Goal: Contribute content: Contribute content

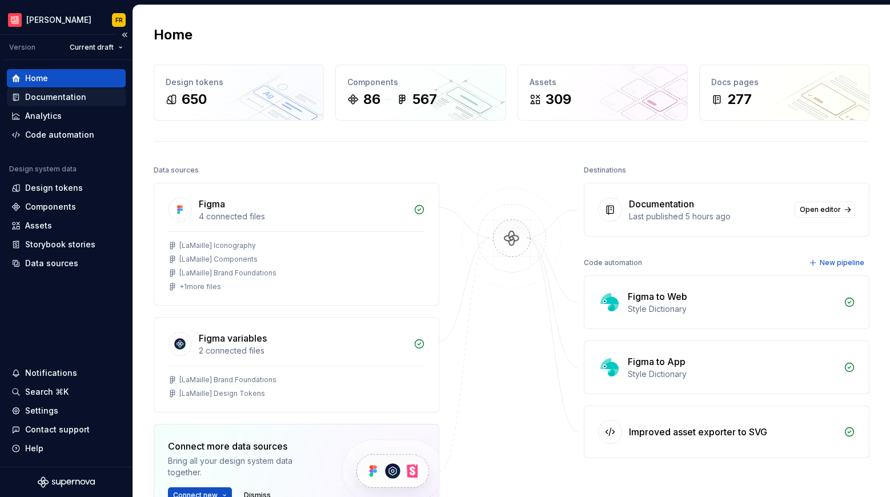
click at [71, 101] on div "Documentation" at bounding box center [55, 96] width 61 height 11
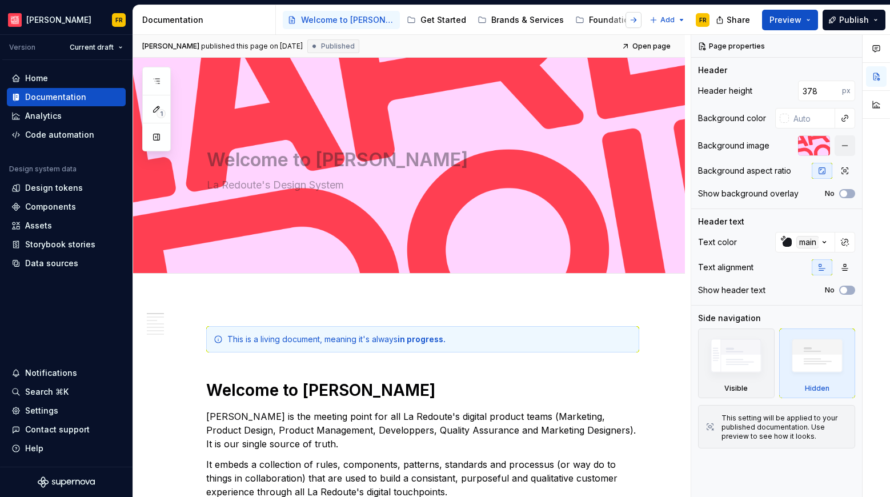
click at [639, 21] on button "button" at bounding box center [633, 20] width 16 height 16
click at [311, 19] on div at bounding box center [301, 20] width 43 height 21
click at [295, 19] on button "button" at bounding box center [293, 20] width 16 height 16
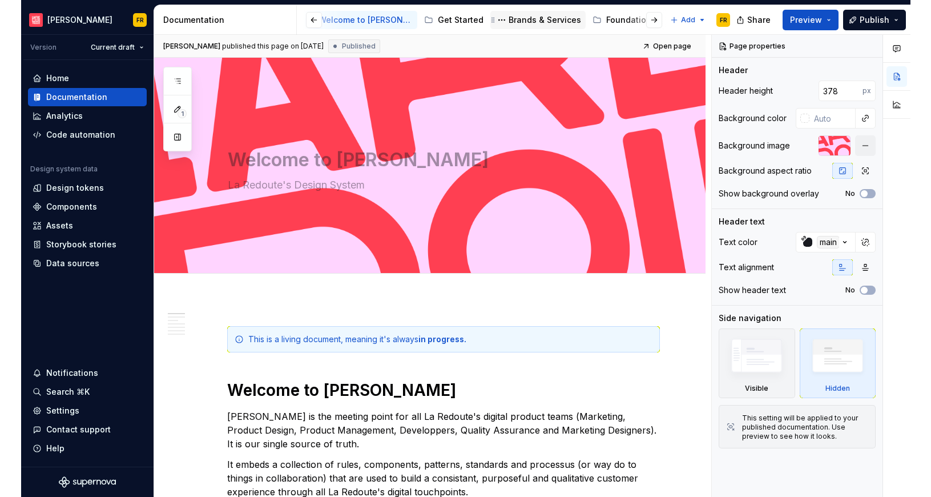
scroll to position [0, 0]
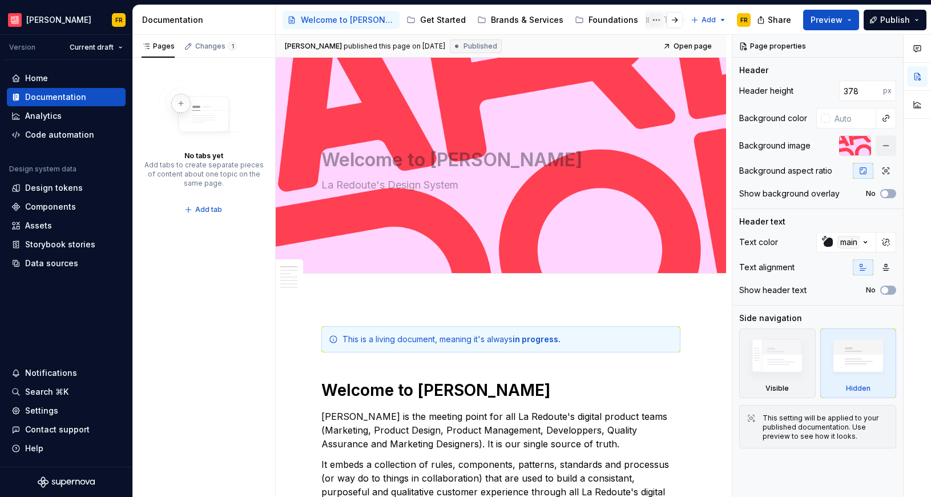
click at [650, 22] on button "Page tree" at bounding box center [657, 20] width 14 height 14
click at [646, 22] on html "La Maille FR Version Current draft Home Documentation Analytics Code automation…" at bounding box center [465, 248] width 931 height 497
click at [649, 19] on div at bounding box center [665, 20] width 43 height 21
click at [653, 17] on div at bounding box center [665, 20] width 43 height 21
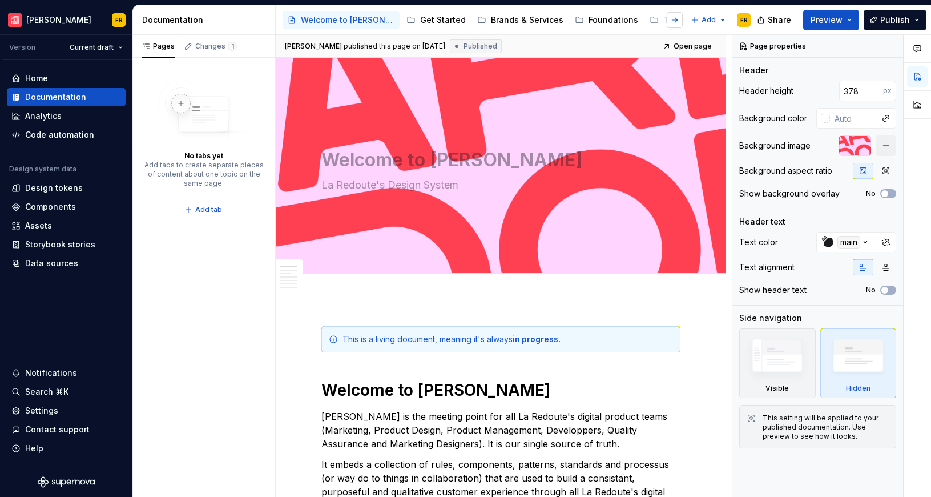
click at [670, 21] on button "button" at bounding box center [675, 20] width 16 height 16
click at [359, 19] on div "Template & Levers" at bounding box center [381, 19] width 75 height 11
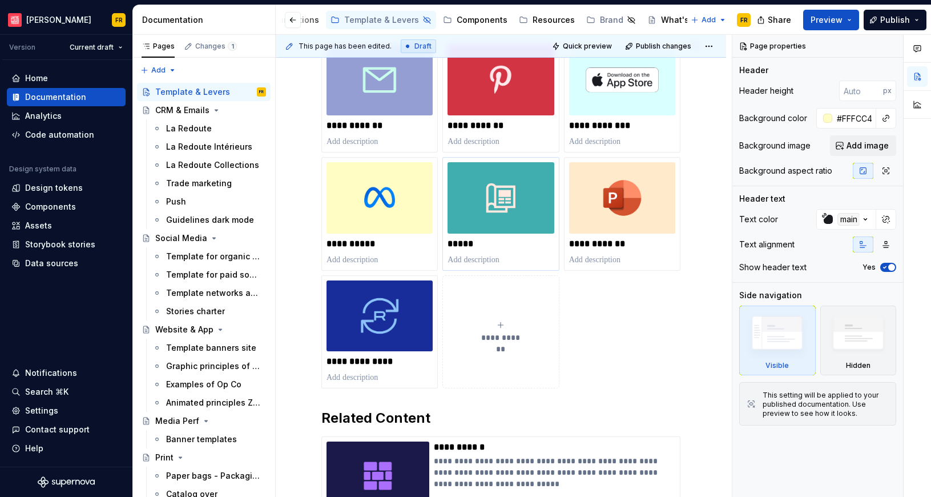
scroll to position [290, 0]
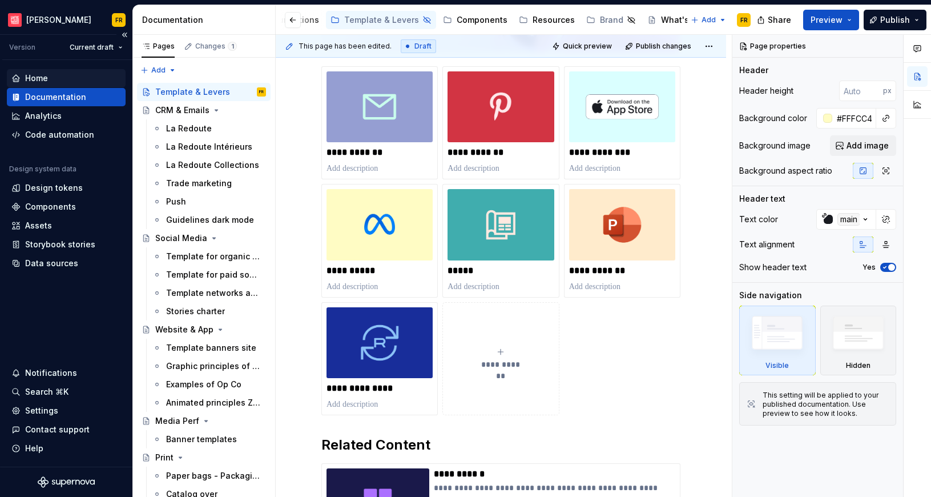
click at [33, 77] on div "Home" at bounding box center [36, 78] width 23 height 11
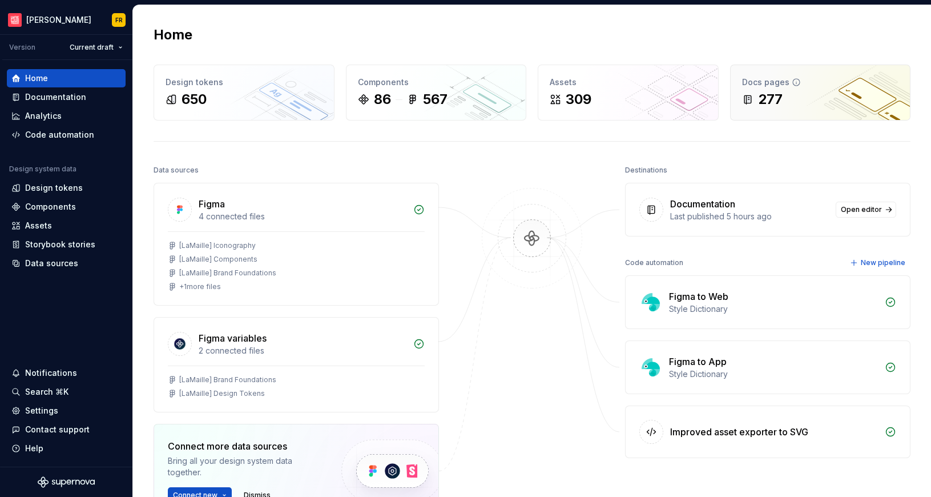
click at [797, 107] on div "277" at bounding box center [820, 99] width 157 height 18
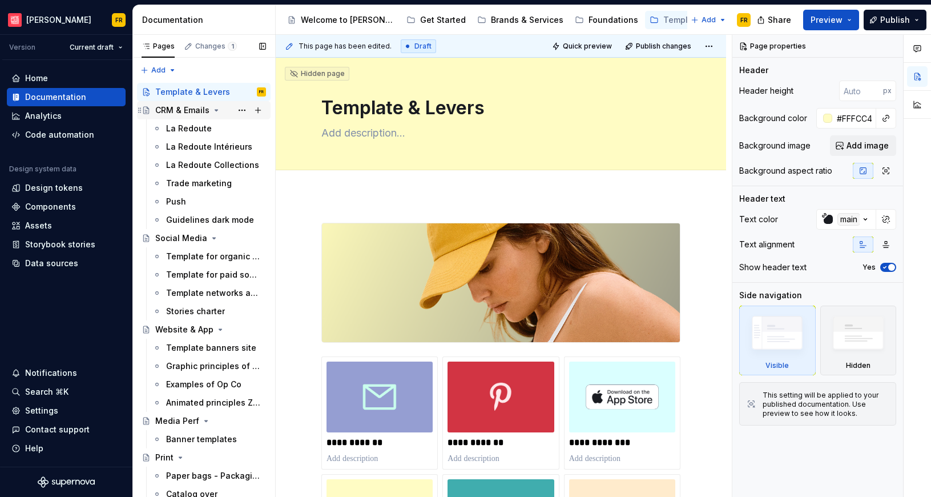
click at [145, 109] on icon "Page tree" at bounding box center [145, 110] width 5 height 7
click at [215, 113] on icon "Page tree" at bounding box center [216, 110] width 9 height 9
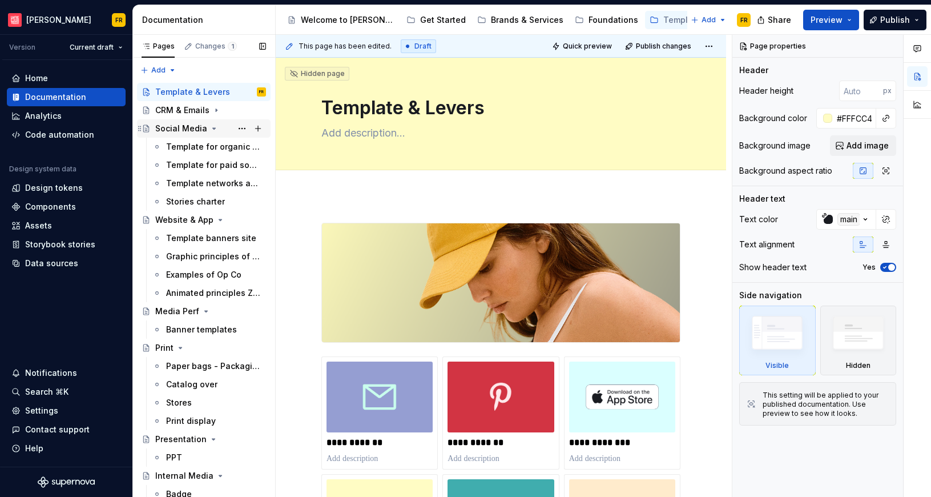
click at [215, 131] on icon "Page tree" at bounding box center [214, 128] width 9 height 9
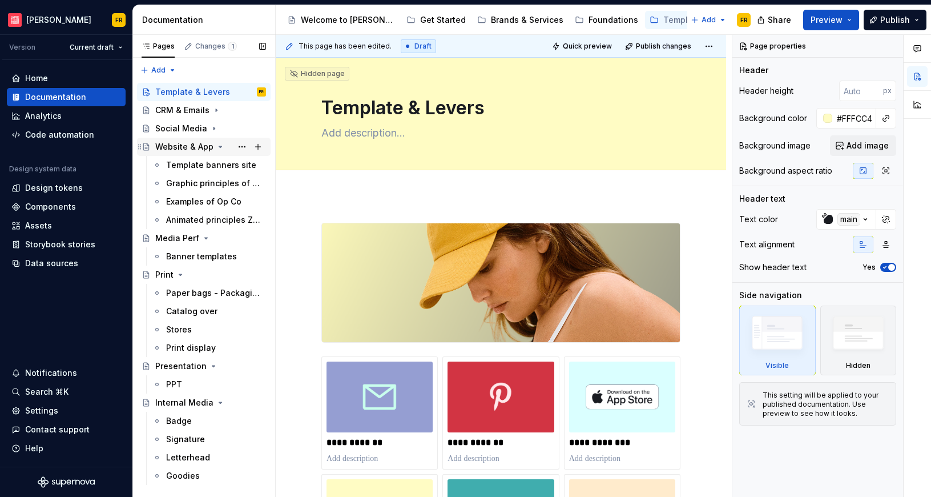
click at [216, 148] on icon "Page tree" at bounding box center [220, 146] width 9 height 9
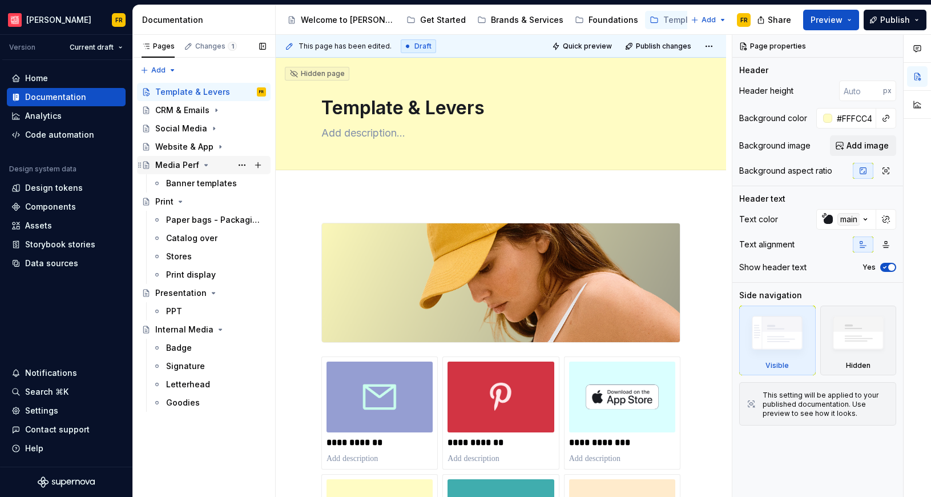
click at [205, 166] on icon "Page tree" at bounding box center [206, 164] width 3 height 1
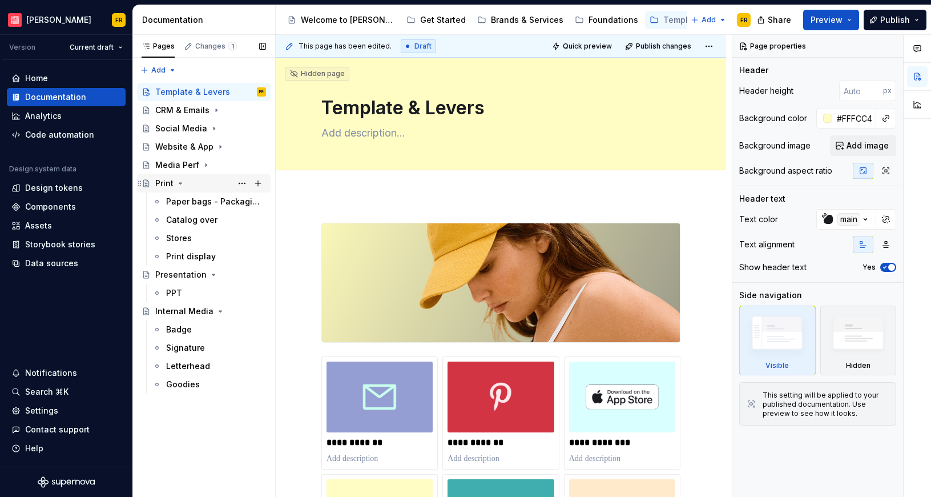
click at [179, 184] on icon "Page tree" at bounding box center [180, 183] width 9 height 9
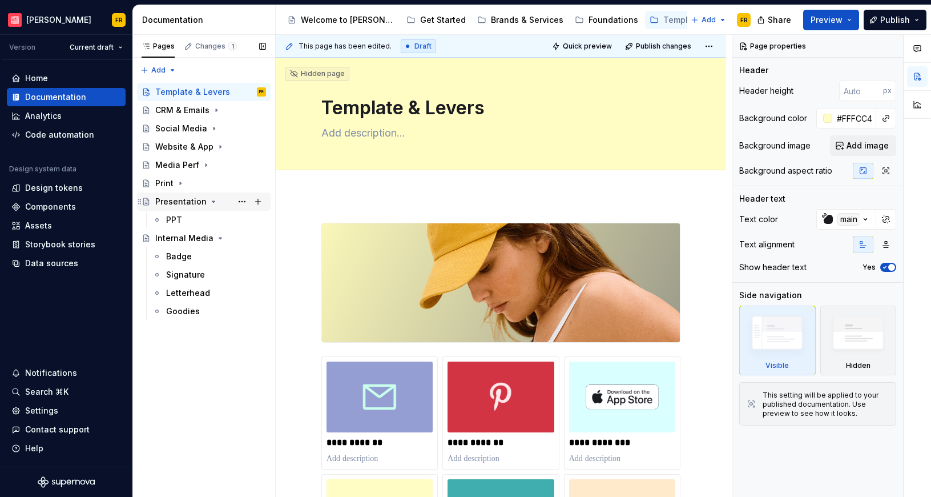
click at [212, 204] on icon "Page tree" at bounding box center [213, 201] width 9 height 9
click at [219, 219] on icon "Page tree" at bounding box center [220, 219] width 3 height 1
click at [146, 110] on icon "Page tree" at bounding box center [146, 110] width 9 height 9
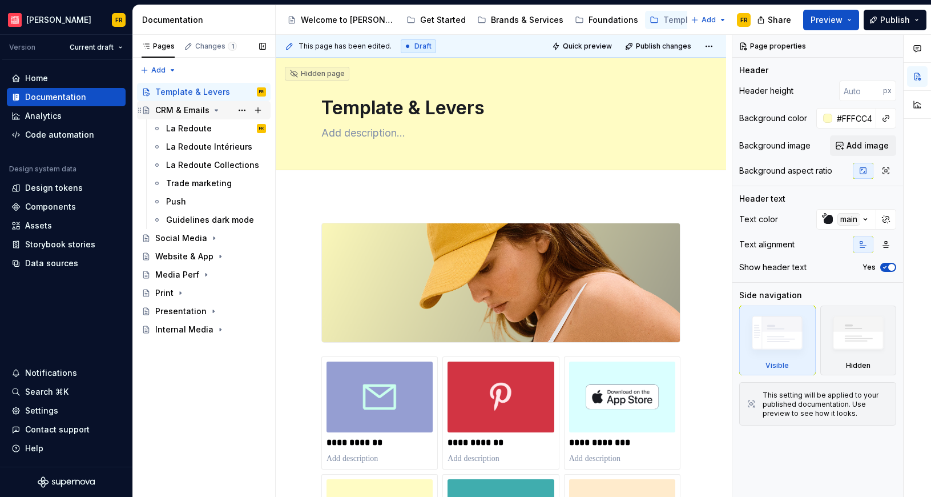
click at [178, 109] on div "CRM & Emails" at bounding box center [182, 110] width 54 height 11
click at [218, 110] on icon "Page tree" at bounding box center [216, 110] width 9 height 9
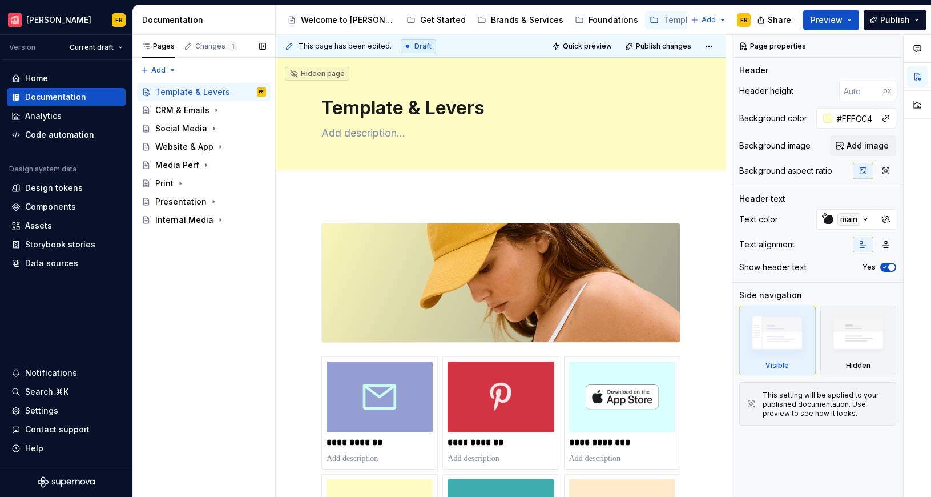
drag, startPoint x: 170, startPoint y: 294, endPoint x: 194, endPoint y: 67, distance: 227.4
click at [194, 67] on div "Pages Changes 1 Add Accessibility guide for tree Page tree. Navigate the tree w…" at bounding box center [203, 266] width 143 height 463
click at [176, 113] on div "CRM & Emails" at bounding box center [182, 110] width 54 height 11
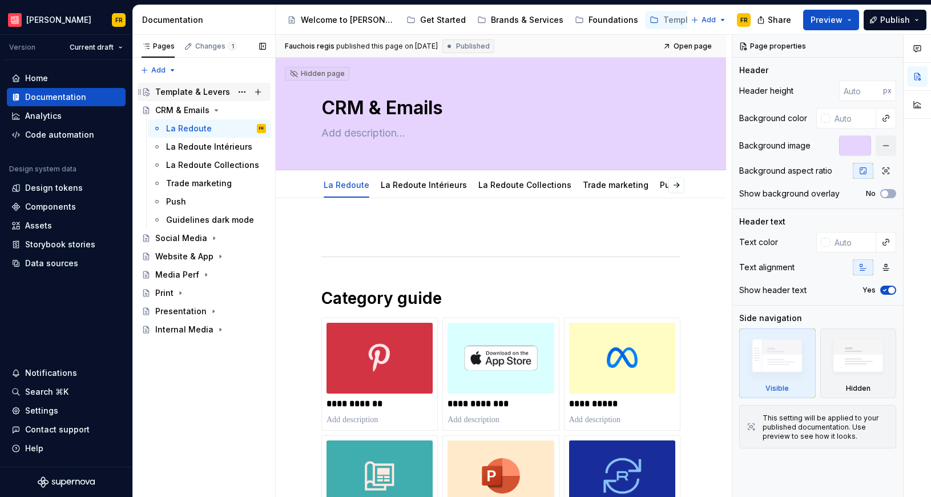
click at [181, 89] on div "Template & Levers" at bounding box center [192, 91] width 75 height 11
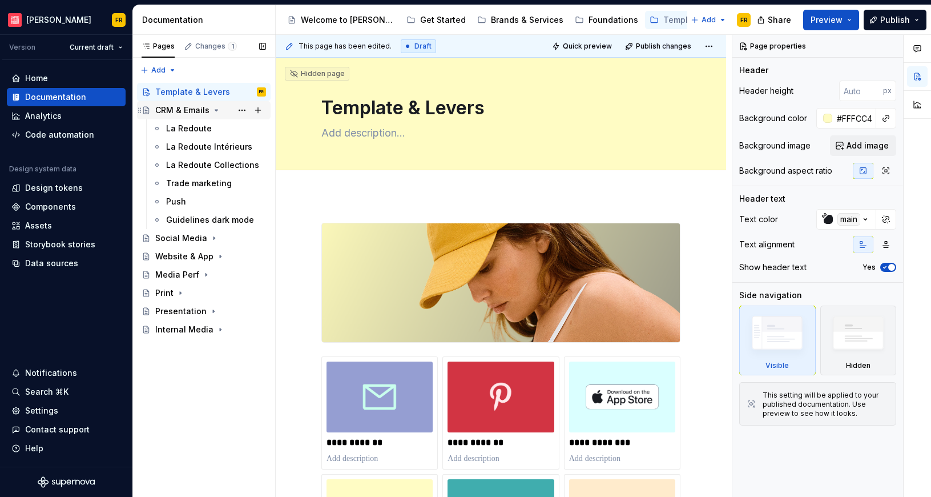
click at [188, 112] on div "CRM & Emails" at bounding box center [182, 110] width 54 height 11
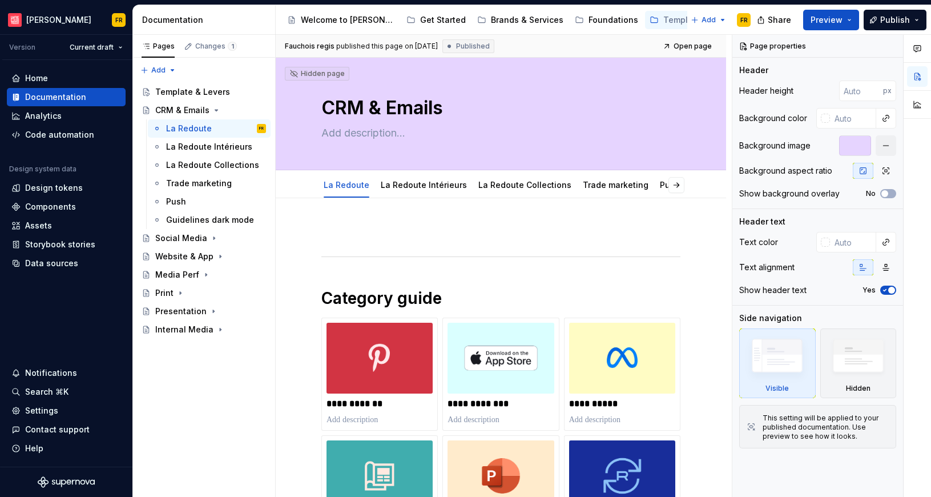
click at [553, 199] on div "**********" at bounding box center [501, 473] width 451 height 551
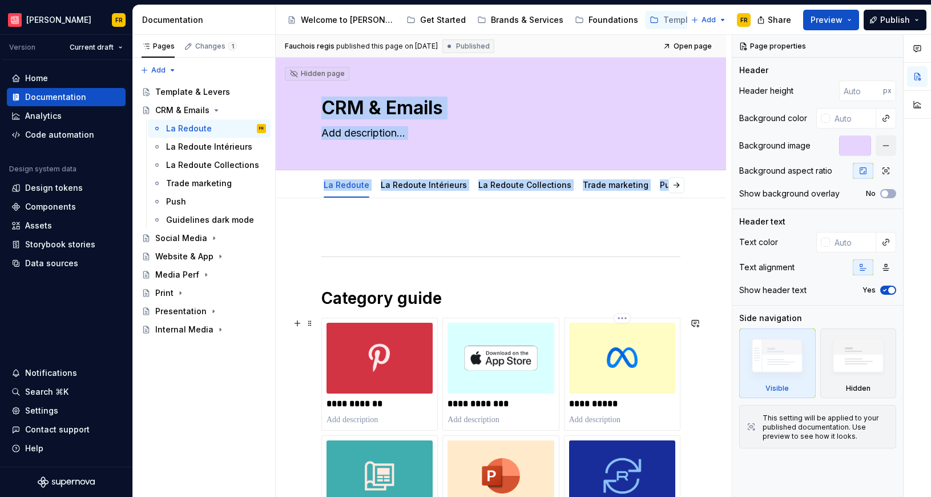
scroll to position [251, 0]
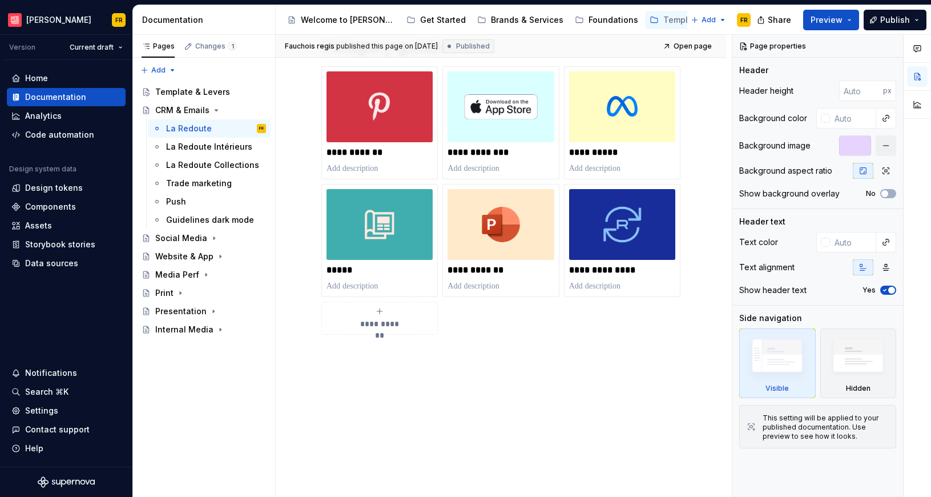
drag, startPoint x: 350, startPoint y: 121, endPoint x: 698, endPoint y: 388, distance: 439.1
click at [698, 388] on div "**********" at bounding box center [501, 151] width 451 height 691
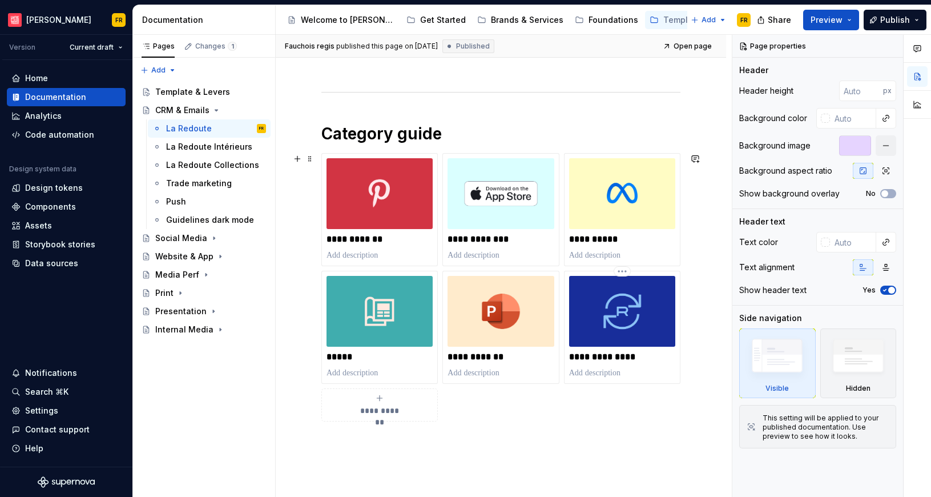
scroll to position [0, 0]
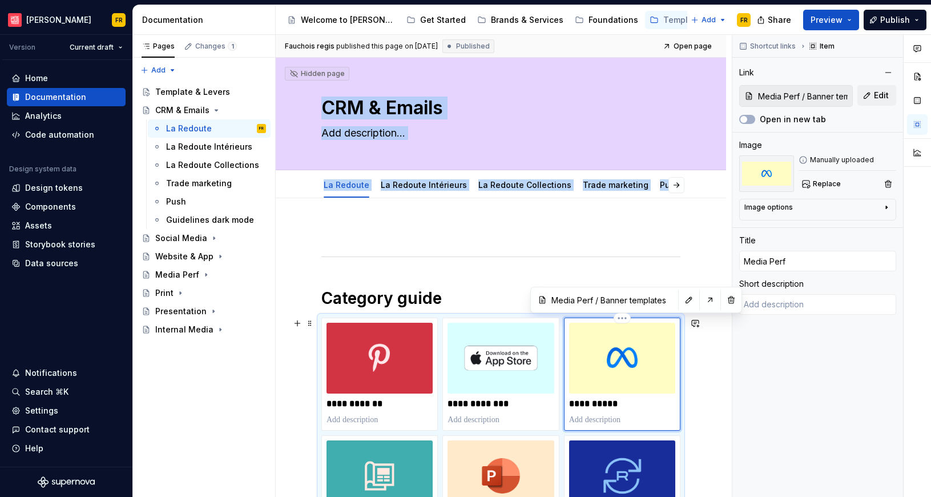
click at [632, 327] on img at bounding box center [622, 358] width 106 height 71
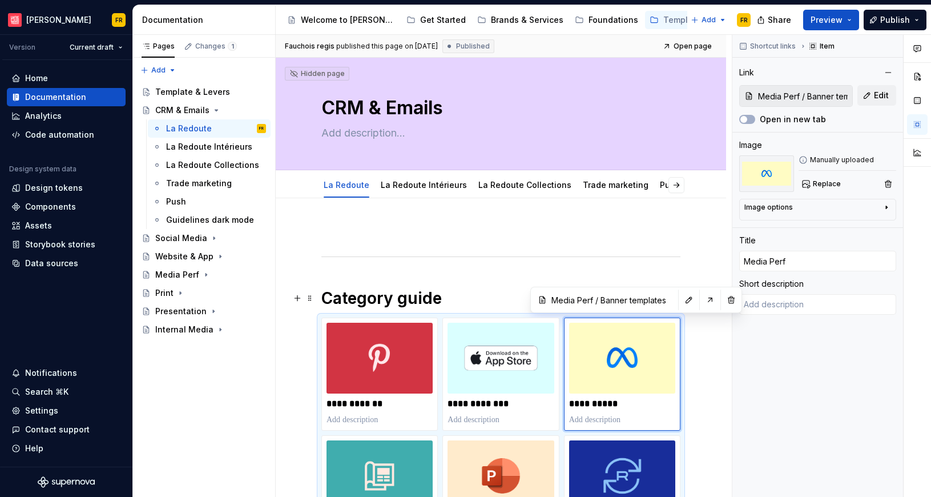
click at [499, 293] on h1 "Category guide" at bounding box center [501, 298] width 359 height 21
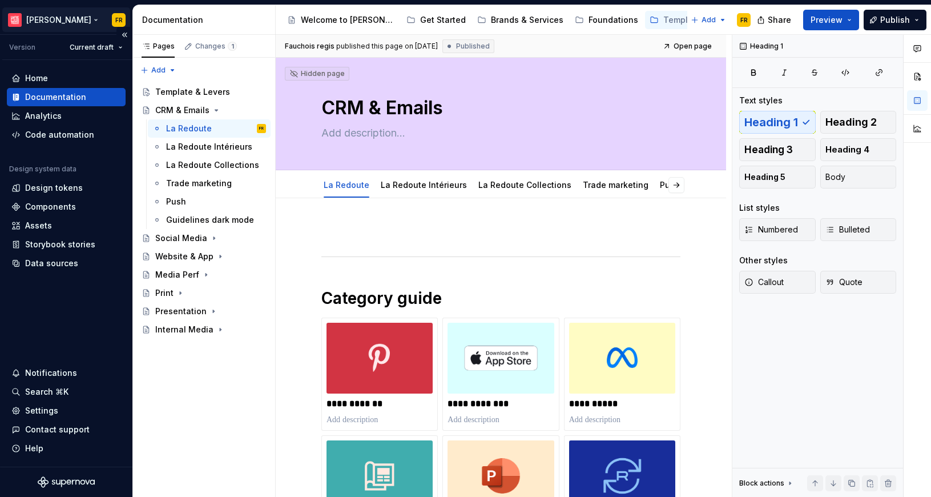
click at [49, 18] on html "La Maille FR Version Current draft Home Documentation Analytics Code automation…" at bounding box center [465, 248] width 931 height 497
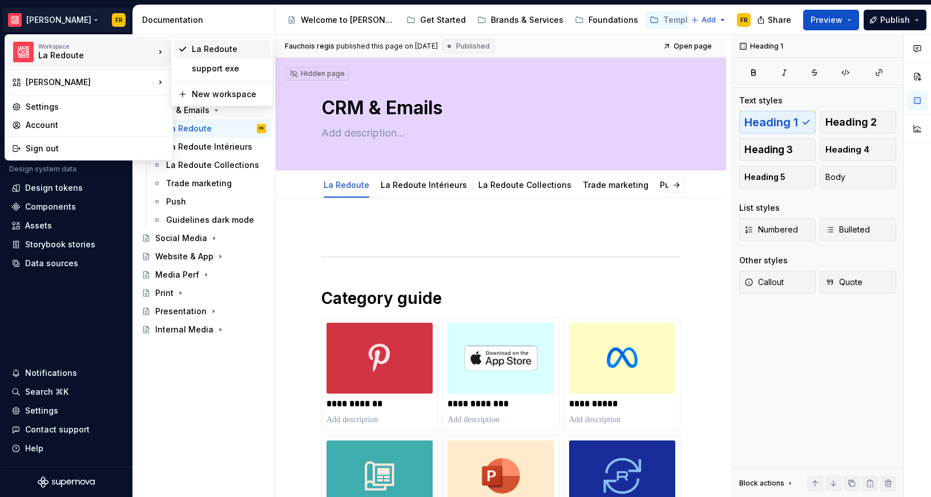
click at [219, 46] on div "La Redoute" at bounding box center [229, 48] width 74 height 11
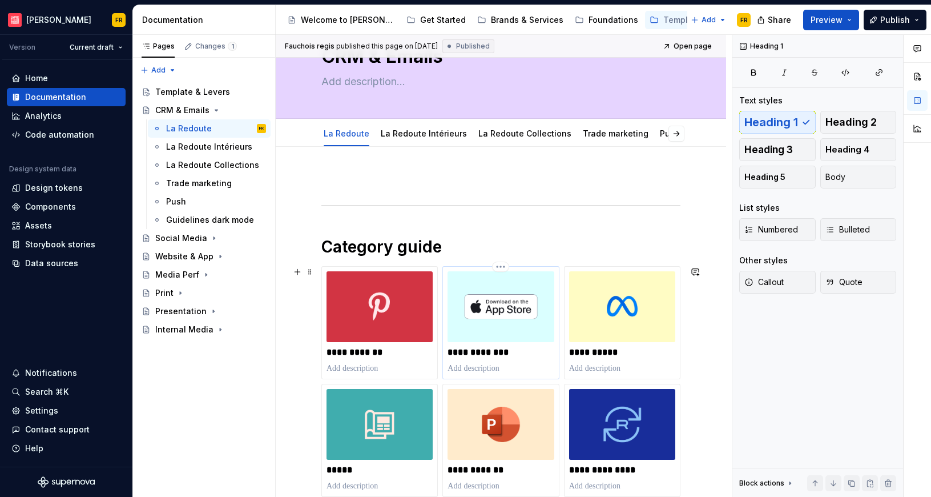
scroll to position [71, 0]
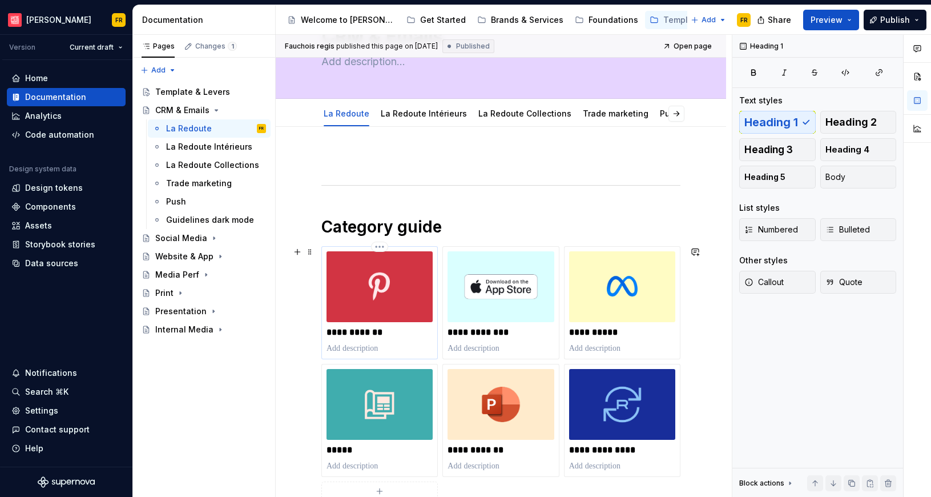
click at [344, 332] on p "**********" at bounding box center [380, 332] width 106 height 11
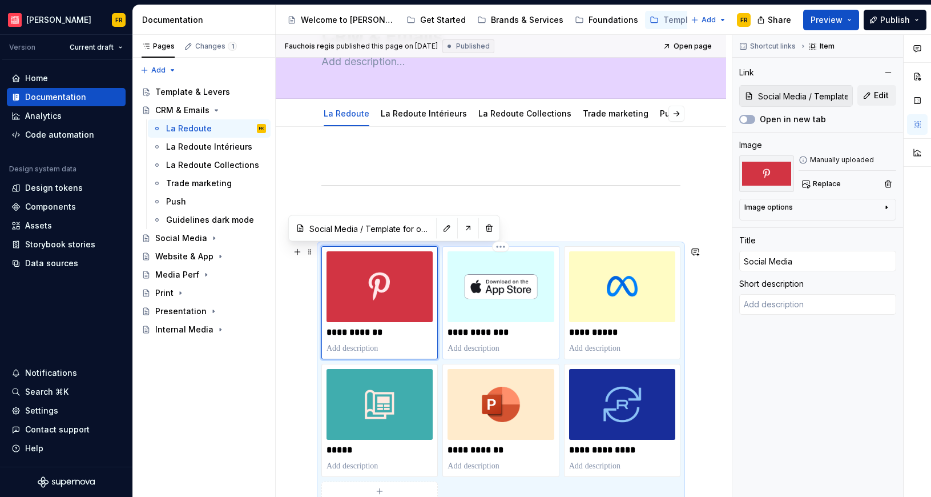
type textarea "*"
type input "Website & App / Template banners site"
type input "Website & App"
click at [508, 340] on div "**********" at bounding box center [501, 302] width 106 height 103
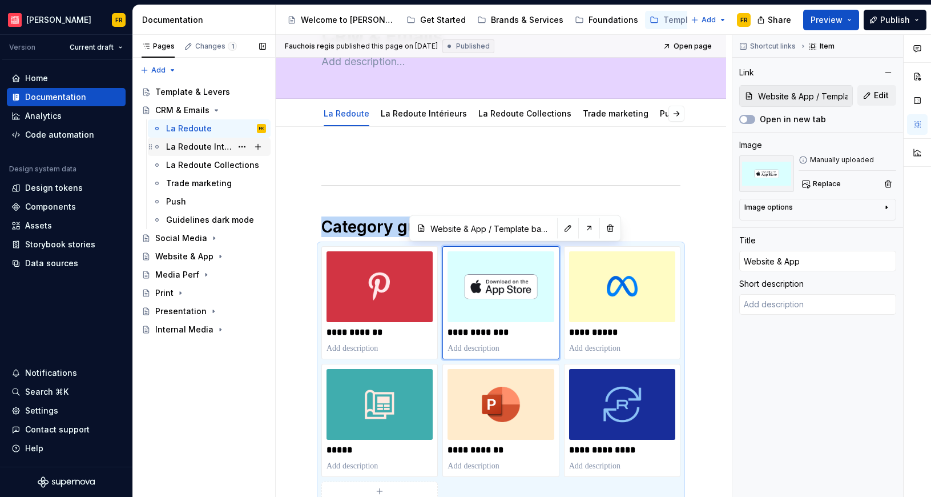
click at [193, 144] on div "La Redoute Intérieurs" at bounding box center [199, 146] width 66 height 11
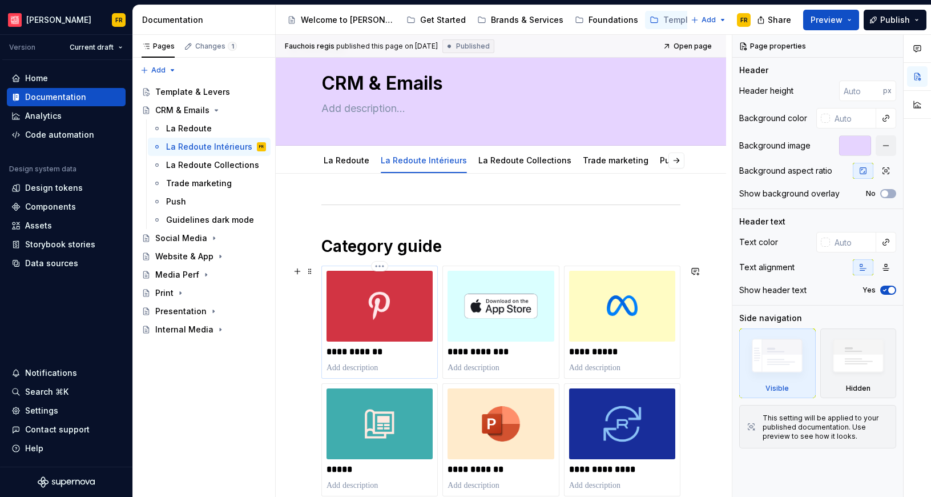
scroll to position [36, 0]
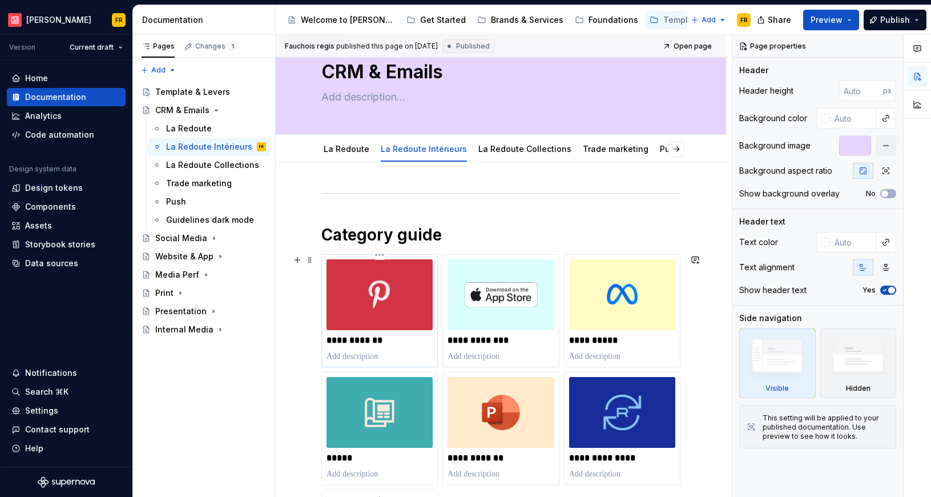
click at [364, 337] on p "**********" at bounding box center [380, 340] width 106 height 11
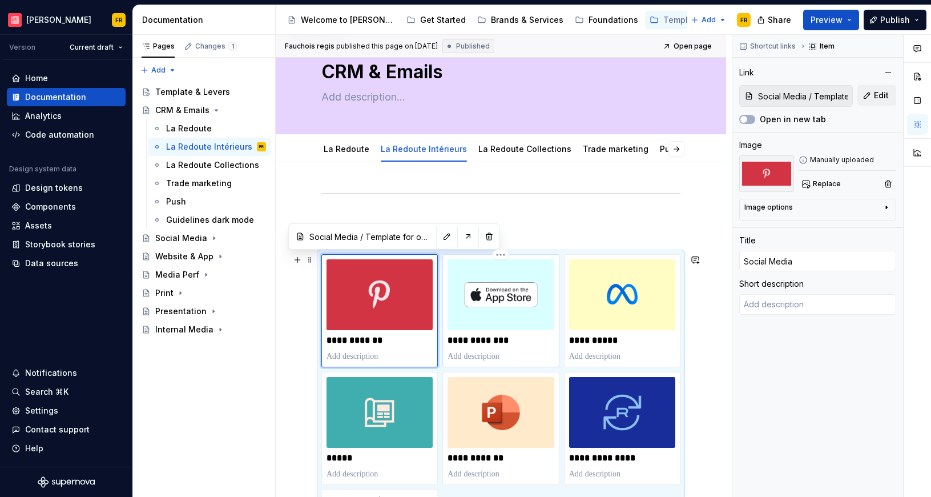
click at [491, 339] on p "**********" at bounding box center [501, 340] width 106 height 11
type textarea "*"
type input "Website & App / Template banners site"
type input "Website & App"
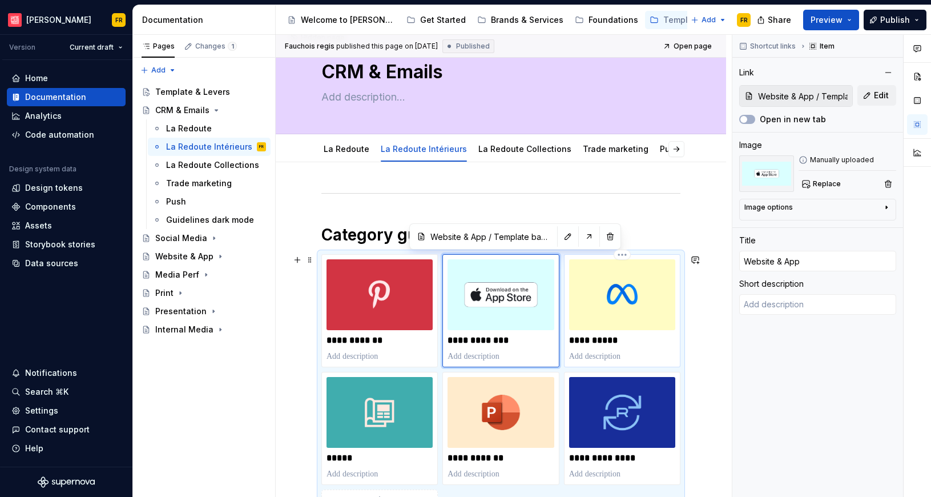
click at [575, 340] on p "**********" at bounding box center [622, 340] width 106 height 11
type textarea "*"
type input "Media Perf / Banner templates"
type input "Media Perf"
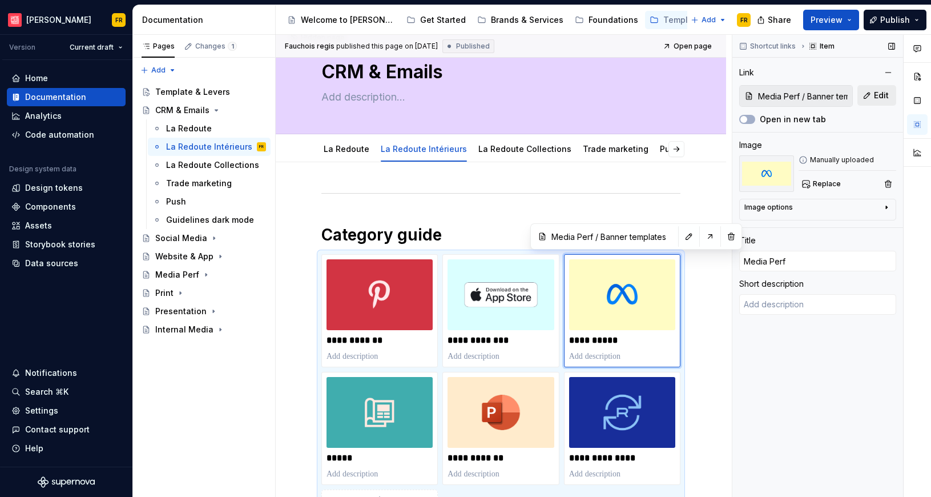
click at [878, 90] on span "Edit" at bounding box center [881, 95] width 15 height 11
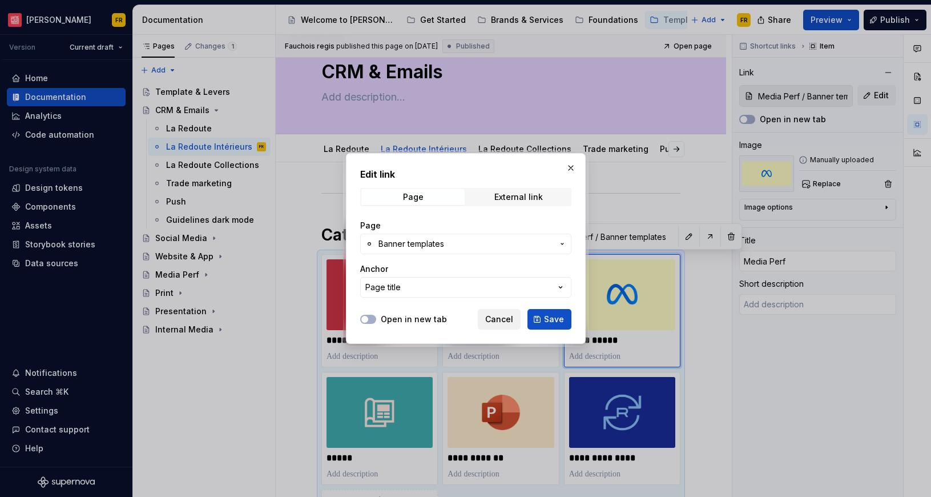
click at [500, 321] on span "Cancel" at bounding box center [499, 319] width 28 height 11
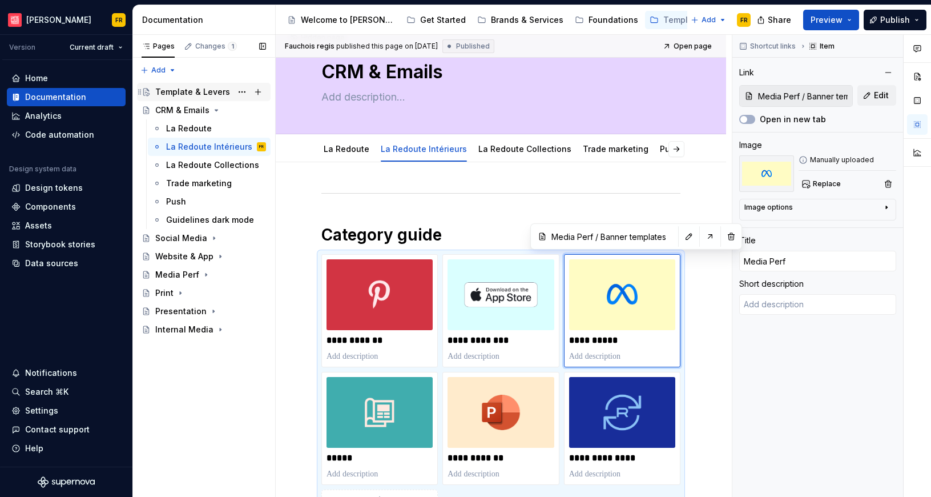
click at [190, 89] on div "Template & Levers" at bounding box center [192, 91] width 75 height 11
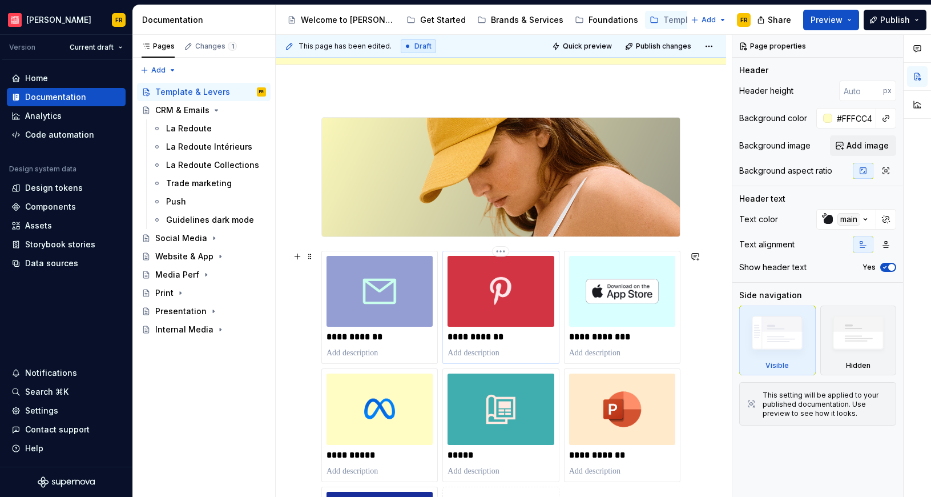
scroll to position [220, 0]
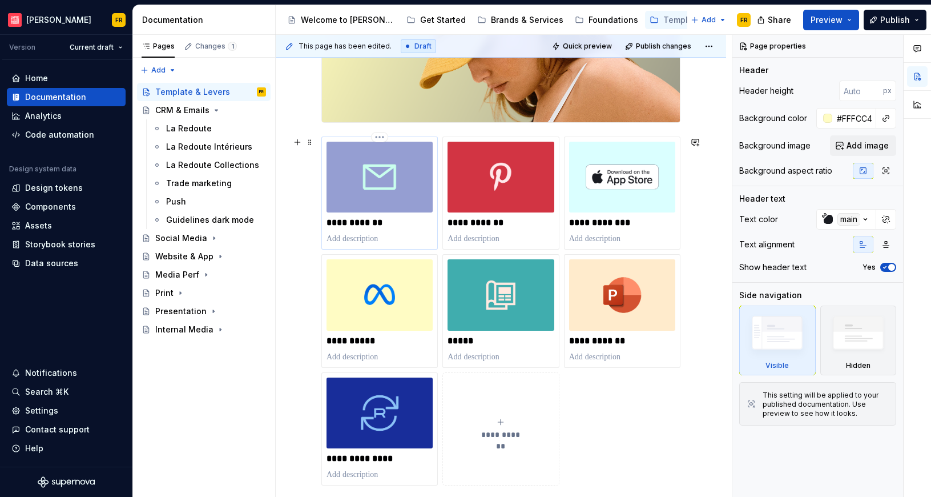
click at [377, 220] on p "**********" at bounding box center [380, 222] width 106 height 11
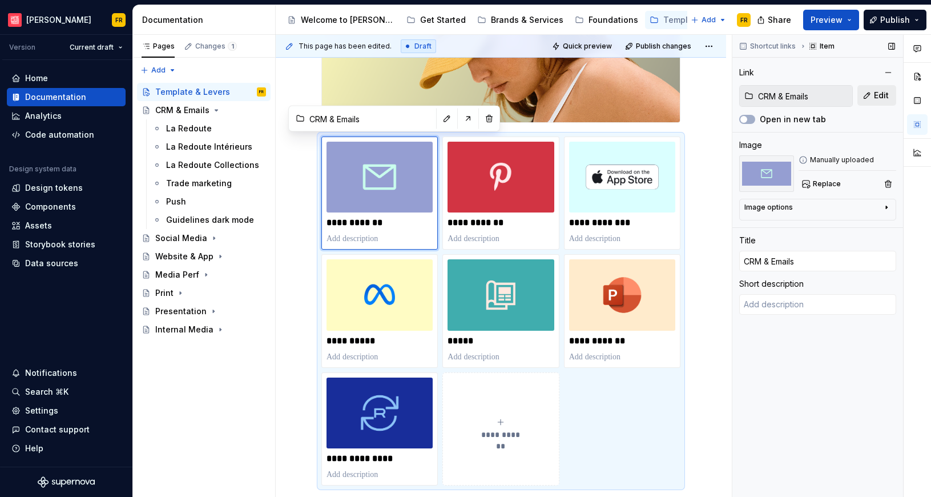
click at [884, 94] on span "Edit" at bounding box center [881, 95] width 15 height 11
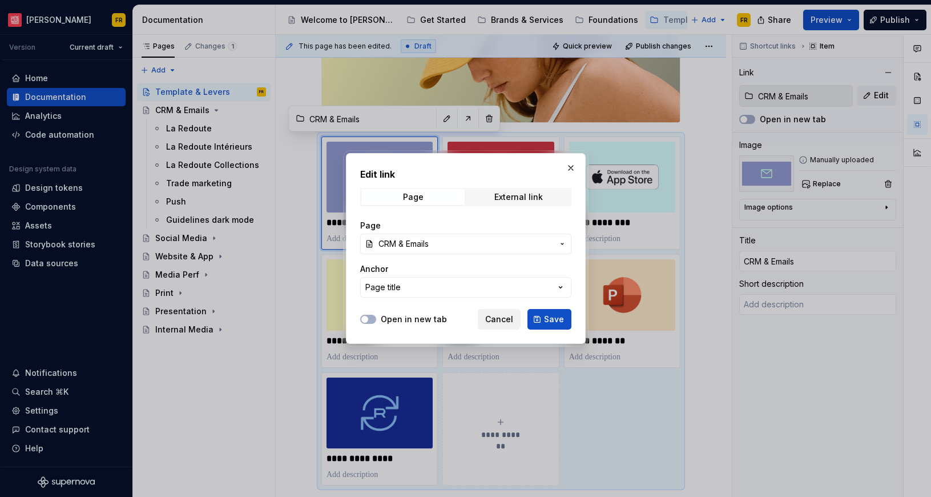
click at [505, 318] on span "Cancel" at bounding box center [499, 319] width 28 height 11
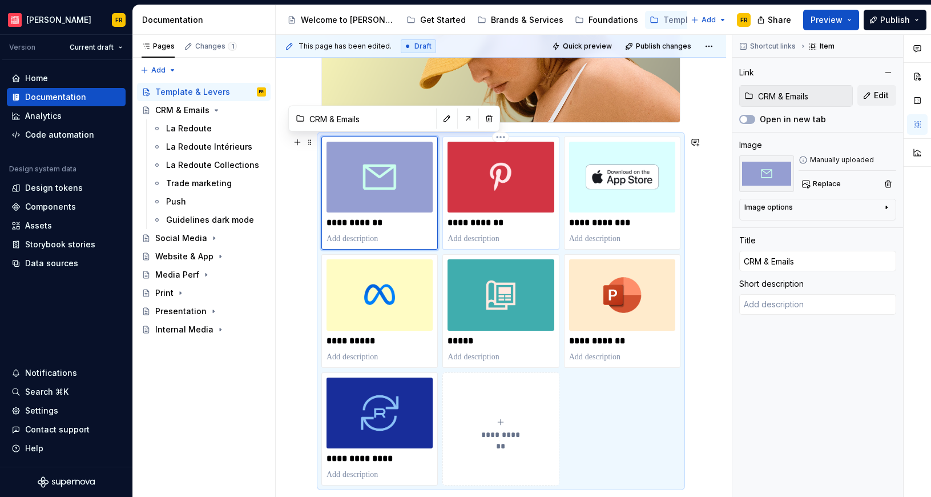
type textarea "*"
type input "Social Media"
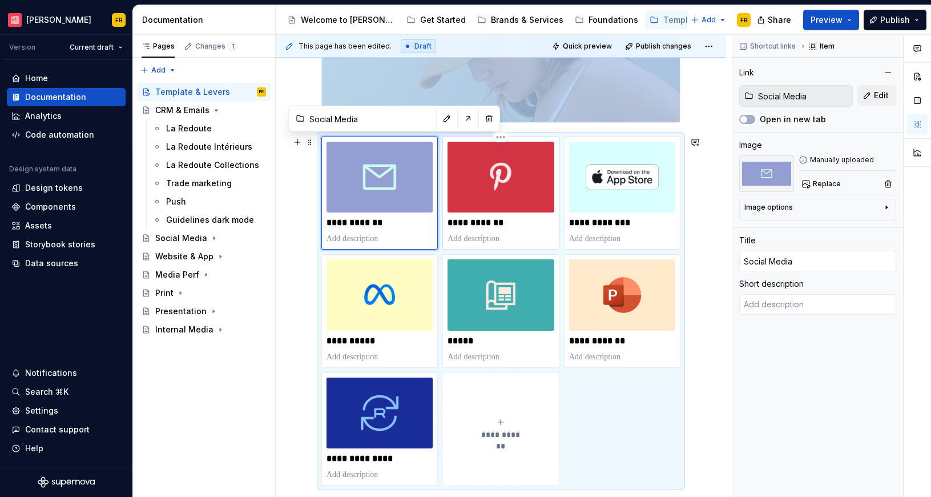
click at [499, 230] on div "**********" at bounding box center [501, 193] width 106 height 103
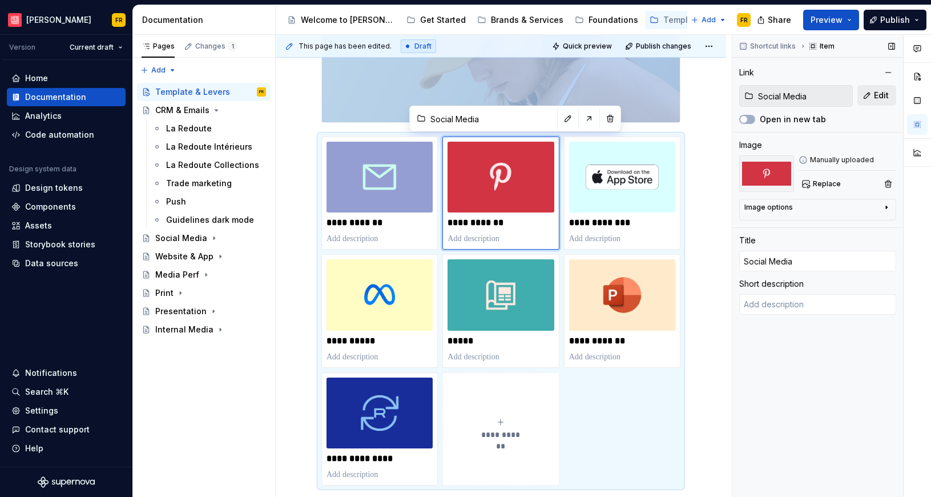
click at [889, 101] on button "Edit" at bounding box center [877, 95] width 39 height 21
type textarea "*"
type input "CRM & Emails"
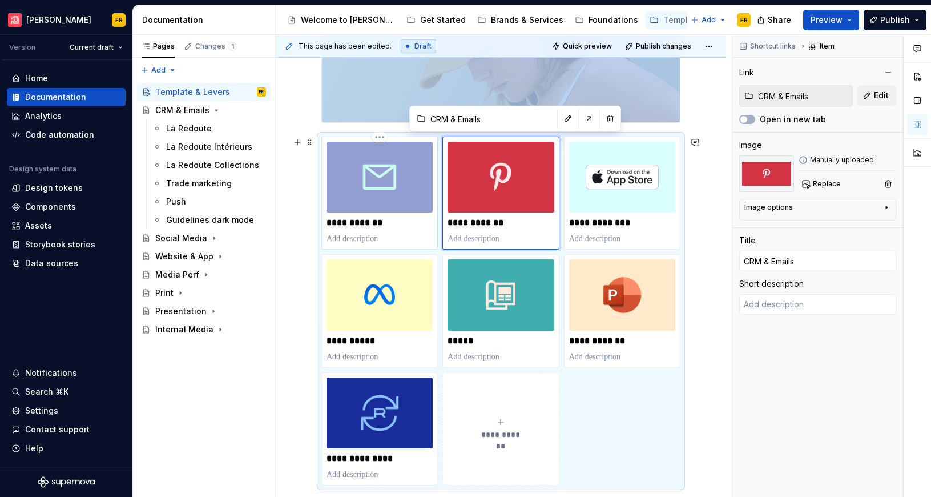
click at [356, 192] on img at bounding box center [380, 177] width 106 height 71
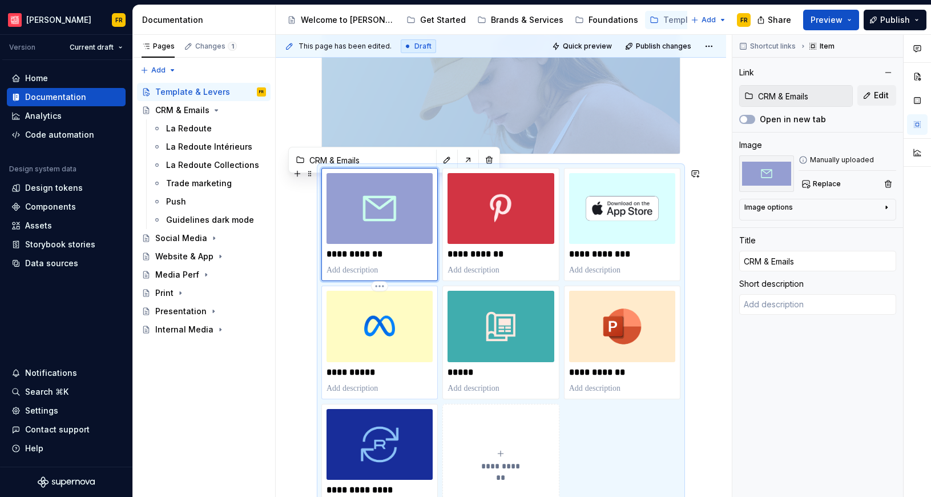
scroll to position [119, 0]
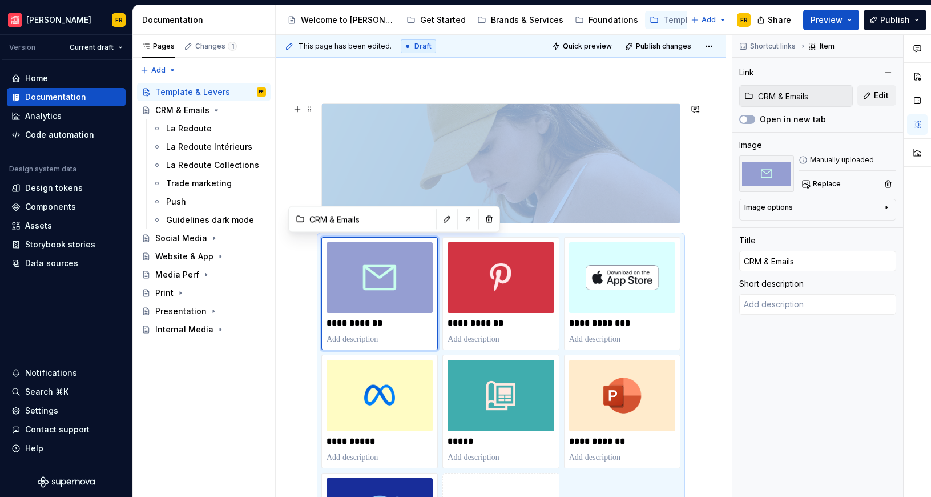
click at [489, 198] on img at bounding box center [501, 163] width 358 height 119
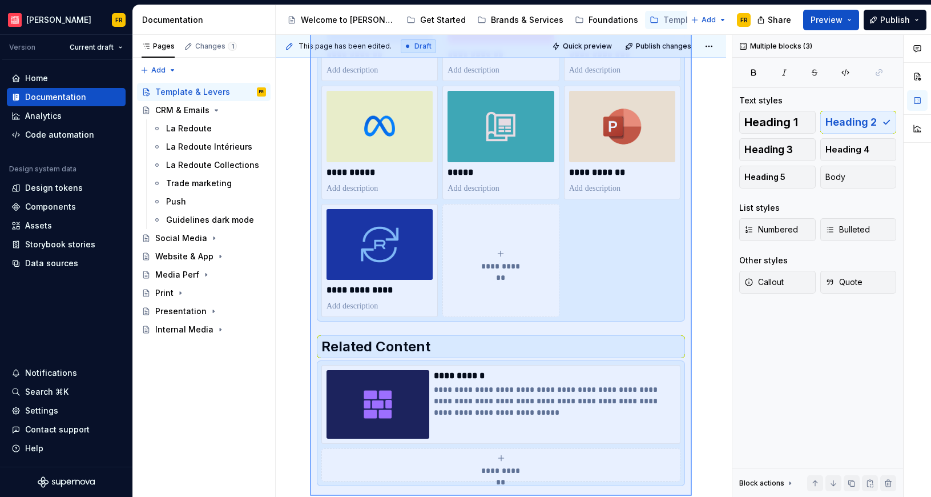
scroll to position [412, 0]
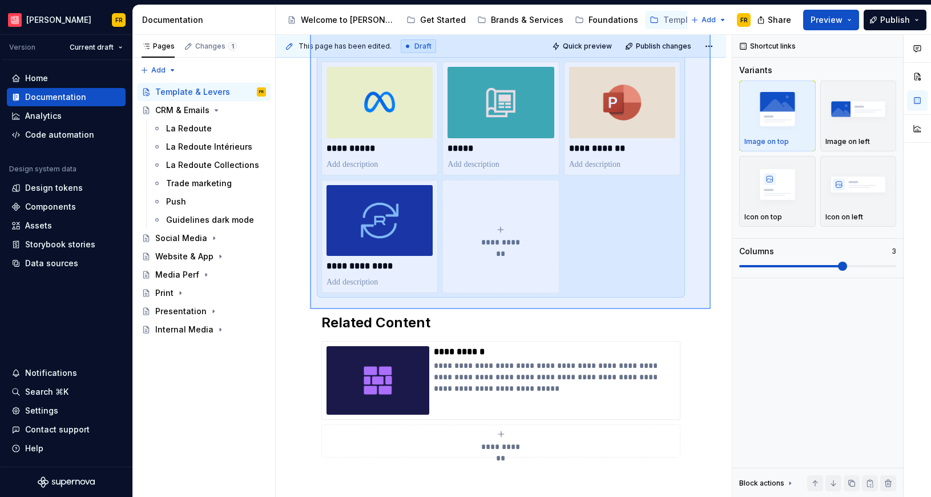
drag, startPoint x: 322, startPoint y: 255, endPoint x: 711, endPoint y: 309, distance: 392.6
click at [711, 309] on div "**********" at bounding box center [504, 266] width 456 height 463
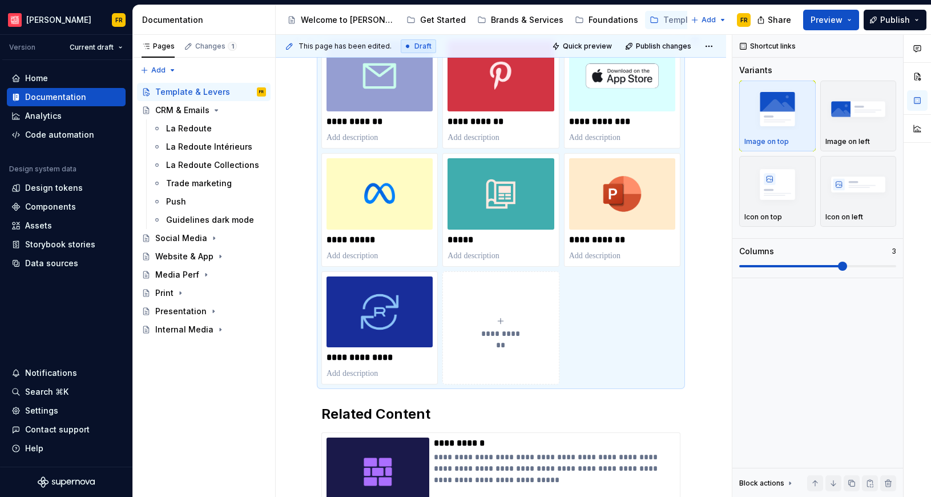
copy div
click at [186, 128] on div "La Redoute" at bounding box center [189, 128] width 46 height 11
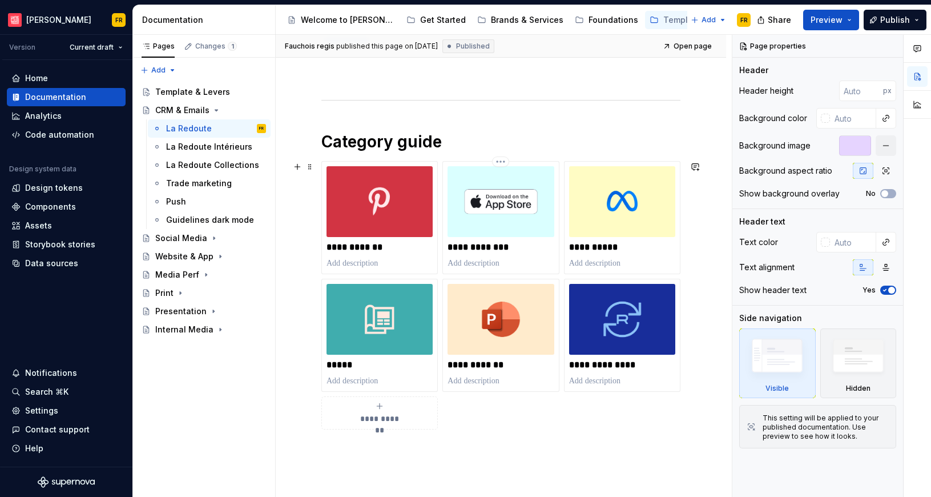
scroll to position [242, 0]
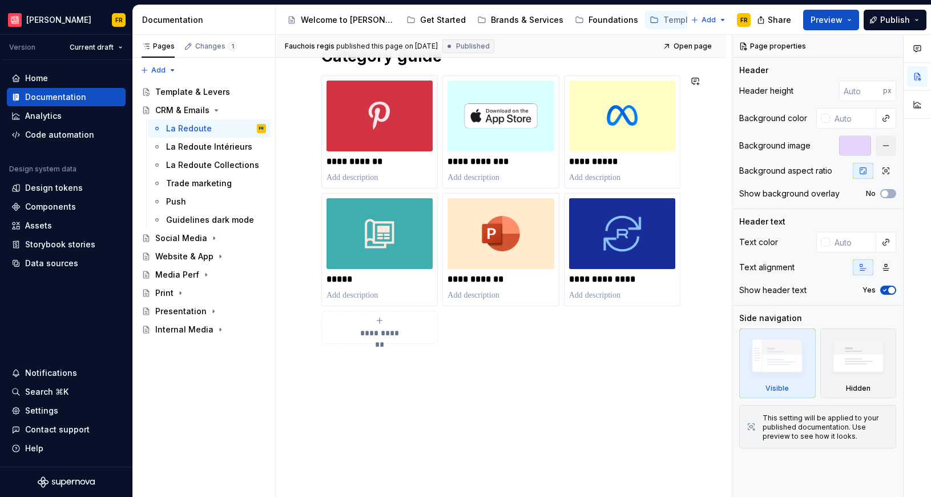
click at [507, 377] on div "**********" at bounding box center [501, 231] width 451 height 551
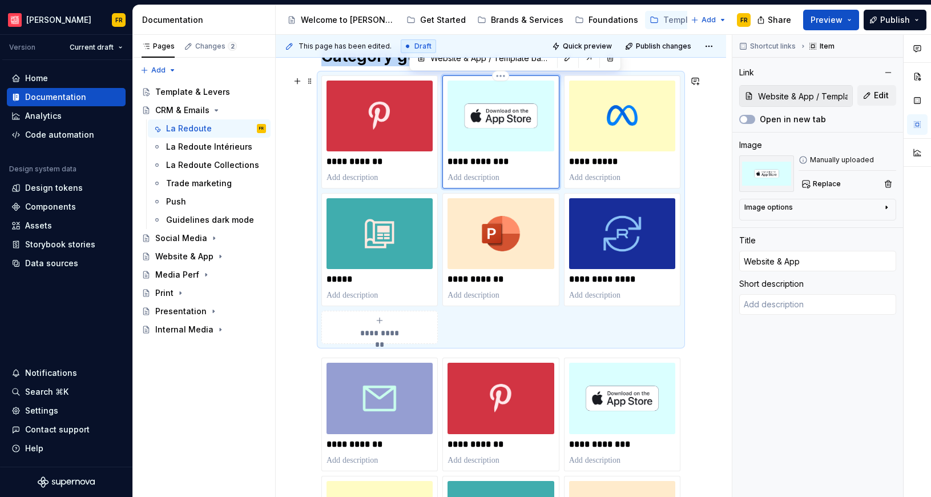
click at [443, 167] on div "**********" at bounding box center [501, 131] width 117 height 113
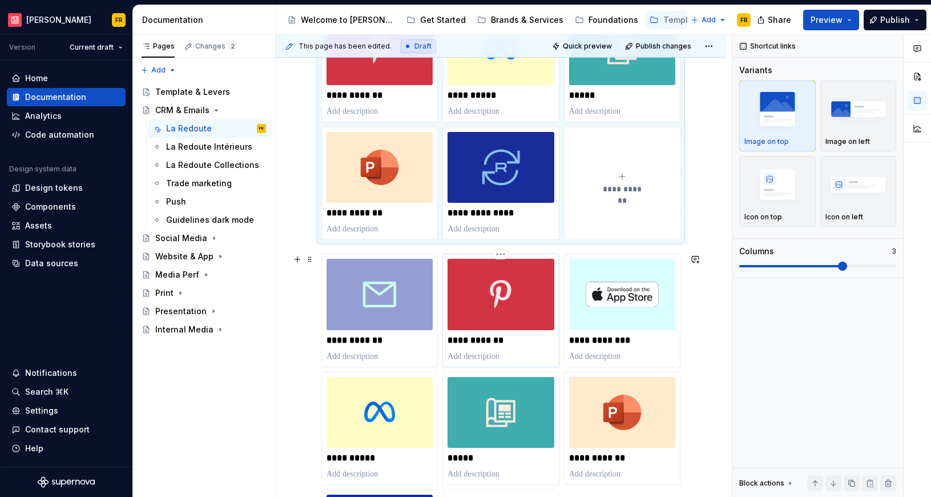
scroll to position [325, 0]
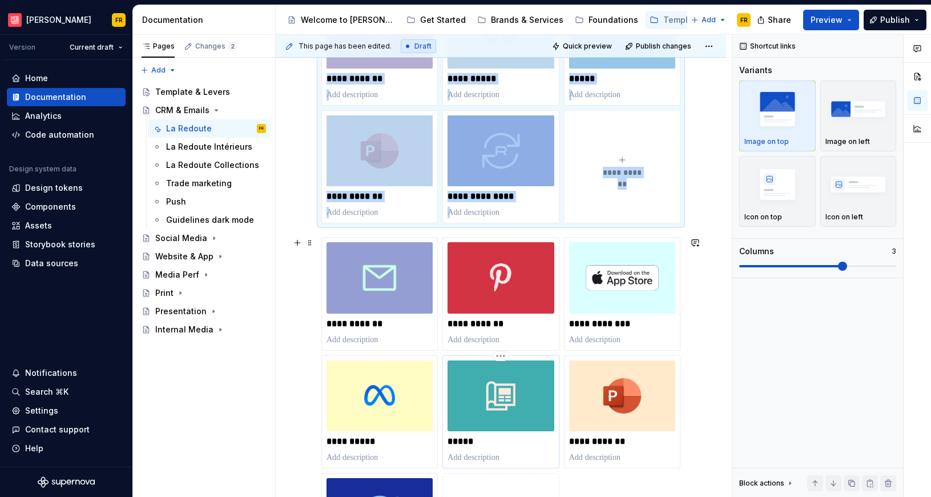
click at [479, 388] on img at bounding box center [501, 395] width 106 height 71
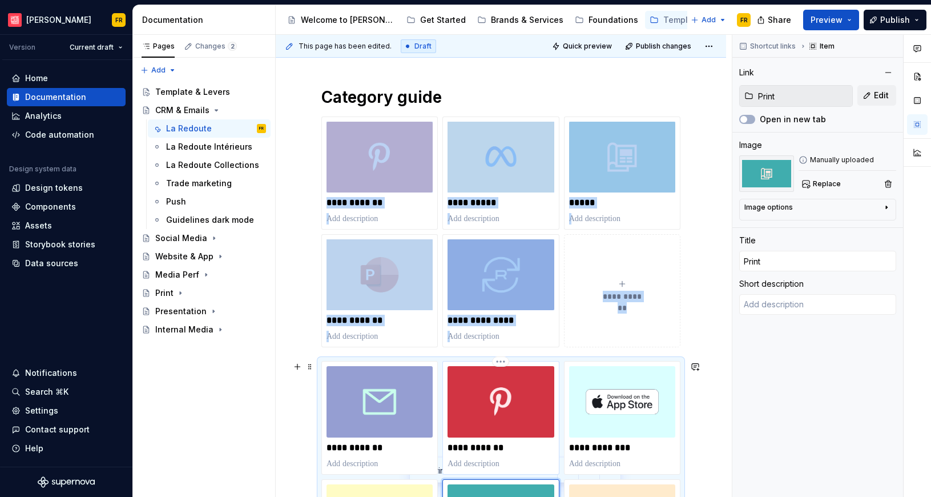
scroll to position [192, 0]
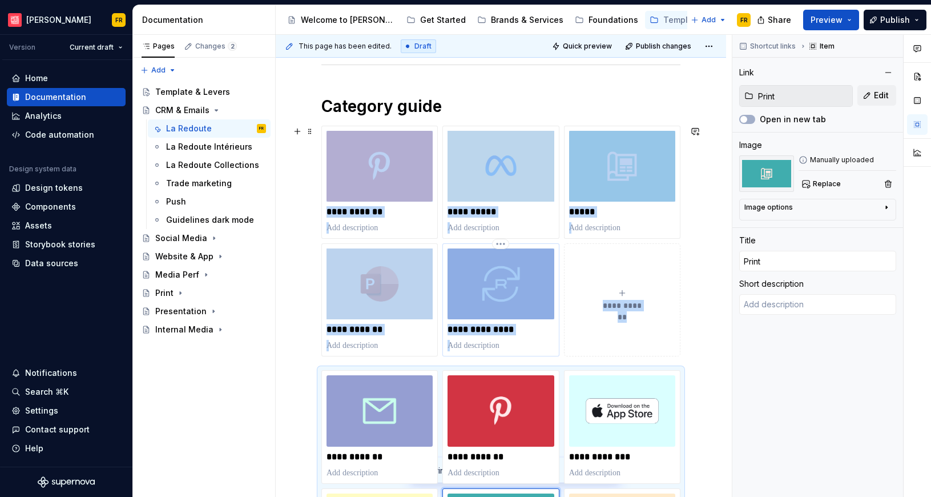
type textarea "*"
type input "Internal Media / Badge"
type input "Internal Media"
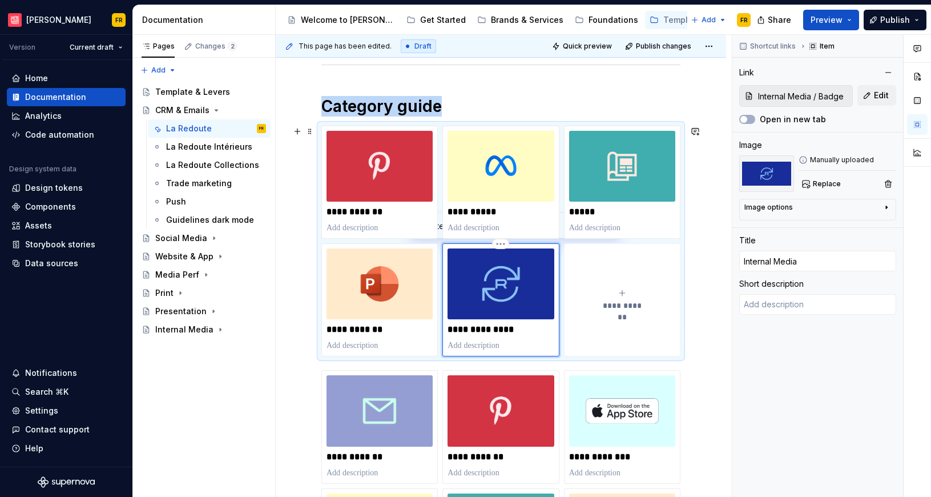
click at [496, 297] on img at bounding box center [501, 283] width 106 height 71
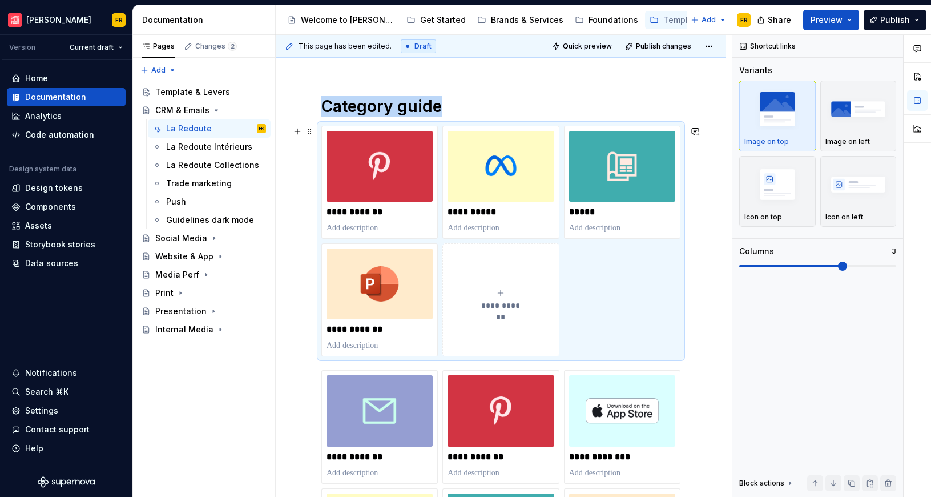
click at [499, 287] on button "**********" at bounding box center [501, 299] width 117 height 113
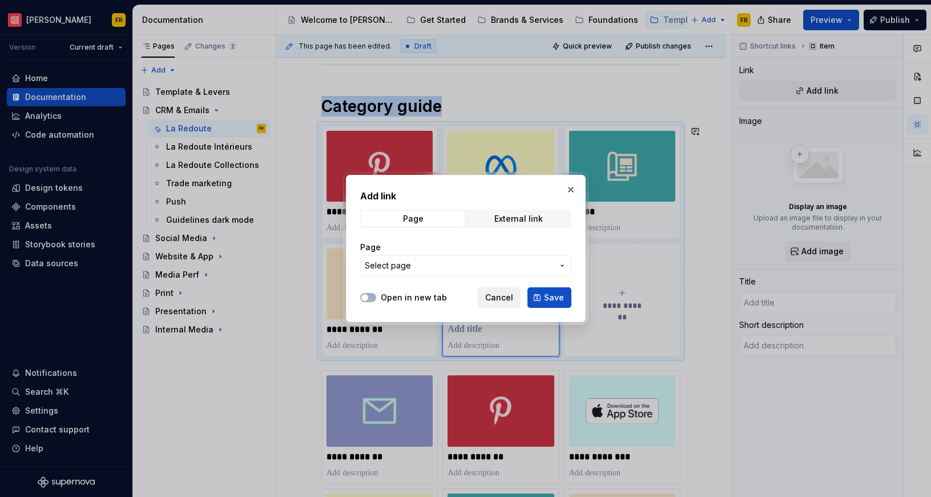
click at [488, 296] on span "Cancel" at bounding box center [499, 297] width 28 height 11
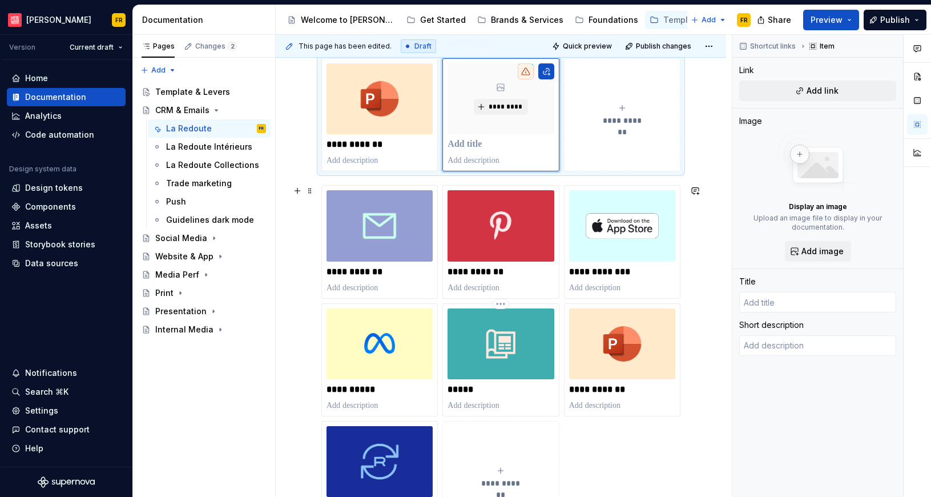
scroll to position [139, 0]
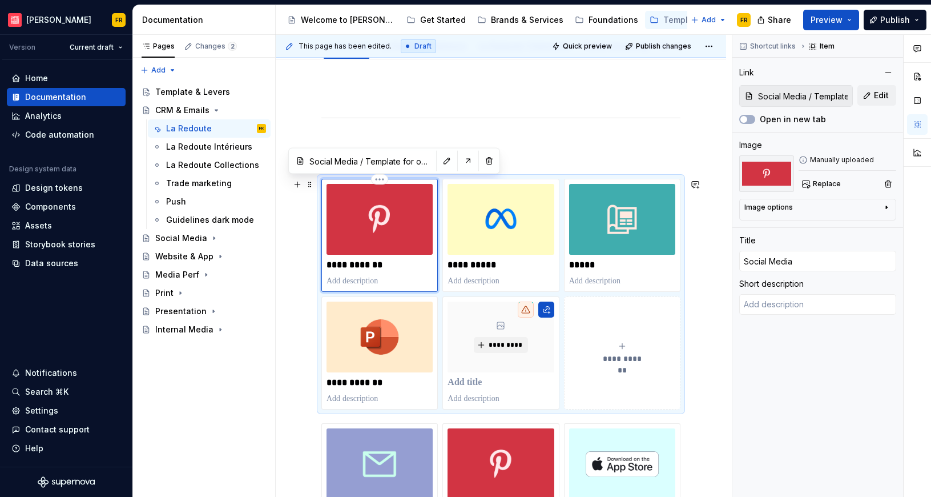
click at [379, 230] on img at bounding box center [380, 219] width 106 height 71
click at [313, 184] on span at bounding box center [310, 184] width 9 height 16
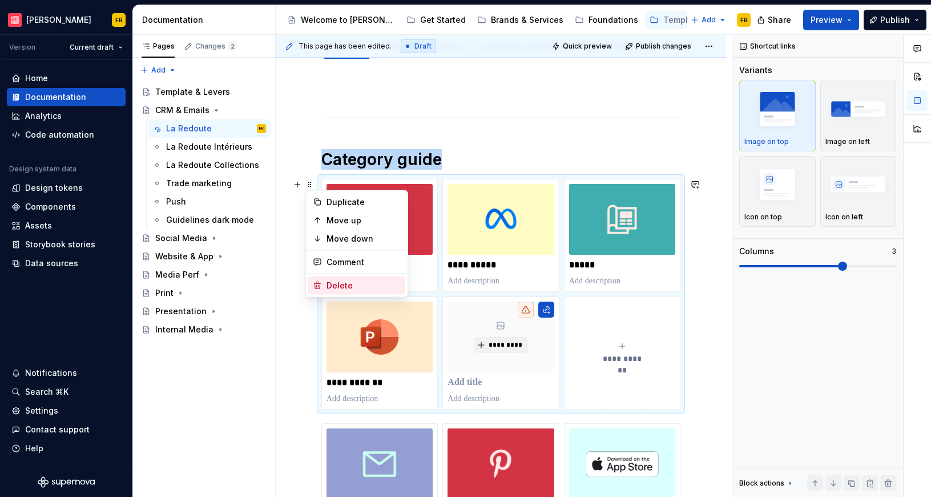
click at [338, 280] on div "Delete" at bounding box center [364, 285] width 74 height 11
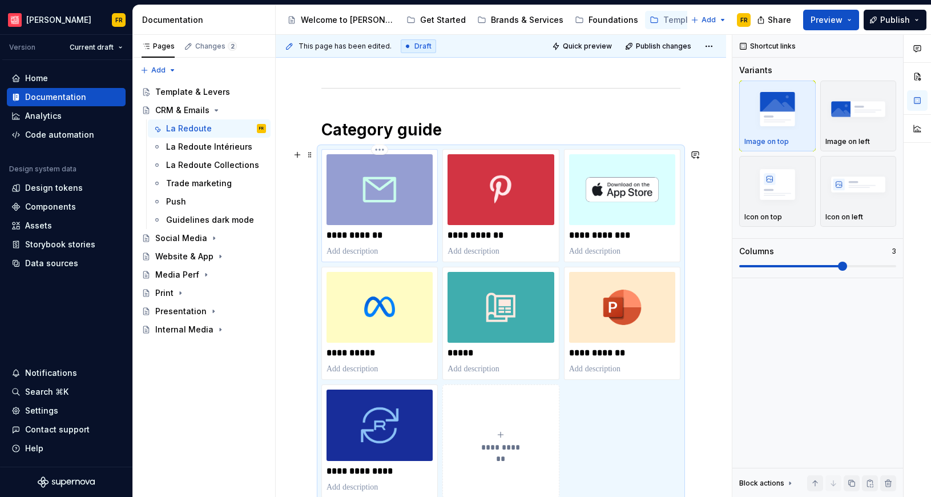
click at [372, 237] on p "**********" at bounding box center [380, 235] width 106 height 11
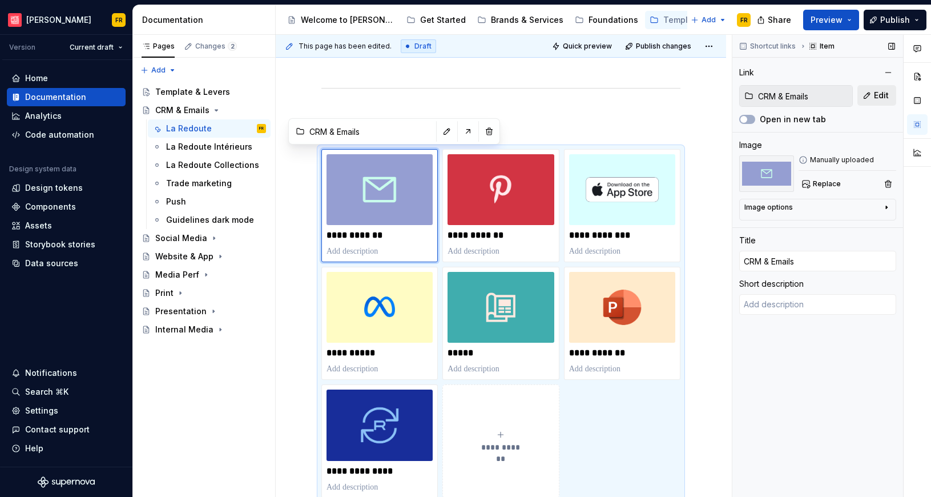
click at [882, 97] on span "Edit" at bounding box center [881, 95] width 15 height 11
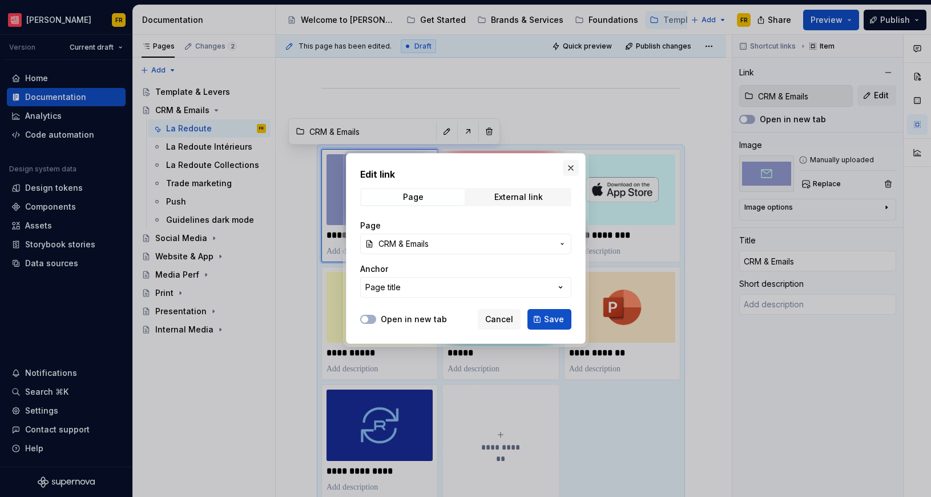
click at [571, 169] on button "button" at bounding box center [571, 168] width 16 height 16
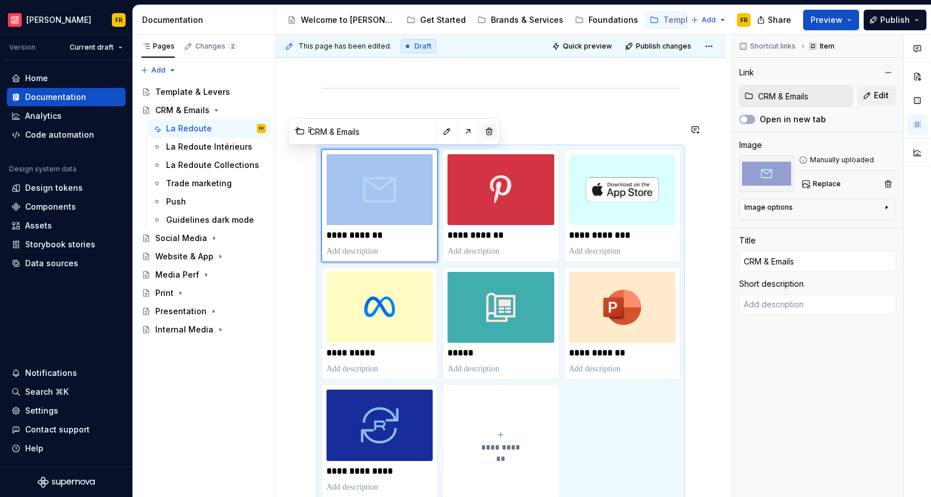
click at [481, 128] on button "button" at bounding box center [489, 131] width 16 height 16
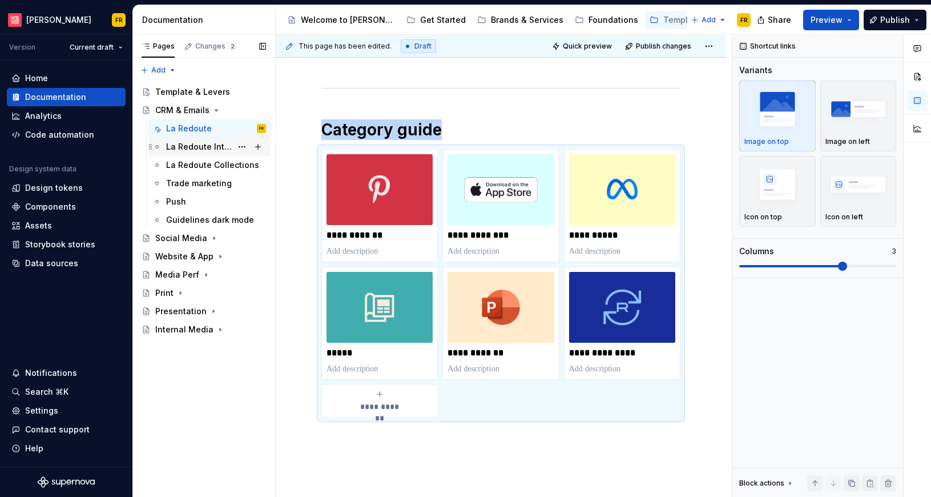
click at [195, 147] on div "La Redoute Intérieurs" at bounding box center [199, 146] width 66 height 11
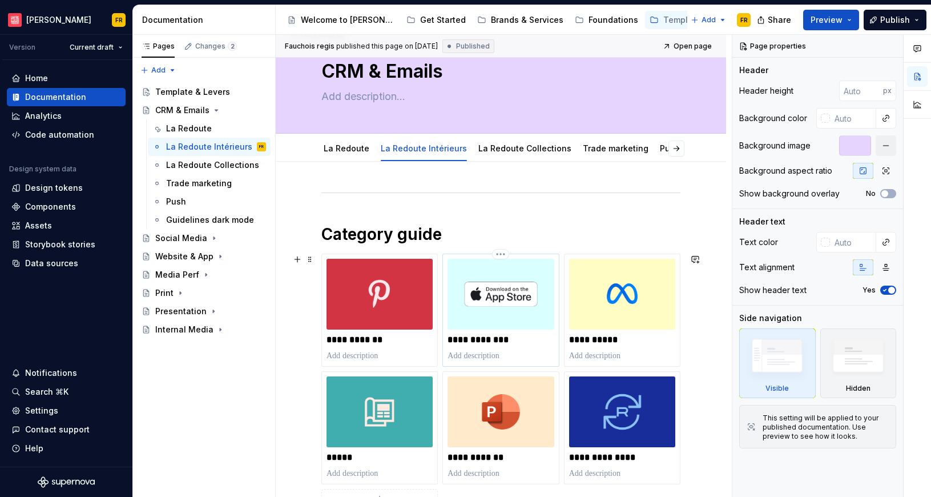
scroll to position [67, 0]
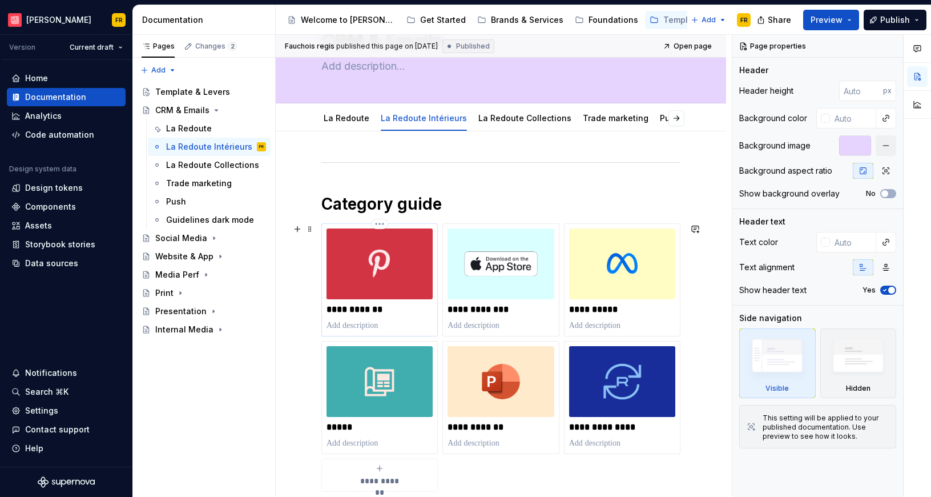
click at [354, 306] on p "**********" at bounding box center [380, 309] width 106 height 11
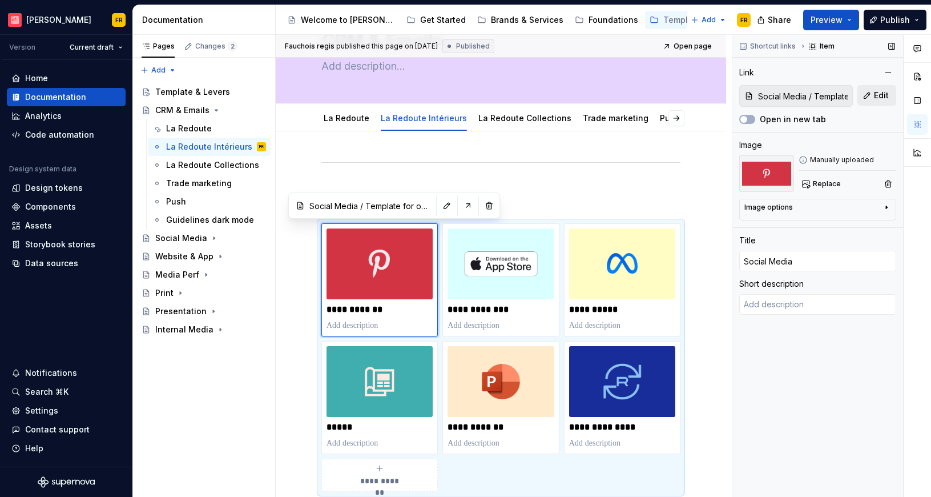
click at [889, 90] on button "Edit" at bounding box center [877, 95] width 39 height 21
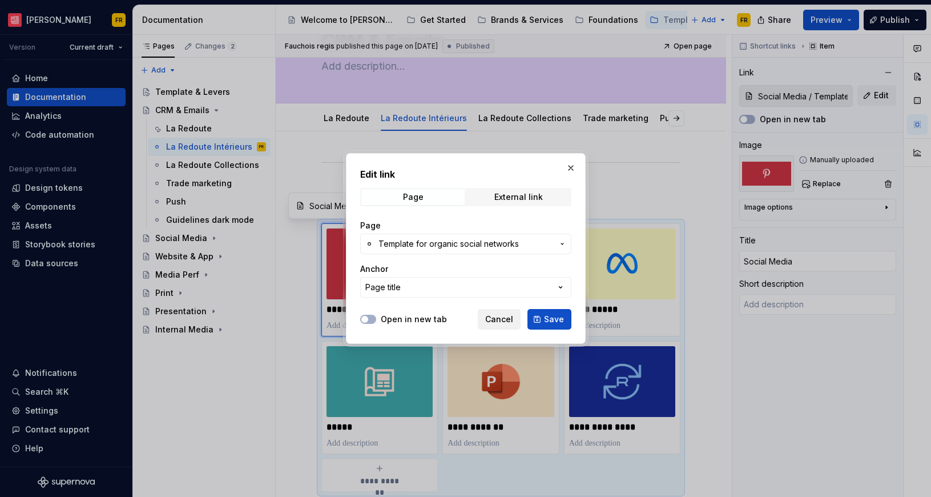
click at [501, 320] on span "Cancel" at bounding box center [499, 319] width 28 height 11
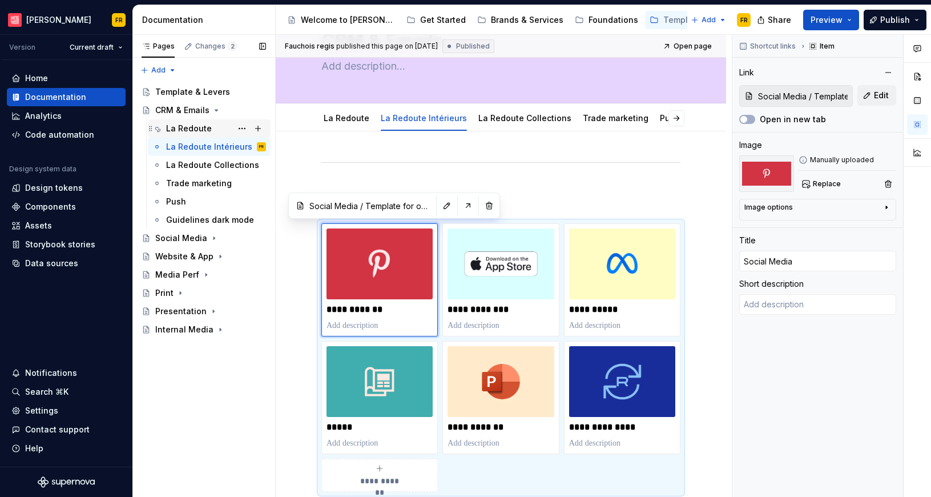
click at [178, 126] on div "La Redoute" at bounding box center [189, 128] width 46 height 11
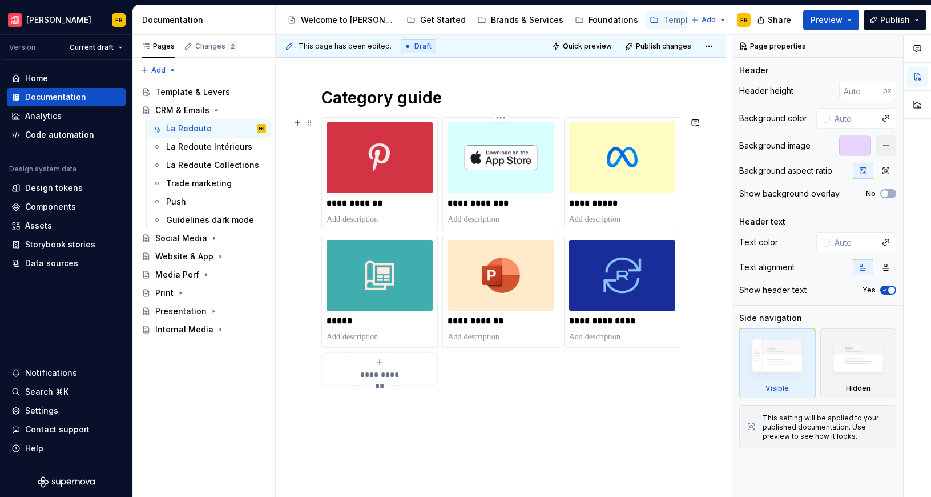
scroll to position [202, 0]
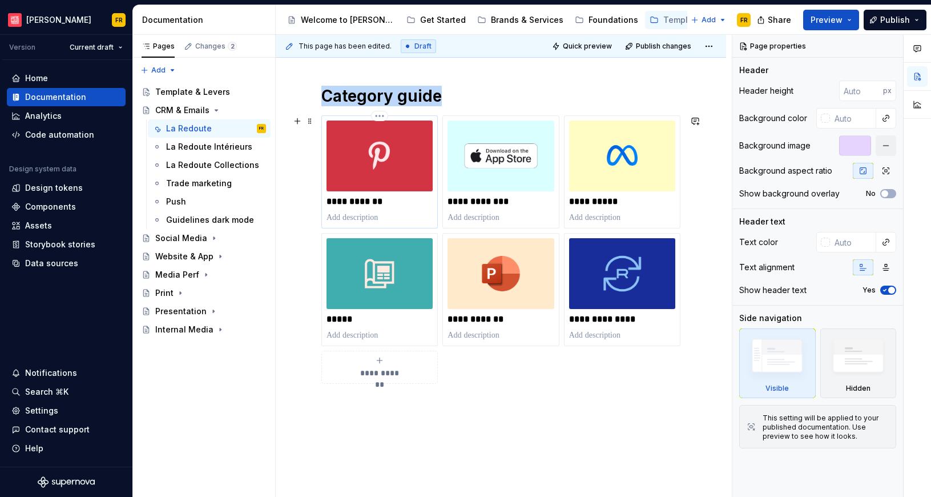
click at [377, 194] on div "**********" at bounding box center [380, 172] width 106 height 103
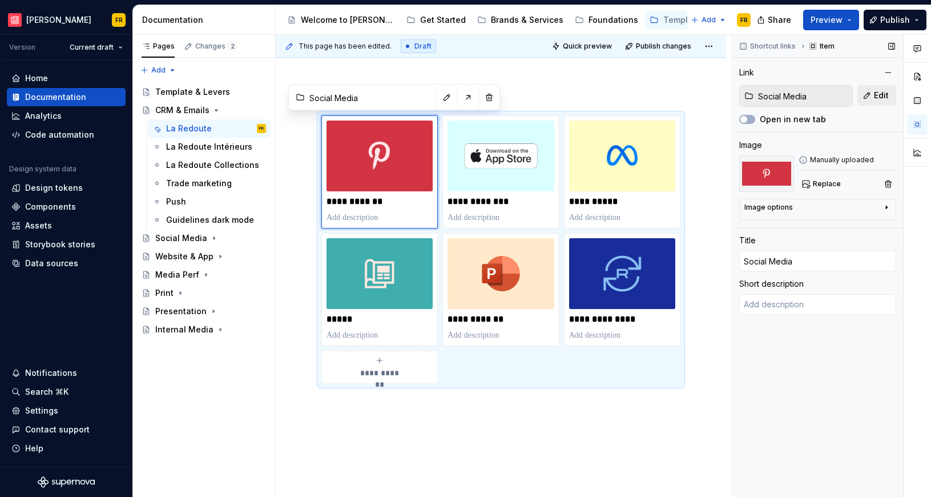
click at [889, 97] on button "Edit" at bounding box center [877, 95] width 39 height 21
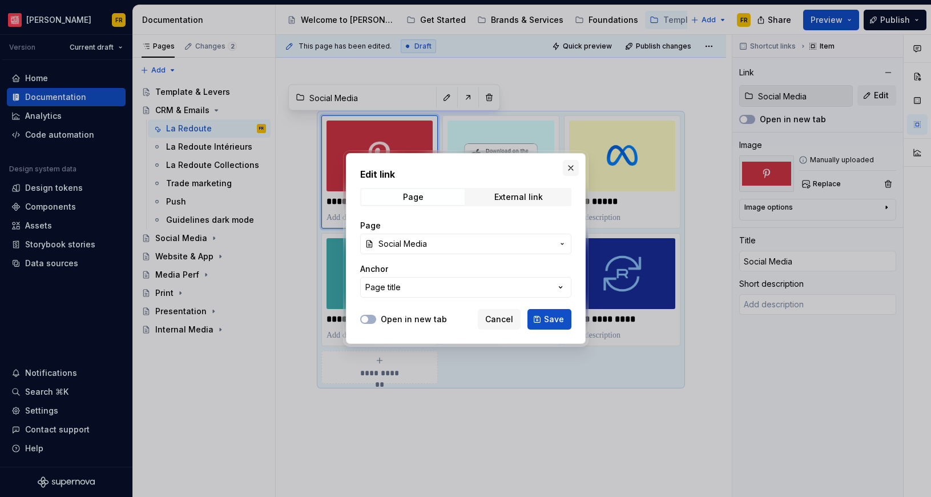
click at [573, 171] on button "button" at bounding box center [571, 168] width 16 height 16
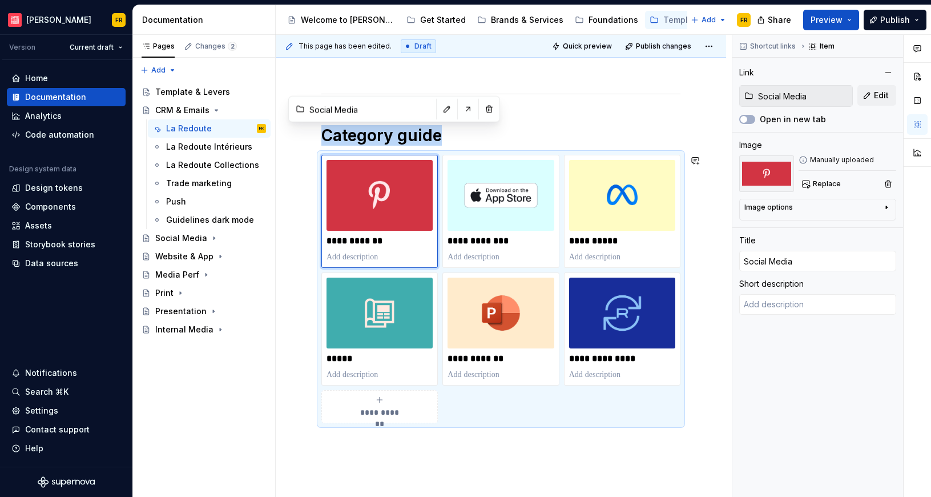
scroll to position [162, 0]
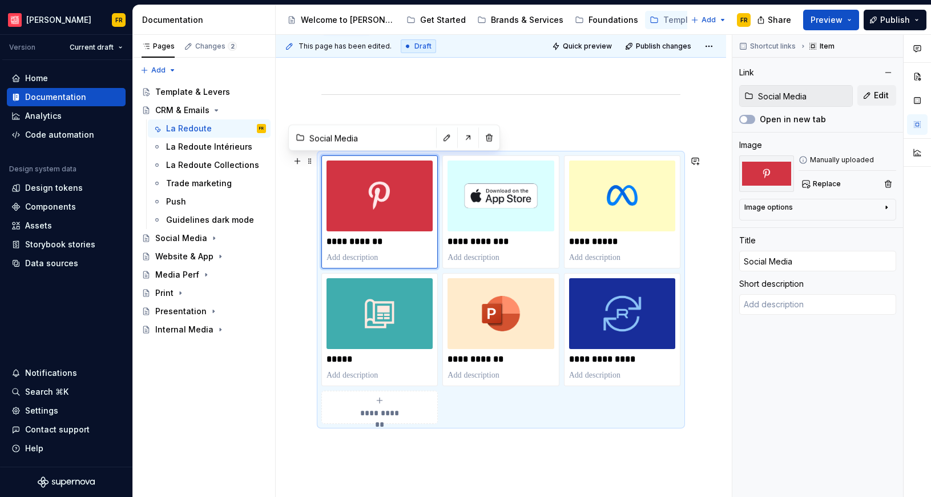
click at [304, 195] on div "**********" at bounding box center [501, 311] width 451 height 551
click at [307, 157] on span at bounding box center [310, 161] width 9 height 16
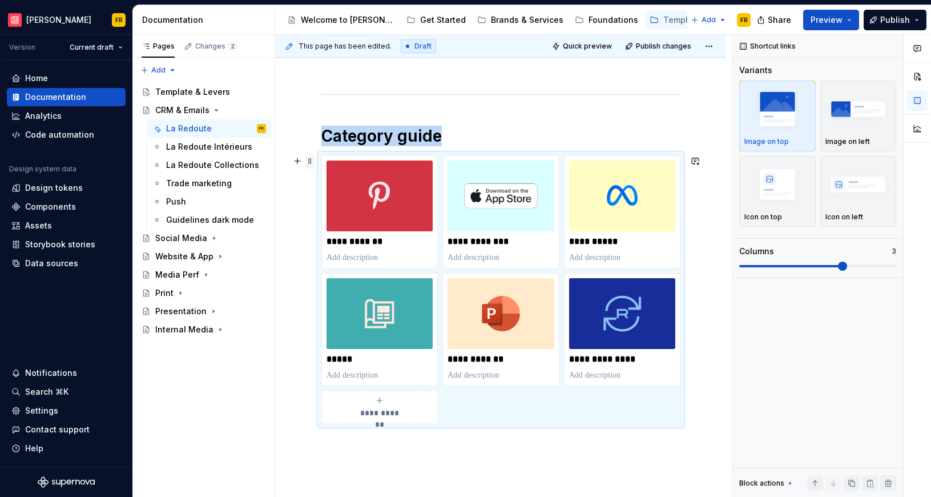
click at [307, 157] on span at bounding box center [310, 161] width 9 height 16
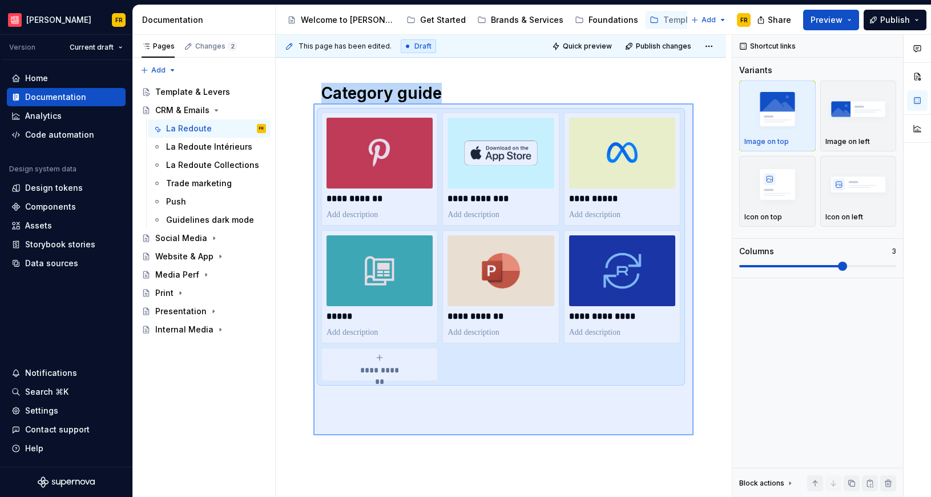
scroll to position [207, 0]
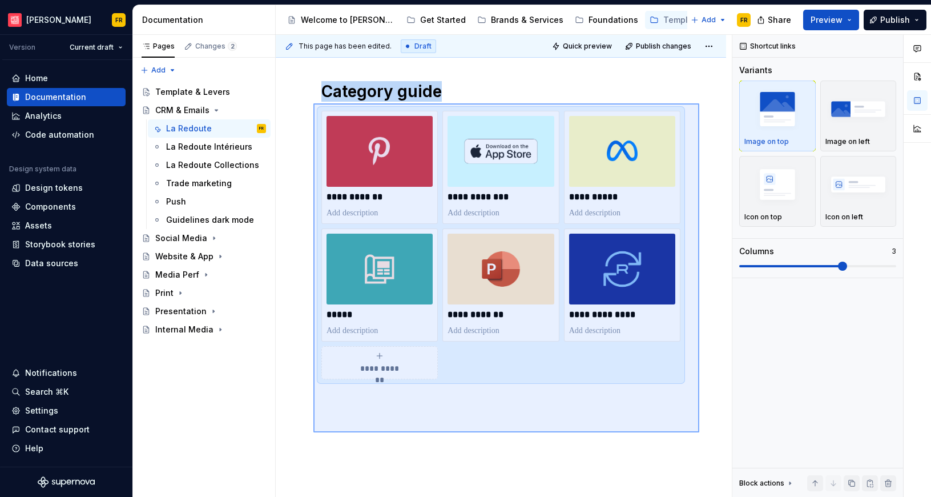
drag, startPoint x: 314, startPoint y: 148, endPoint x: 700, endPoint y: 432, distance: 479.5
click at [700, 432] on div "**********" at bounding box center [504, 266] width 456 height 463
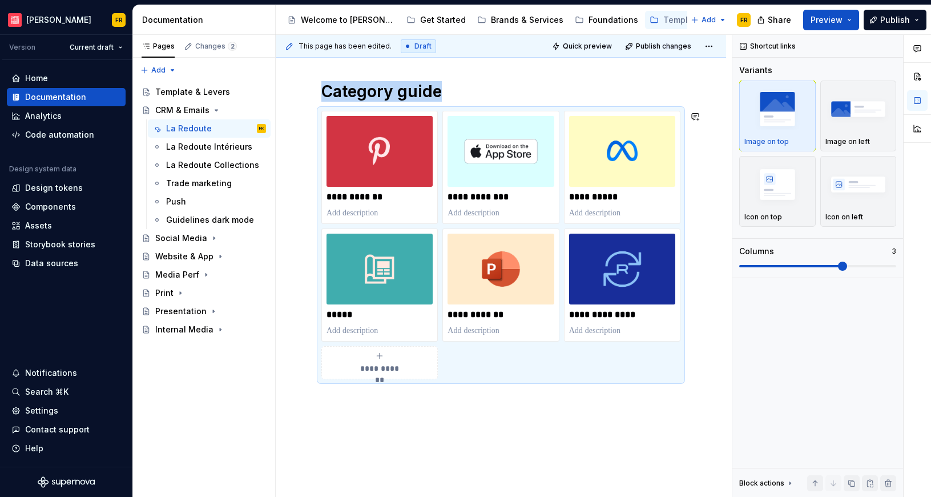
copy h1 "Category guide"
click at [178, 147] on div "La Redoute Intérieurs" at bounding box center [199, 146] width 66 height 11
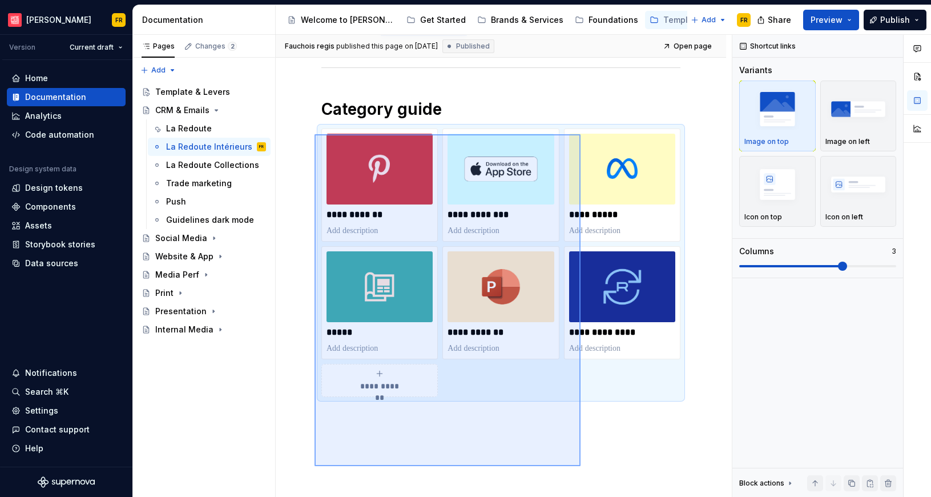
scroll to position [224, 0]
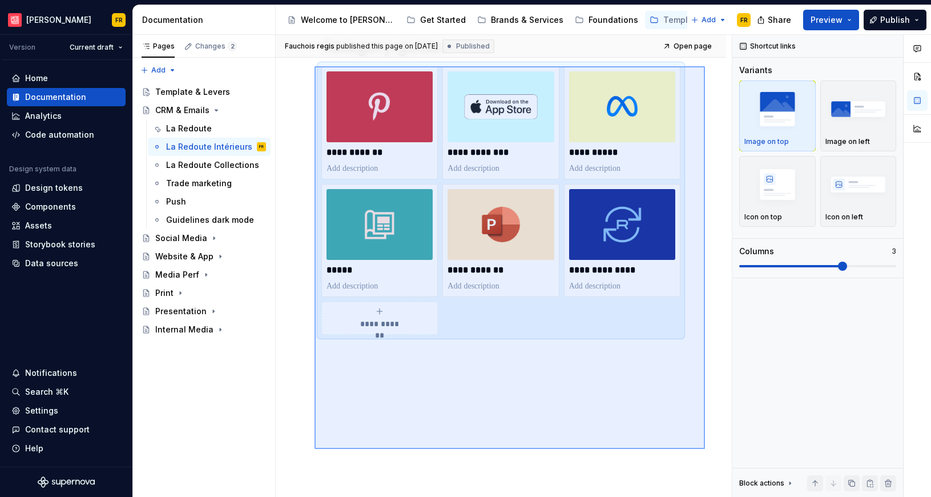
drag, startPoint x: 315, startPoint y: 196, endPoint x: 706, endPoint y: 448, distance: 465.3
click at [706, 448] on div "**********" at bounding box center [504, 266] width 456 height 463
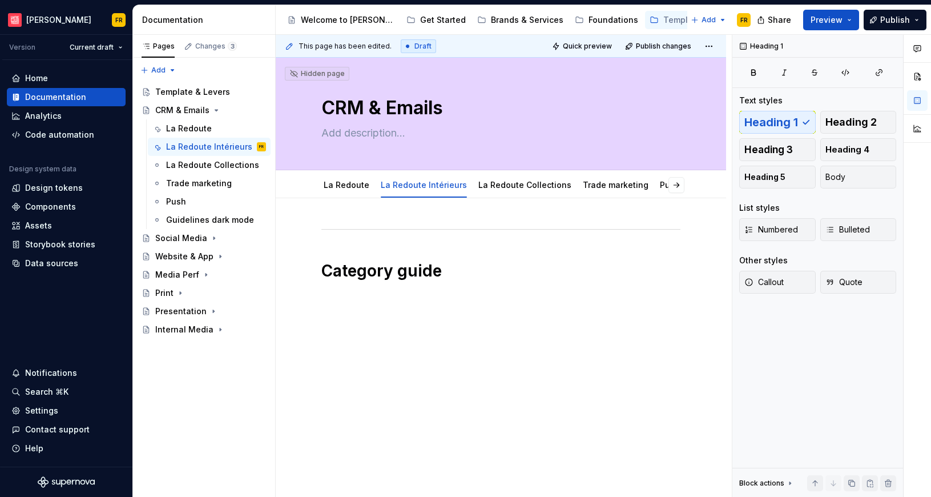
scroll to position [0, 0]
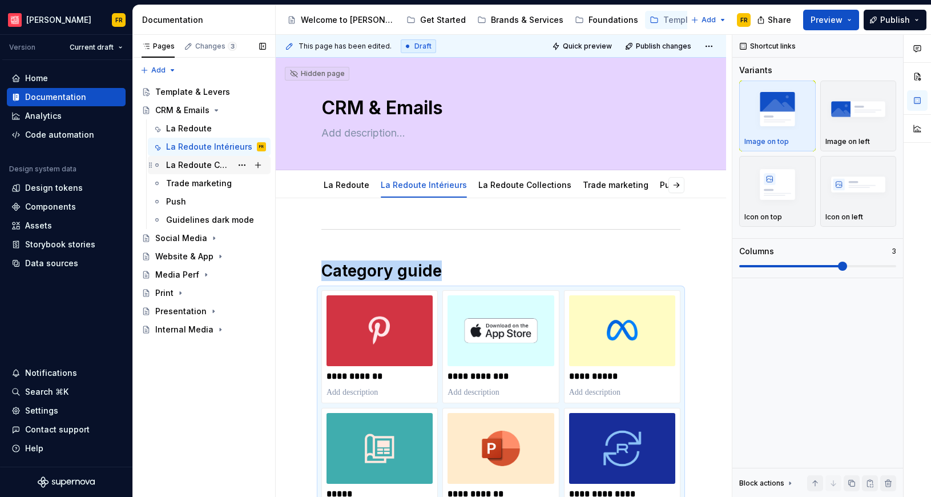
click at [202, 167] on div "La Redoute Collections" at bounding box center [199, 164] width 66 height 11
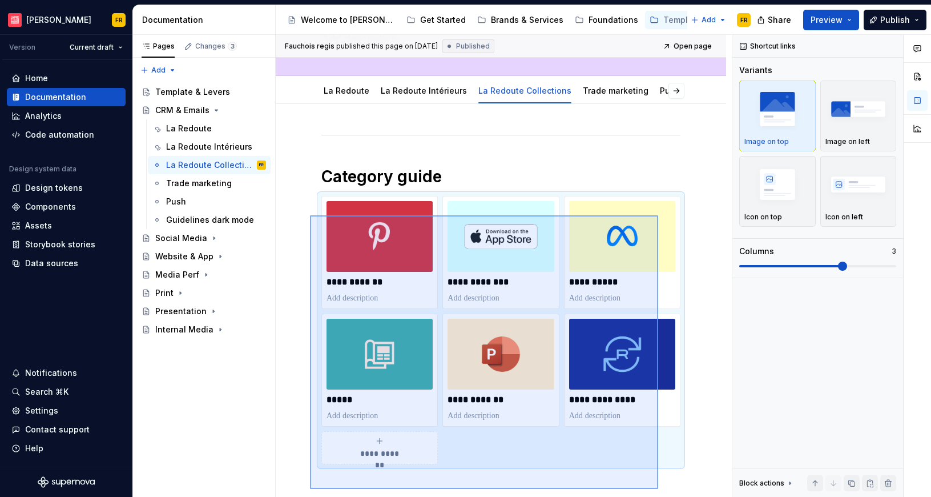
scroll to position [224, 0]
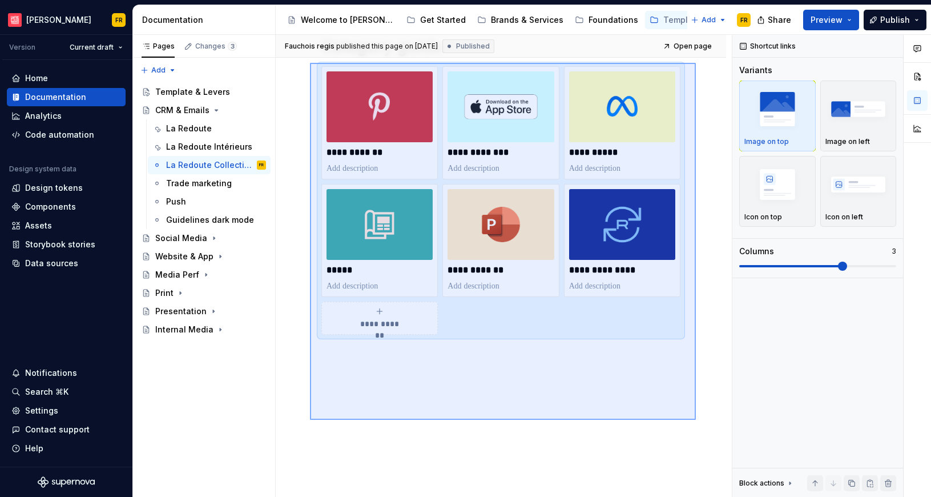
drag, startPoint x: 310, startPoint y: 233, endPoint x: 696, endPoint y: 420, distance: 428.9
click at [696, 420] on div "**********" at bounding box center [504, 266] width 456 height 463
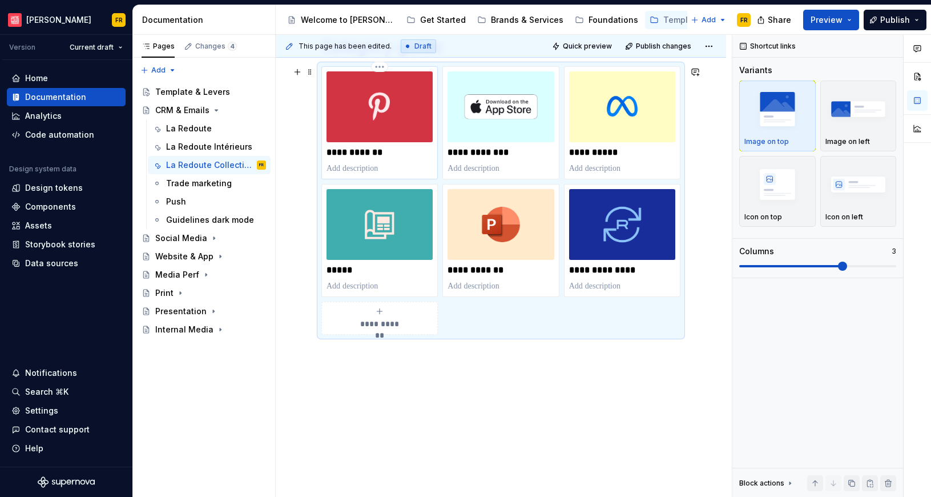
click at [370, 148] on p "**********" at bounding box center [380, 152] width 106 height 11
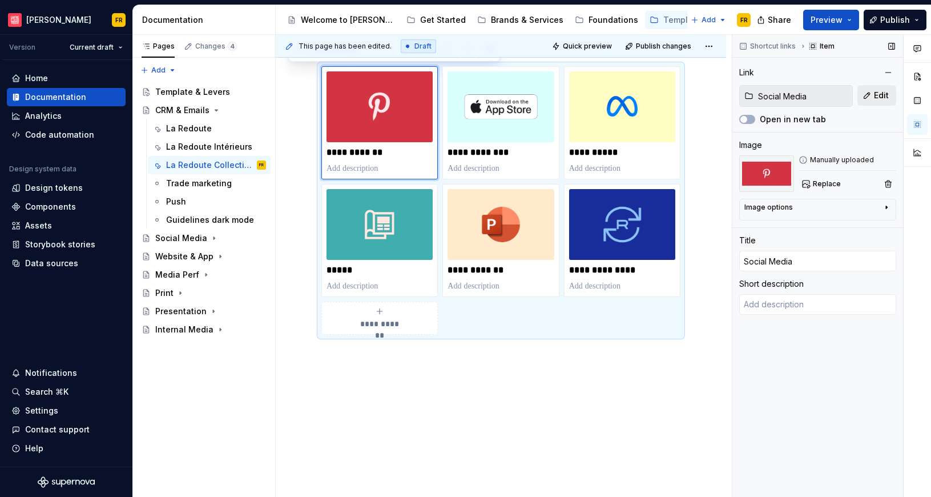
click at [887, 97] on span "Edit" at bounding box center [881, 95] width 15 height 11
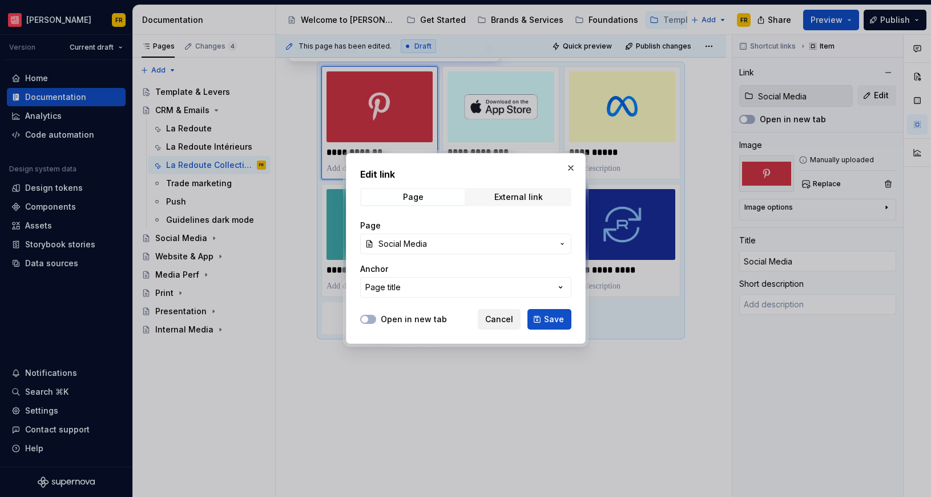
click at [493, 323] on span "Cancel" at bounding box center [499, 319] width 28 height 11
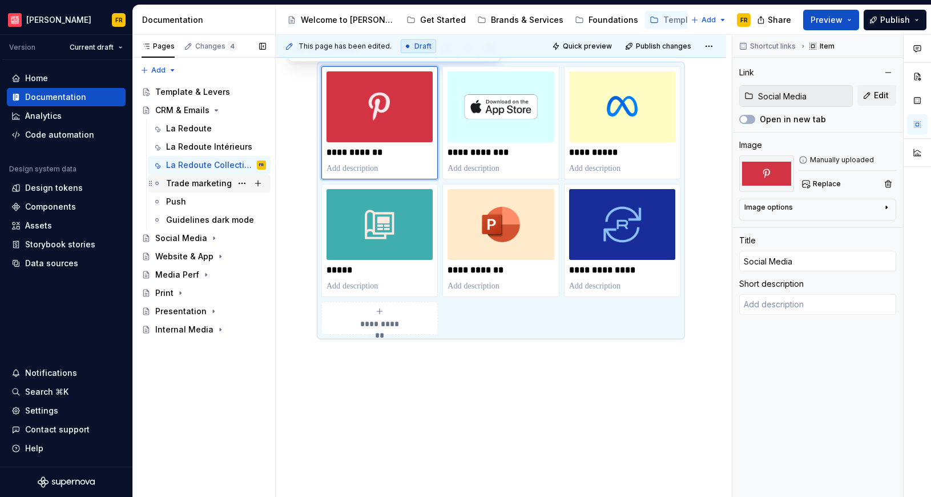
click at [179, 183] on div "Trade marketing" at bounding box center [199, 183] width 66 height 11
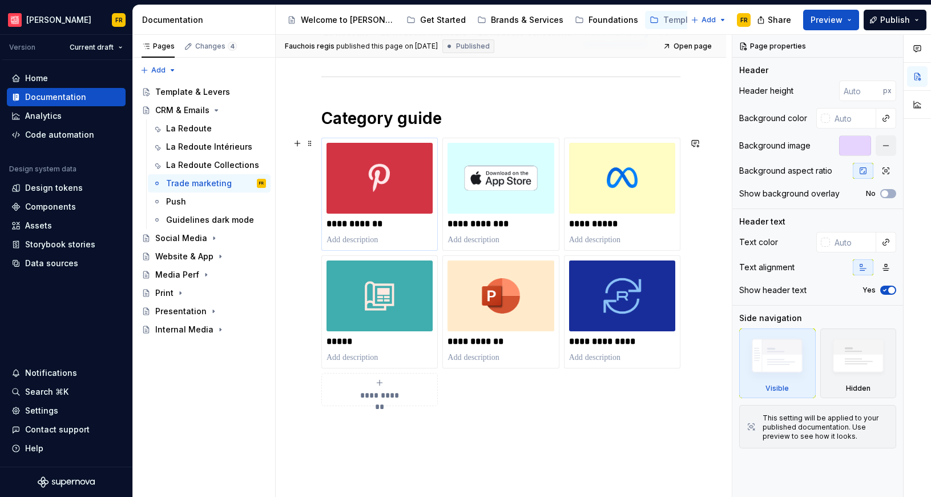
scroll to position [162, 0]
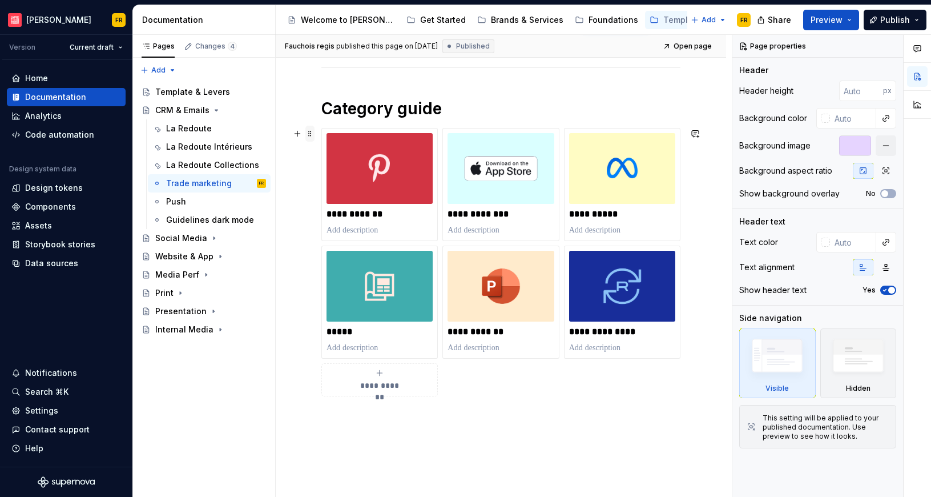
click at [314, 130] on span at bounding box center [310, 134] width 9 height 16
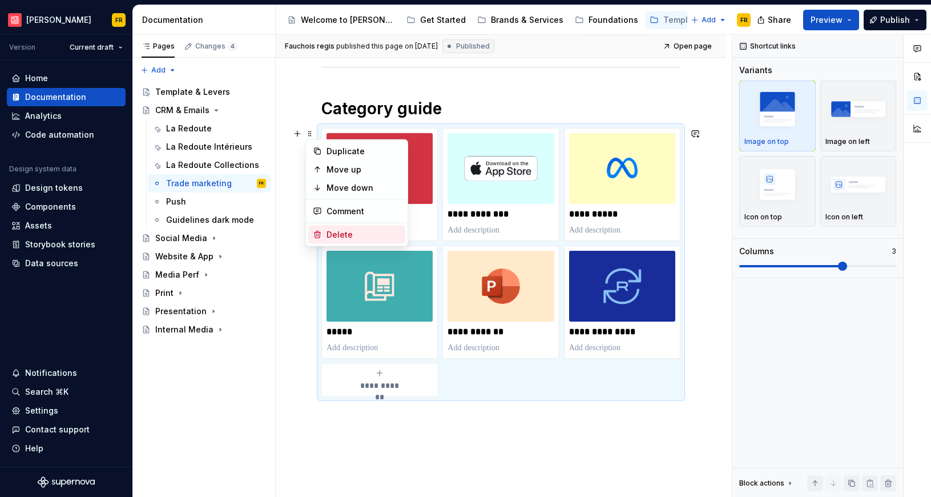
click at [338, 229] on div "Delete" at bounding box center [364, 234] width 74 height 11
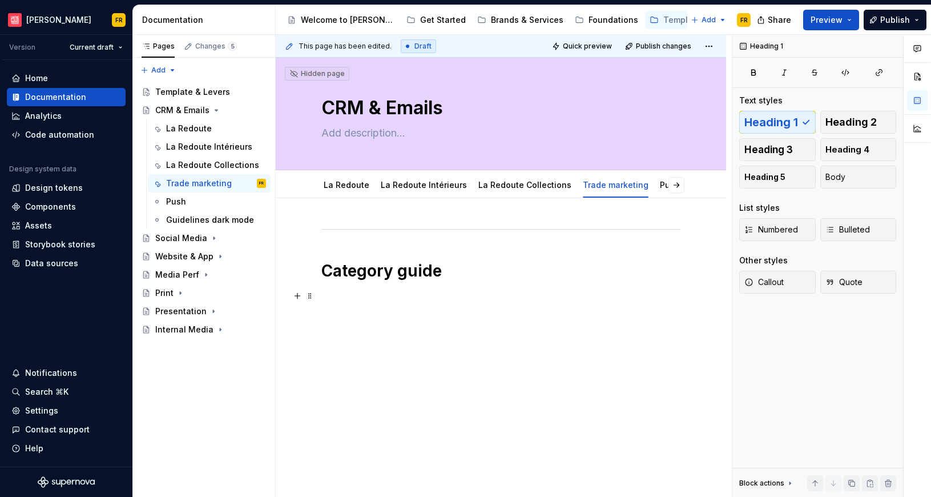
scroll to position [0, 0]
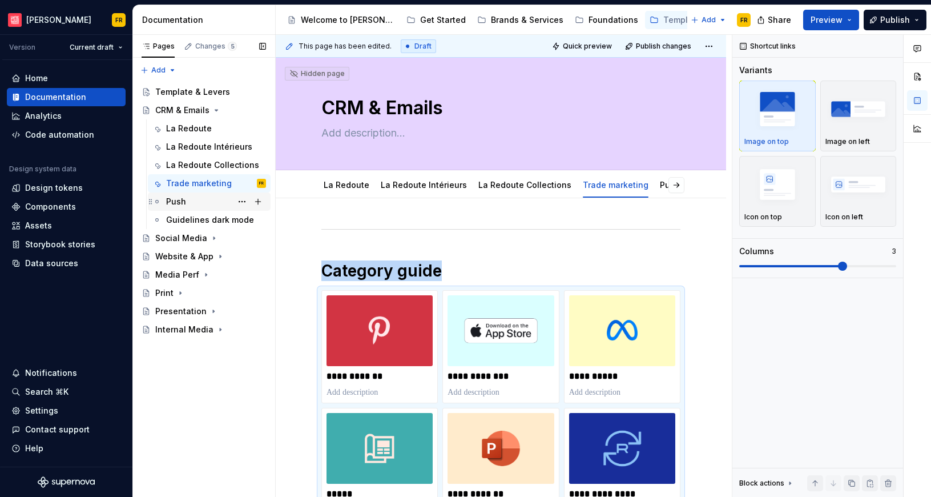
click at [180, 199] on div "Push" at bounding box center [176, 201] width 20 height 11
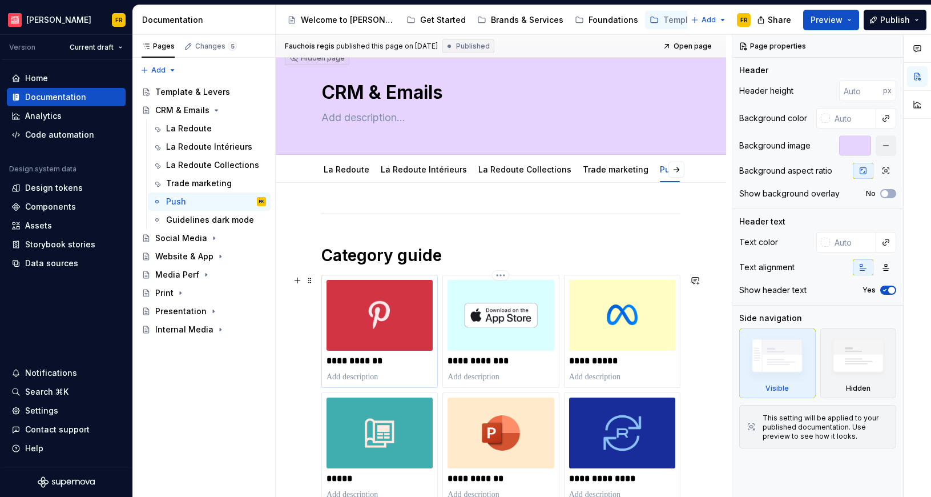
scroll to position [17, 0]
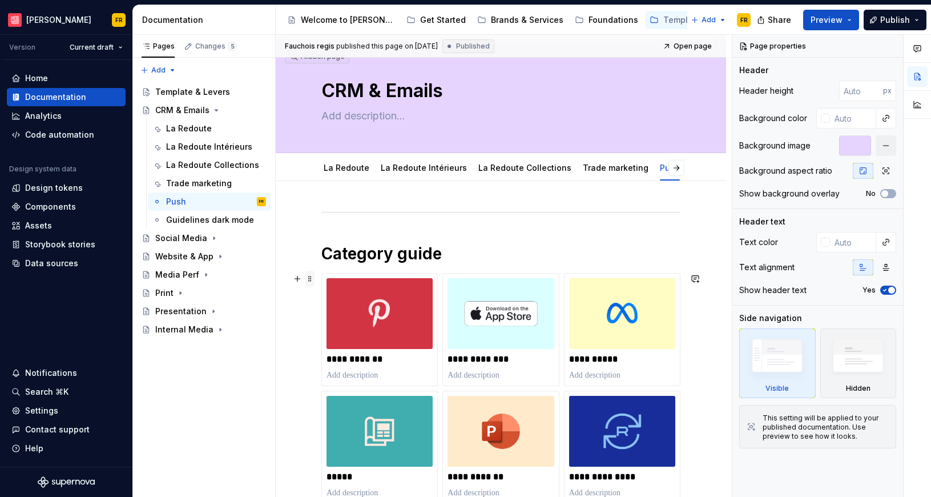
click at [309, 280] on span at bounding box center [310, 279] width 9 height 16
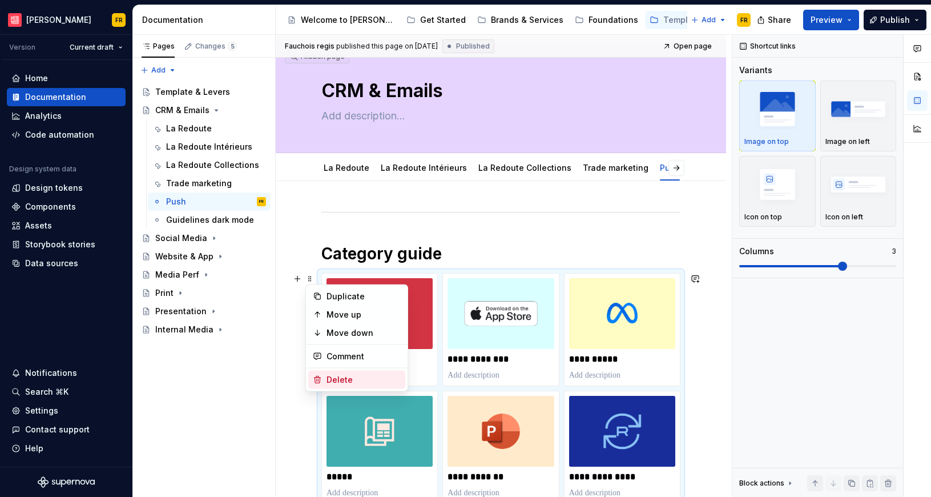
click at [352, 383] on div "Delete" at bounding box center [364, 379] width 74 height 11
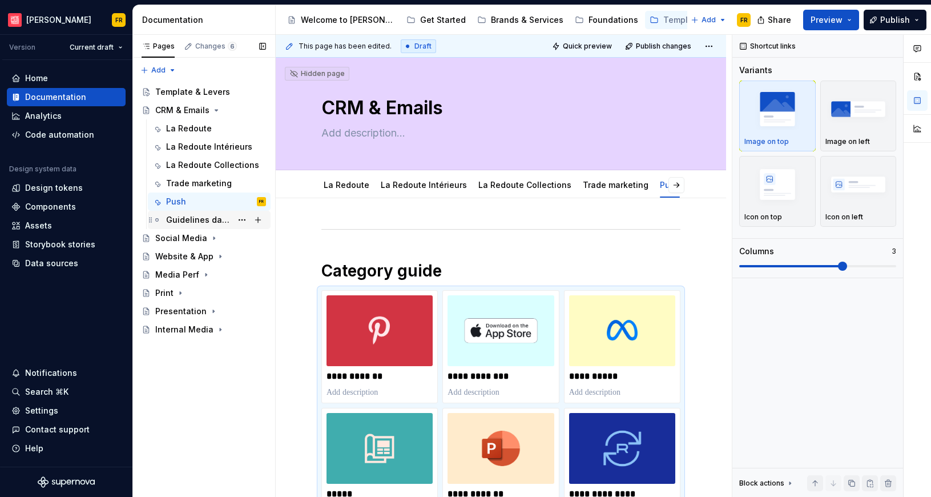
click at [184, 217] on div "Guidelines dark mode" at bounding box center [199, 219] width 66 height 11
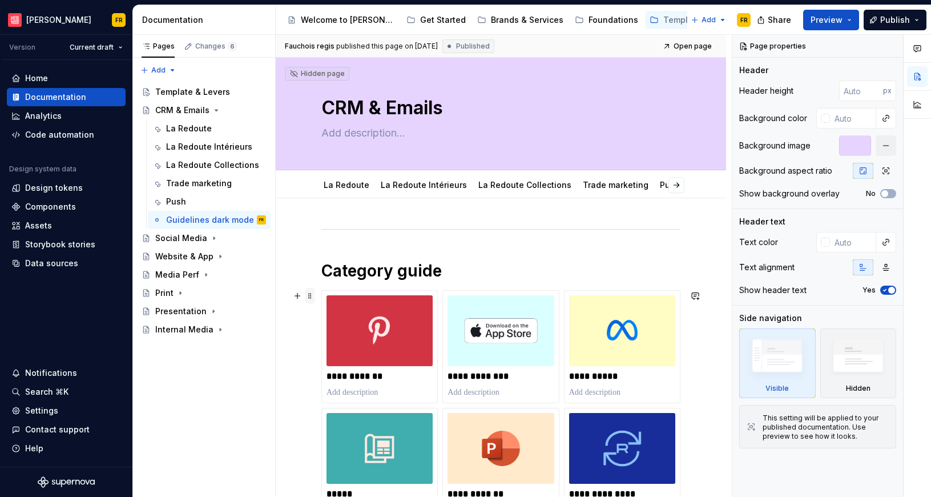
click at [311, 295] on span at bounding box center [310, 296] width 9 height 16
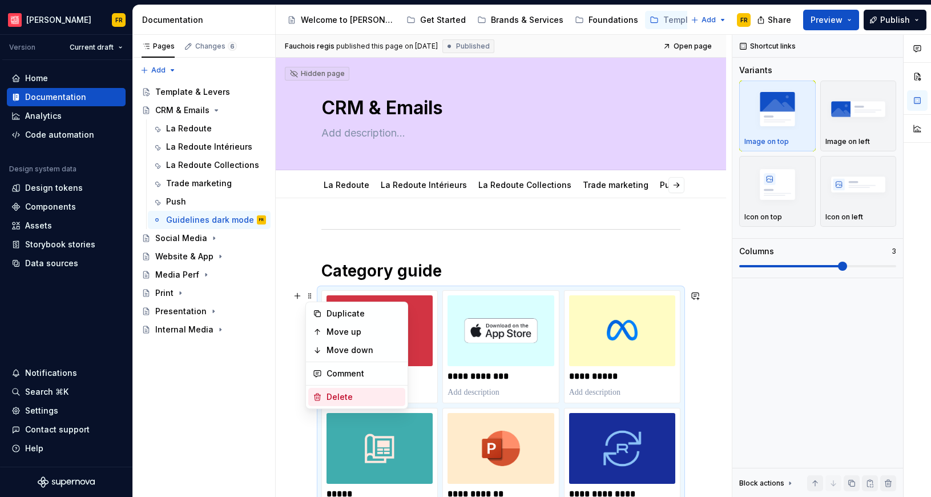
click at [343, 392] on div "Delete" at bounding box center [364, 396] width 74 height 11
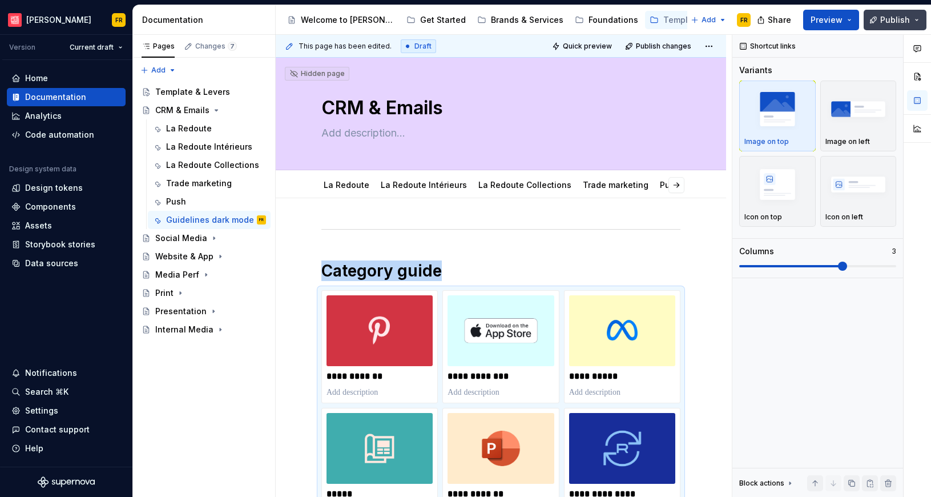
click at [889, 22] on span "Publish" at bounding box center [896, 19] width 30 height 11
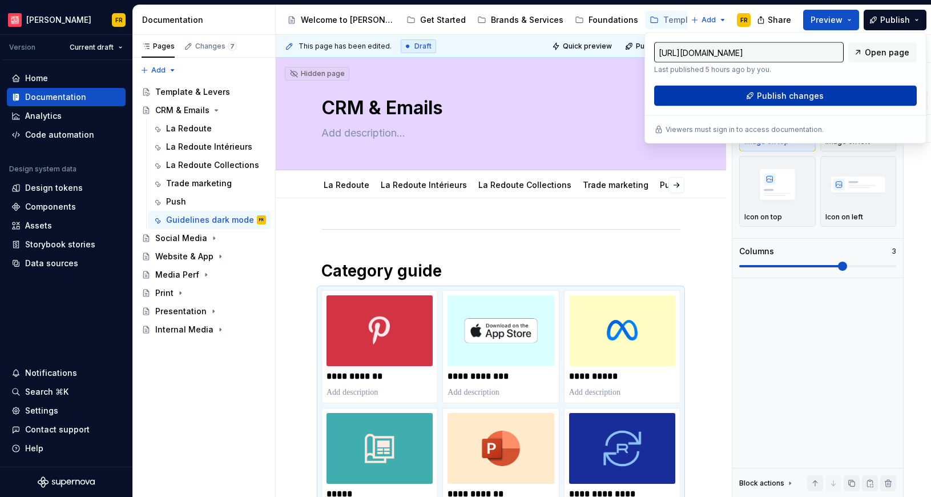
click at [788, 91] on span "Publish changes" at bounding box center [790, 95] width 67 height 11
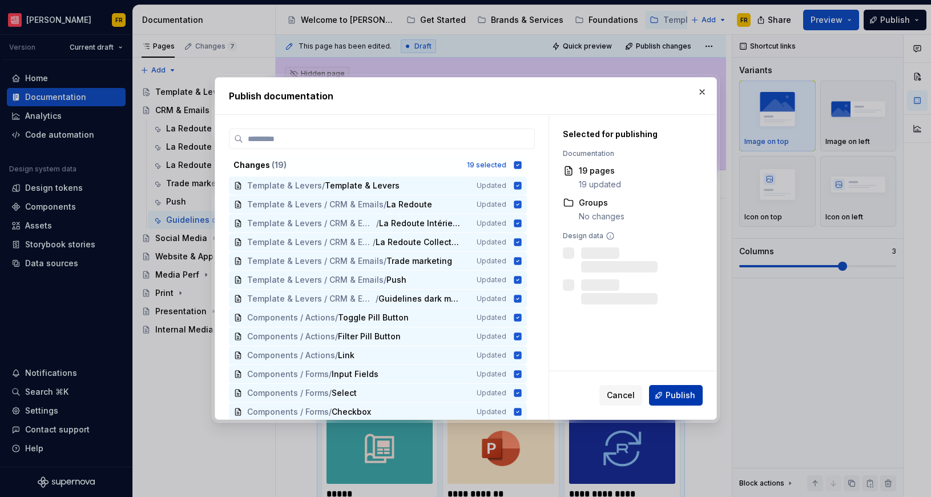
click at [674, 392] on span "Publish" at bounding box center [681, 394] width 30 height 11
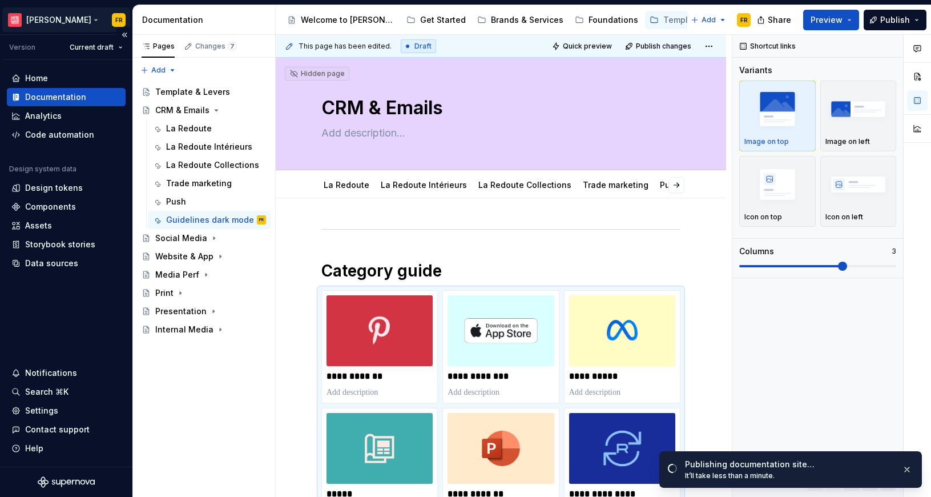
click at [51, 22] on html "La Maille FR Version Current draft Home Documentation Analytics Code automation…" at bounding box center [465, 248] width 931 height 497
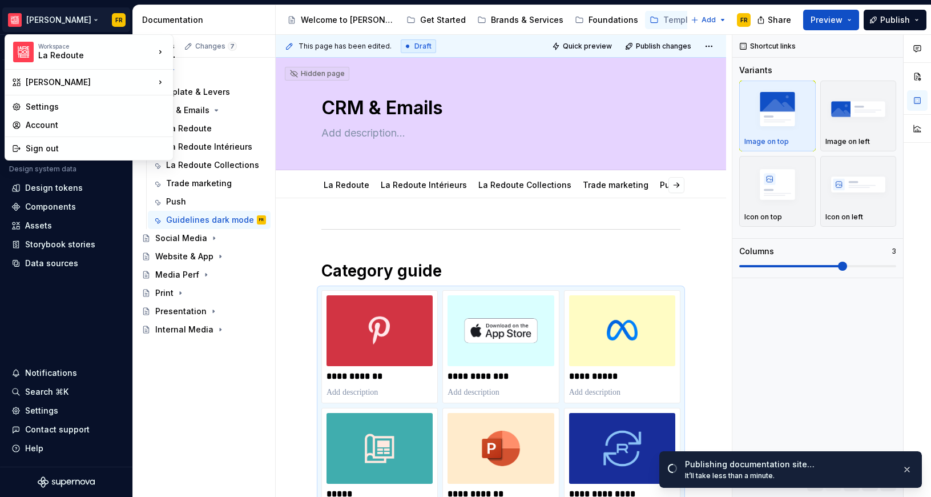
click at [403, 215] on html "La Maille FR Version Current draft Home Documentation Analytics Code automation…" at bounding box center [465, 248] width 931 height 497
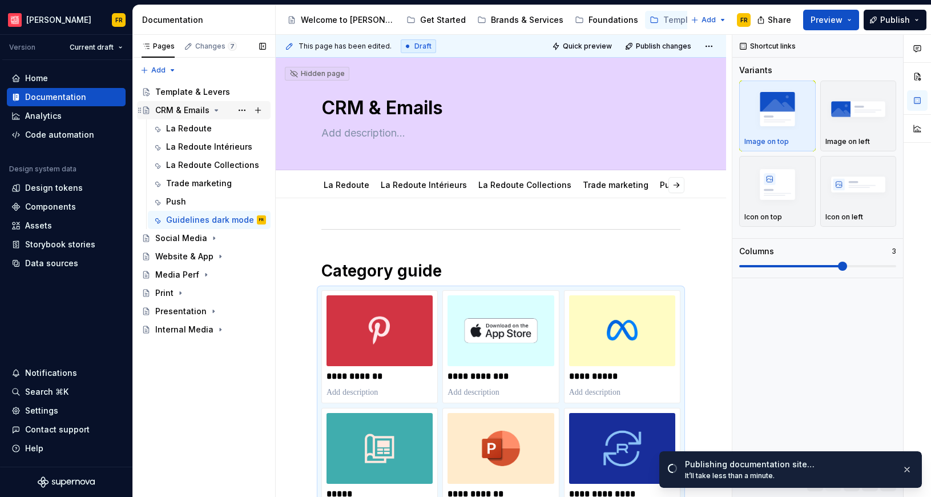
click at [215, 110] on icon "Page tree" at bounding box center [216, 110] width 3 height 1
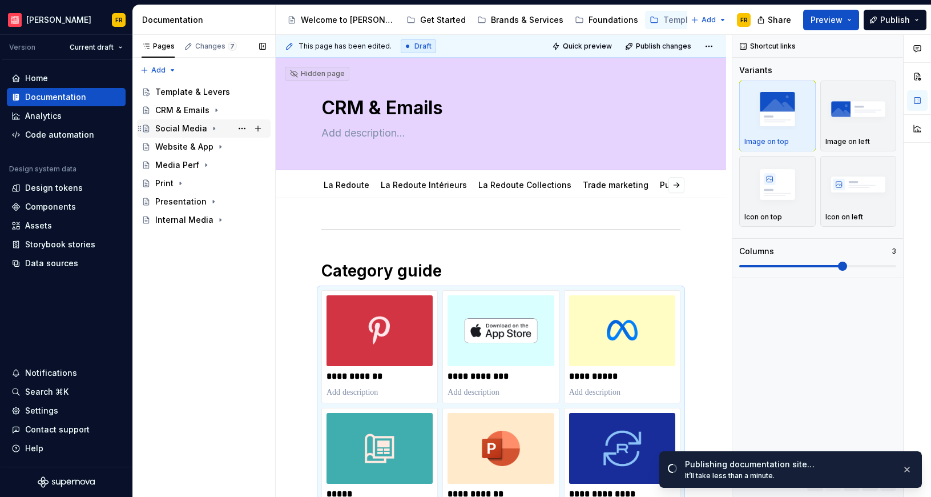
click at [180, 128] on div "Social Media" at bounding box center [181, 128] width 52 height 11
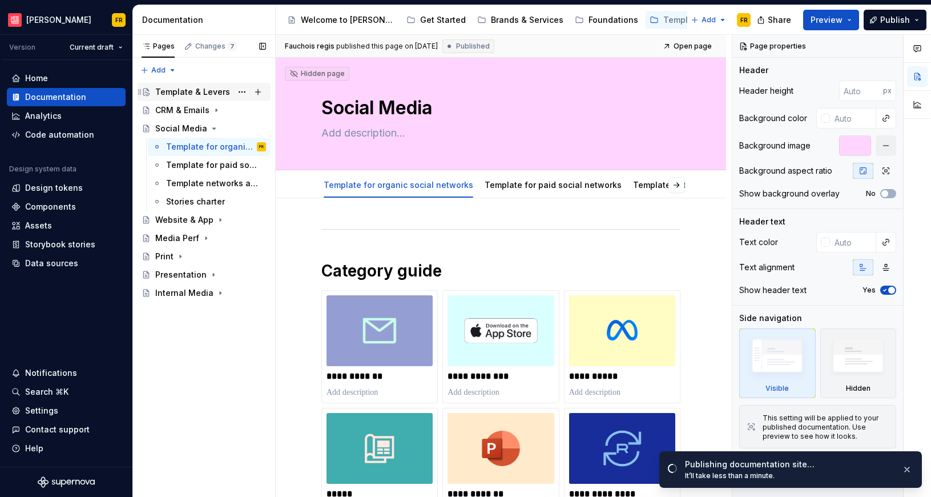
click at [202, 95] on div "Template & Levers" at bounding box center [192, 91] width 75 height 11
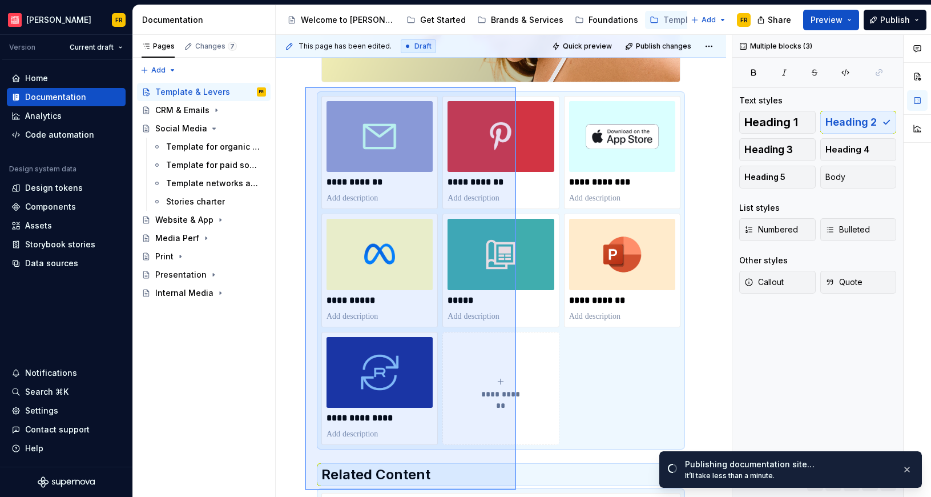
scroll to position [290, 0]
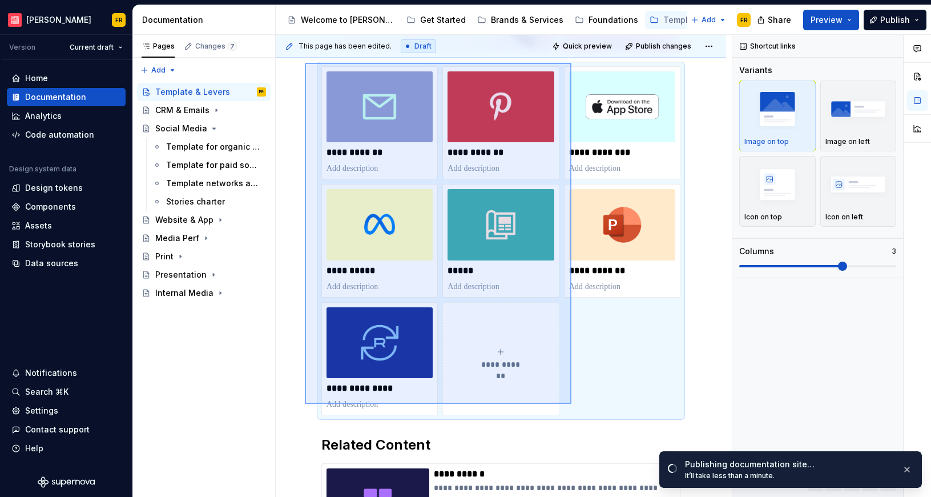
drag, startPoint x: 307, startPoint y: 284, endPoint x: 571, endPoint y: 405, distance: 290.1
click at [571, 405] on div "**********" at bounding box center [504, 266] width 456 height 463
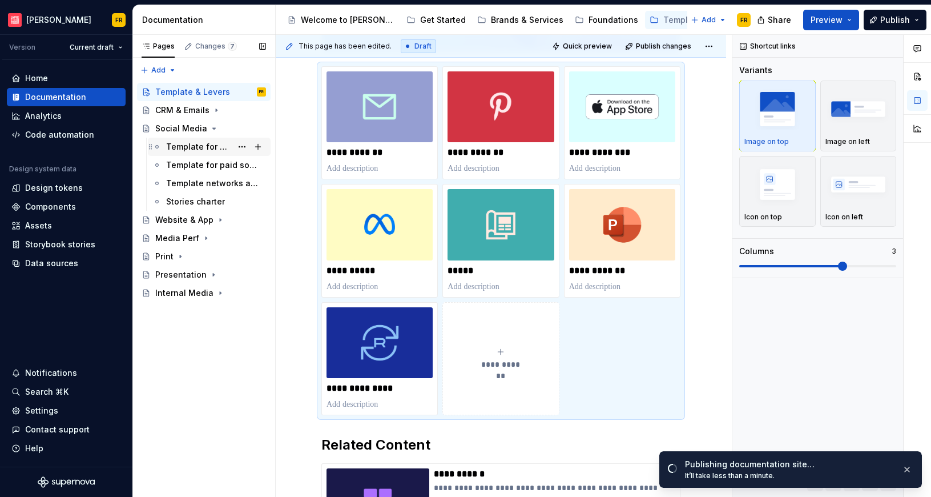
click at [175, 145] on div "Template for organic social networks" at bounding box center [199, 146] width 66 height 11
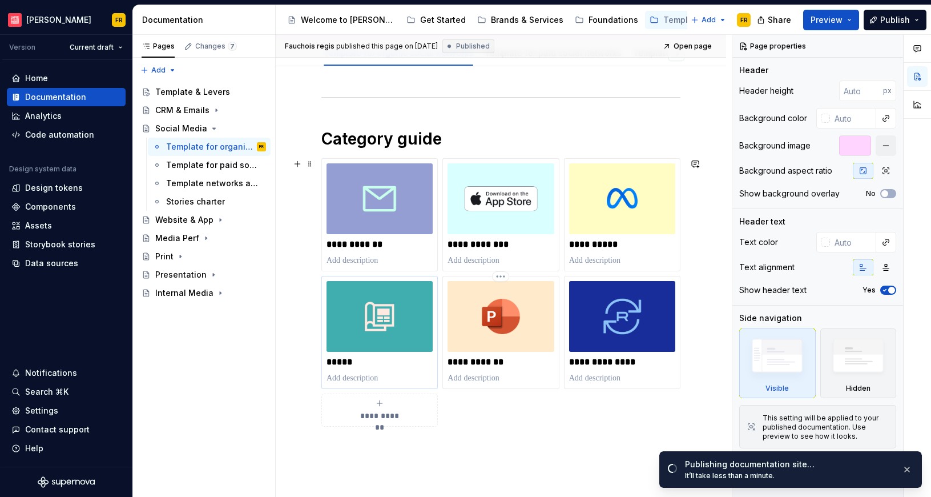
scroll to position [182, 0]
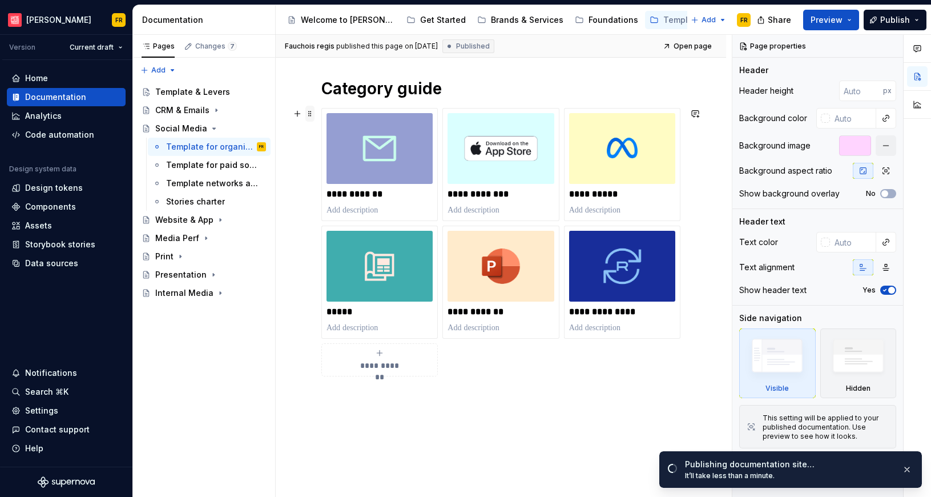
click at [311, 114] on span at bounding box center [310, 114] width 9 height 16
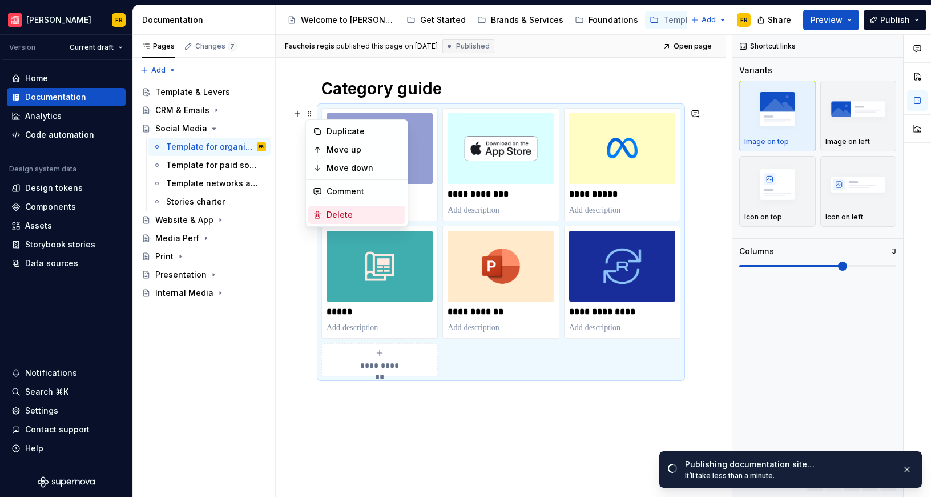
click at [320, 215] on icon at bounding box center [318, 214] width 6 height 7
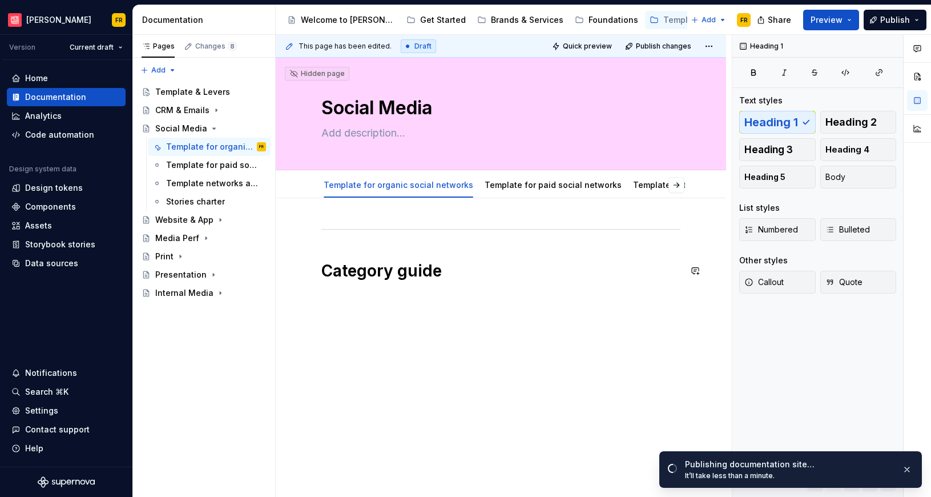
click at [361, 326] on div "Category guide" at bounding box center [501, 321] width 451 height 246
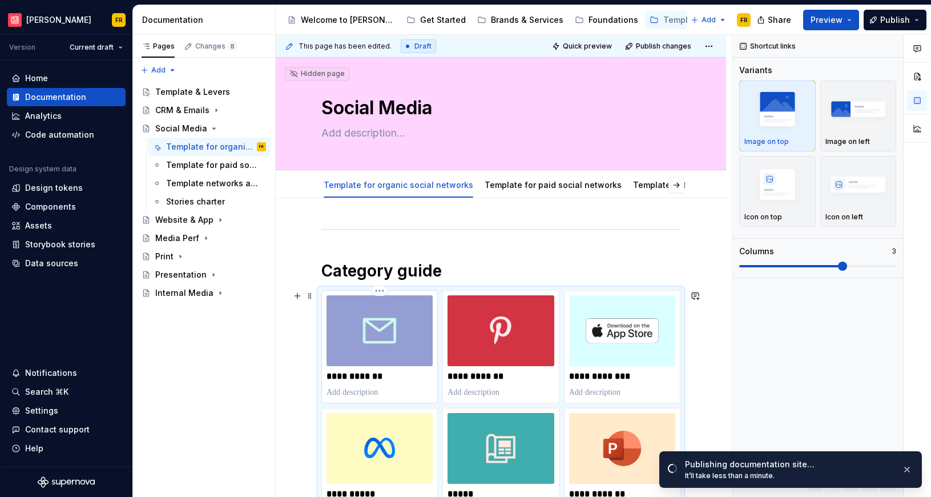
click at [375, 323] on img at bounding box center [380, 330] width 106 height 71
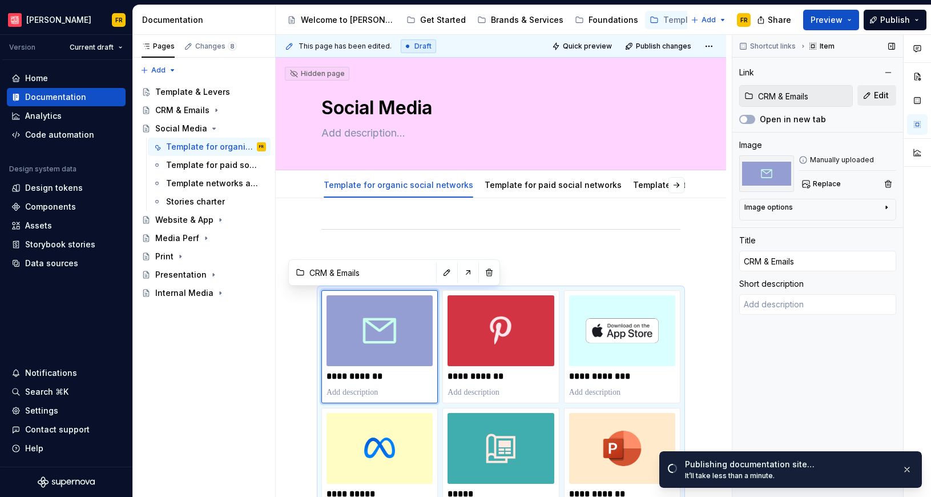
click at [877, 99] on span "Edit" at bounding box center [881, 95] width 15 height 11
type textarea "*"
type input "Social Media"
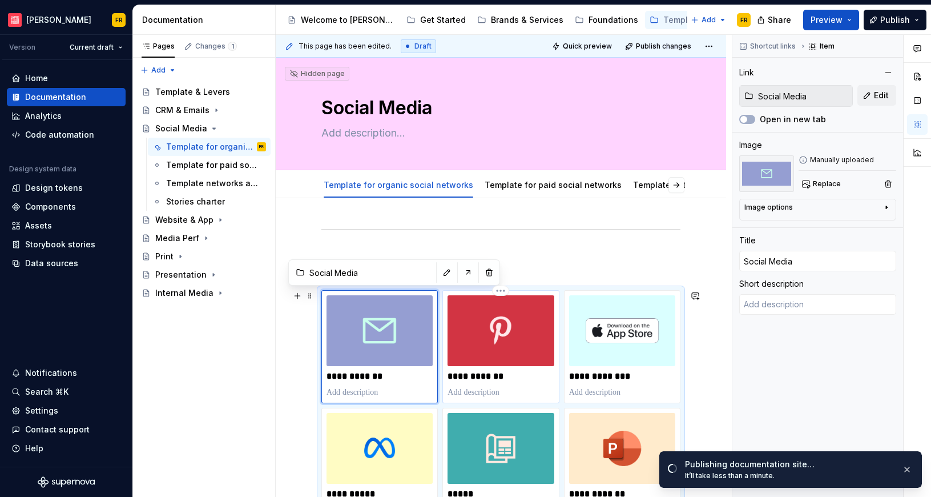
click at [495, 364] on img at bounding box center [501, 330] width 106 height 71
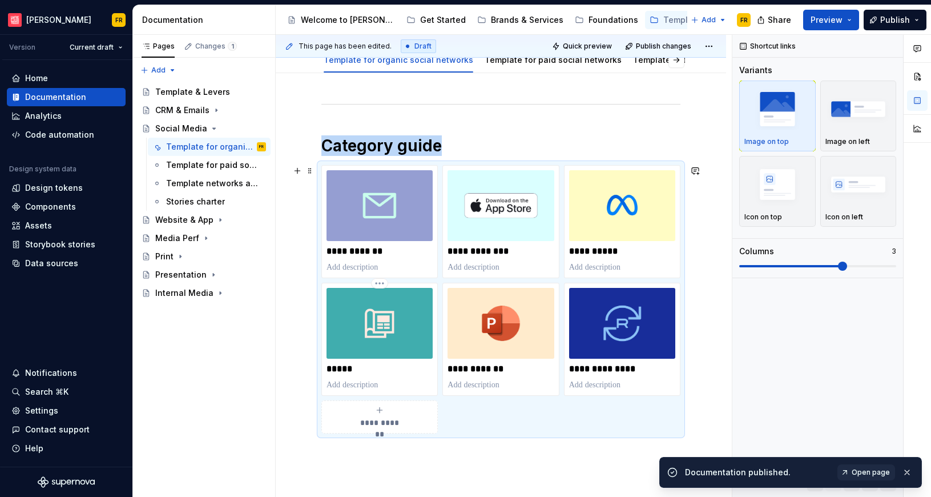
scroll to position [125, 0]
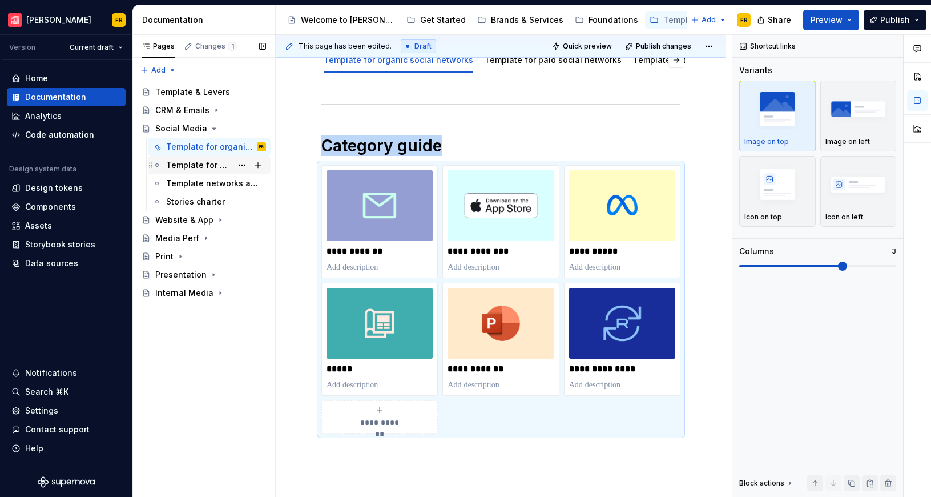
click at [186, 164] on div "Template for paid social networks" at bounding box center [199, 164] width 66 height 11
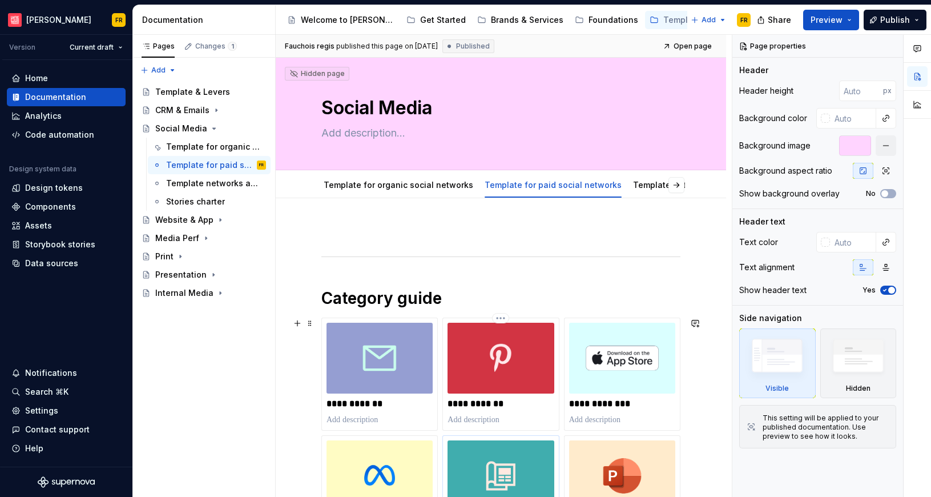
scroll to position [109, 0]
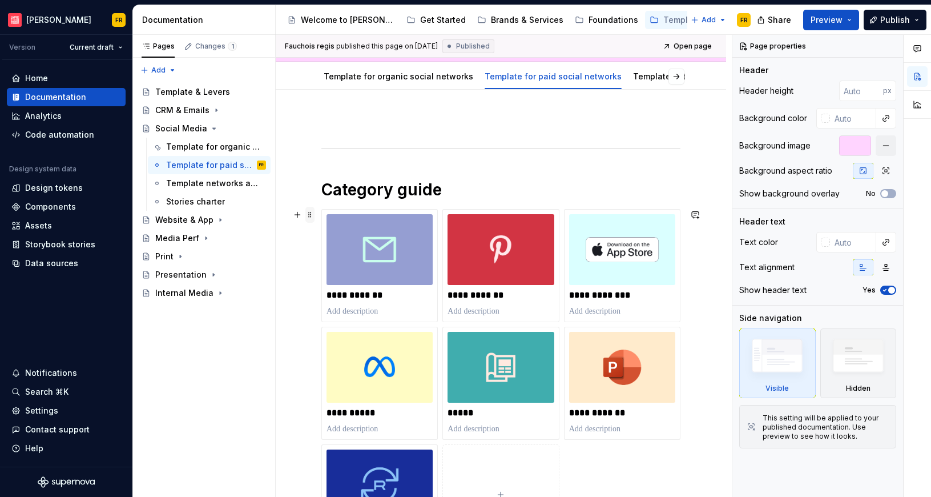
click at [308, 217] on span at bounding box center [310, 215] width 9 height 16
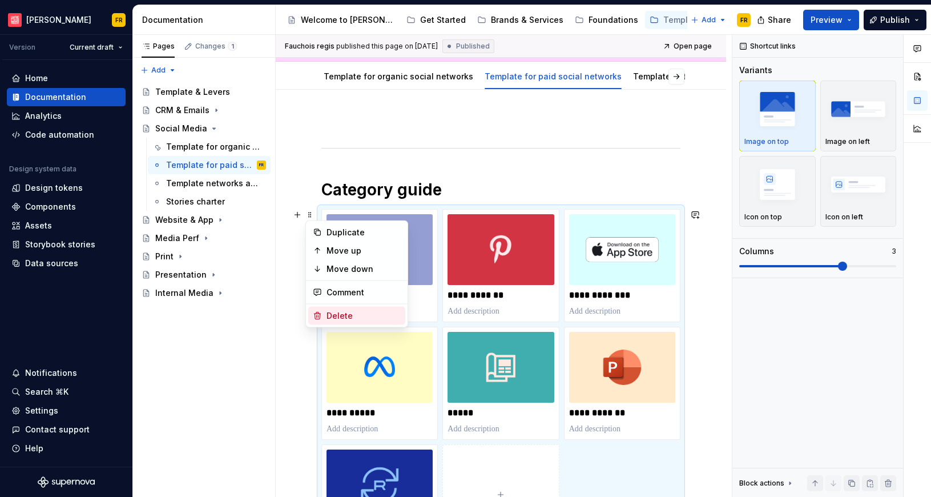
click at [329, 311] on div "Delete" at bounding box center [364, 315] width 74 height 11
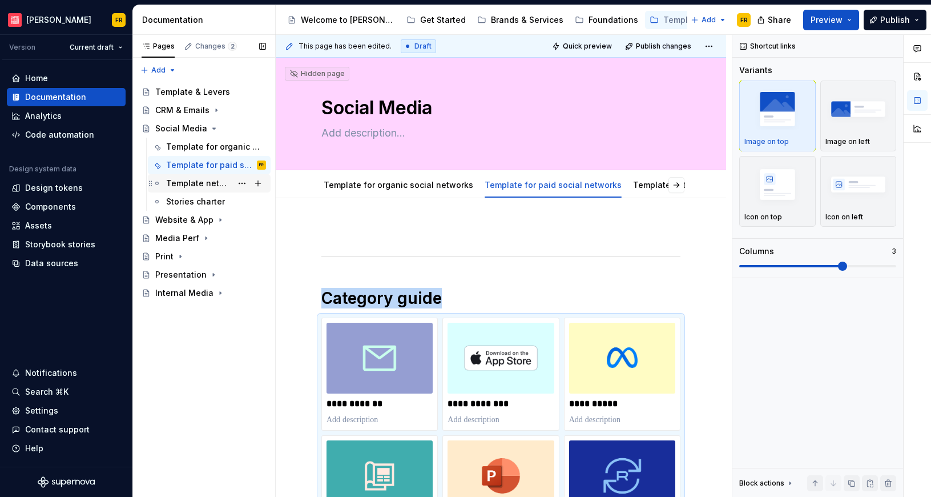
click at [191, 179] on div "Template networks animated social" at bounding box center [199, 183] width 66 height 11
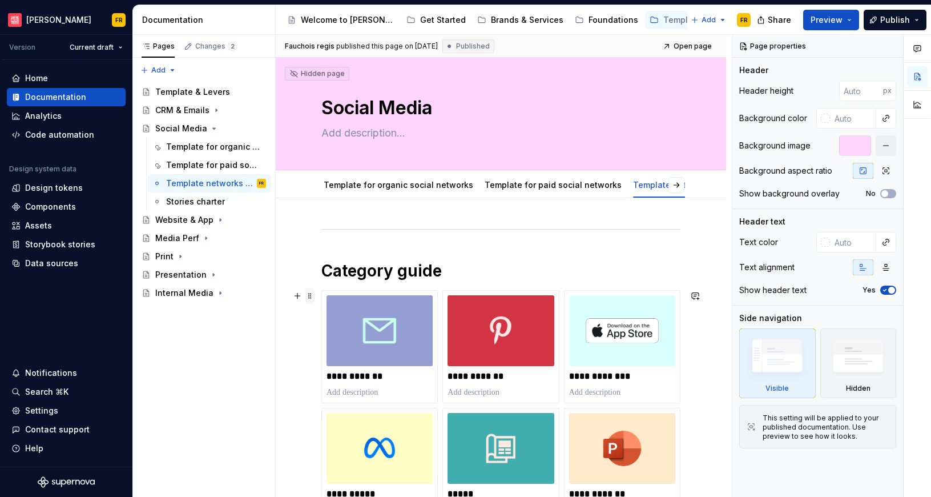
click at [310, 295] on span at bounding box center [310, 296] width 9 height 16
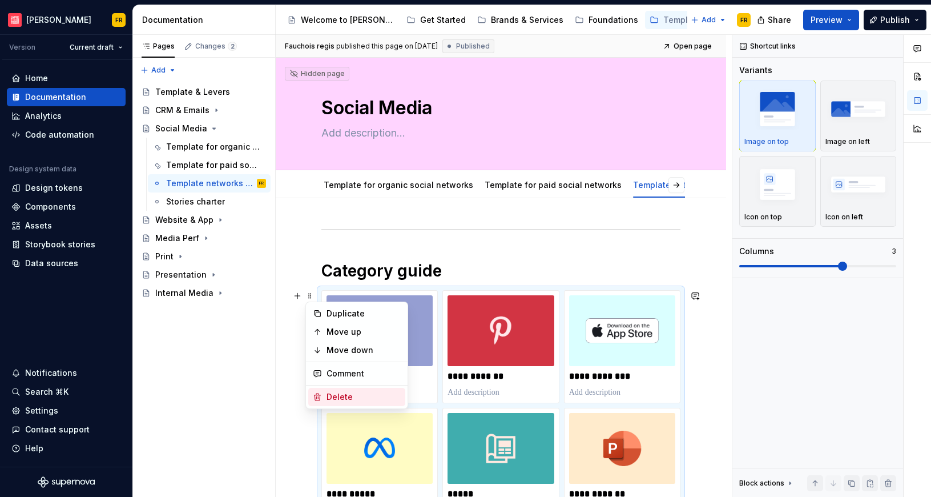
click at [346, 393] on div "Delete" at bounding box center [364, 396] width 74 height 11
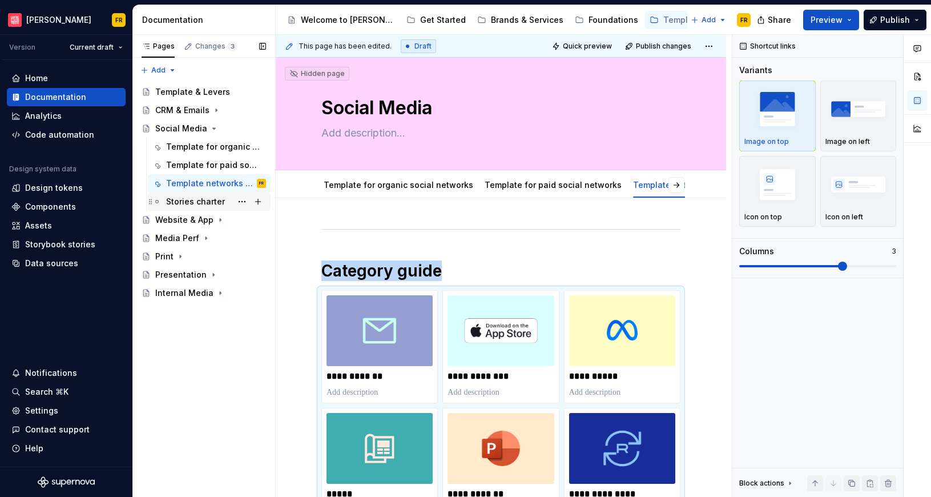
click at [179, 200] on div "Stories charter" at bounding box center [195, 201] width 59 height 11
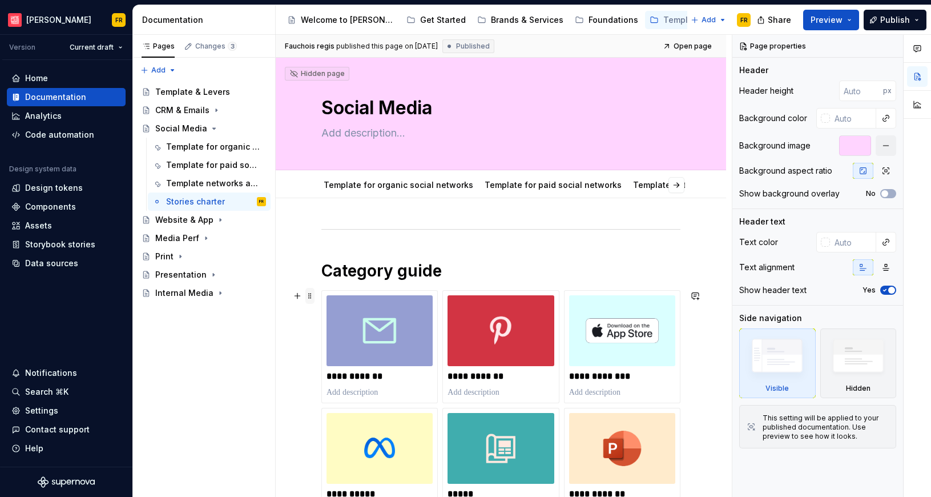
click at [311, 299] on span at bounding box center [310, 296] width 9 height 16
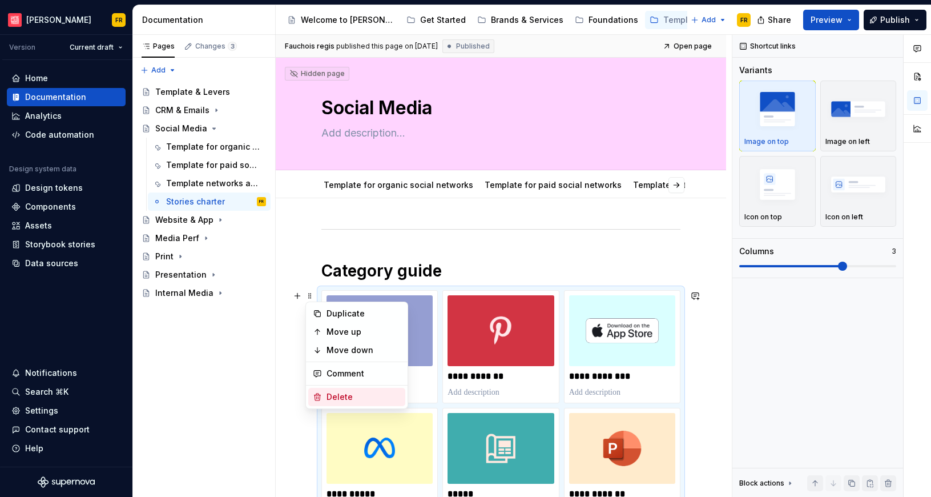
click at [340, 392] on div "Delete" at bounding box center [364, 396] width 74 height 11
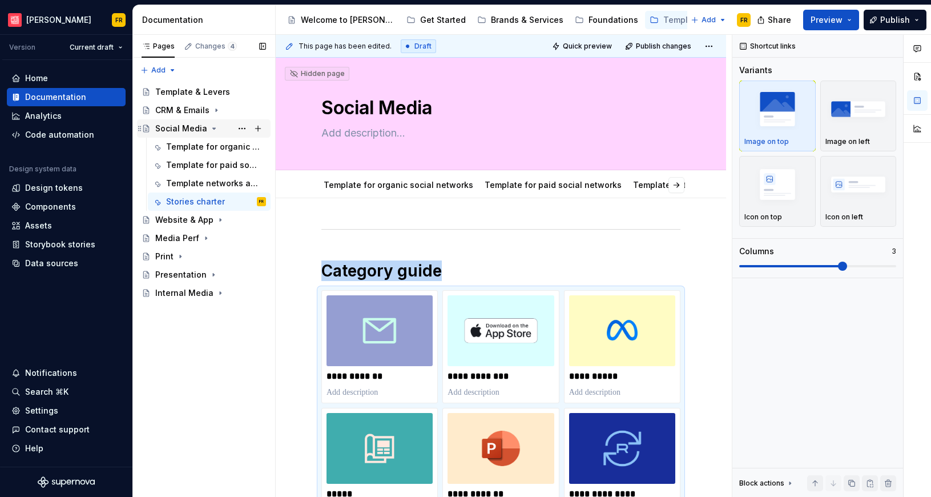
click at [139, 130] on icon "Page tree" at bounding box center [139, 128] width 3 height 5
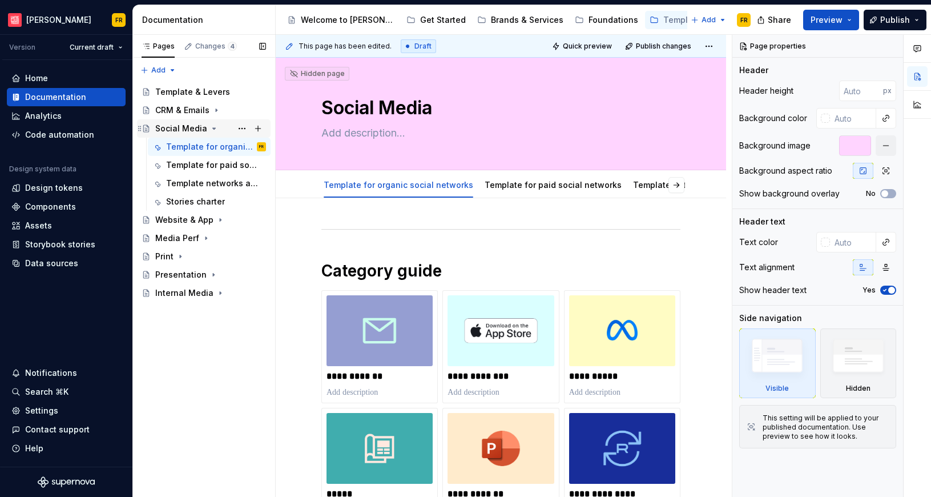
click at [213, 128] on icon "Page tree" at bounding box center [214, 128] width 3 height 1
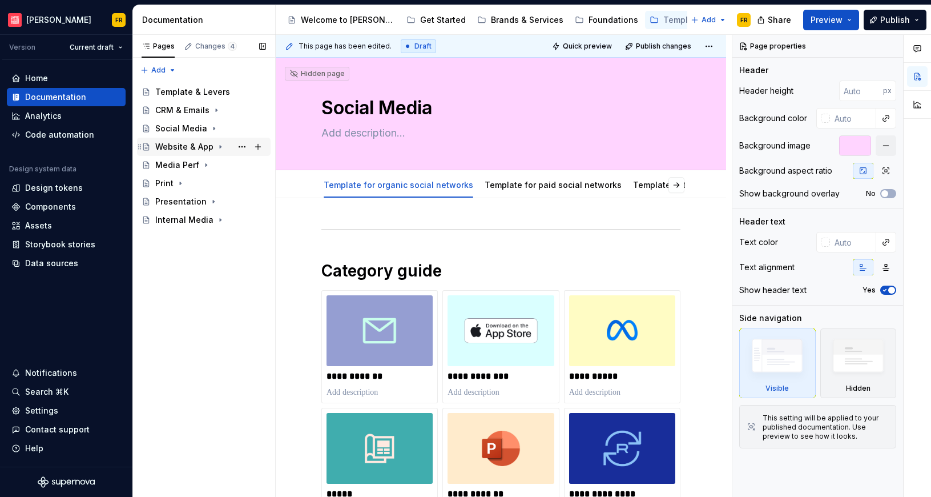
click at [180, 145] on div "Website & App" at bounding box center [184, 146] width 58 height 11
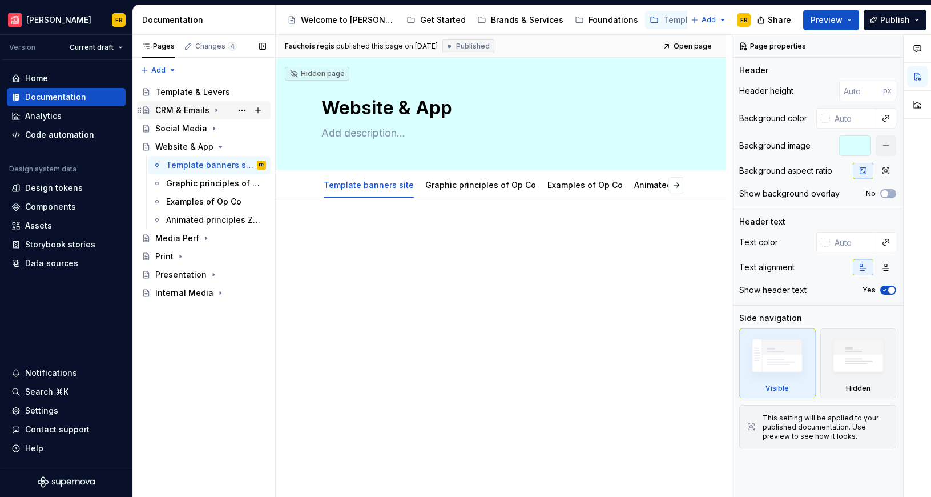
click at [190, 114] on div "CRM & Emails" at bounding box center [182, 110] width 54 height 11
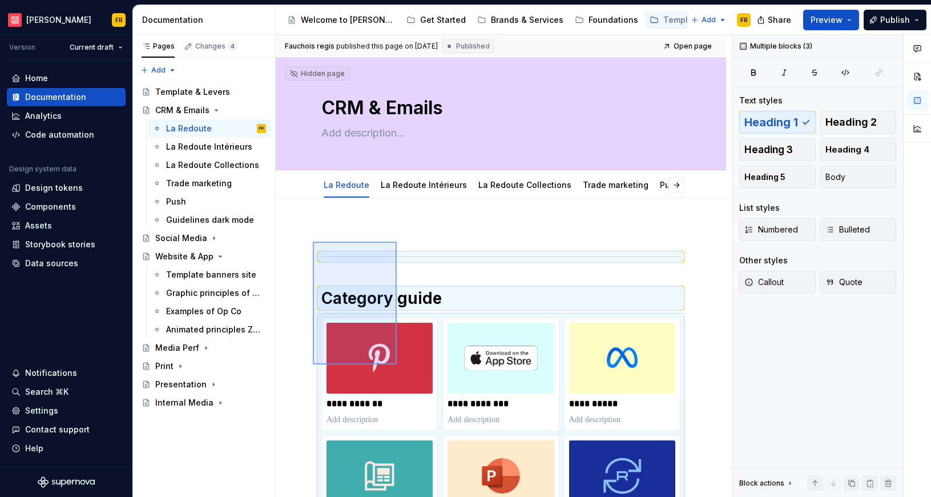
drag, startPoint x: 313, startPoint y: 242, endPoint x: 397, endPoint y: 364, distance: 148.7
click at [397, 364] on div "**********" at bounding box center [504, 266] width 456 height 463
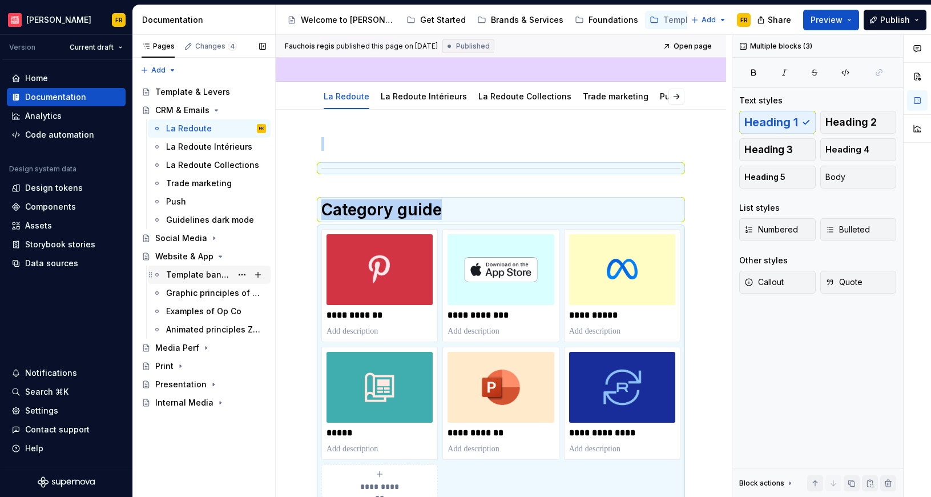
click at [180, 275] on div "Template banners site" at bounding box center [199, 274] width 66 height 11
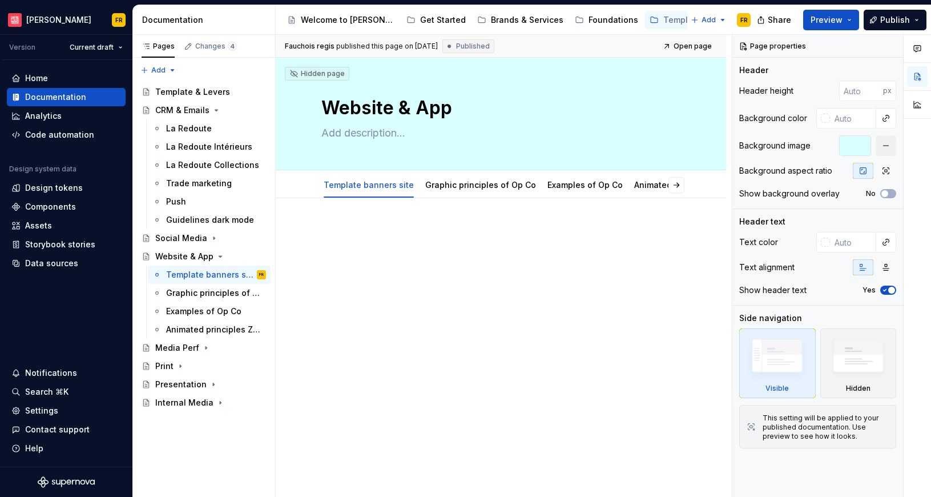
click at [473, 364] on div at bounding box center [501, 315] width 451 height 234
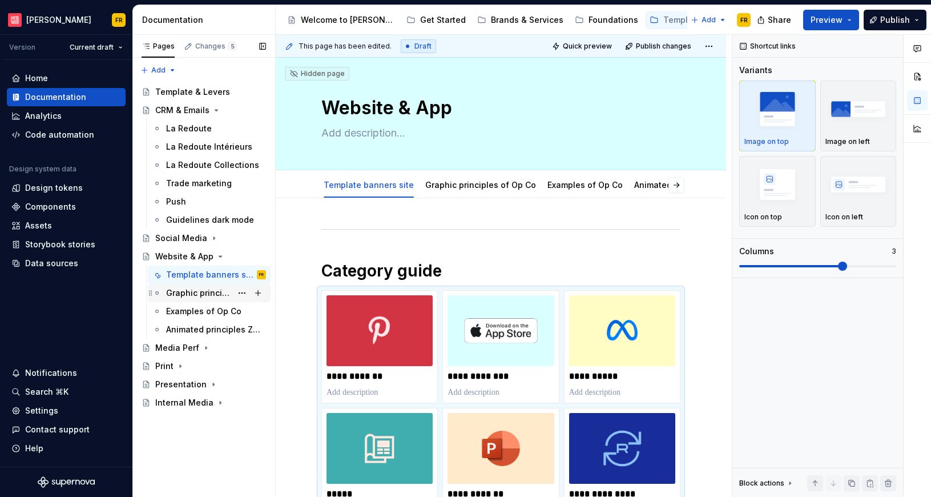
click at [195, 293] on div "Graphic principles of Op Co" at bounding box center [199, 292] width 66 height 11
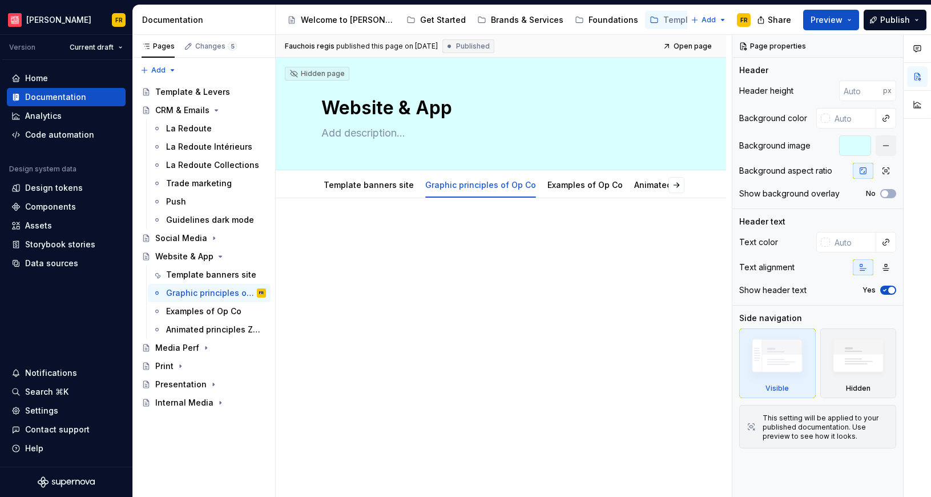
click at [489, 295] on div at bounding box center [501, 315] width 451 height 234
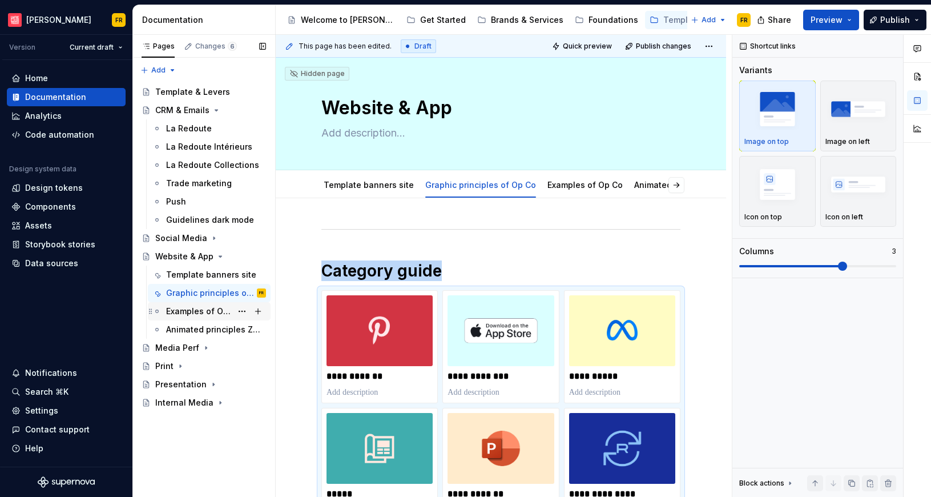
click at [187, 313] on div "Examples of Op Co" at bounding box center [199, 311] width 66 height 11
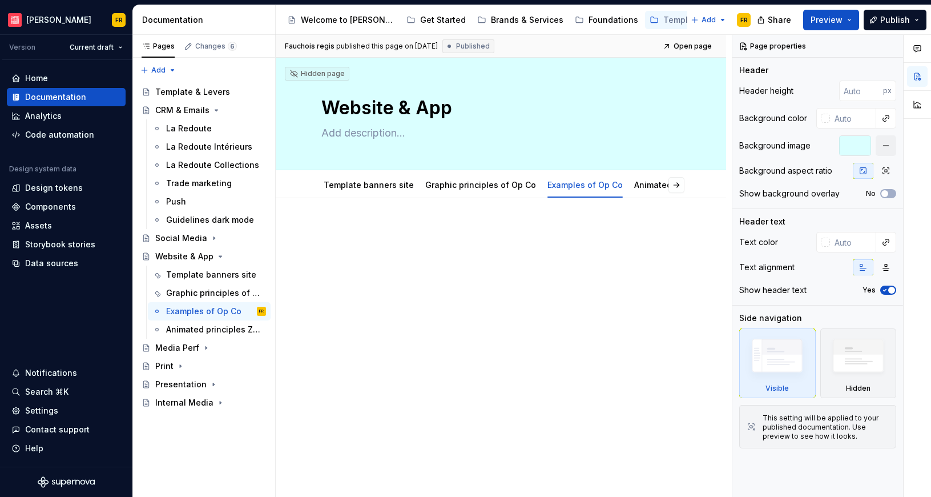
click at [474, 350] on div at bounding box center [501, 315] width 451 height 234
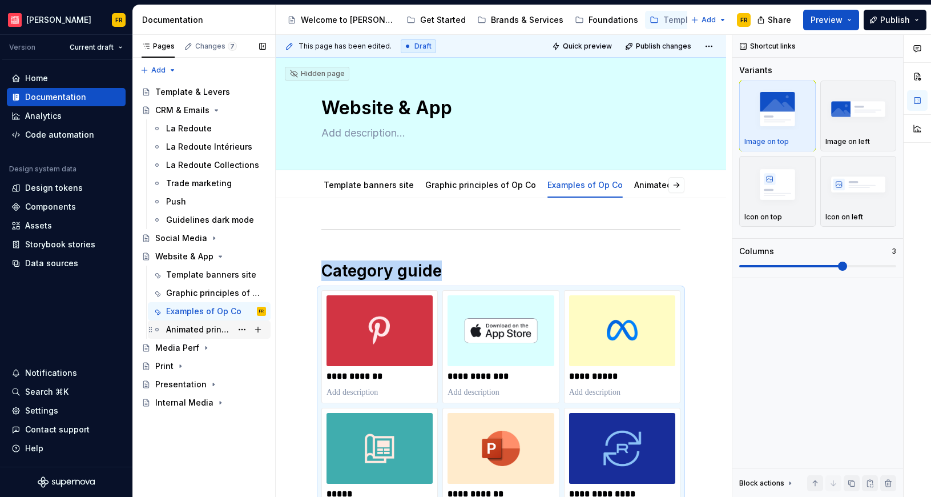
click at [179, 327] on div "Animated principles Zsa Op Co" at bounding box center [199, 329] width 66 height 11
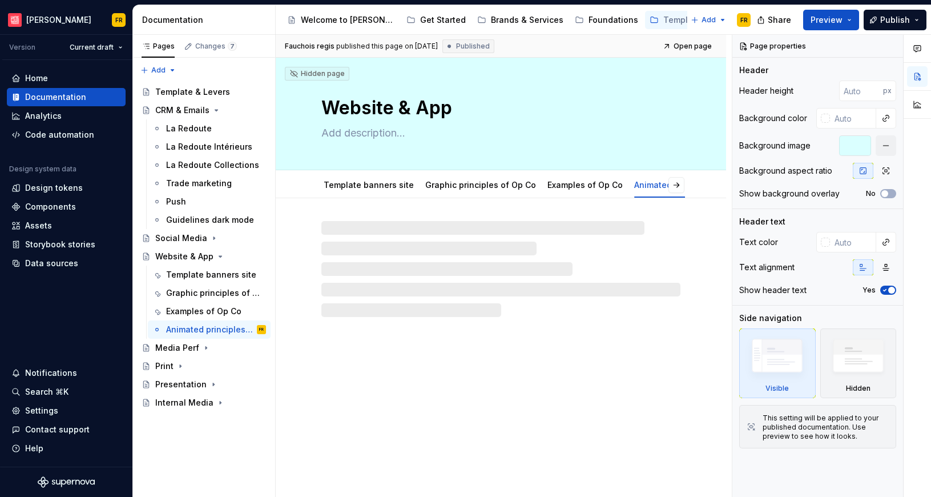
click at [422, 393] on div "Hidden page Website & App Template banners site Graphic principles of Op Co Exa…" at bounding box center [501, 278] width 451 height 440
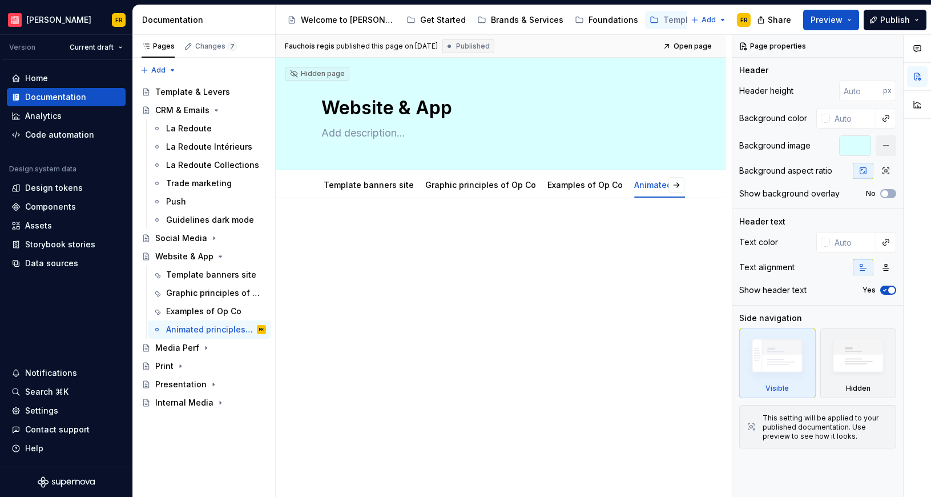
click at [447, 377] on div at bounding box center [501, 315] width 451 height 234
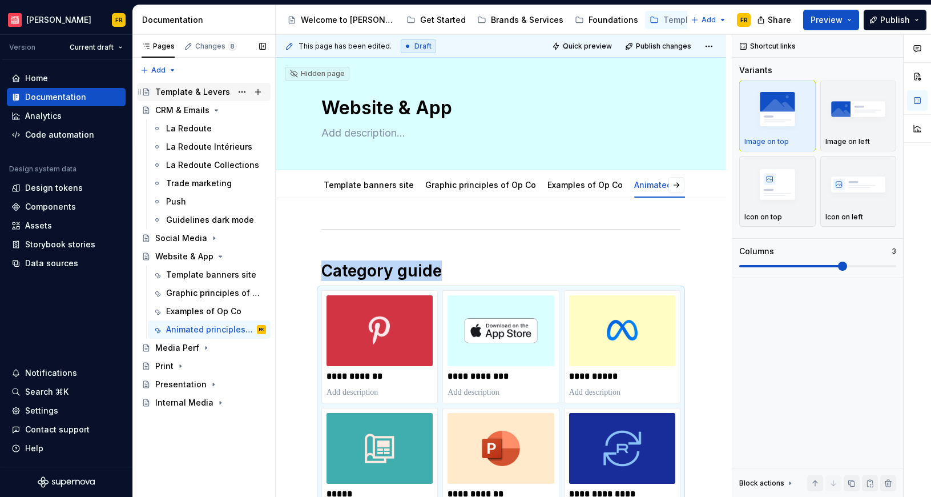
click at [168, 87] on div "Template & Levers" at bounding box center [192, 91] width 75 height 11
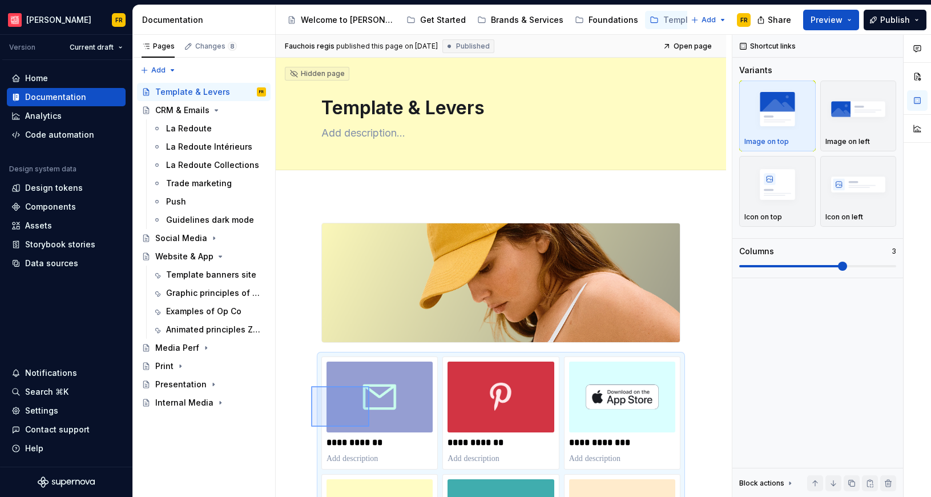
drag, startPoint x: 316, startPoint y: 391, endPoint x: 370, endPoint y: 427, distance: 63.8
click at [370, 427] on div "**********" at bounding box center [504, 266] width 456 height 463
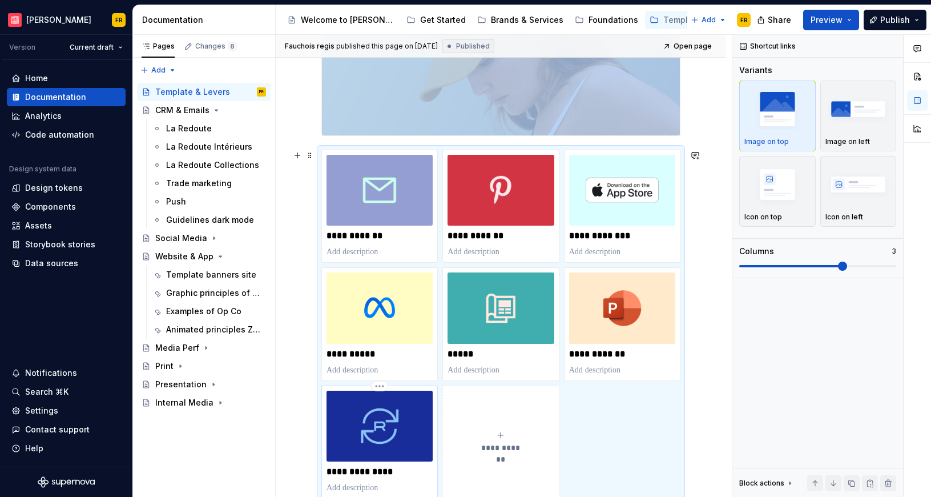
copy div
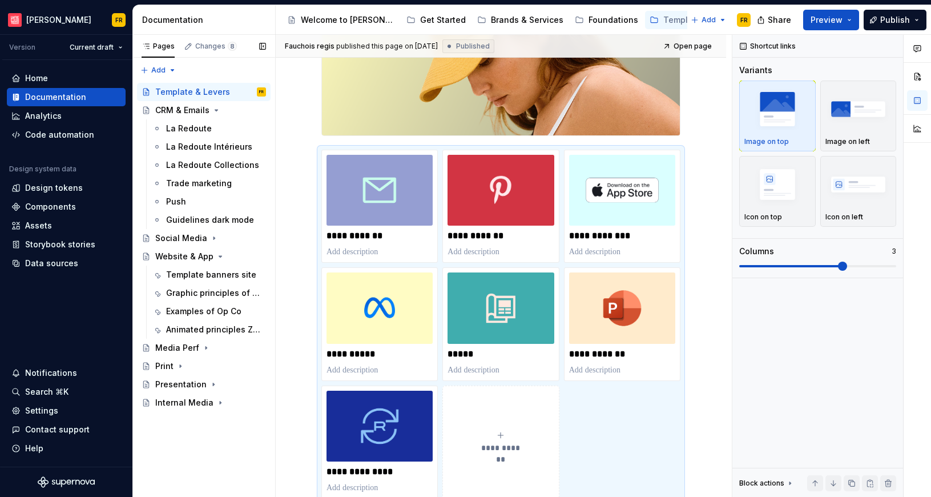
click at [136, 236] on div "Accessibility guide for tree Page tree. Navigate the tree with the arrow keys. …" at bounding box center [203, 246] width 143 height 336
click at [177, 270] on div "Template banners site" at bounding box center [199, 274] width 66 height 11
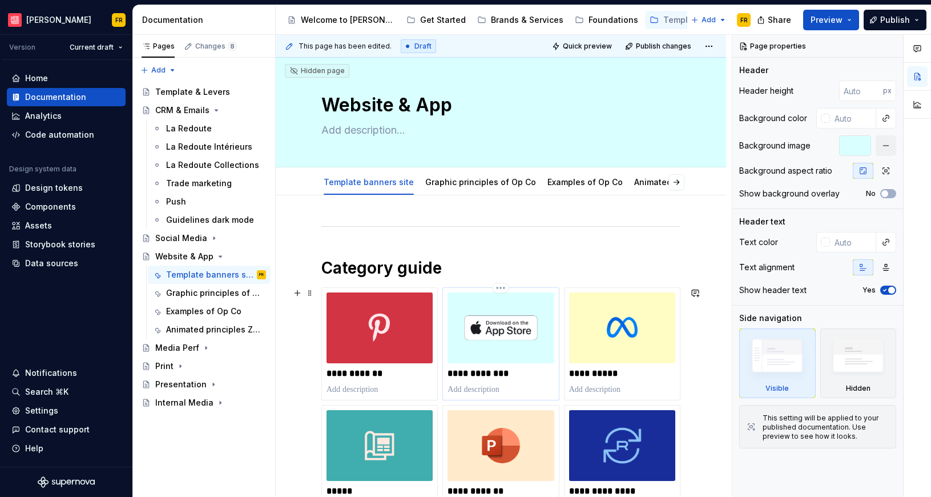
scroll to position [17, 0]
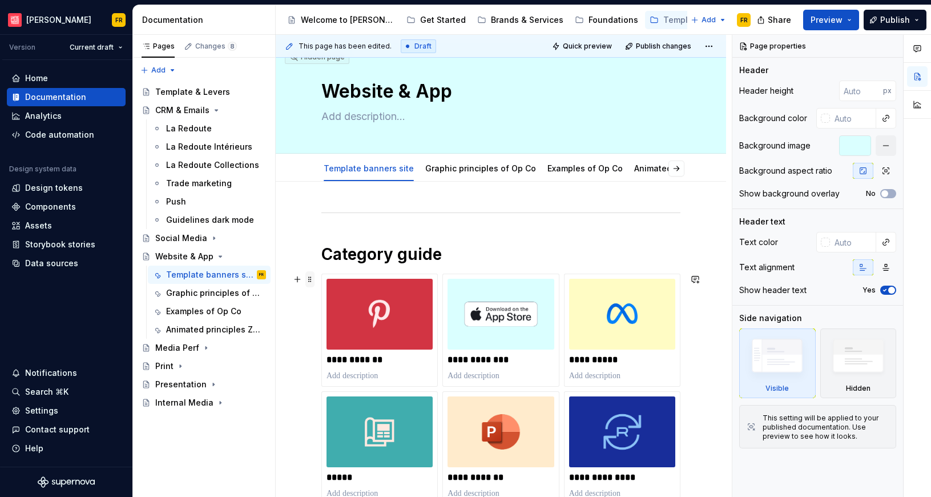
click at [308, 278] on span at bounding box center [310, 279] width 9 height 16
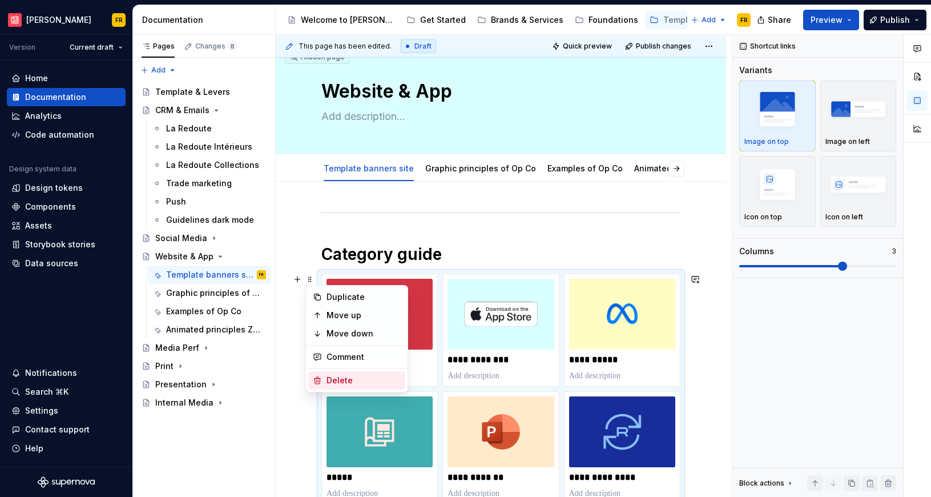
click at [329, 383] on div "Delete" at bounding box center [364, 380] width 74 height 11
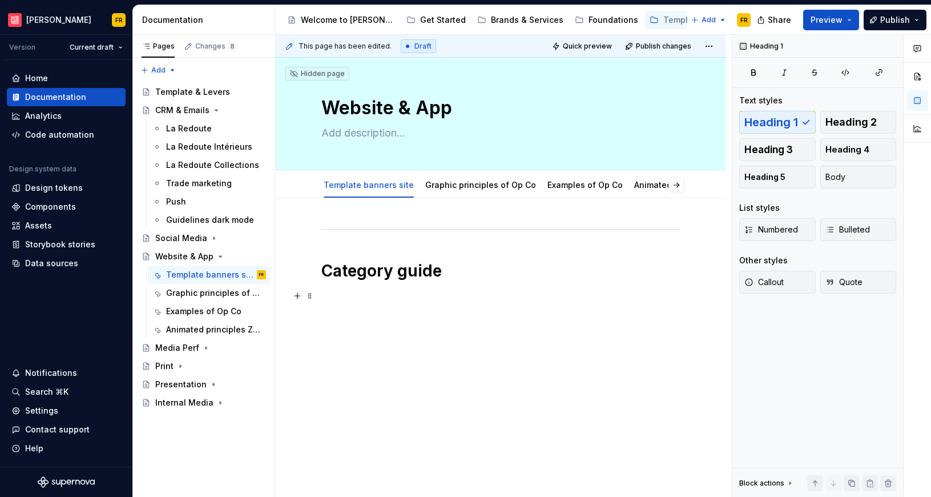
scroll to position [0, 0]
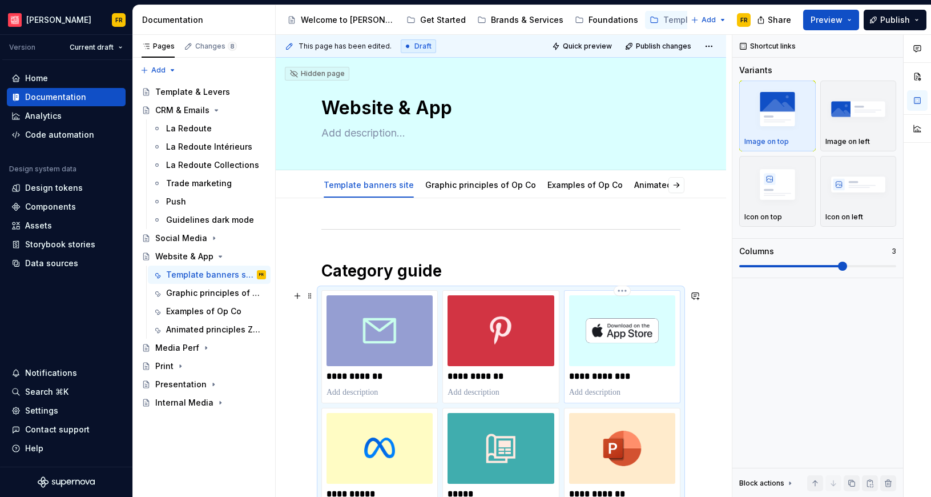
click at [605, 347] on img at bounding box center [622, 330] width 106 height 71
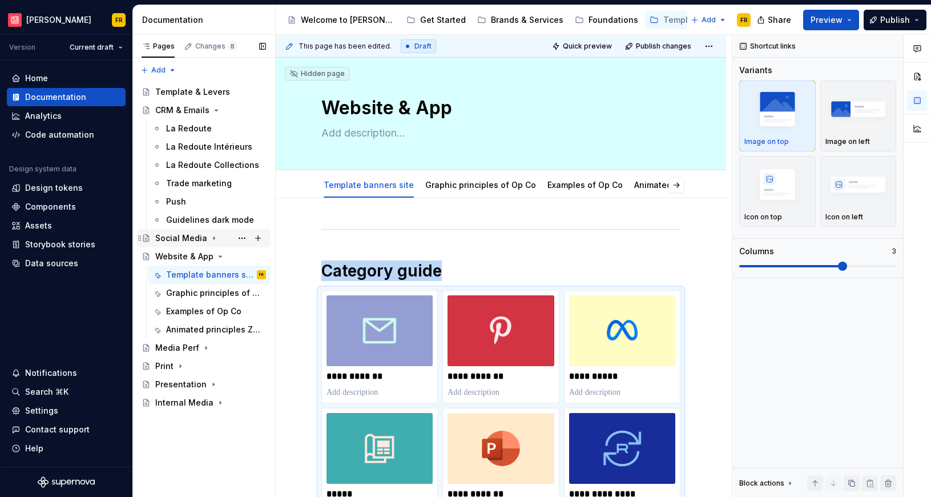
click at [216, 240] on div "Social Media" at bounding box center [210, 238] width 111 height 16
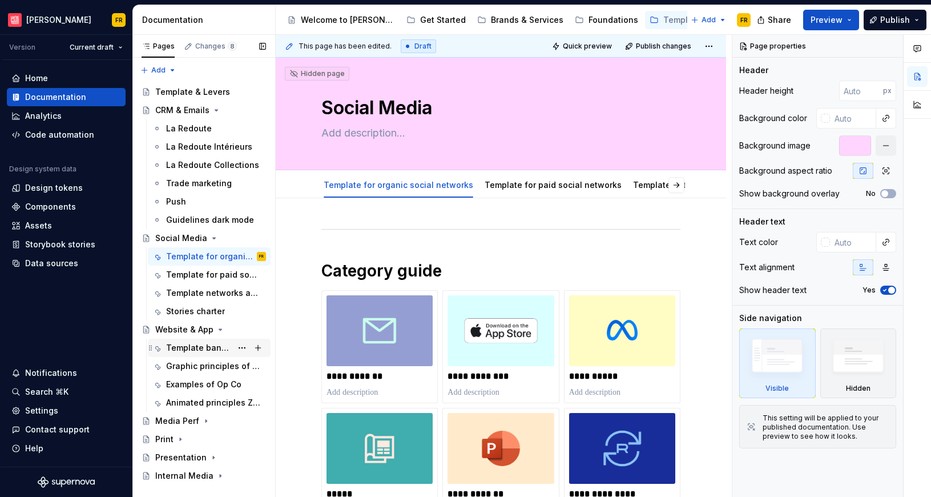
click at [203, 347] on div "Template banners site" at bounding box center [199, 347] width 66 height 11
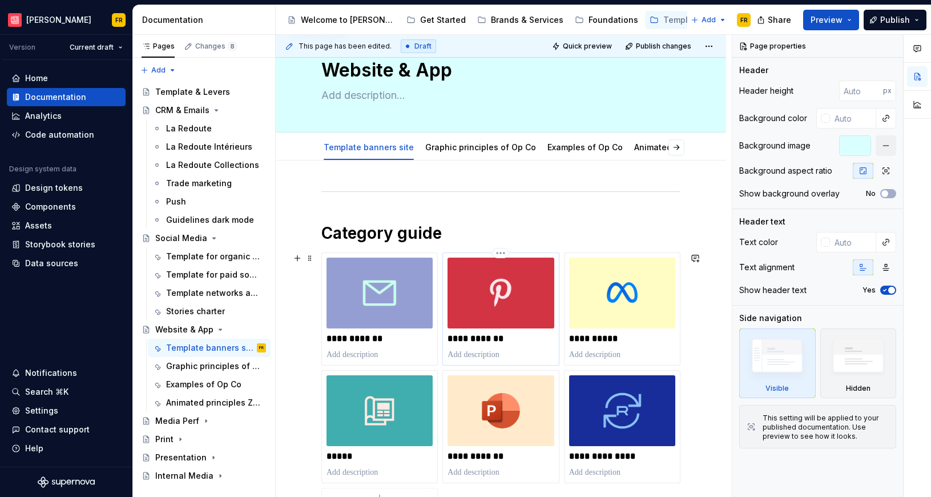
scroll to position [46, 0]
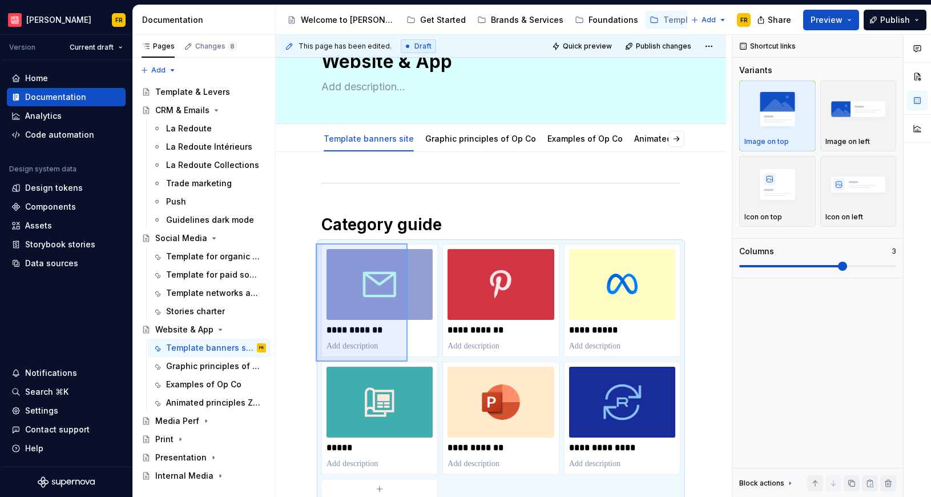
drag, startPoint x: 355, startPoint y: 295, endPoint x: 408, endPoint y: 362, distance: 85.4
click at [408, 362] on div "**********" at bounding box center [504, 266] width 456 height 463
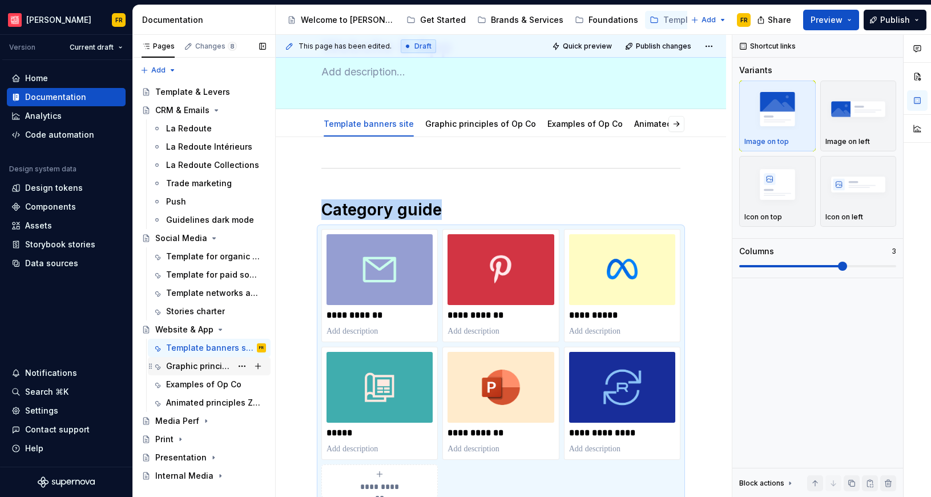
click at [197, 367] on div "Graphic principles of Op Co" at bounding box center [199, 365] width 66 height 11
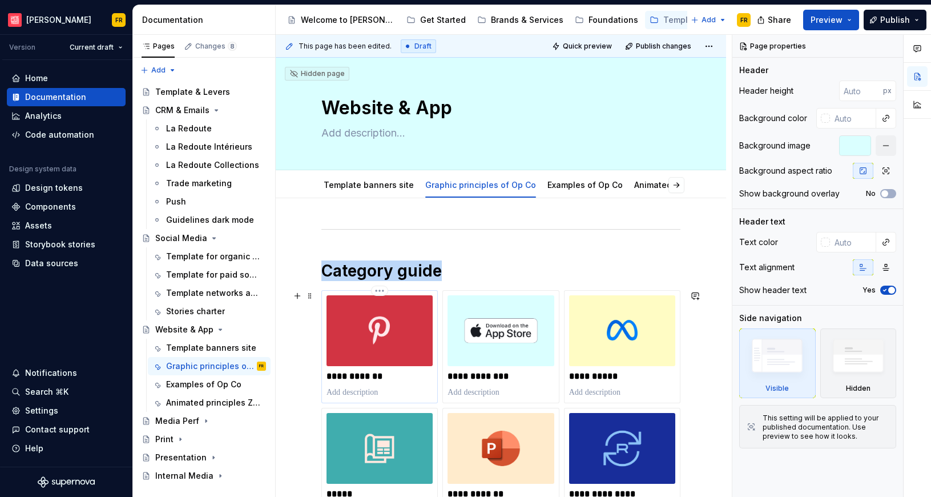
click at [377, 339] on img at bounding box center [380, 330] width 106 height 71
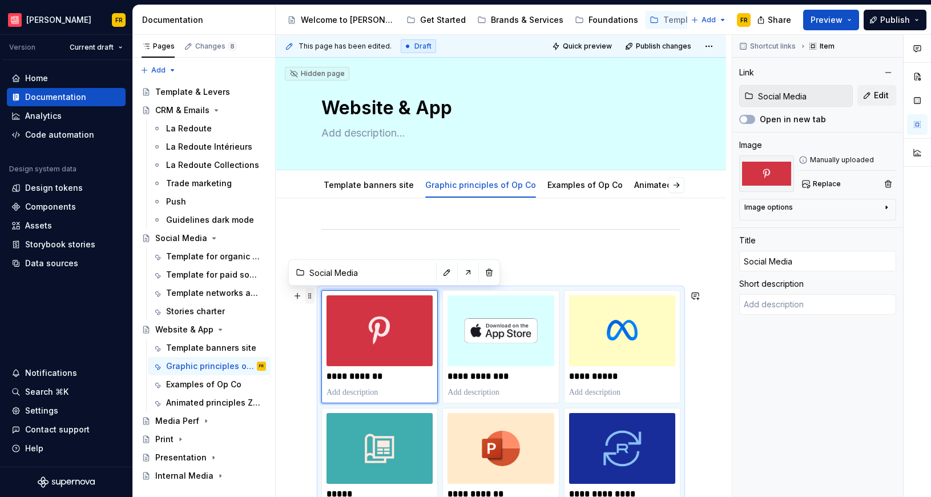
click at [308, 298] on span at bounding box center [310, 296] width 9 height 16
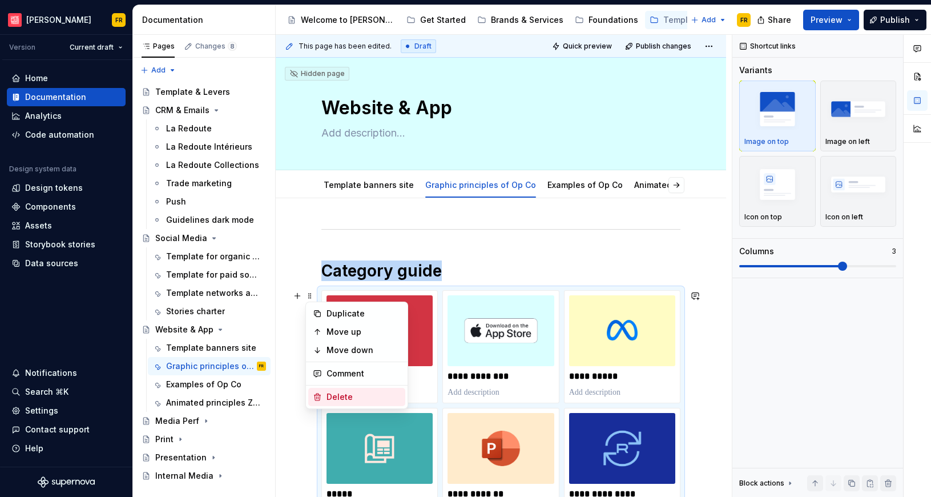
click at [336, 397] on div "Delete" at bounding box center [364, 396] width 74 height 11
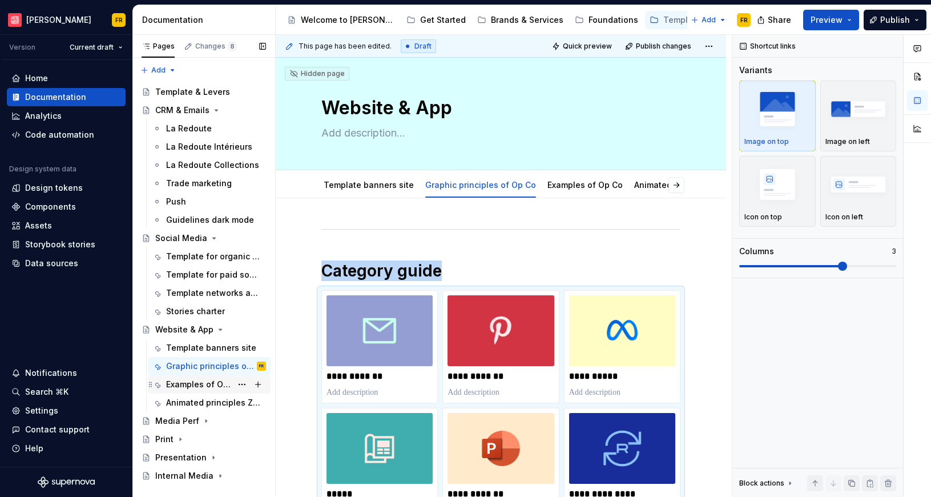
click at [196, 383] on div "Examples of Op Co" at bounding box center [199, 384] width 66 height 11
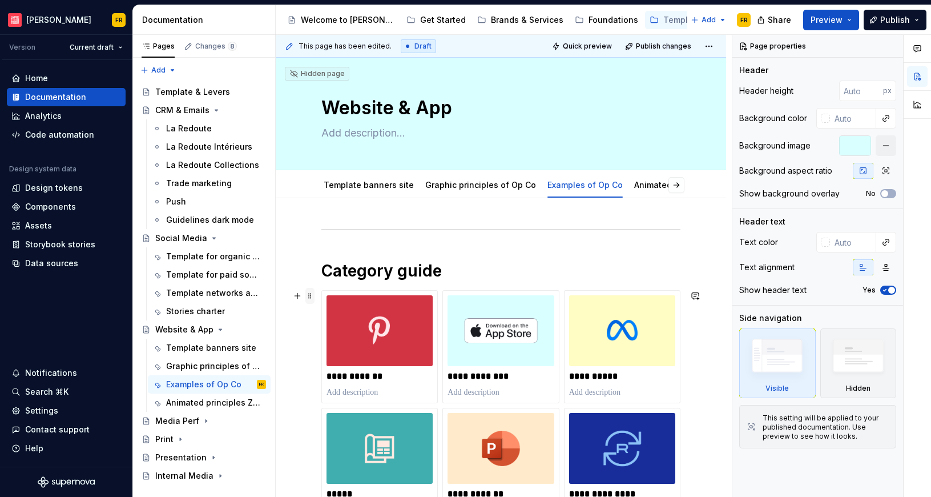
click at [308, 299] on span at bounding box center [310, 296] width 9 height 16
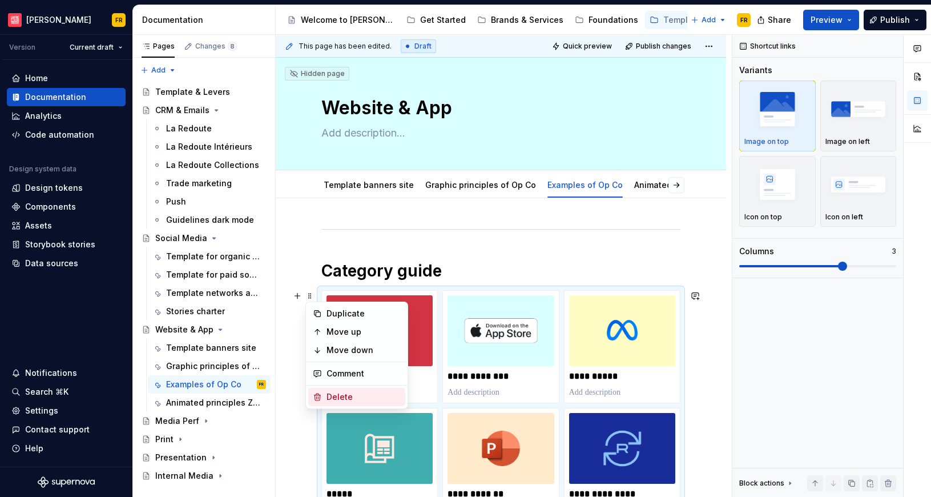
click at [351, 398] on div "Delete" at bounding box center [364, 396] width 74 height 11
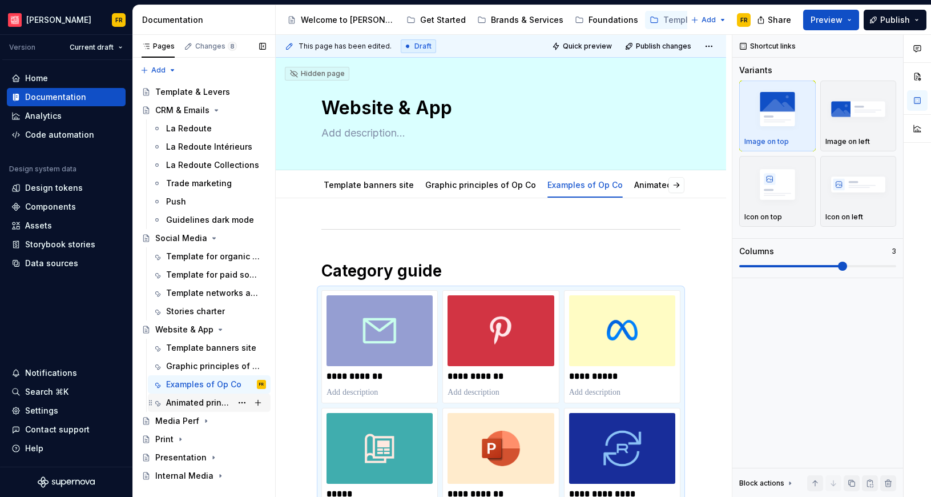
click at [195, 405] on div "Animated principles Zsa Op Co" at bounding box center [199, 402] width 66 height 11
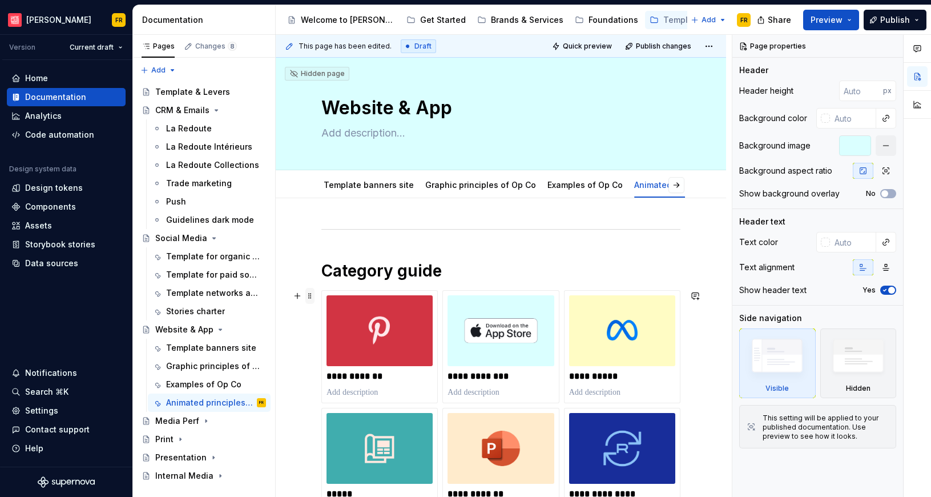
click at [311, 294] on span at bounding box center [310, 296] width 9 height 16
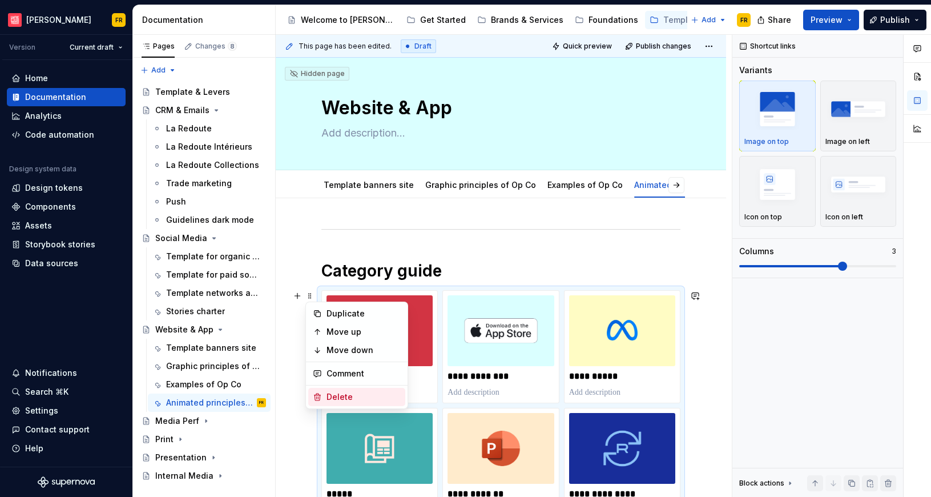
click at [354, 399] on div "Delete" at bounding box center [364, 396] width 74 height 11
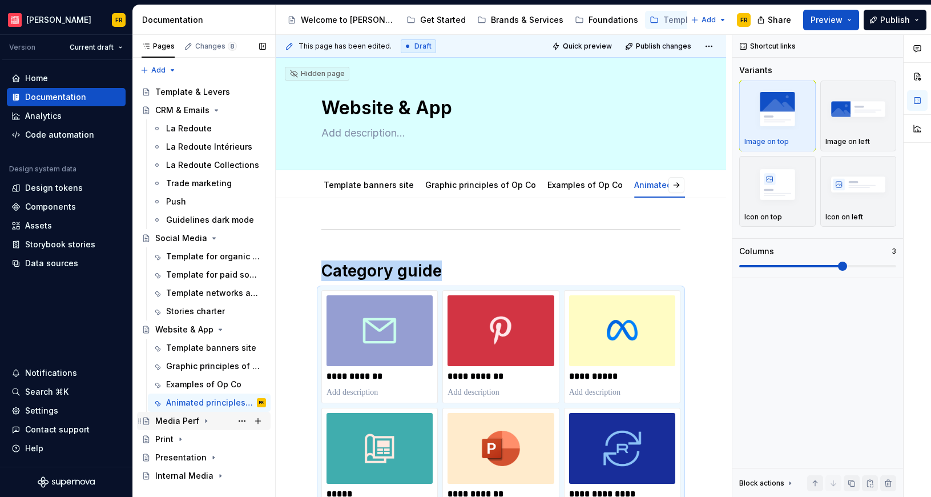
click at [138, 424] on icon "Page tree" at bounding box center [139, 420] width 9 height 9
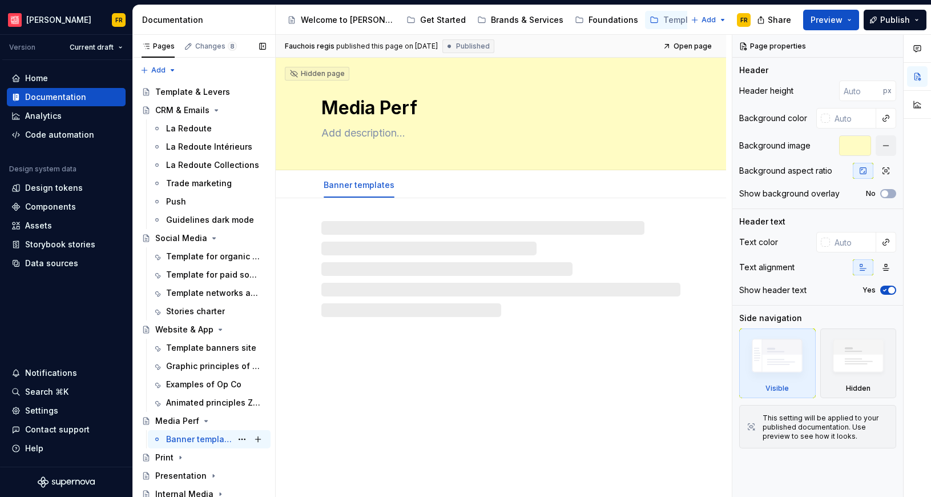
click at [213, 434] on div "Banner templates" at bounding box center [199, 438] width 66 height 11
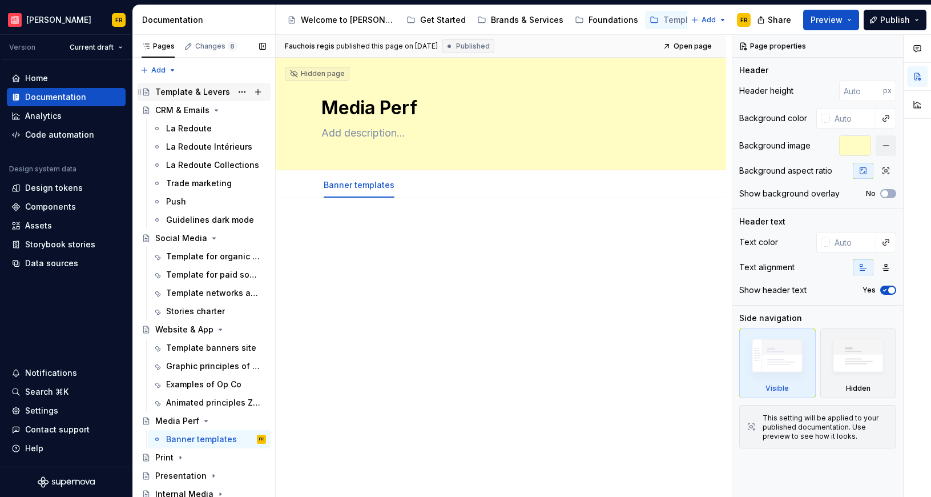
click at [189, 89] on div "Template & Levers" at bounding box center [192, 91] width 75 height 11
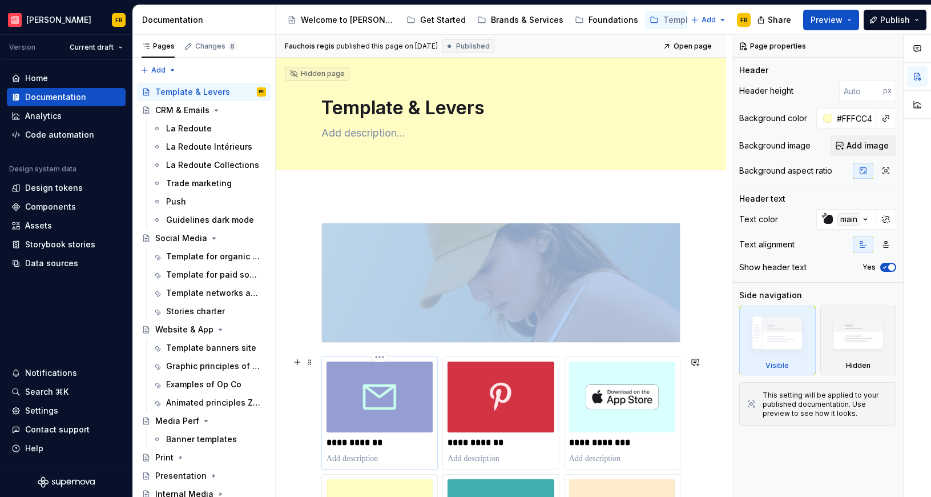
click at [352, 377] on img at bounding box center [380, 397] width 106 height 71
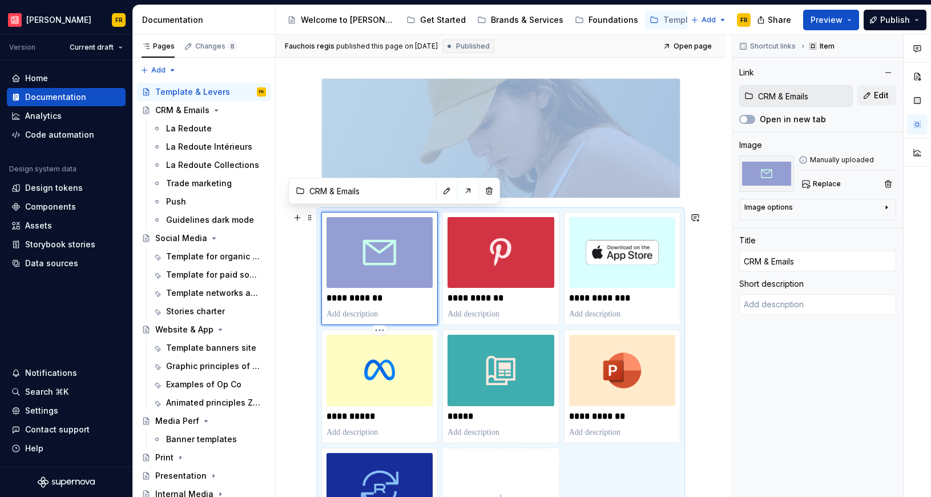
scroll to position [142, 0]
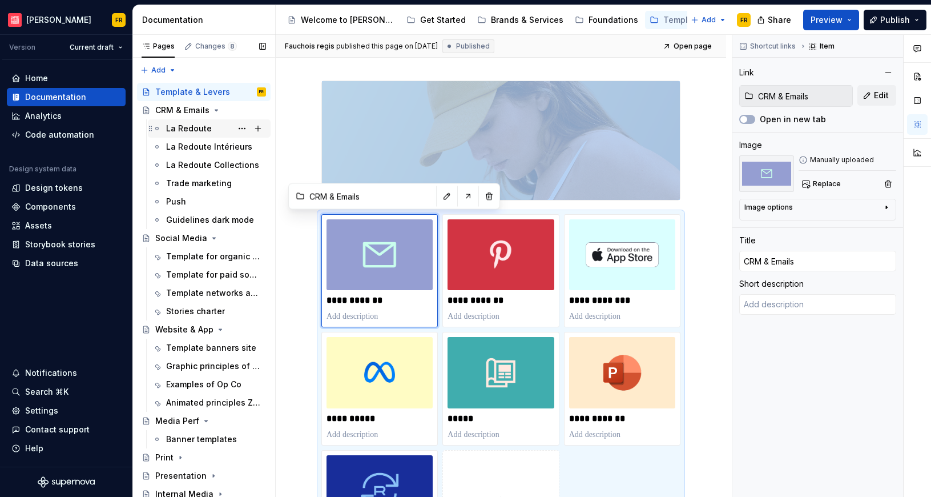
click at [186, 122] on div "La Redoute" at bounding box center [216, 129] width 100 height 16
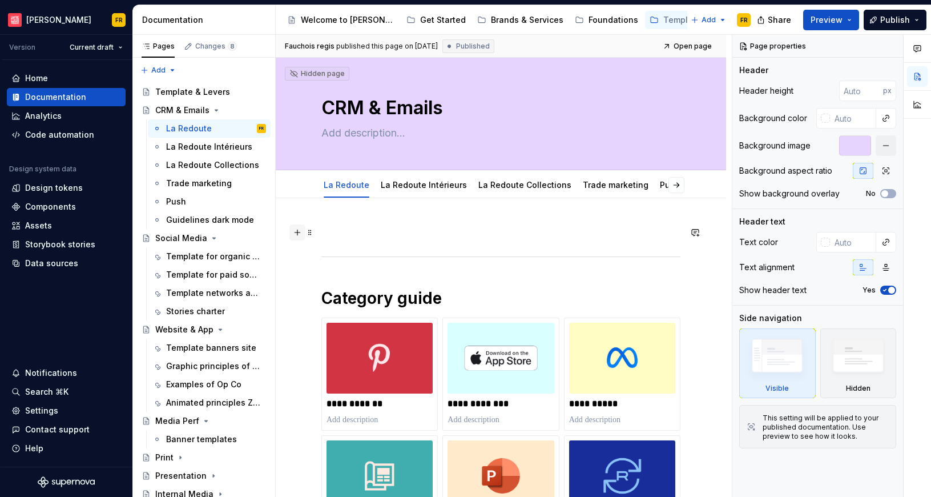
drag, startPoint x: 315, startPoint y: 235, endPoint x: 301, endPoint y: 235, distance: 14.3
click at [301, 236] on button "button" at bounding box center [298, 232] width 16 height 16
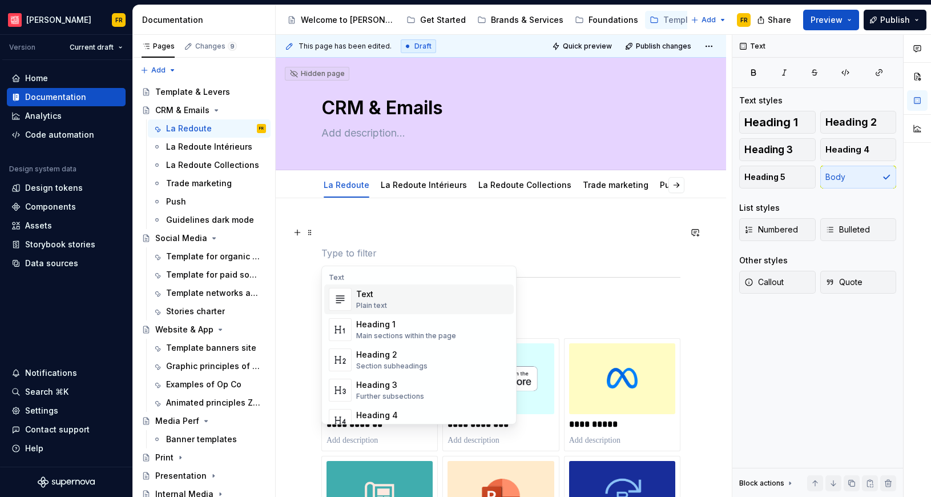
click at [435, 230] on p at bounding box center [501, 233] width 359 height 14
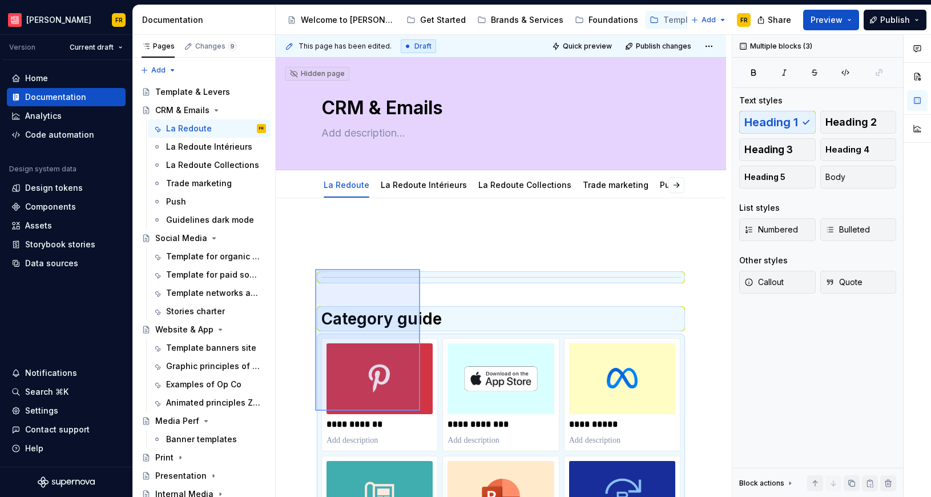
drag, startPoint x: 315, startPoint y: 269, endPoint x: 420, endPoint y: 411, distance: 176.4
click at [420, 411] on div "**********" at bounding box center [504, 266] width 456 height 463
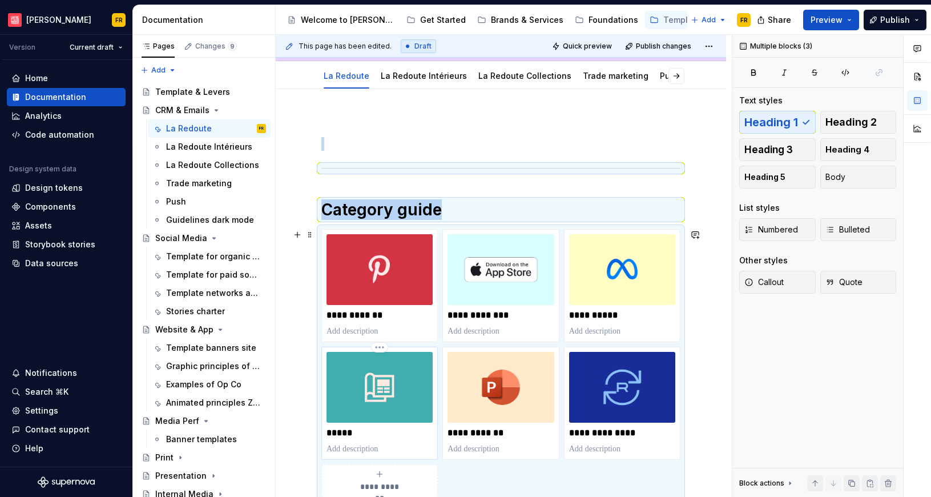
copy div "Category guide"
click at [174, 433] on div "Banner templates" at bounding box center [199, 438] width 66 height 11
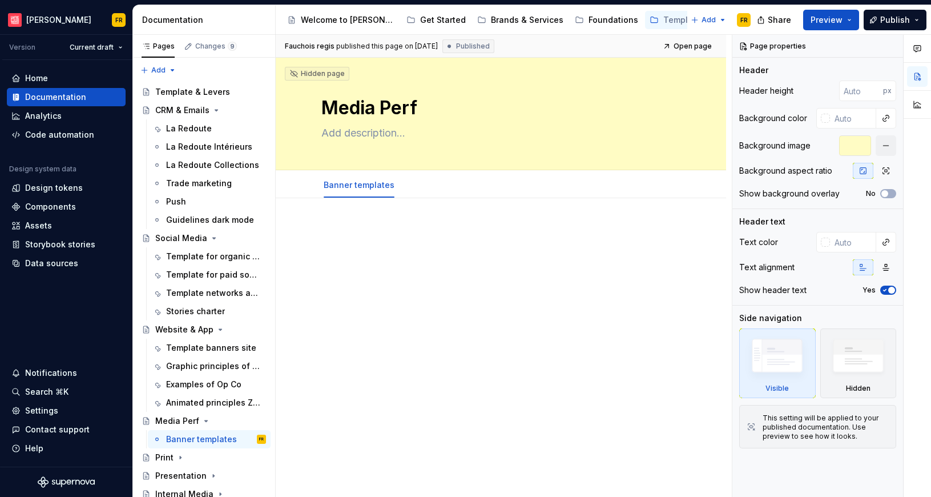
click at [456, 368] on div at bounding box center [501, 315] width 451 height 234
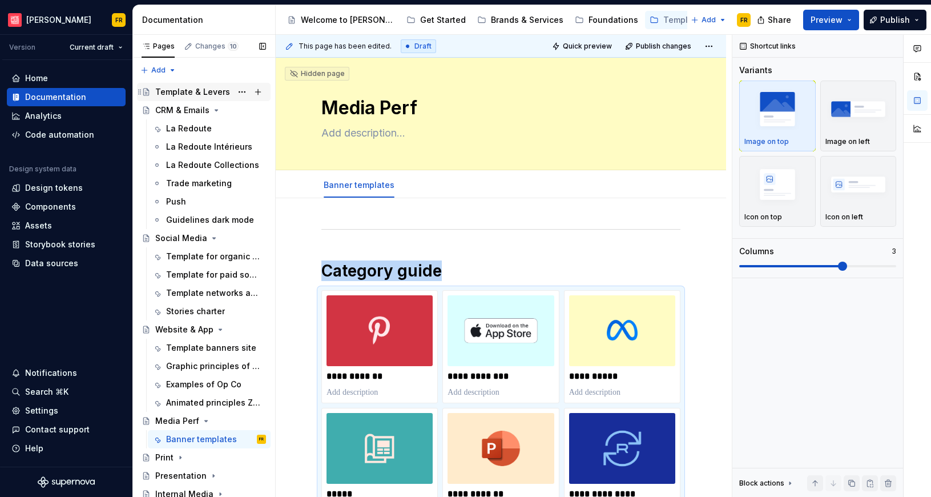
click at [189, 88] on div "Template & Levers" at bounding box center [192, 91] width 75 height 11
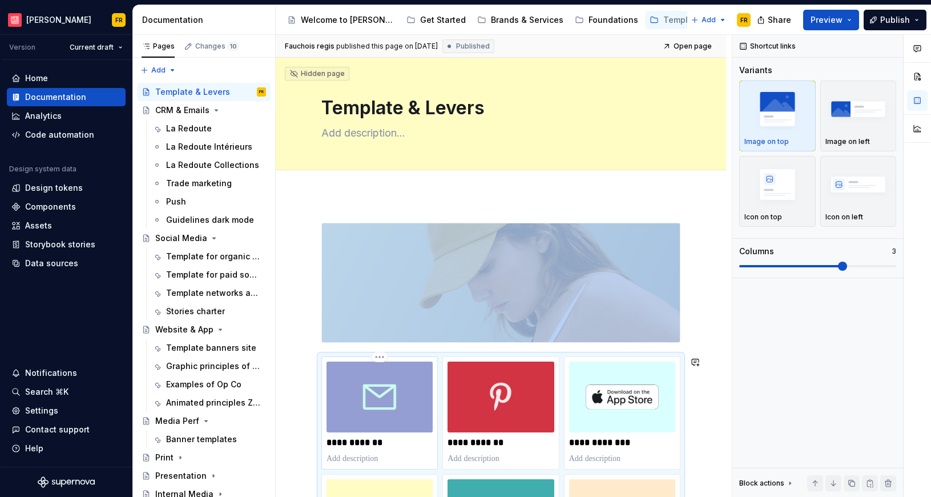
copy div
click at [200, 435] on div "Banner templates" at bounding box center [199, 438] width 66 height 11
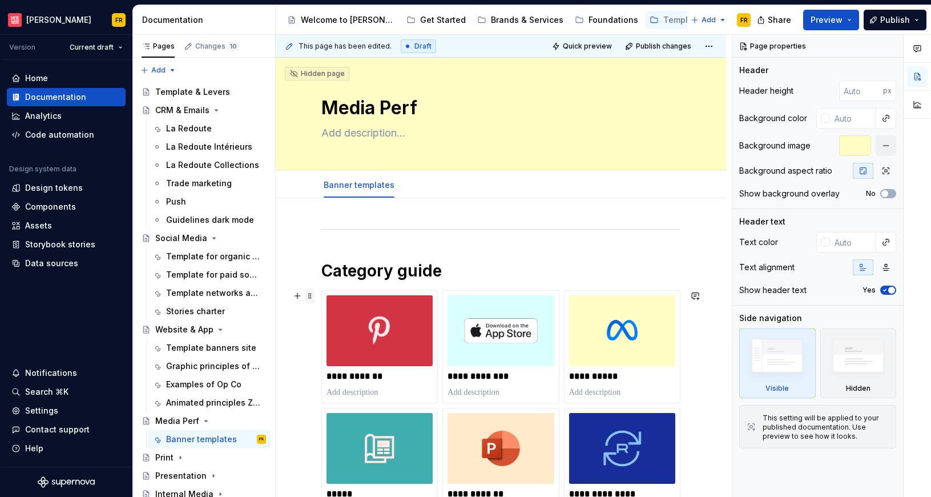
click at [310, 293] on span at bounding box center [310, 296] width 9 height 16
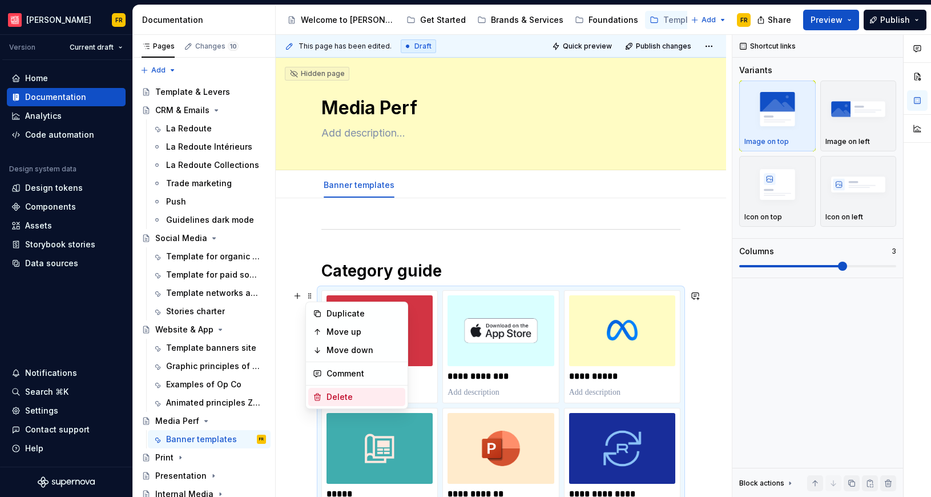
click at [351, 392] on div "Delete" at bounding box center [364, 396] width 74 height 11
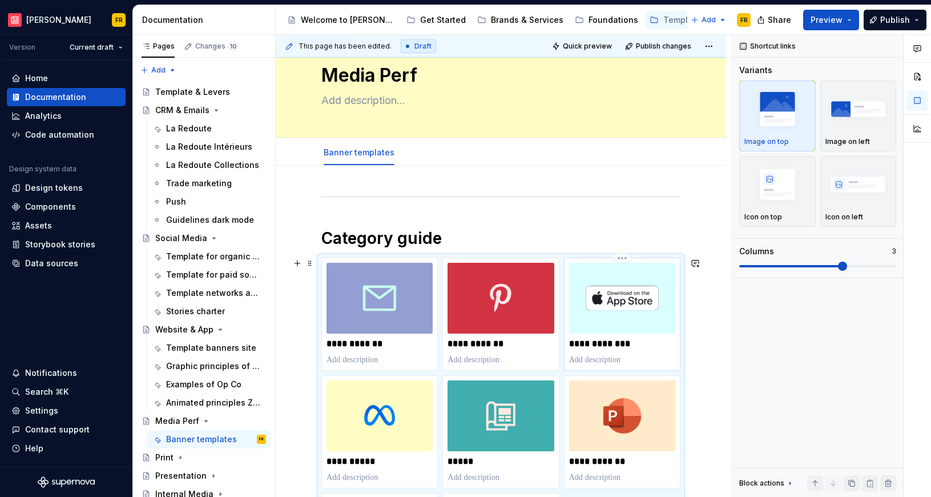
scroll to position [69, 0]
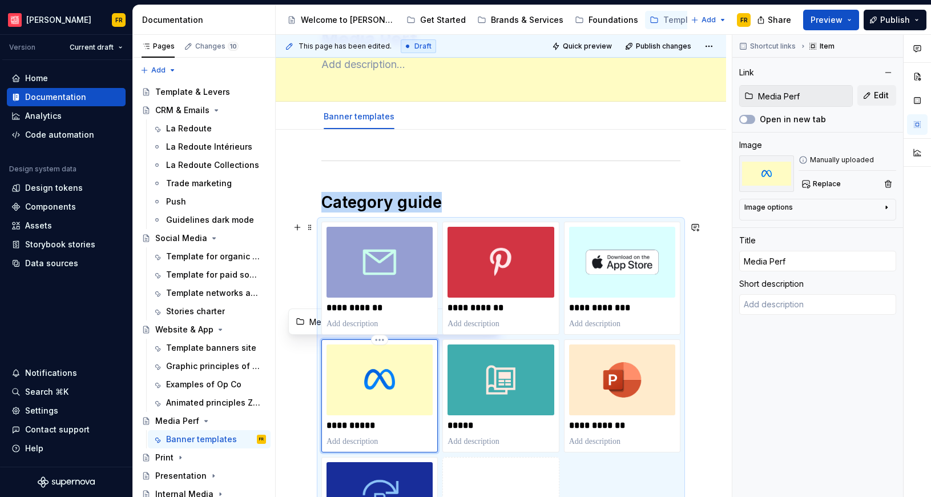
click at [421, 377] on img at bounding box center [380, 379] width 106 height 71
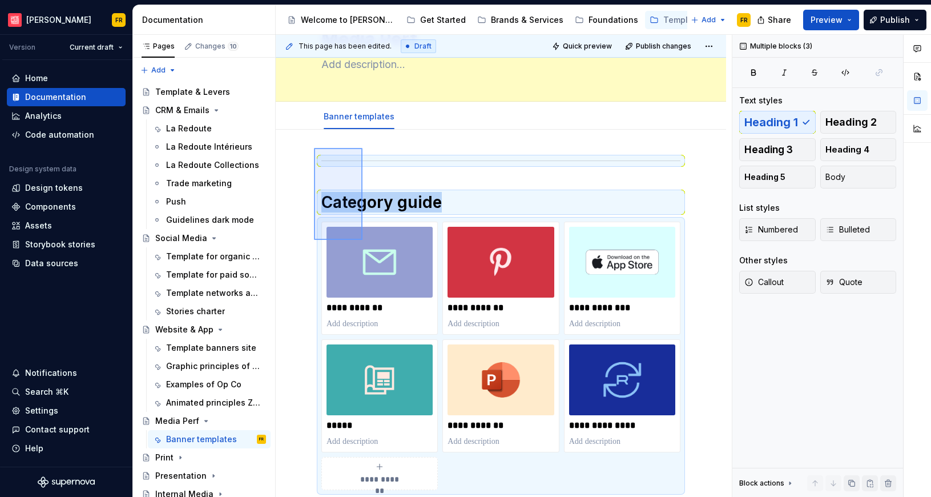
drag, startPoint x: 314, startPoint y: 151, endPoint x: 363, endPoint y: 240, distance: 101.5
click at [363, 240] on div "**********" at bounding box center [504, 266] width 456 height 463
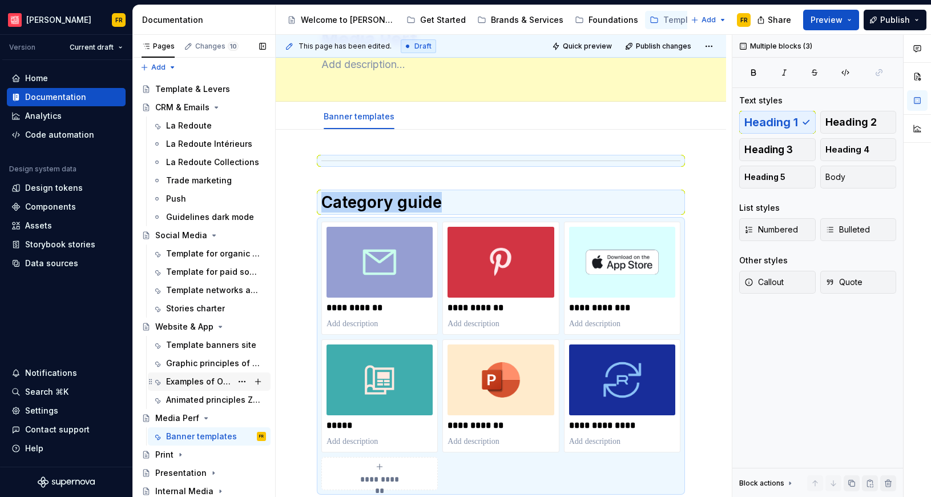
scroll to position [3, 0]
click at [184, 454] on icon "Page tree" at bounding box center [180, 453] width 9 height 9
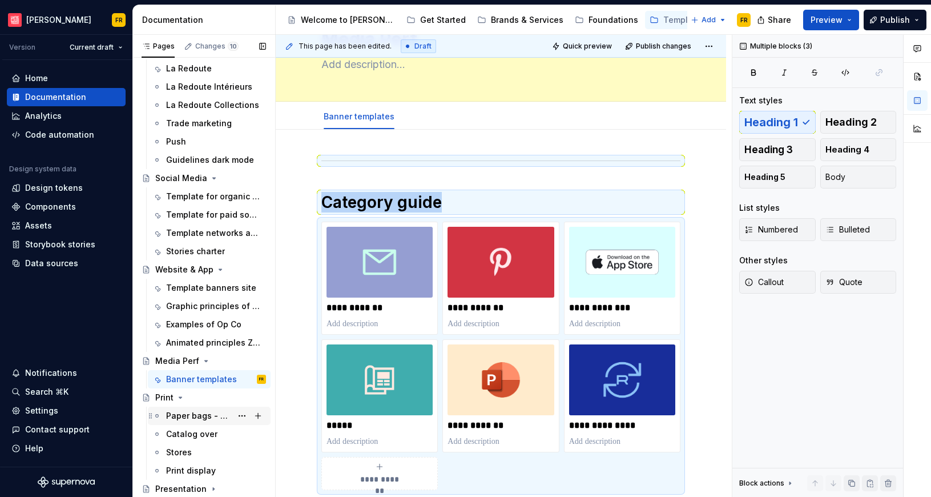
scroll to position [77, 0]
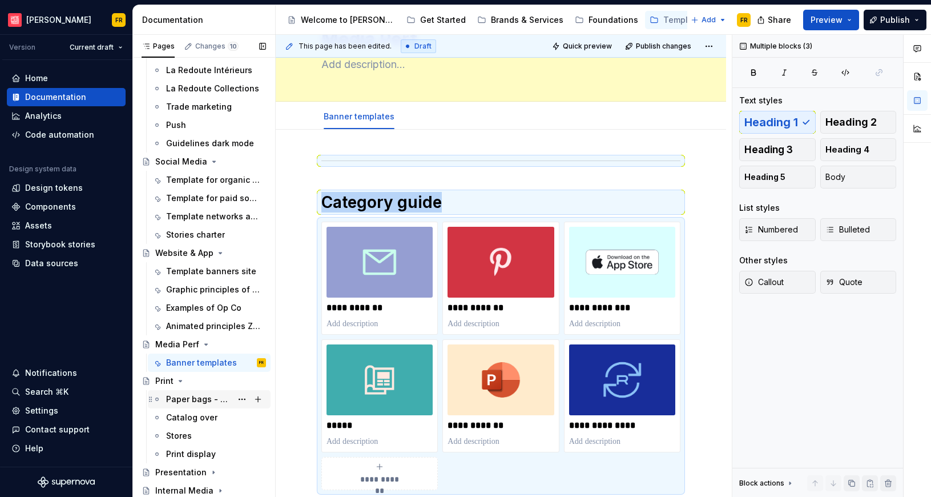
click at [176, 401] on div "Paper bags - Packaging" at bounding box center [199, 398] width 66 height 11
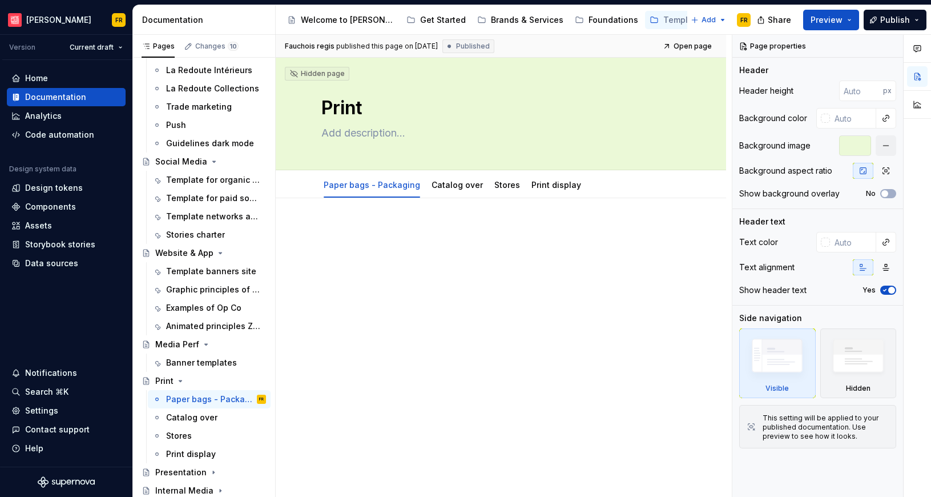
click at [483, 391] on div at bounding box center [501, 315] width 451 height 234
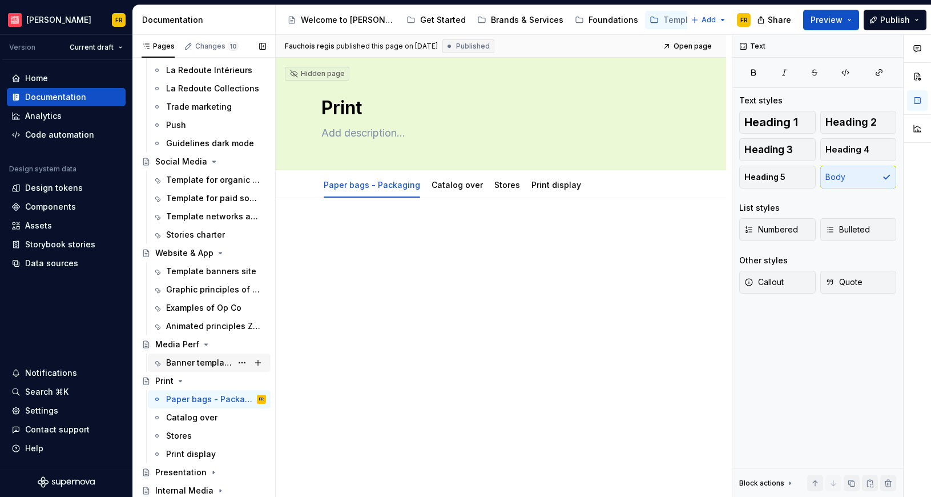
click at [208, 357] on div "Banner templates" at bounding box center [199, 362] width 66 height 11
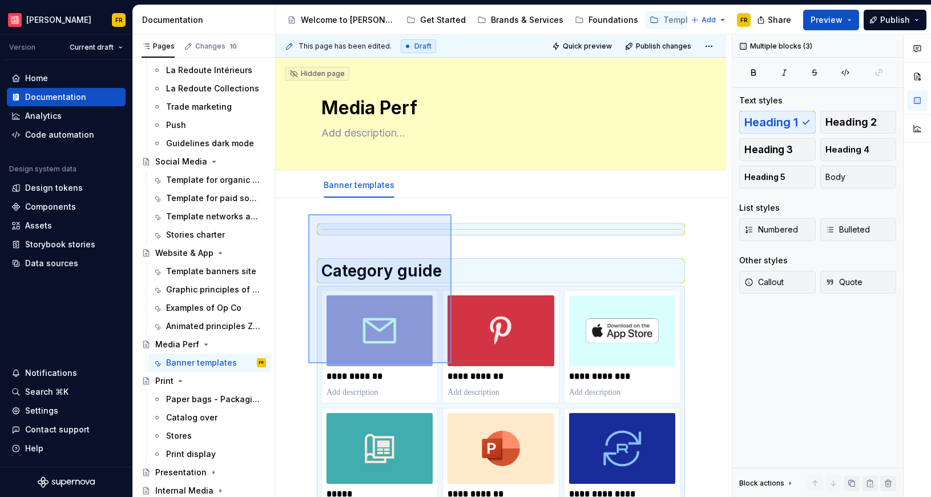
drag, startPoint x: 308, startPoint y: 214, endPoint x: 452, endPoint y: 363, distance: 206.8
click at [452, 363] on div "**********" at bounding box center [504, 266] width 456 height 463
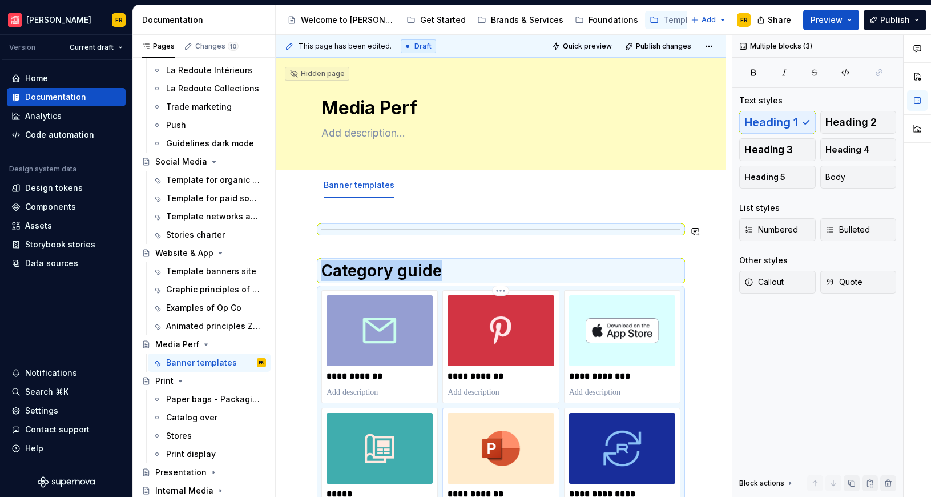
scroll to position [61, 0]
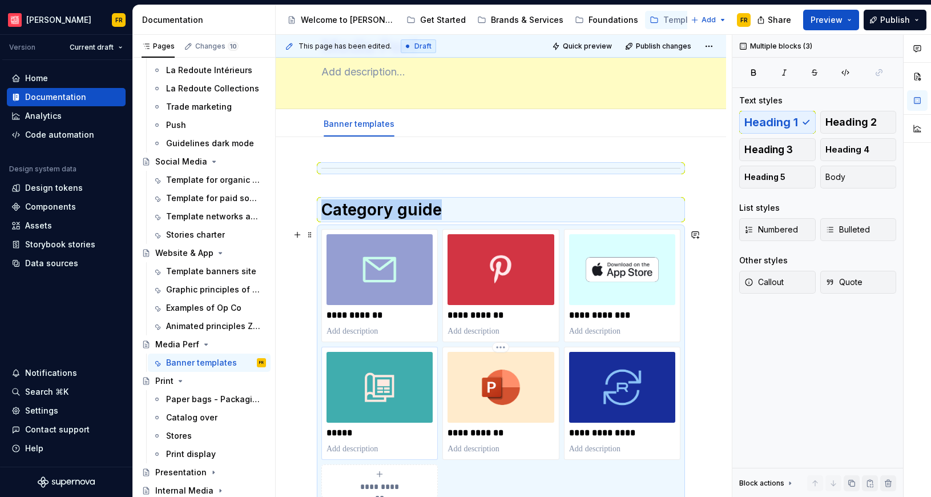
copy div "Category guide"
click at [187, 397] on div "Paper bags - Packaging" at bounding box center [199, 398] width 66 height 11
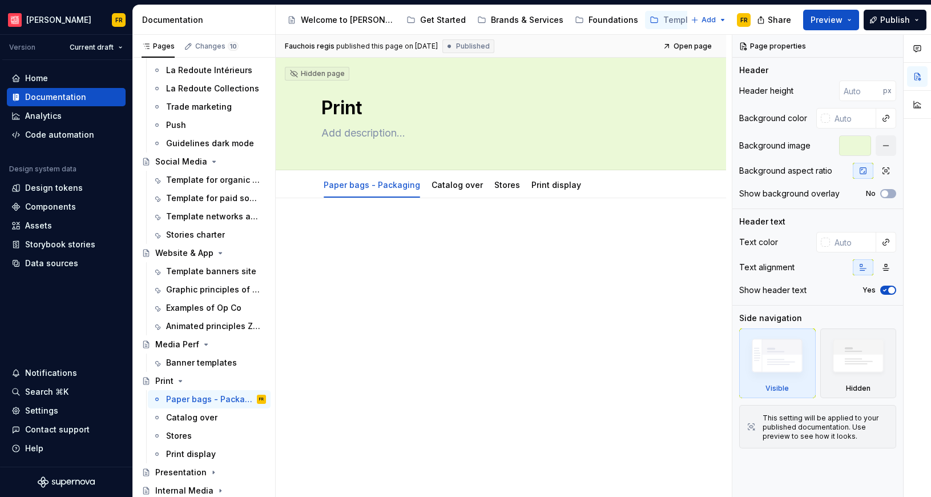
click at [512, 374] on div at bounding box center [501, 315] width 451 height 234
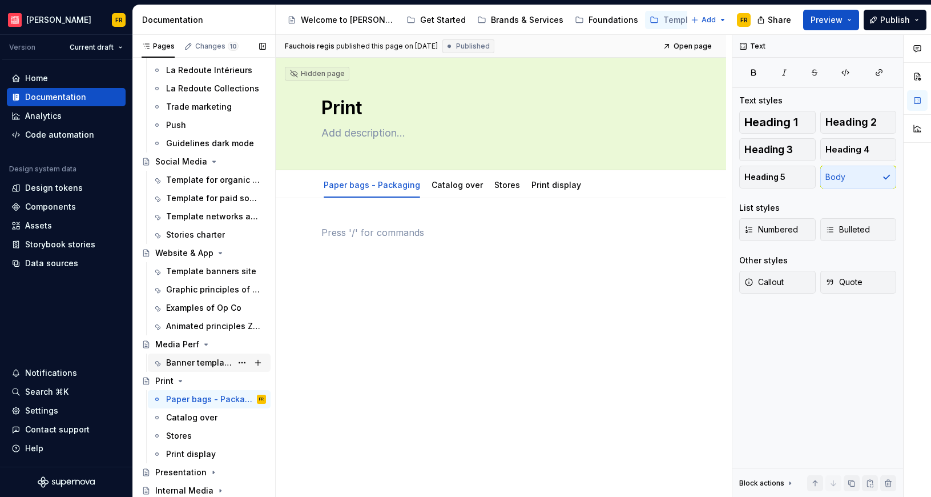
click at [193, 360] on div "Banner templates" at bounding box center [199, 362] width 66 height 11
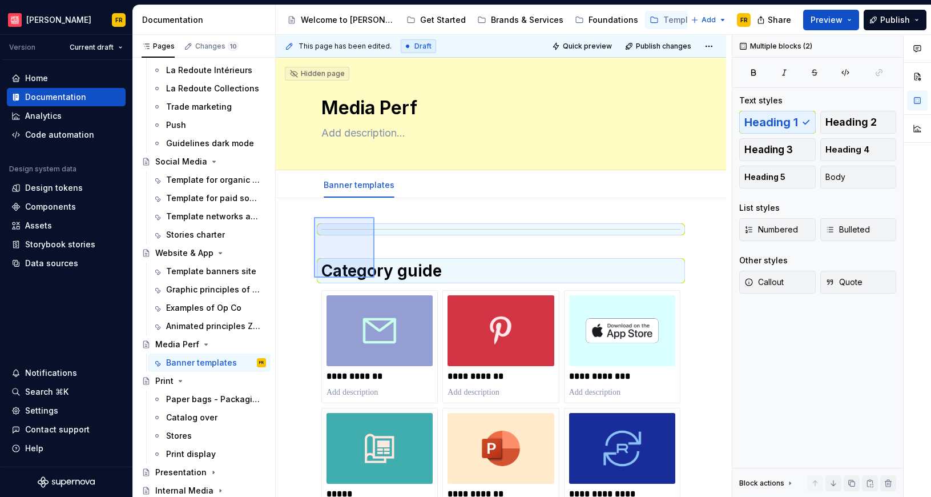
drag, startPoint x: 314, startPoint y: 217, endPoint x: 375, endPoint y: 276, distance: 84.8
click at [375, 277] on div "**********" at bounding box center [504, 266] width 456 height 463
copy hr
click at [179, 394] on div "Paper bags - Packaging" at bounding box center [199, 398] width 66 height 11
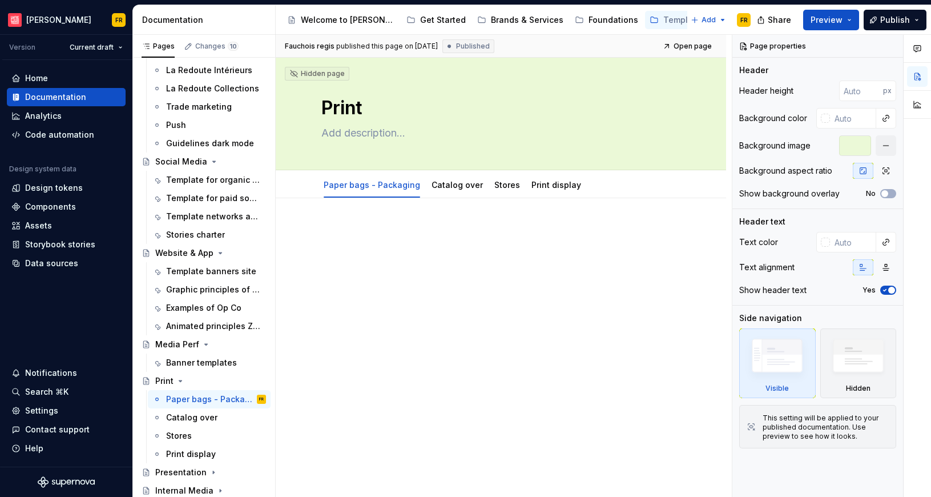
click at [561, 319] on div at bounding box center [501, 315] width 451 height 234
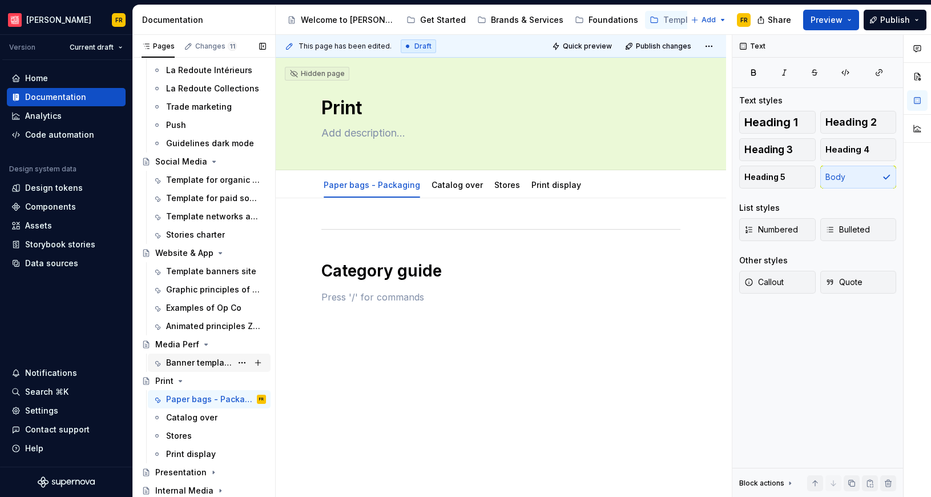
drag, startPoint x: 180, startPoint y: 364, endPoint x: 202, endPoint y: 354, distance: 24.0
click at [180, 364] on div "Banner templates" at bounding box center [199, 362] width 66 height 11
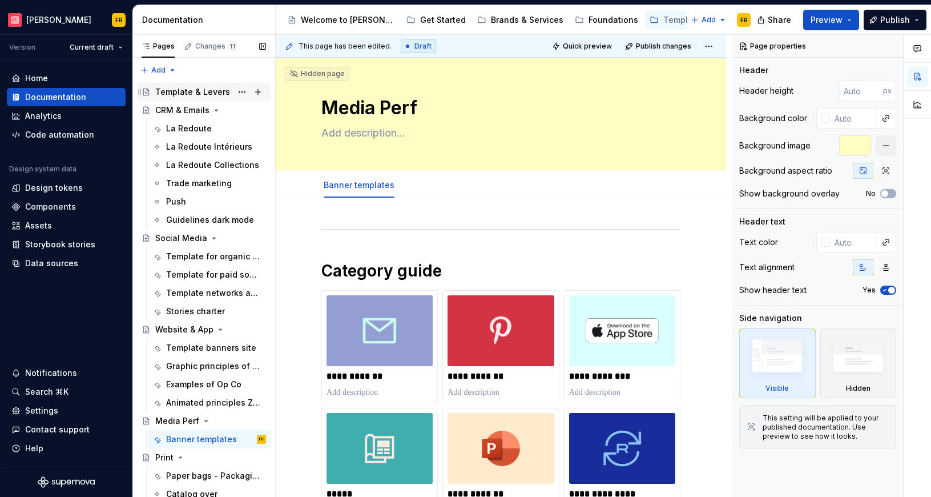
click at [190, 87] on div "Template & Levers" at bounding box center [192, 91] width 75 height 11
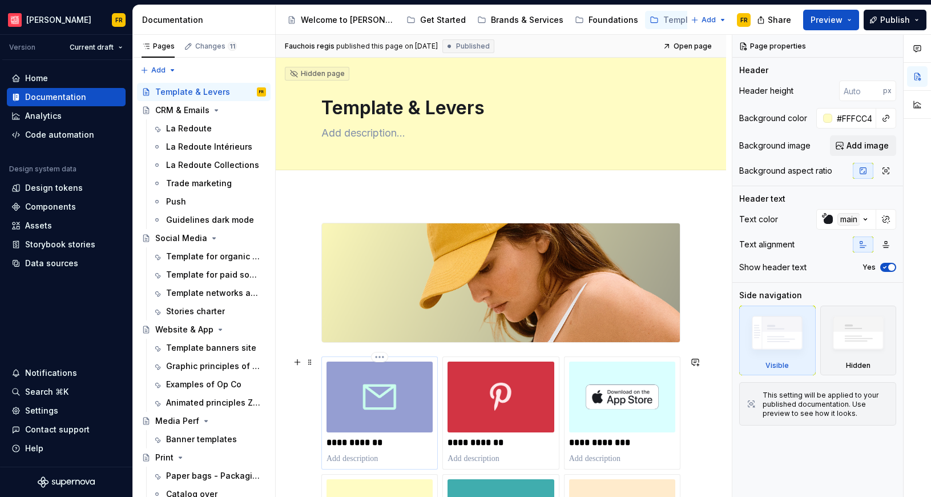
click at [332, 370] on img at bounding box center [380, 397] width 106 height 71
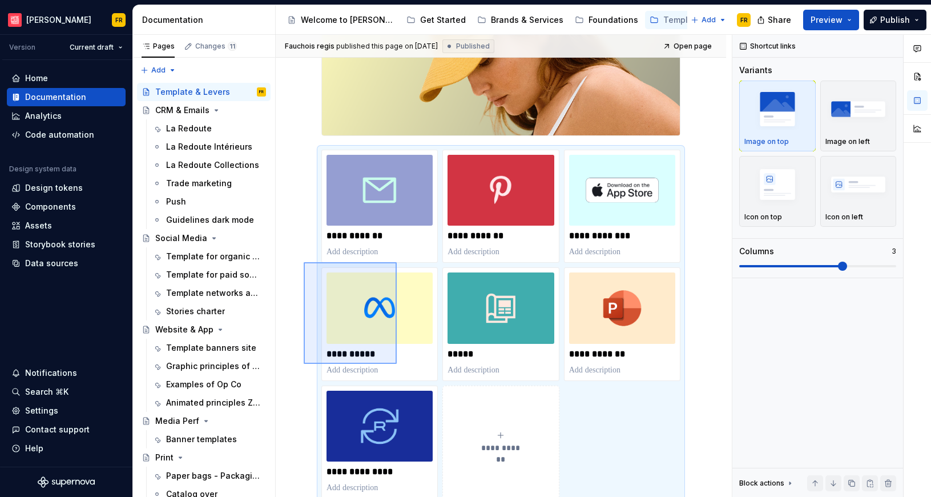
drag, startPoint x: 304, startPoint y: 262, endPoint x: 397, endPoint y: 364, distance: 138.3
click at [397, 364] on div "**********" at bounding box center [504, 266] width 456 height 463
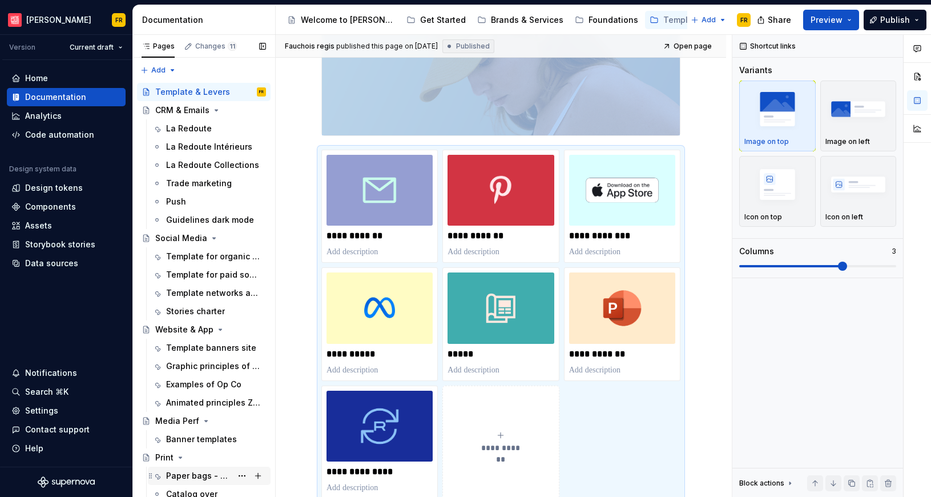
click at [194, 470] on div "Paper bags - Packaging" at bounding box center [199, 475] width 66 height 11
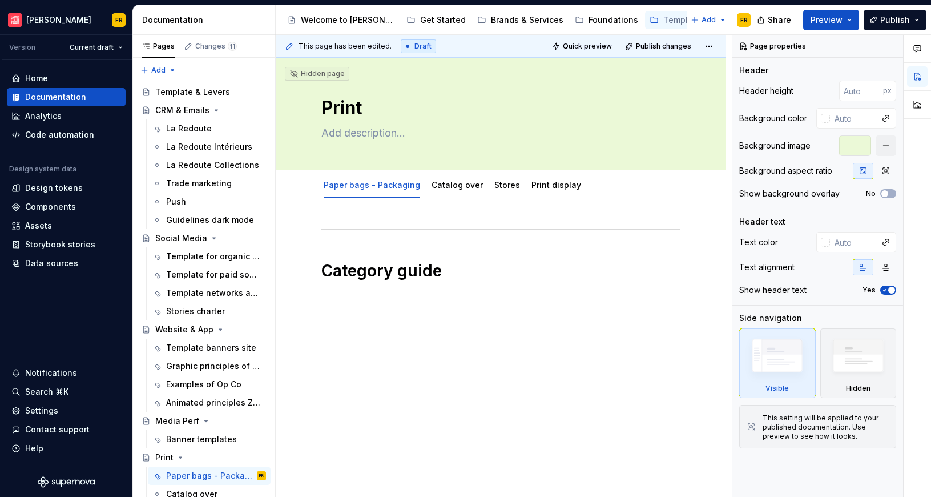
click at [463, 347] on div "Category guide" at bounding box center [501, 332] width 451 height 268
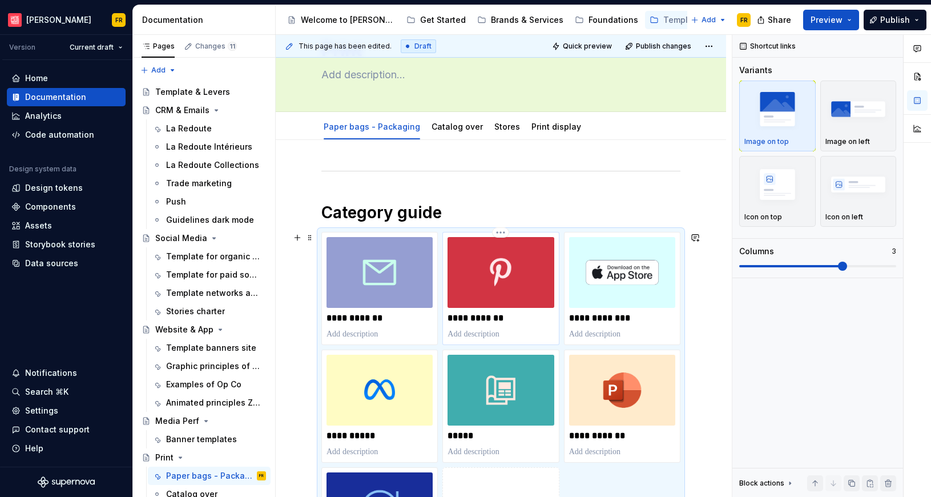
scroll to position [131, 0]
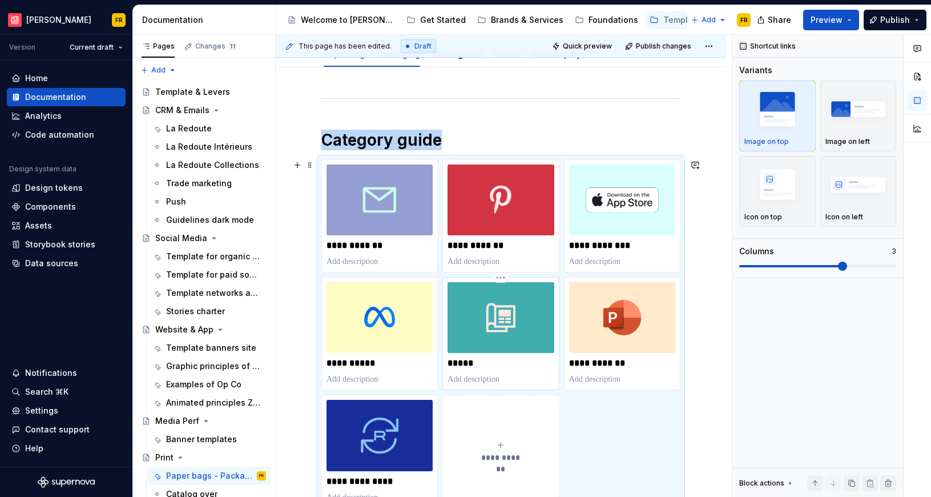
click at [500, 334] on img at bounding box center [501, 317] width 106 height 71
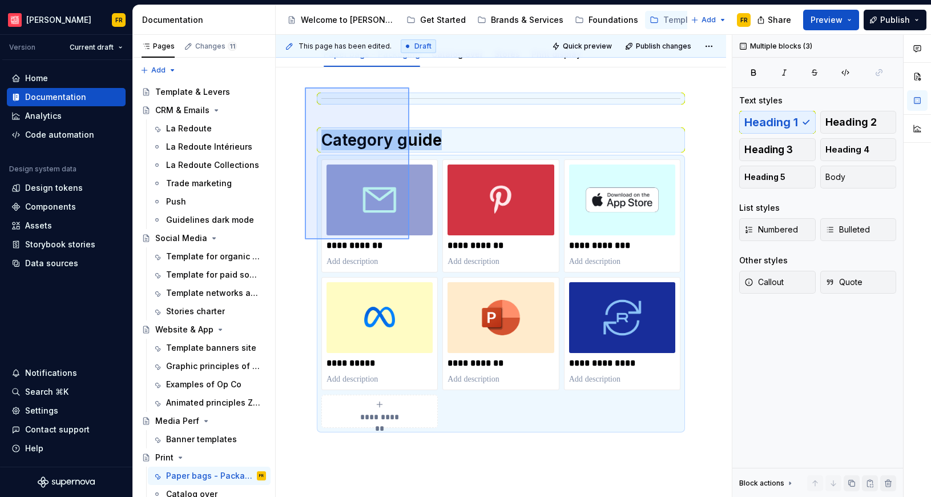
drag, startPoint x: 315, startPoint y: 101, endPoint x: 409, endPoint y: 239, distance: 167.7
click at [409, 239] on div "**********" at bounding box center [504, 266] width 456 height 463
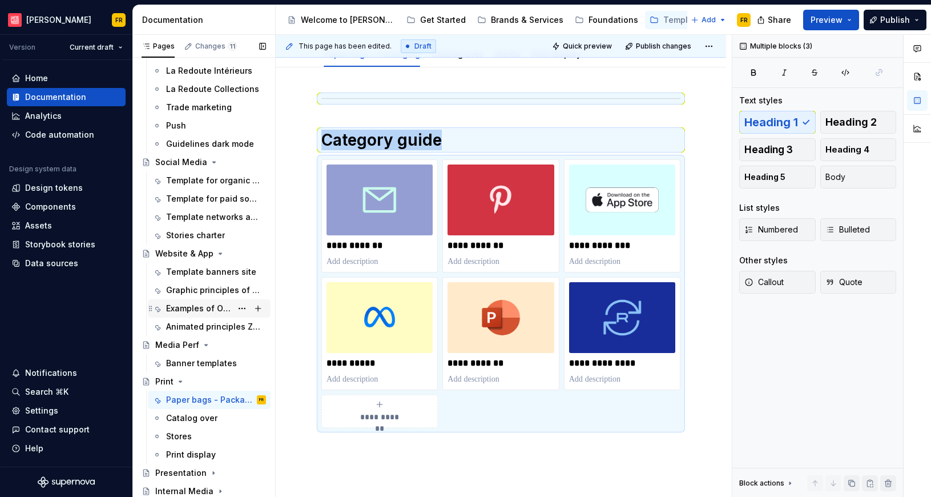
scroll to position [77, 0]
click at [187, 413] on div "Catalog over" at bounding box center [191, 417] width 51 height 11
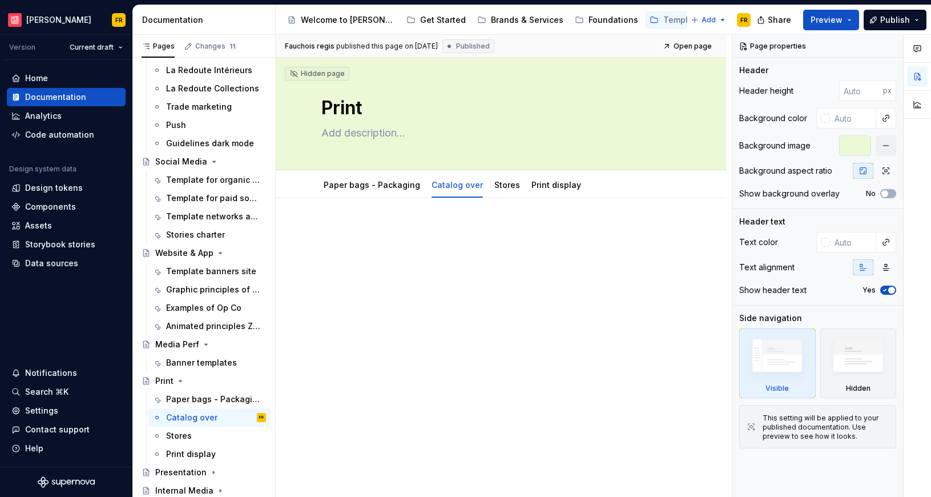
click at [464, 318] on div at bounding box center [501, 315] width 451 height 234
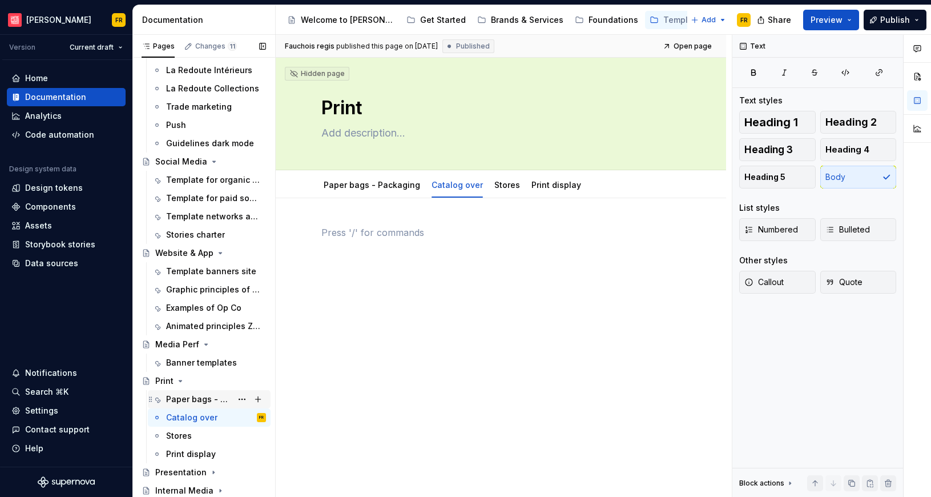
click at [175, 401] on div "Paper bags - Packaging" at bounding box center [199, 398] width 66 height 11
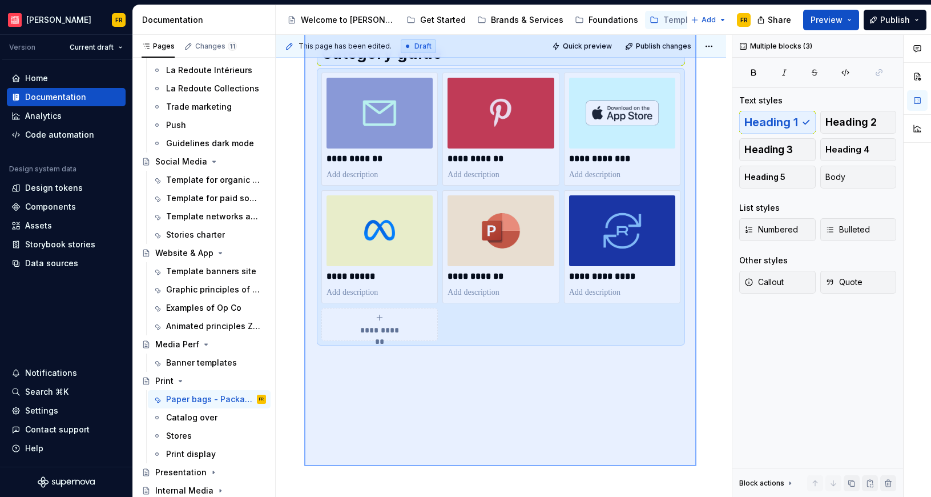
scroll to position [224, 0]
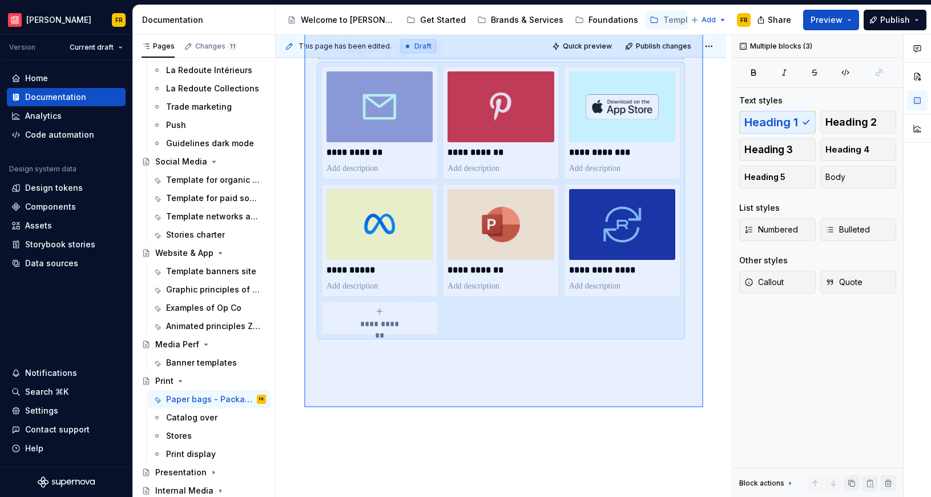
drag, startPoint x: 304, startPoint y: 216, endPoint x: 704, endPoint y: 408, distance: 442.9
click at [704, 408] on div "**********" at bounding box center [504, 266] width 456 height 463
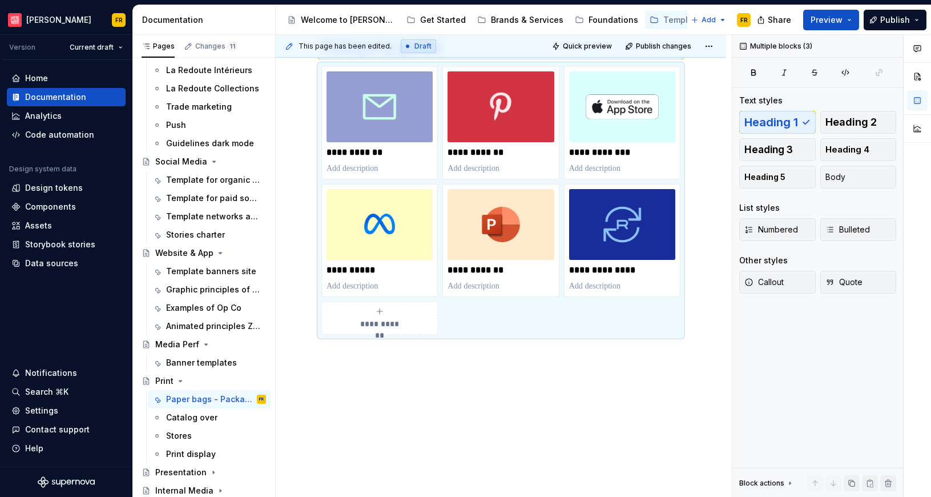
copy div "Category guide"
click at [181, 421] on div "Catalog over" at bounding box center [191, 417] width 51 height 11
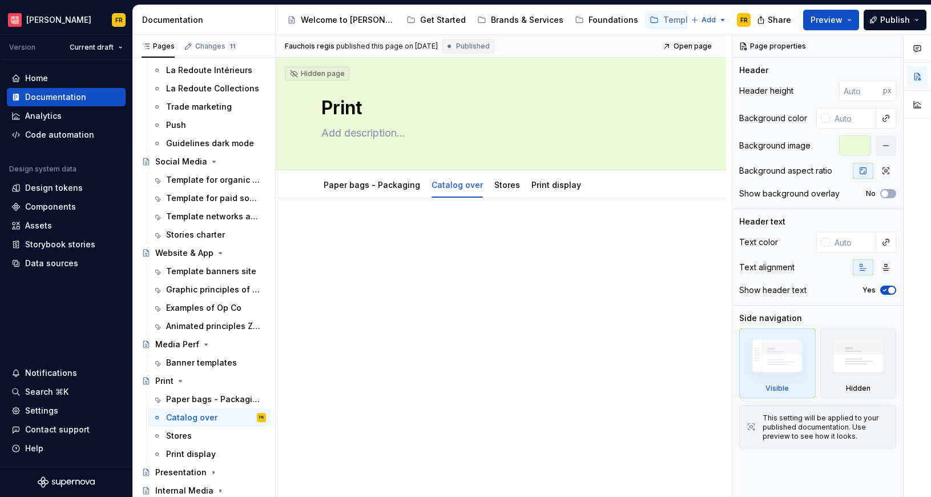
click at [476, 322] on div at bounding box center [501, 315] width 451 height 234
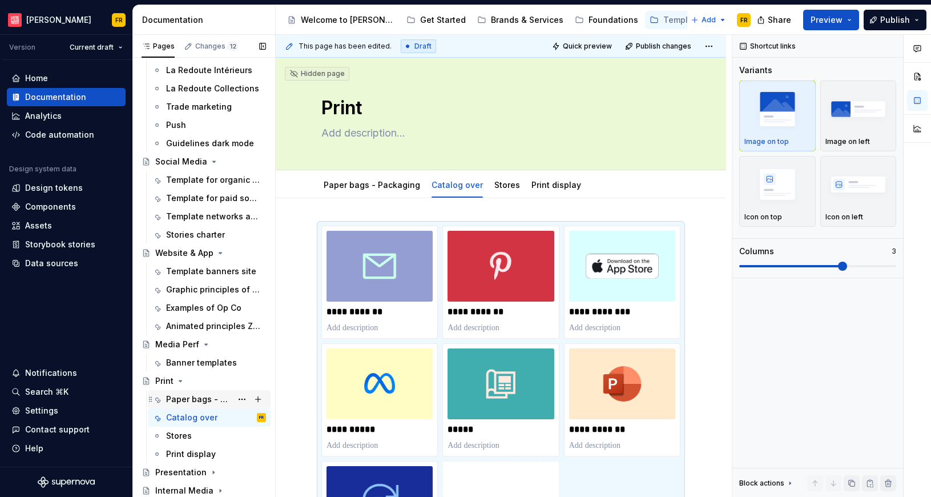
click at [173, 393] on div "Paper bags - Packaging" at bounding box center [199, 398] width 66 height 11
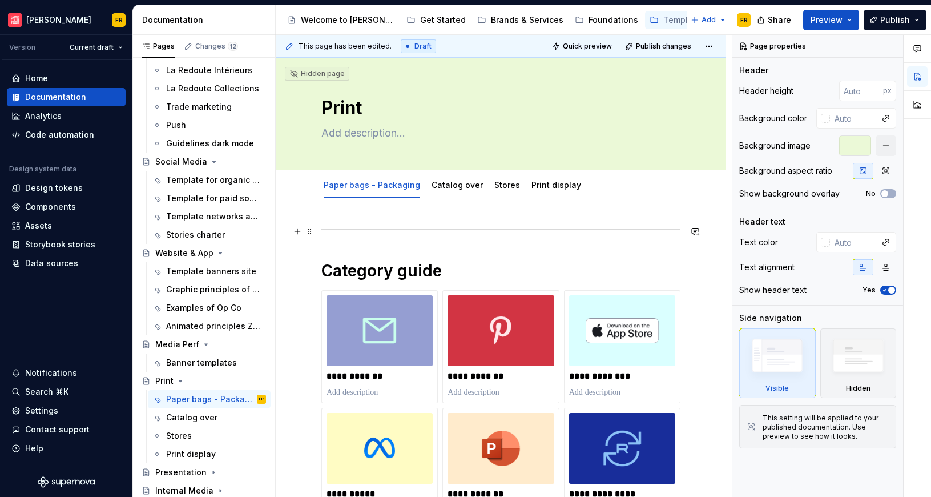
click at [328, 231] on div at bounding box center [501, 229] width 359 height 7
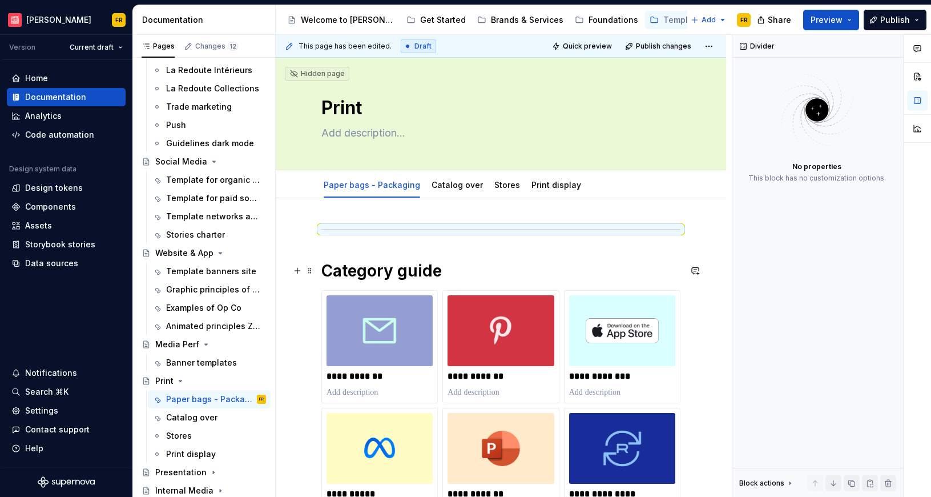
click at [338, 268] on h1 "Category guide" at bounding box center [501, 270] width 359 height 21
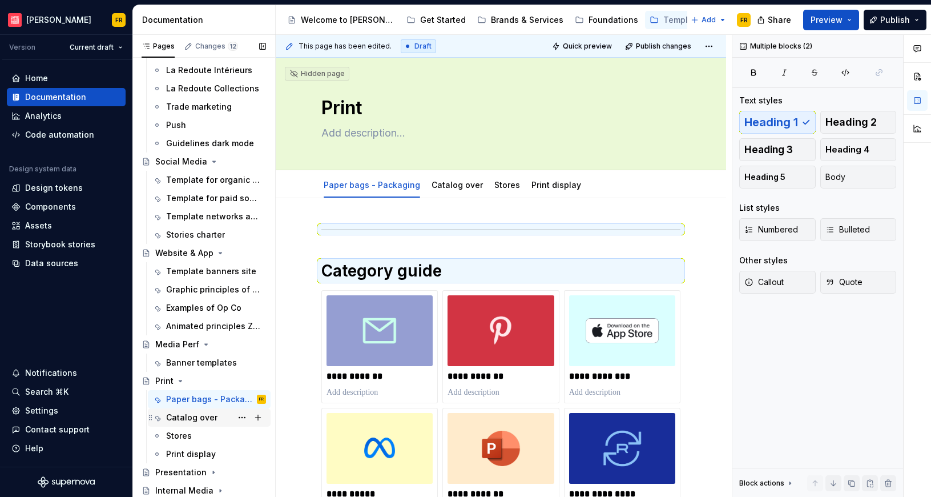
click at [187, 419] on div "Catalog over" at bounding box center [191, 417] width 51 height 11
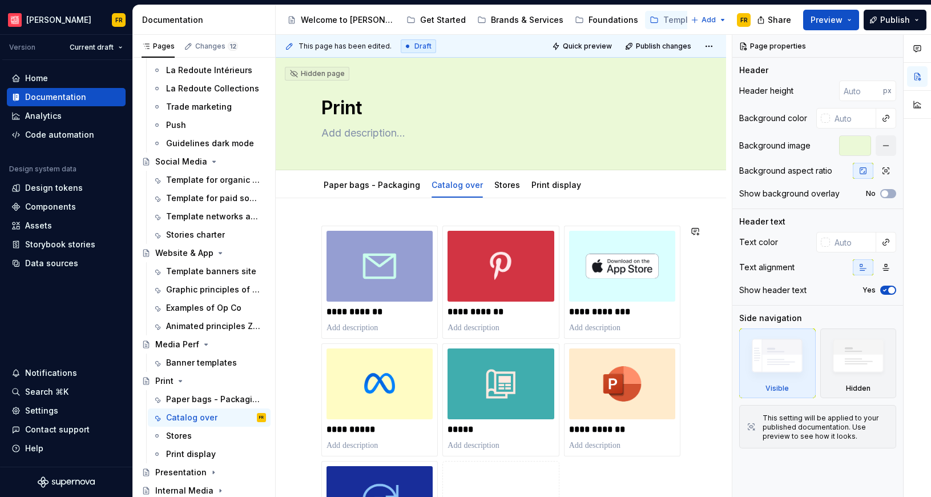
click at [344, 208] on div "**********" at bounding box center [501, 467] width 451 height 539
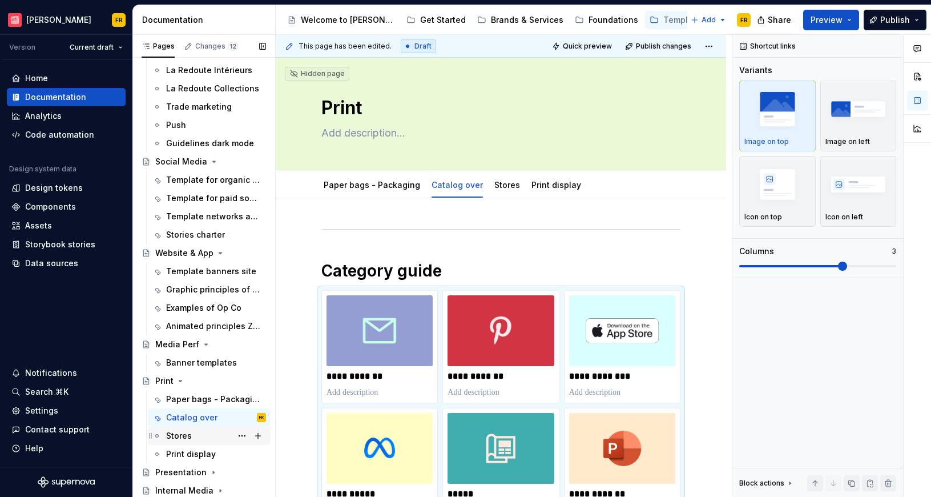
click at [180, 437] on div "Stores" at bounding box center [179, 435] width 26 height 11
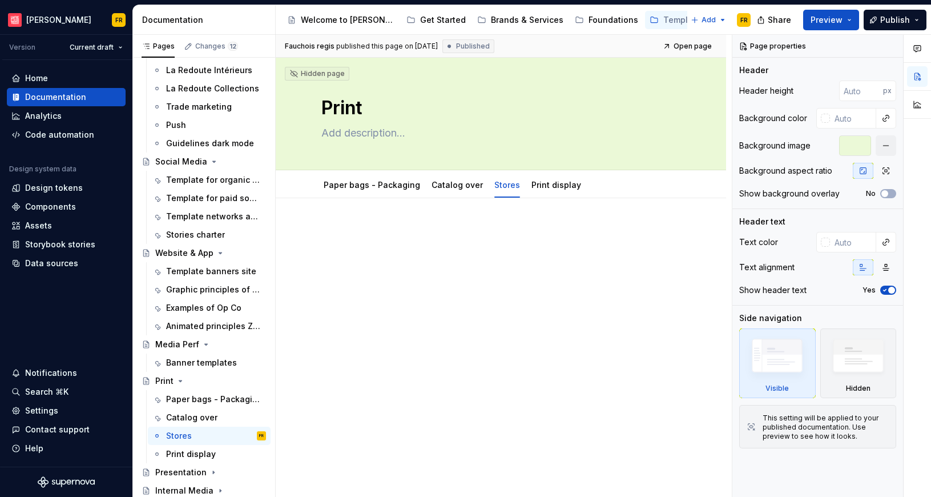
click at [448, 308] on div at bounding box center [501, 315] width 451 height 234
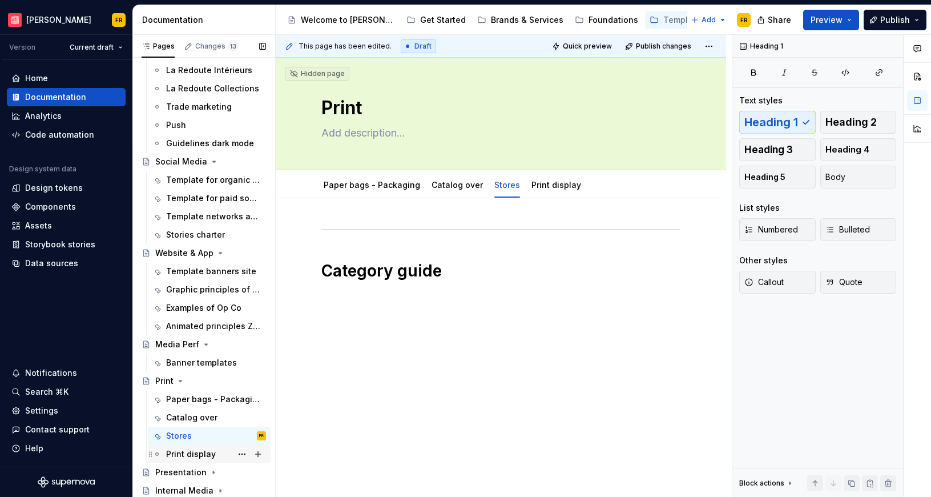
click at [200, 454] on div "Print display" at bounding box center [191, 453] width 50 height 11
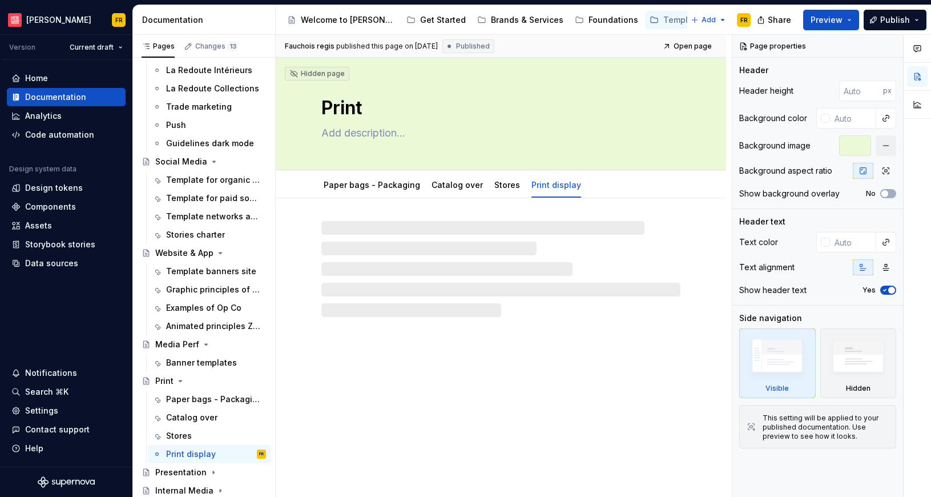
click at [474, 374] on div "Hidden page Print Paper bags - Packaging Catalog over Stores Print display" at bounding box center [501, 278] width 451 height 440
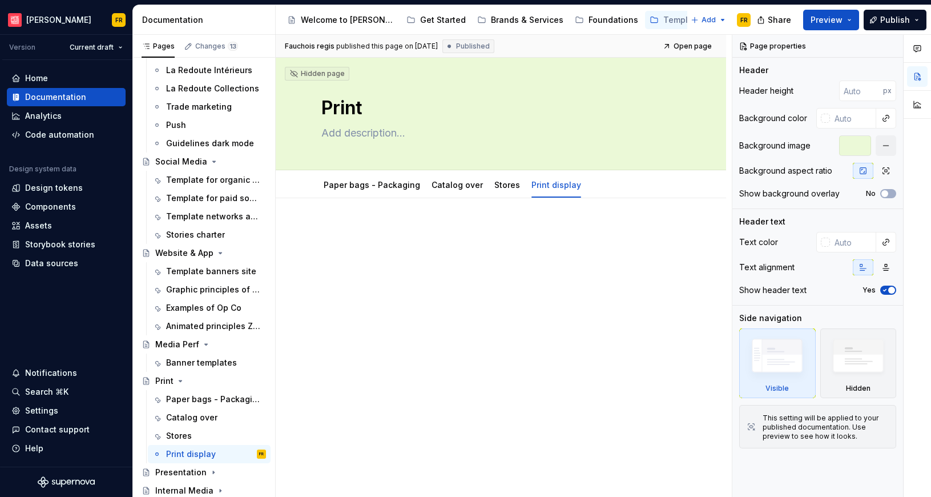
click at [455, 294] on div at bounding box center [501, 315] width 451 height 234
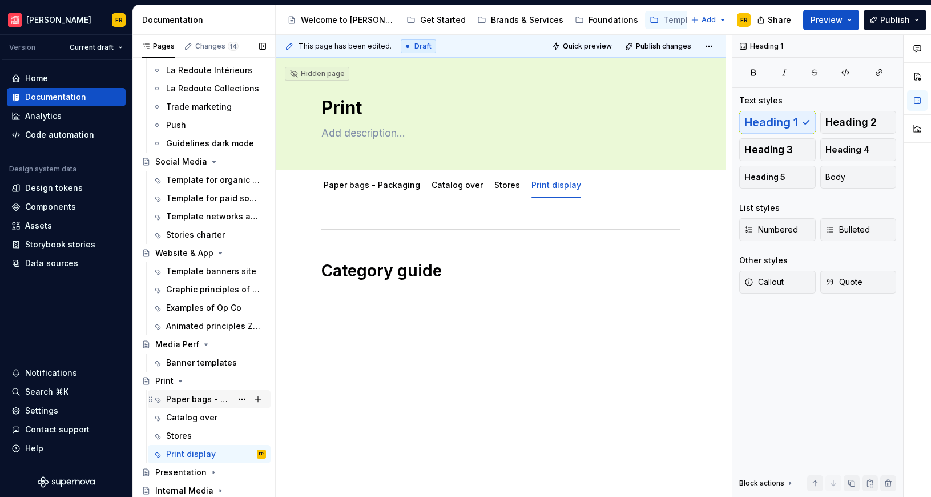
click at [210, 401] on div "Paper bags - Packaging" at bounding box center [199, 398] width 66 height 11
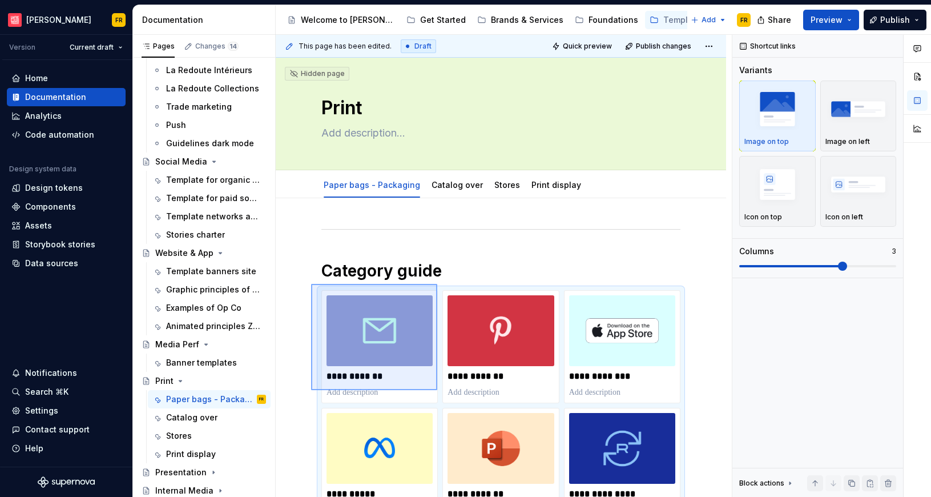
drag, startPoint x: 315, startPoint y: 293, endPoint x: 437, endPoint y: 390, distance: 156.1
click at [437, 390] on div "**********" at bounding box center [504, 266] width 456 height 463
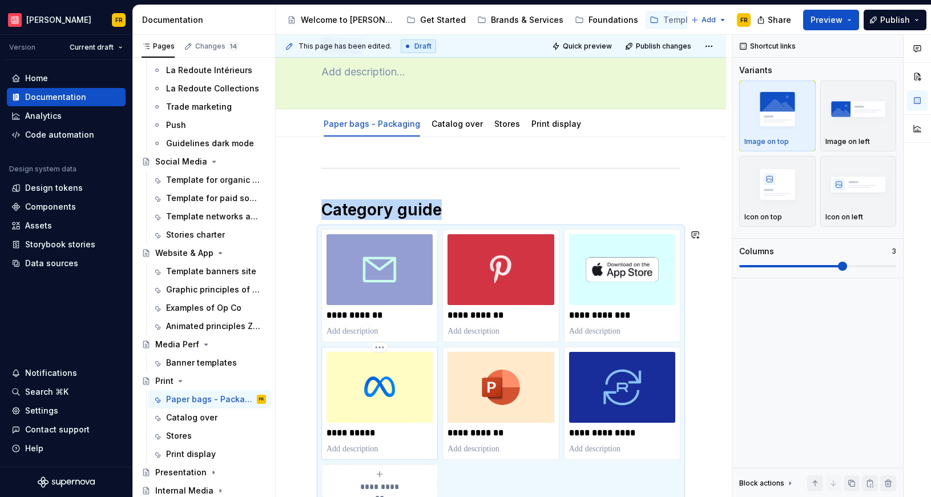
copy h1 "Category guide"
click at [195, 419] on div "Catalog over" at bounding box center [191, 417] width 51 height 11
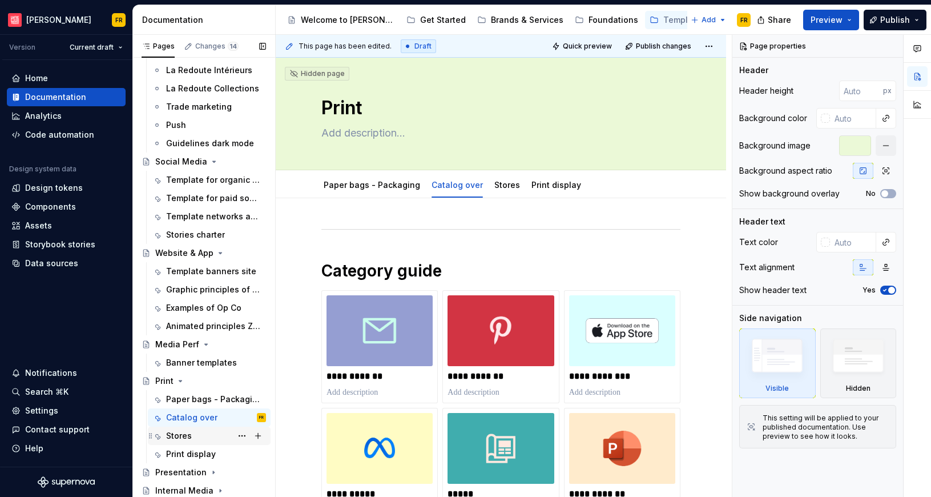
click at [196, 433] on div "Stores" at bounding box center [216, 436] width 100 height 16
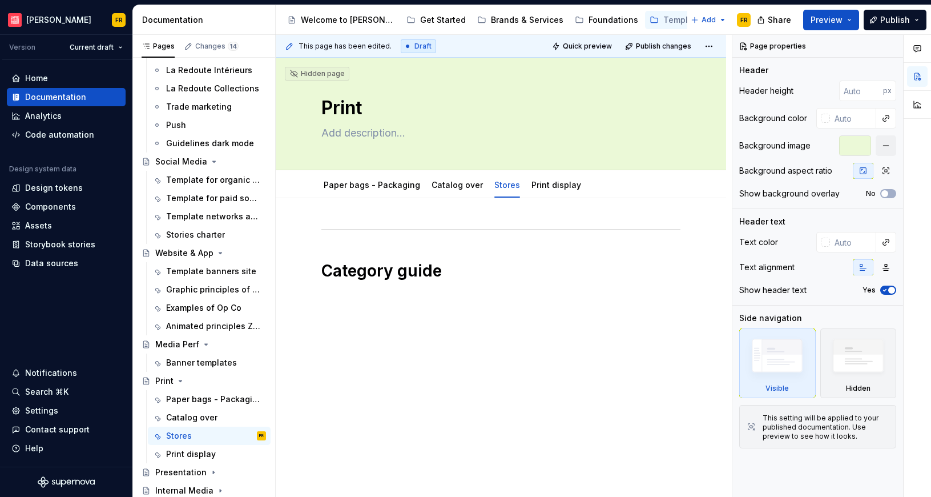
click at [456, 410] on div "Category guide" at bounding box center [501, 321] width 451 height 246
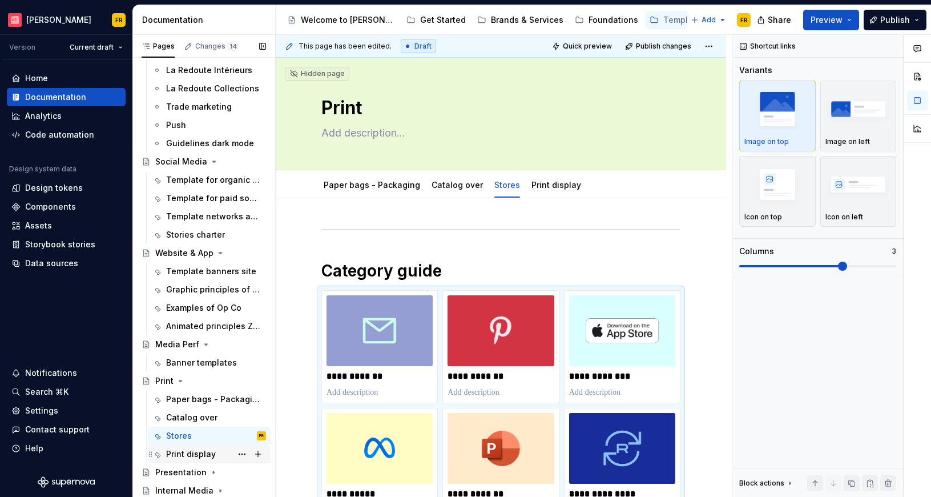
click at [186, 455] on div "Print display" at bounding box center [191, 453] width 50 height 11
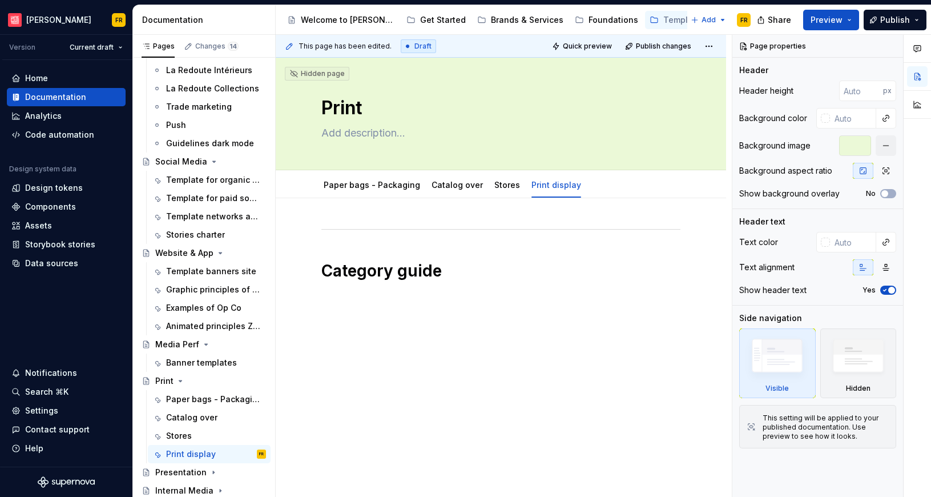
click at [515, 405] on div "Category guide" at bounding box center [501, 321] width 451 height 246
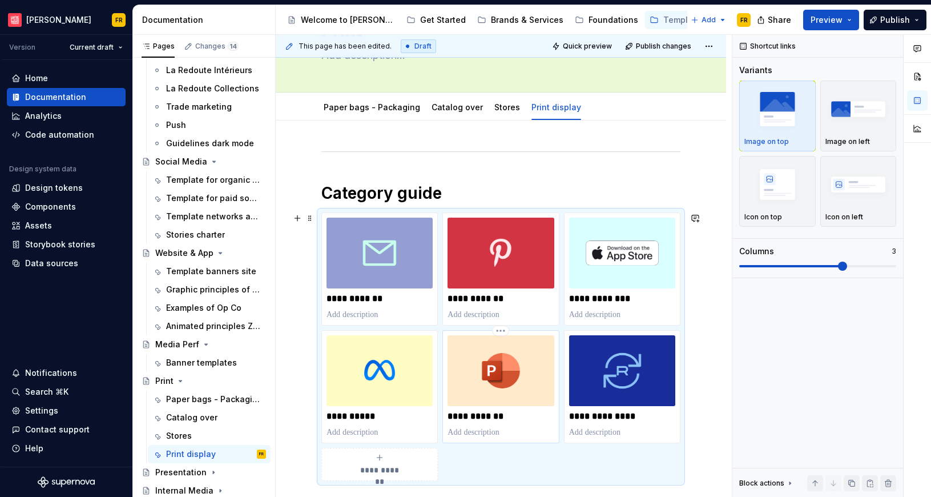
scroll to position [107, 0]
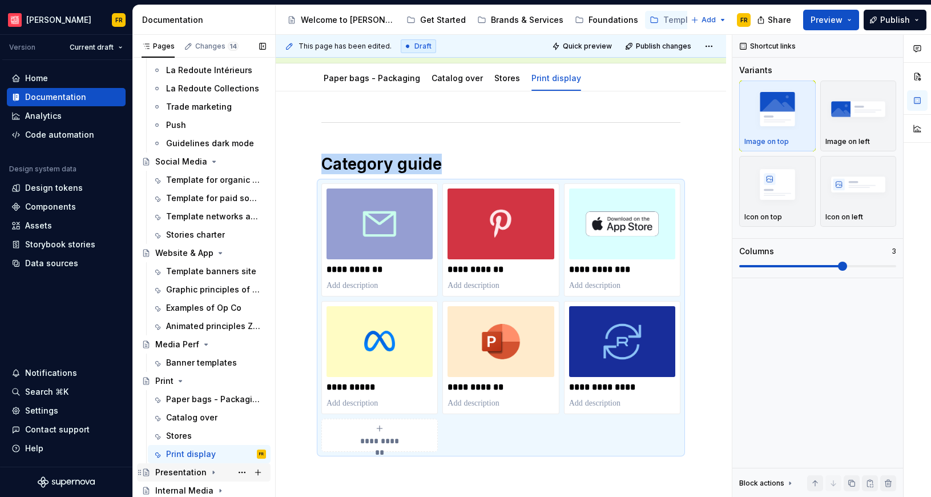
click at [178, 468] on div "Presentation" at bounding box center [180, 472] width 51 height 11
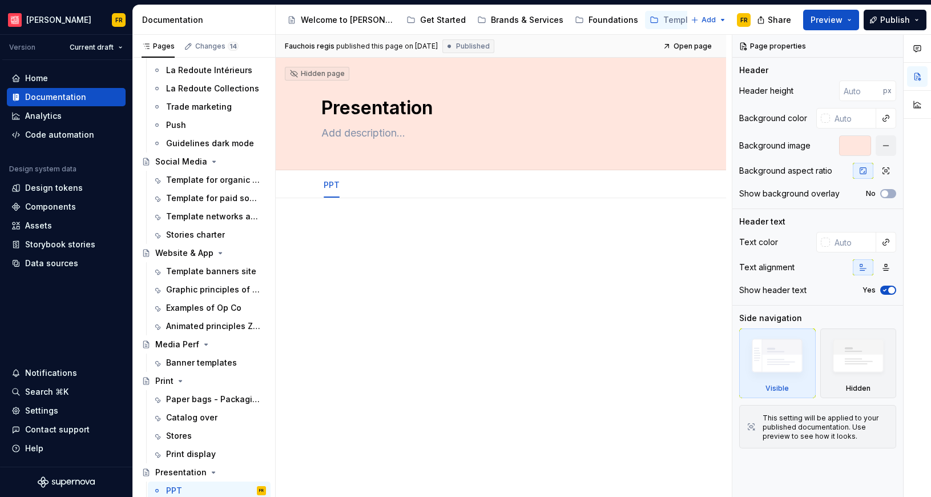
click at [468, 322] on div at bounding box center [501, 315] width 451 height 234
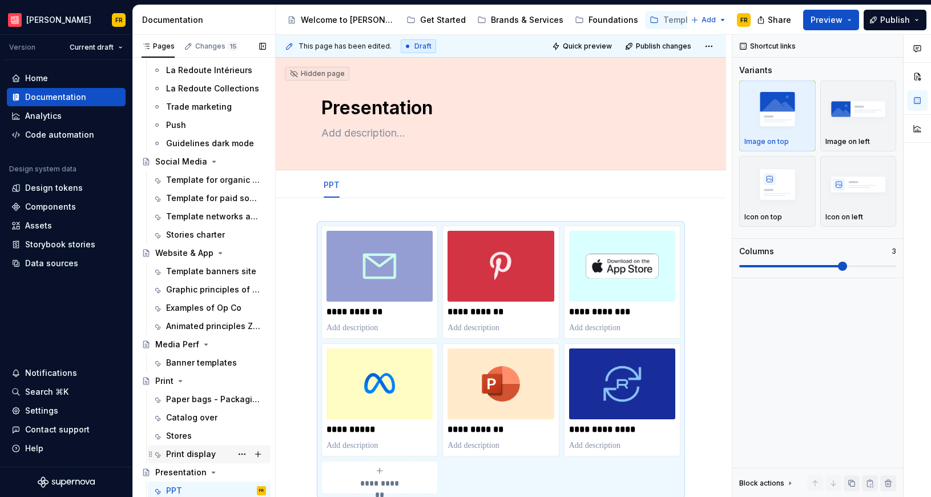
click at [191, 452] on div "Print display" at bounding box center [191, 453] width 50 height 11
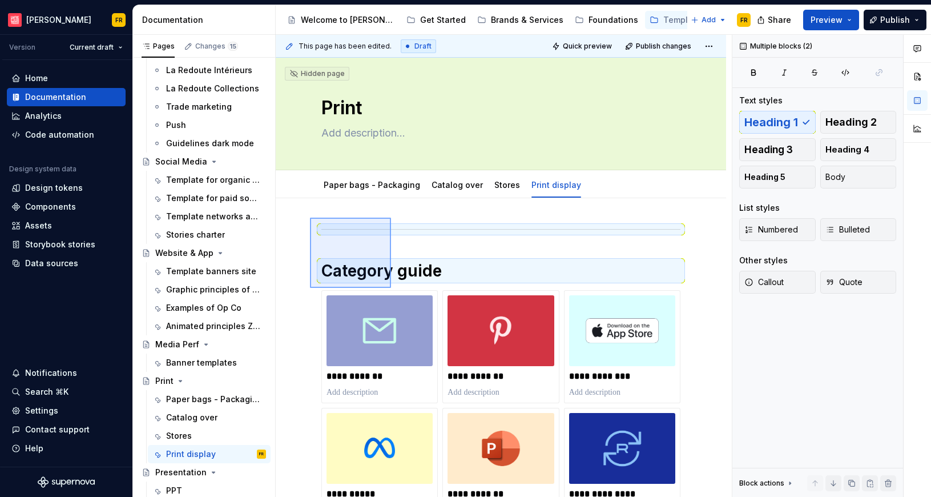
drag, startPoint x: 310, startPoint y: 218, endPoint x: 391, endPoint y: 288, distance: 107.3
click at [391, 288] on div "**********" at bounding box center [504, 266] width 456 height 463
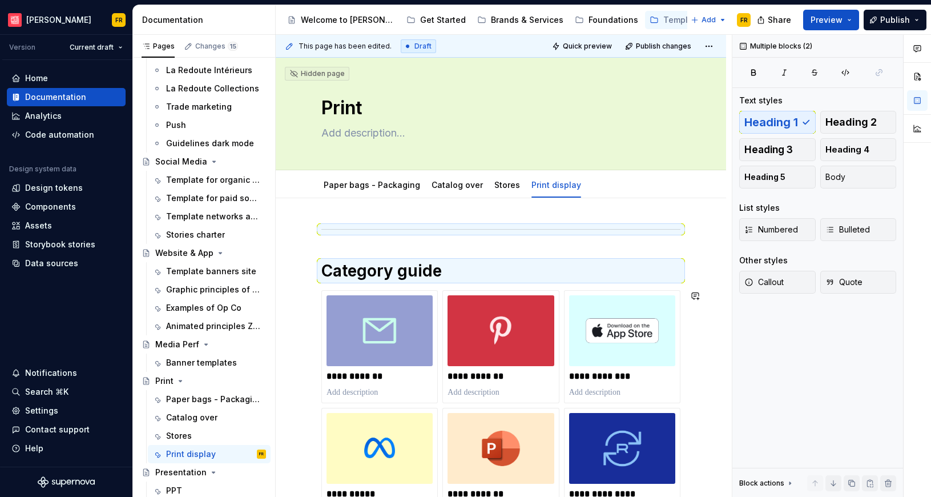
copy hr
click at [180, 485] on div "PPT" at bounding box center [174, 490] width 16 height 11
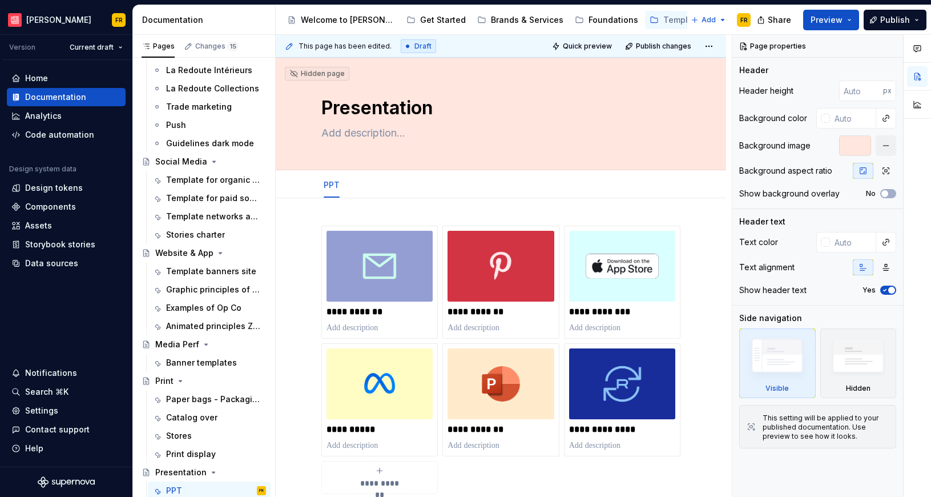
click at [400, 205] on div "**********" at bounding box center [501, 427] width 451 height 459
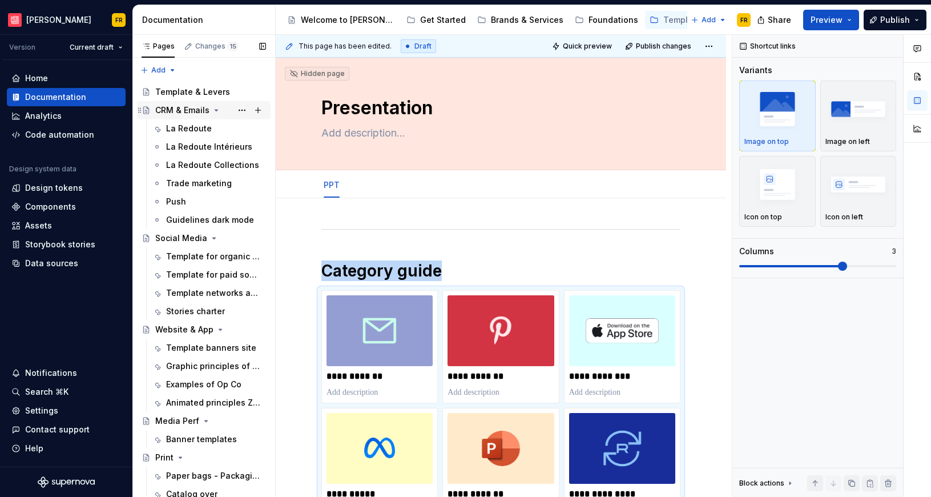
drag, startPoint x: 183, startPoint y: 97, endPoint x: 198, endPoint y: 107, distance: 18.1
click at [183, 97] on div "Template & Levers" at bounding box center [192, 91] width 75 height 11
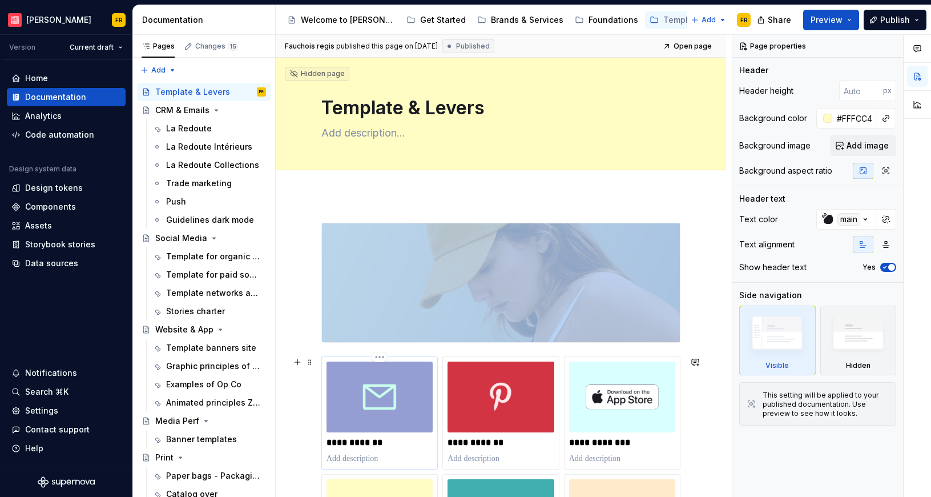
click at [367, 380] on img at bounding box center [380, 397] width 106 height 71
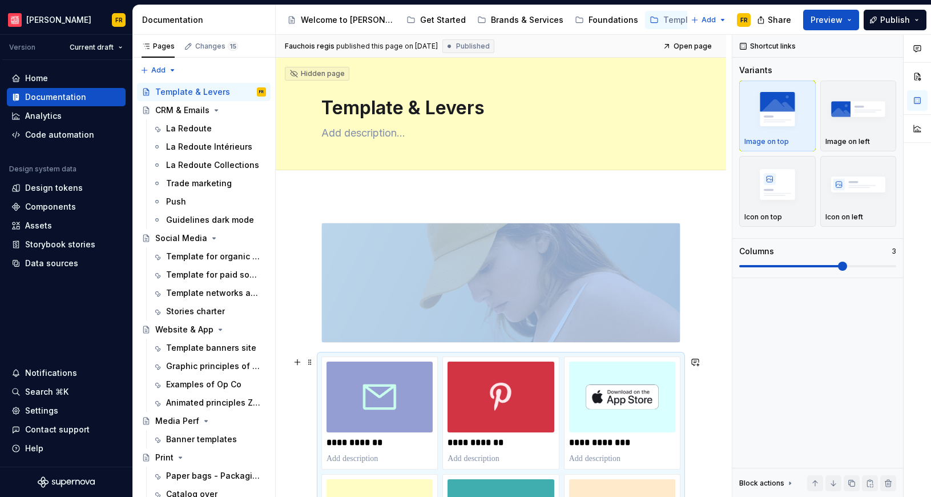
scroll to position [207, 0]
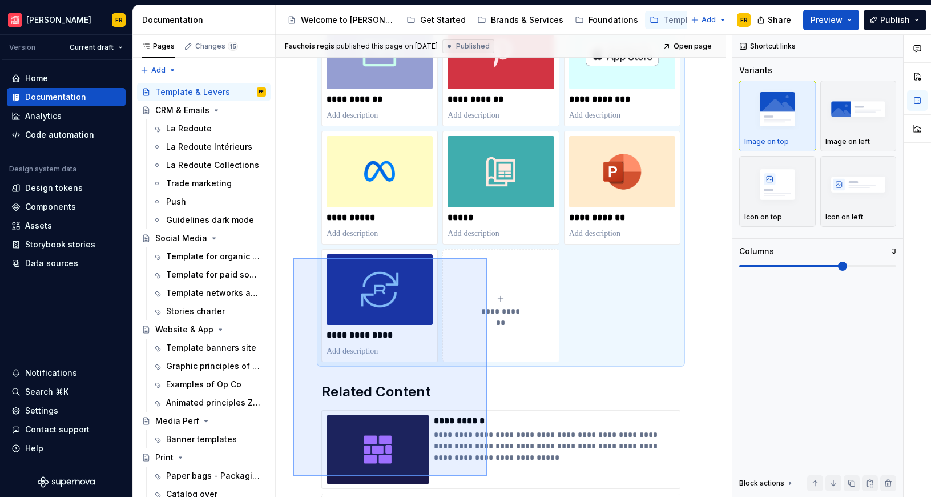
drag, startPoint x: 319, startPoint y: 304, endPoint x: 505, endPoint y: 488, distance: 262.1
click at [507, 495] on div "**********" at bounding box center [504, 266] width 456 height 463
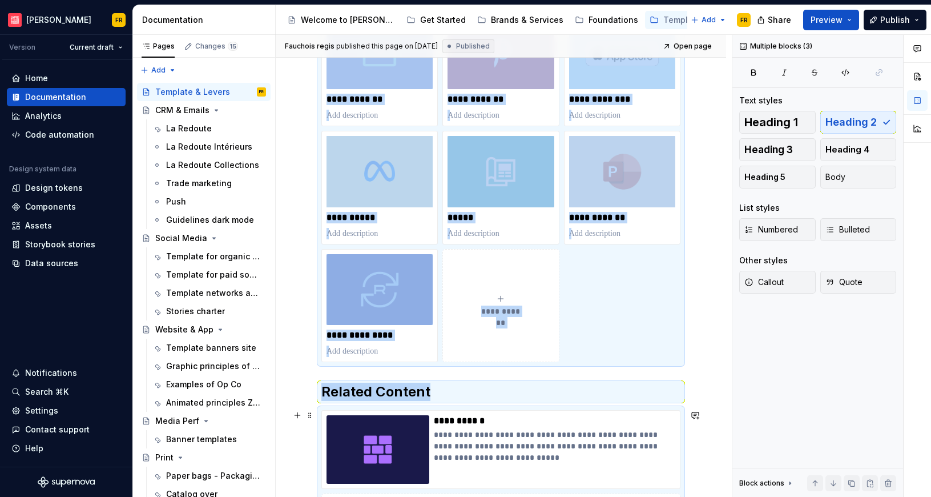
scroll to position [371, 0]
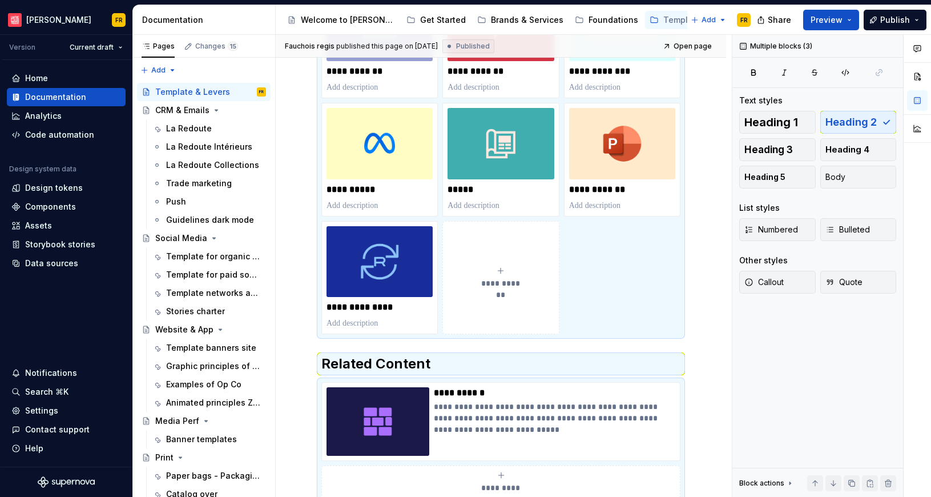
click at [287, 138] on div "**********" at bounding box center [501, 256] width 451 height 865
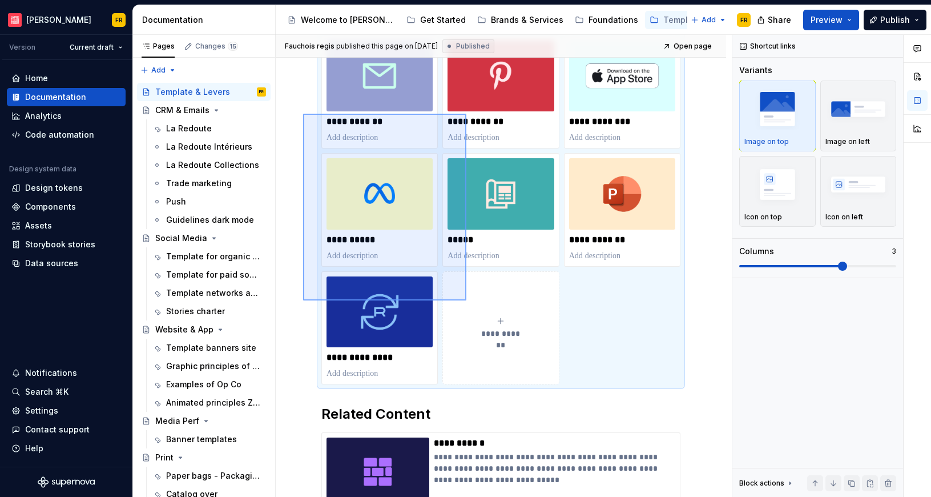
drag, startPoint x: 316, startPoint y: 122, endPoint x: 467, endPoint y: 300, distance: 233.0
click at [467, 300] on div "**********" at bounding box center [504, 266] width 456 height 463
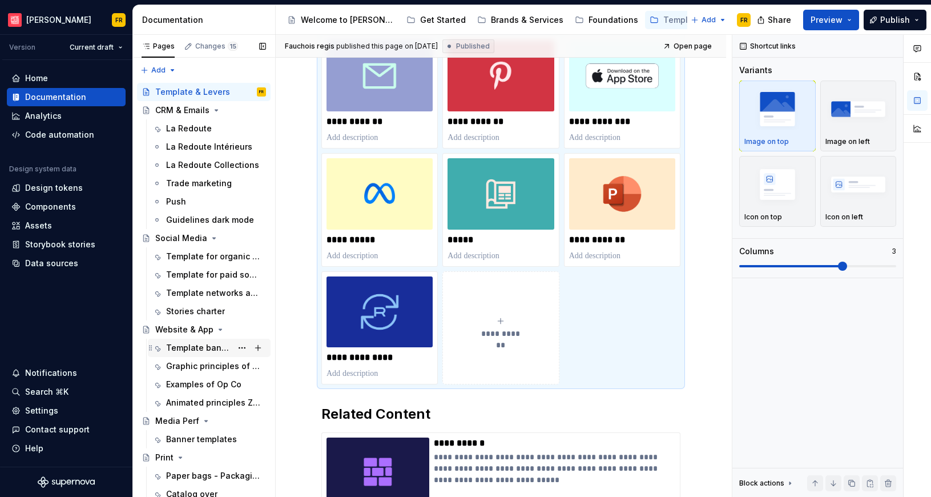
scroll to position [95, 0]
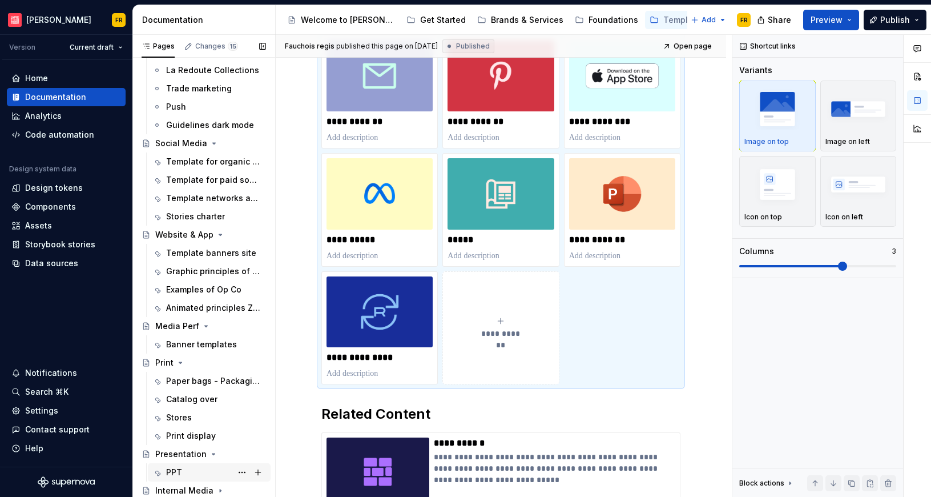
click at [186, 469] on div "PPT" at bounding box center [216, 472] width 100 height 16
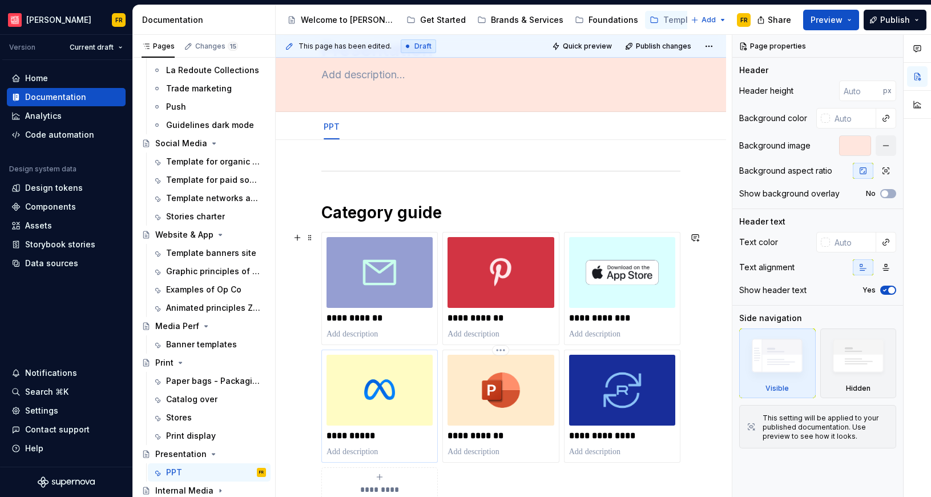
scroll to position [79, 0]
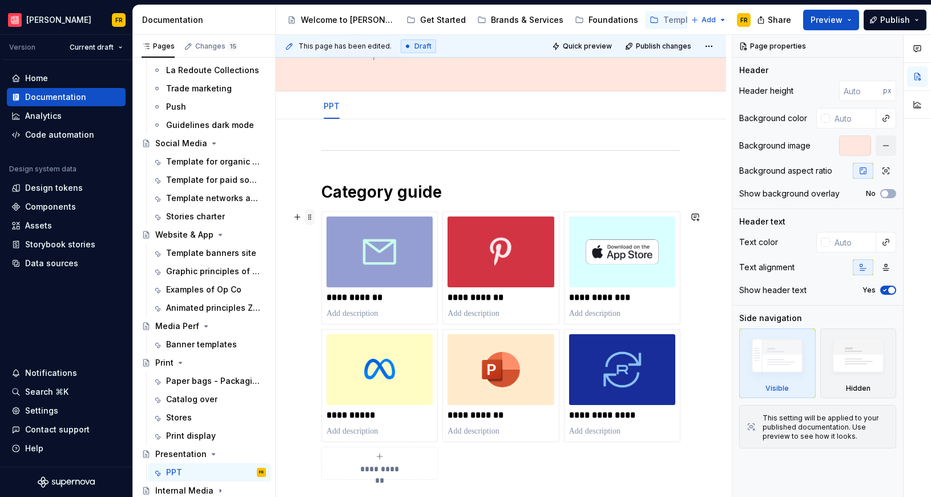
click at [310, 214] on span at bounding box center [310, 217] width 9 height 16
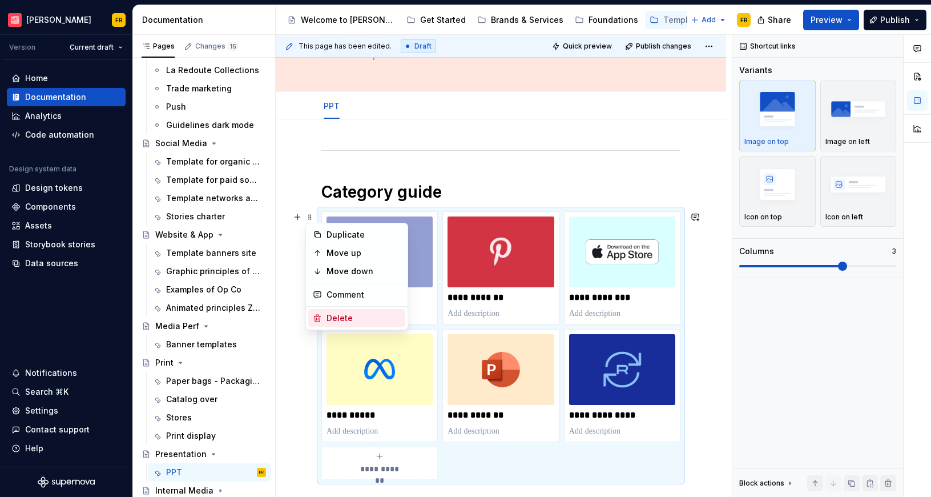
click at [337, 316] on div "Delete" at bounding box center [364, 317] width 74 height 11
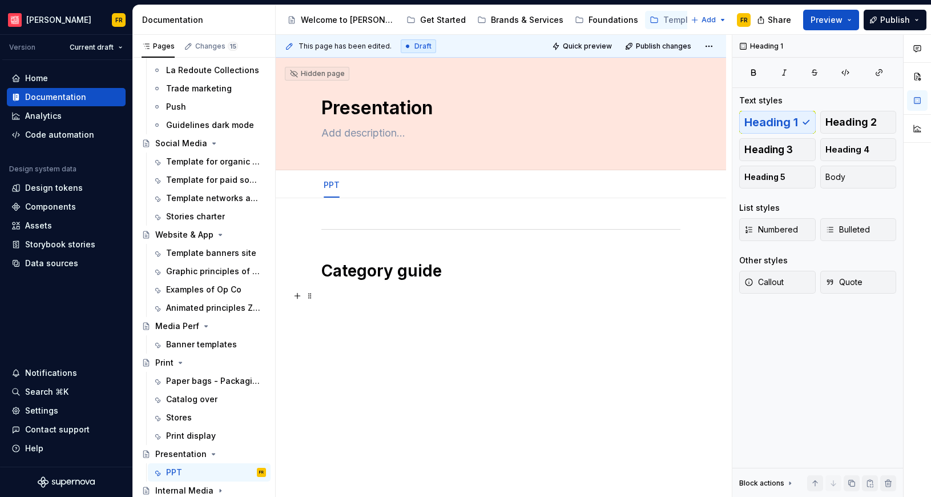
scroll to position [0, 0]
click at [339, 313] on div "Category guide" at bounding box center [501, 321] width 451 height 246
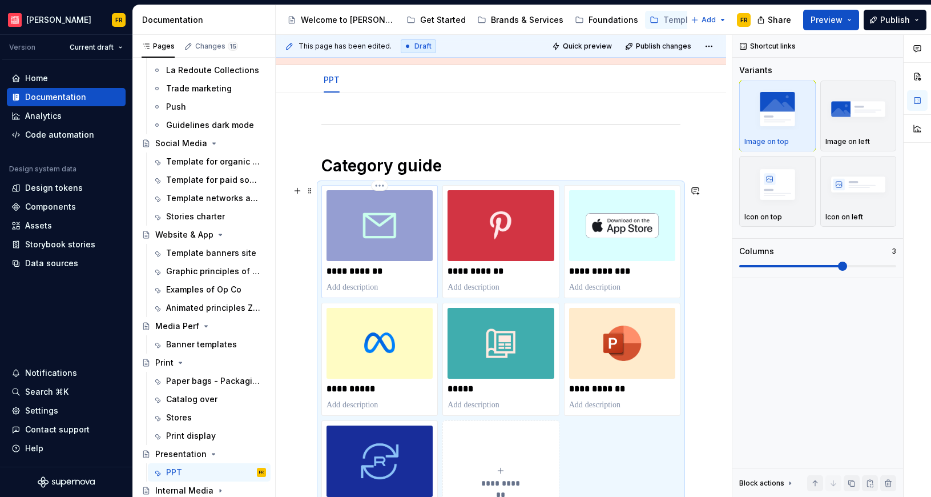
scroll to position [136, 0]
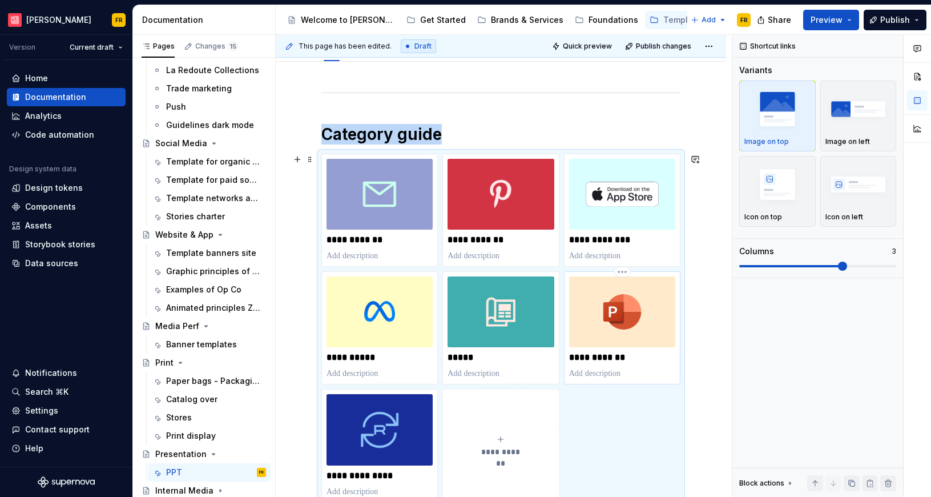
click at [583, 334] on img at bounding box center [622, 311] width 106 height 71
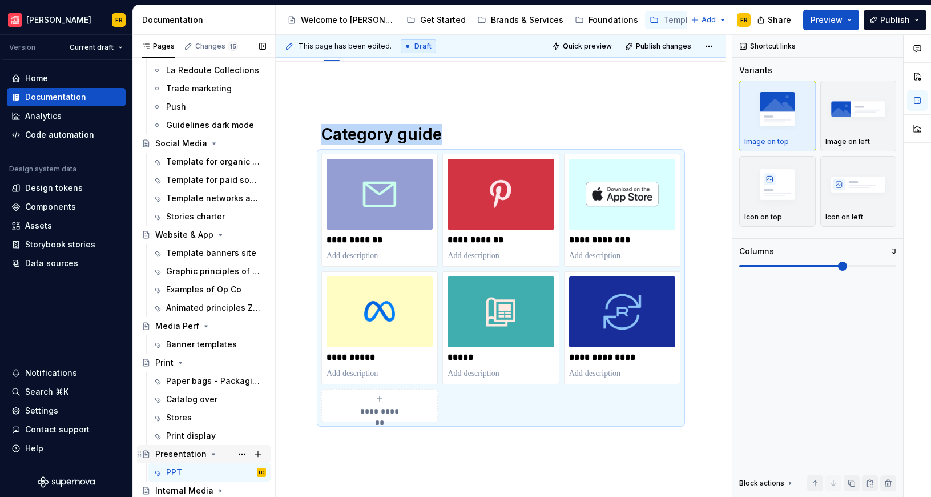
click at [212, 453] on icon "Page tree" at bounding box center [213, 453] width 3 height 1
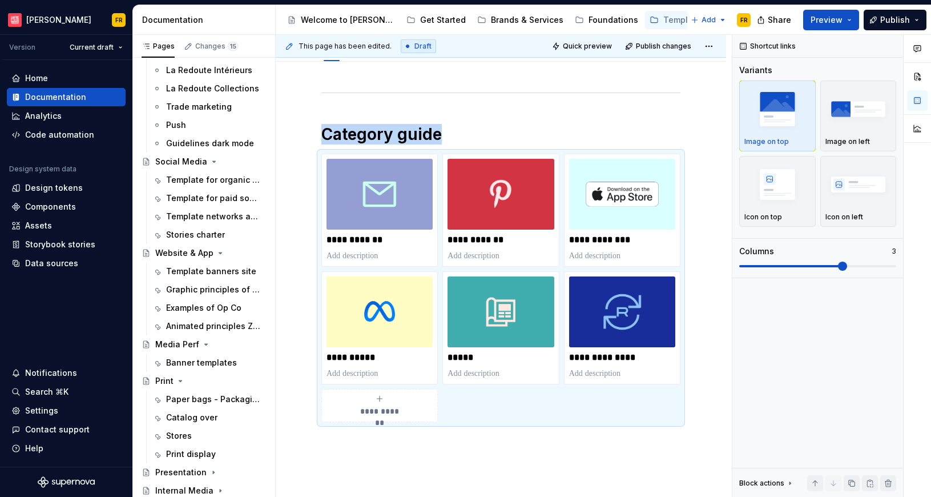
scroll to position [77, 0]
click at [216, 489] on icon "Page tree" at bounding box center [220, 490] width 9 height 9
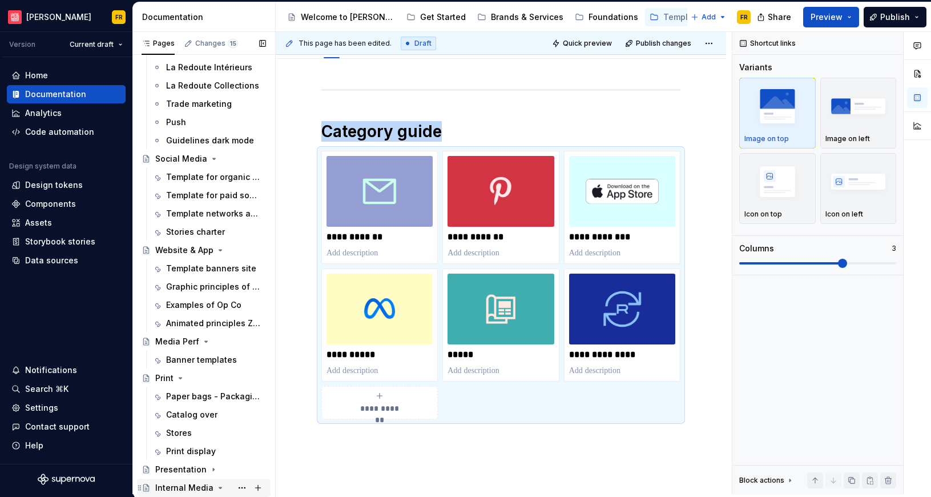
click at [175, 483] on div "Internal Media" at bounding box center [184, 487] width 58 height 11
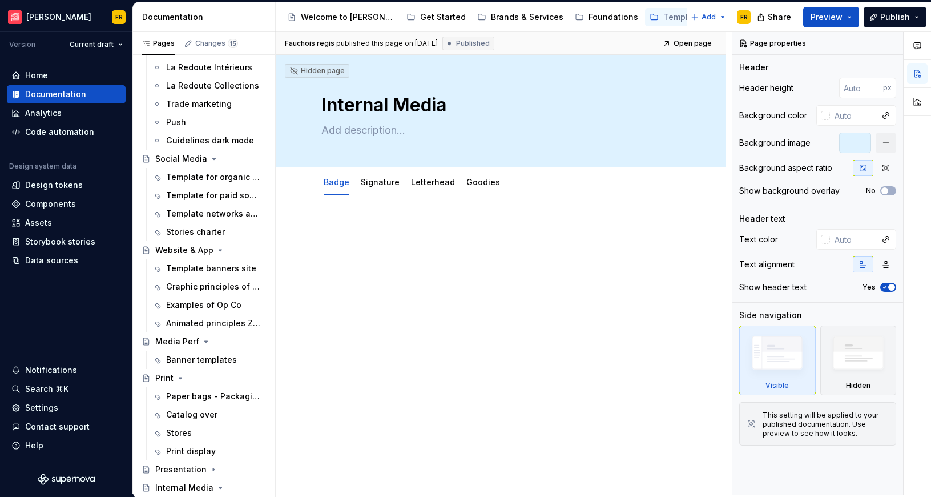
click at [428, 265] on div at bounding box center [501, 244] width 359 height 43
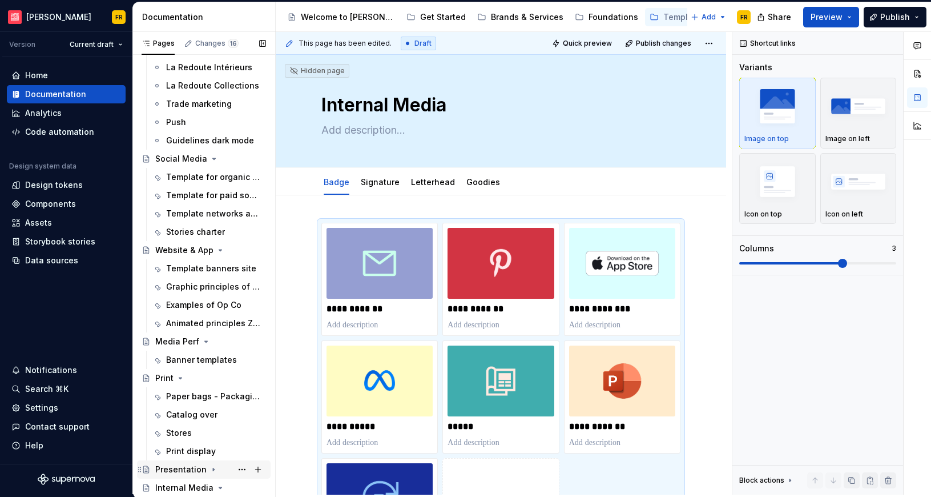
click at [172, 467] on div "Presentation" at bounding box center [180, 469] width 51 height 11
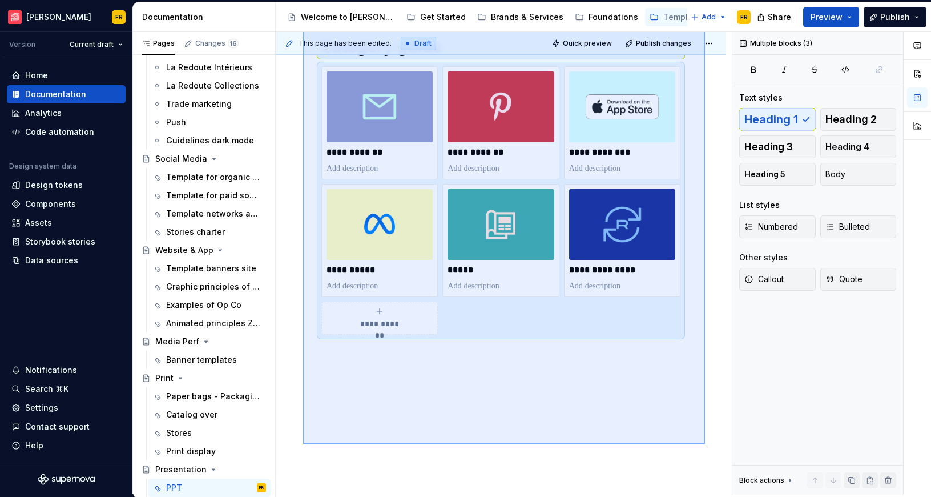
scroll to position [224, 0]
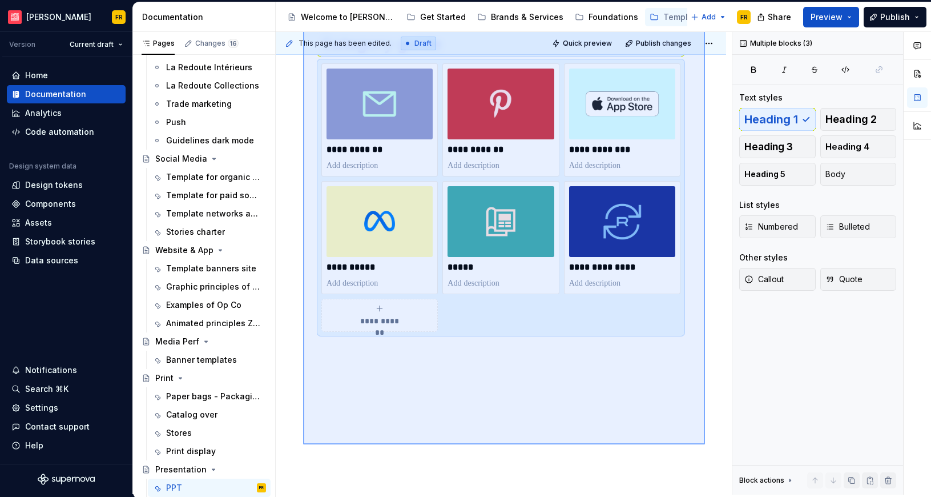
drag, startPoint x: 303, startPoint y: 216, endPoint x: 705, endPoint y: 444, distance: 462.1
click at [705, 444] on div "**********" at bounding box center [504, 263] width 456 height 463
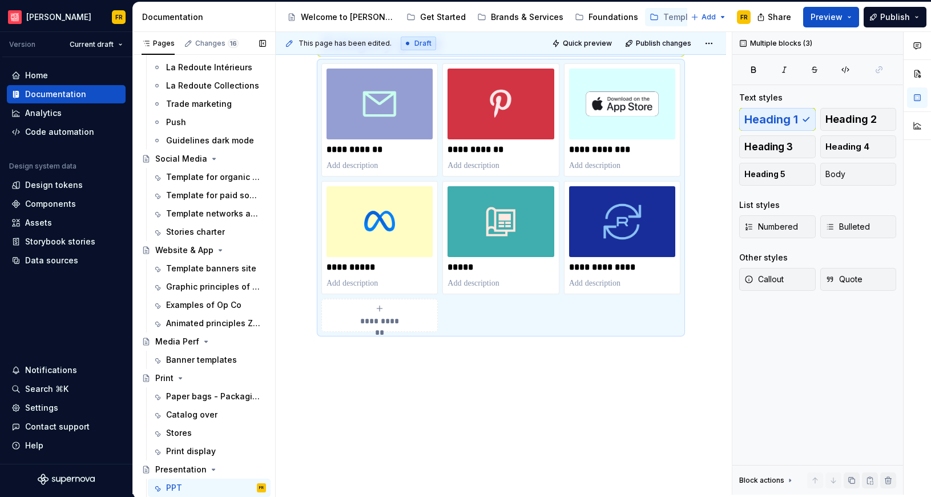
scroll to position [168, 0]
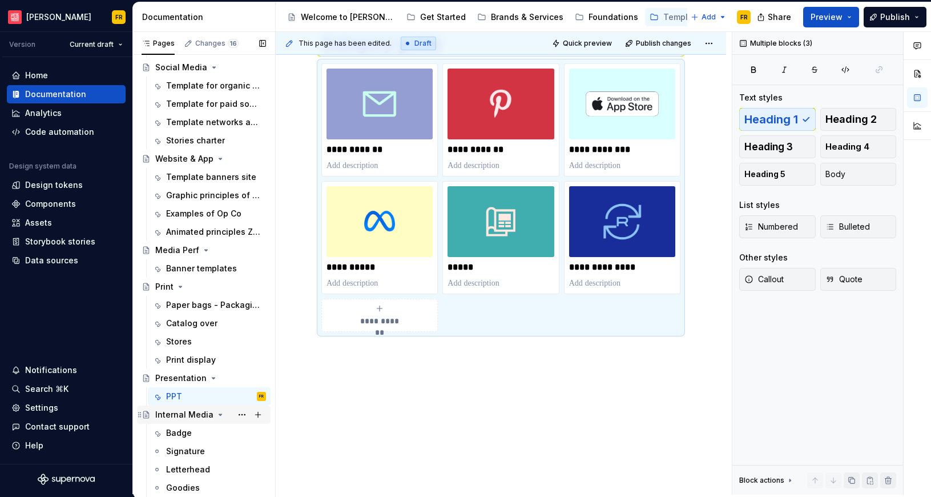
click at [187, 410] on div "Internal Media" at bounding box center [184, 414] width 58 height 11
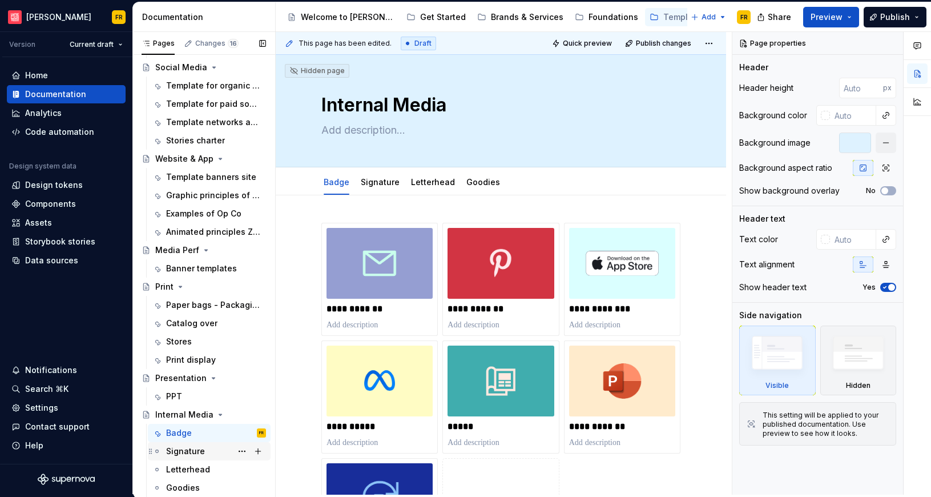
click at [180, 446] on div "Signature" at bounding box center [185, 450] width 39 height 11
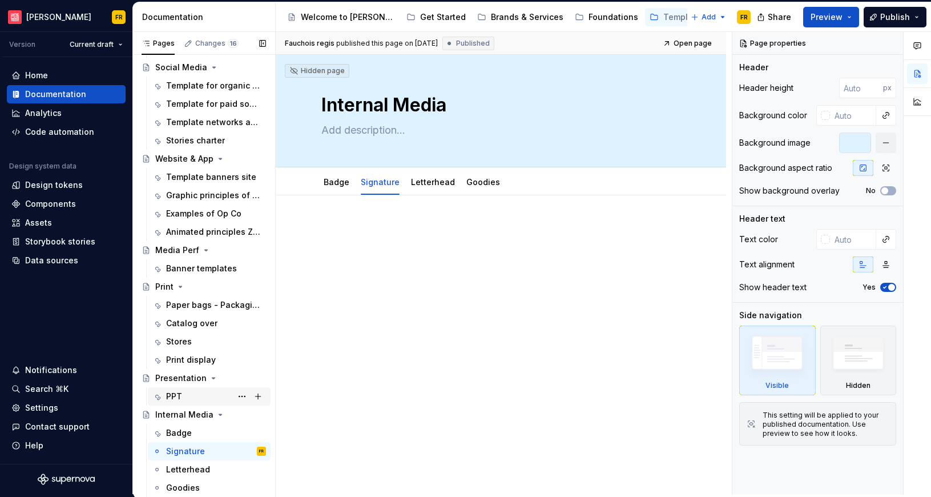
click at [184, 402] on div "PPT" at bounding box center [216, 396] width 100 height 16
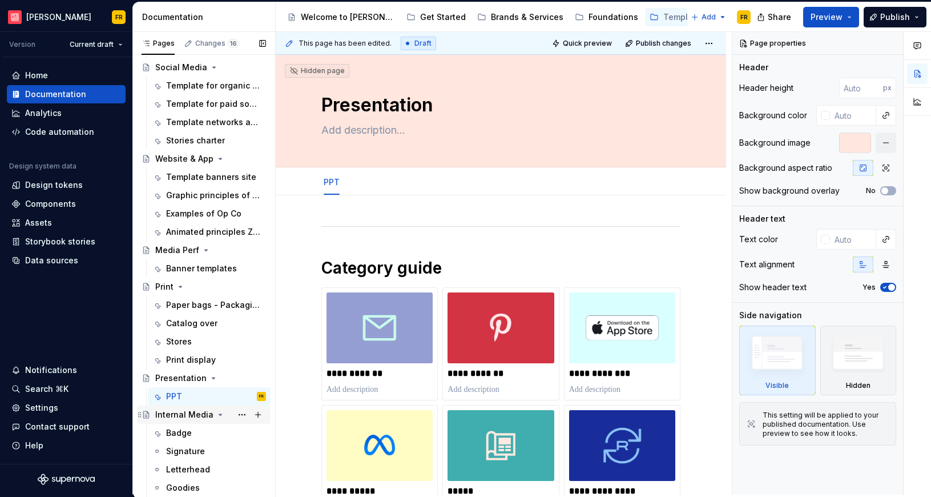
click at [187, 421] on div "Internal Media" at bounding box center [210, 415] width 111 height 16
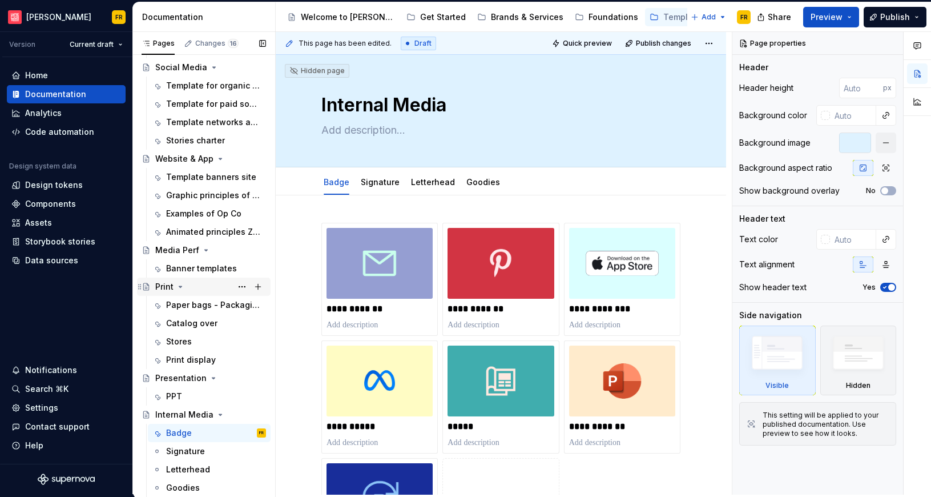
click at [177, 283] on icon "Page tree" at bounding box center [180, 286] width 9 height 9
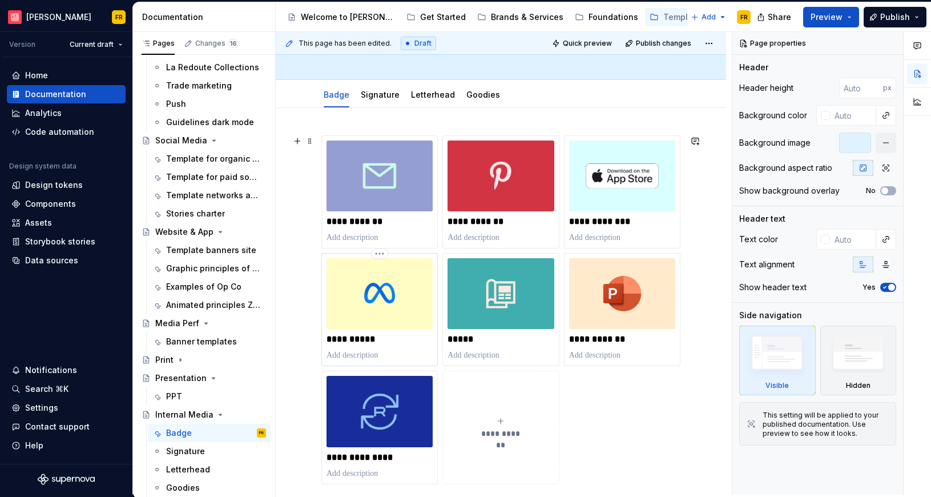
scroll to position [164, 0]
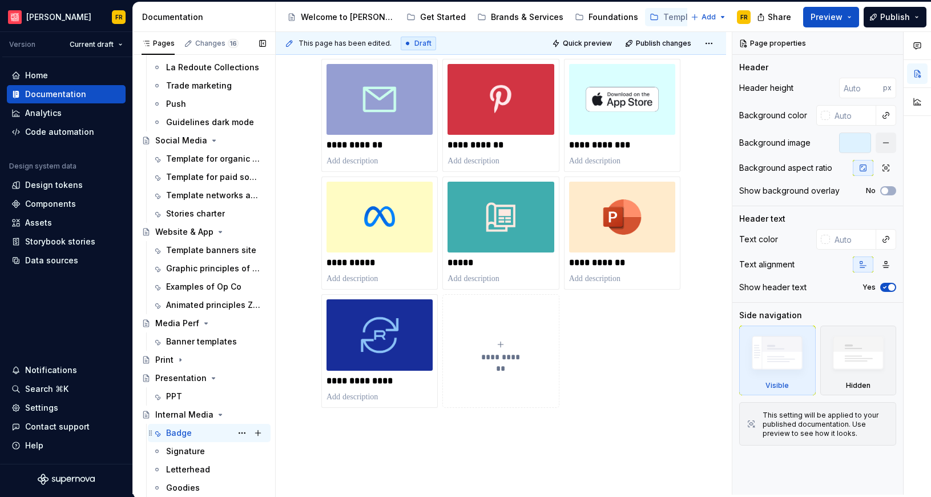
click at [175, 432] on div "Badge" at bounding box center [179, 432] width 26 height 11
click at [186, 417] on div "Internal Media" at bounding box center [184, 414] width 58 height 11
click at [195, 411] on div "Internal Media" at bounding box center [184, 414] width 58 height 11
click at [531, 447] on div "**********" at bounding box center [501, 300] width 451 height 539
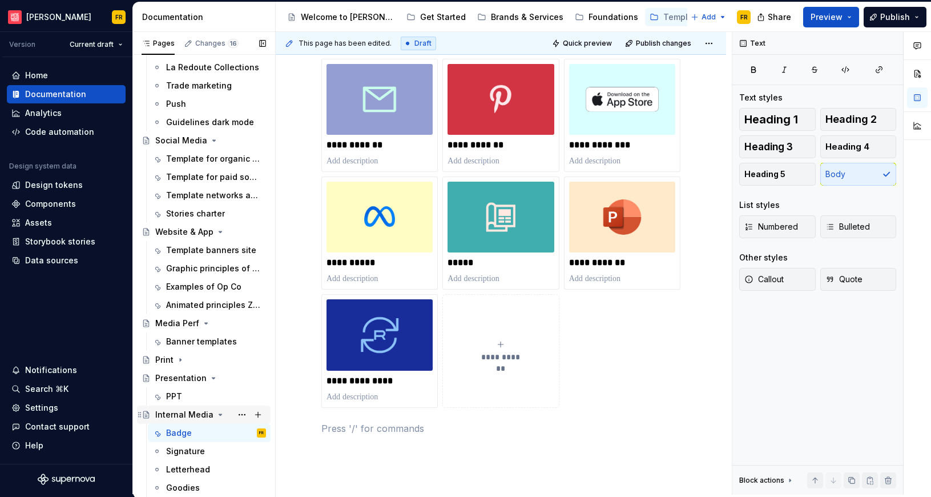
click at [199, 415] on div "Internal Media" at bounding box center [184, 414] width 58 height 11
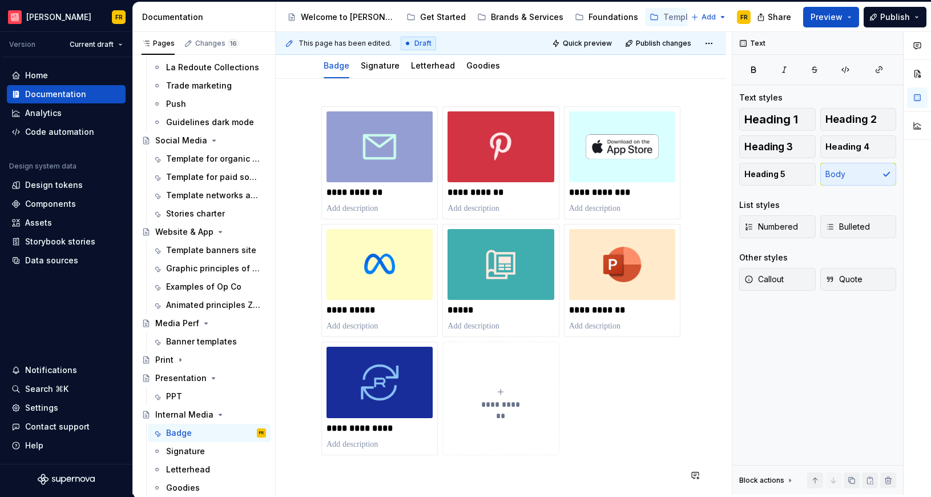
scroll to position [0, 0]
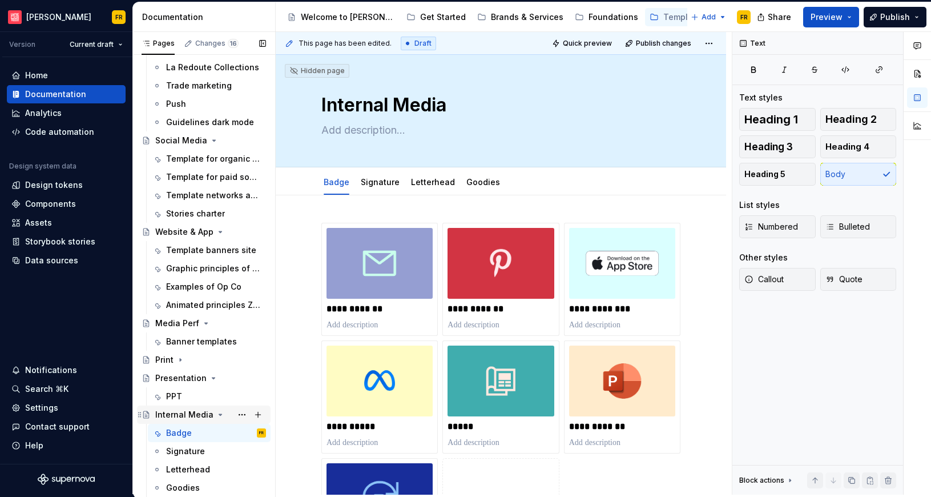
click at [189, 414] on div "Internal Media" at bounding box center [184, 414] width 58 height 11
click at [181, 392] on div "PPT" at bounding box center [174, 396] width 16 height 11
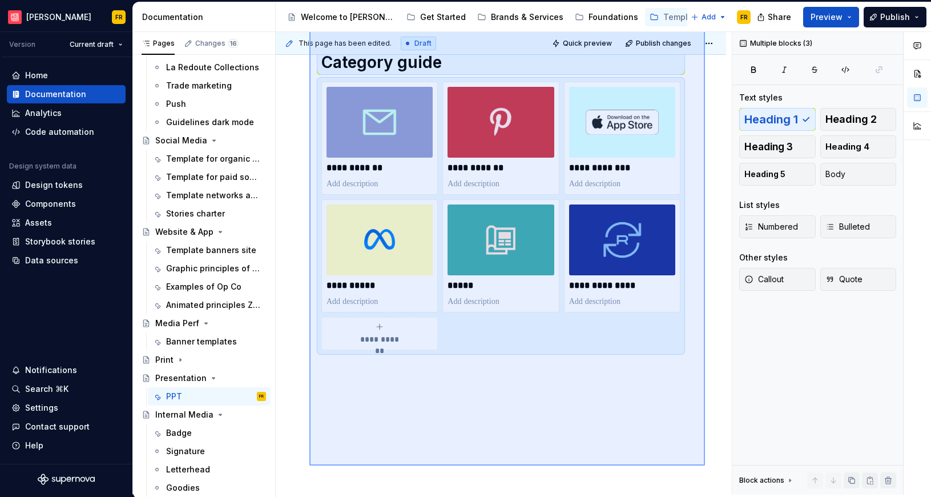
scroll to position [224, 0]
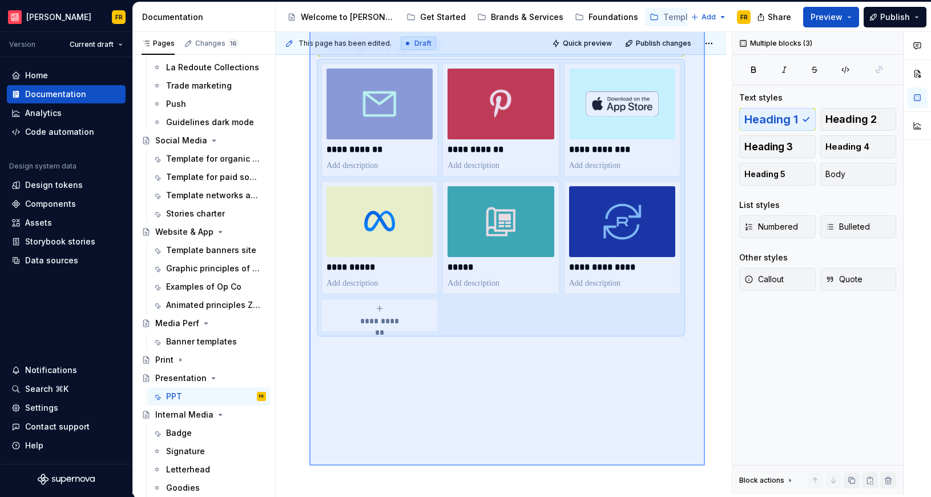
drag, startPoint x: 310, startPoint y: 212, endPoint x: 705, endPoint y: 460, distance: 467.0
click at [705, 460] on div "**********" at bounding box center [504, 263] width 456 height 463
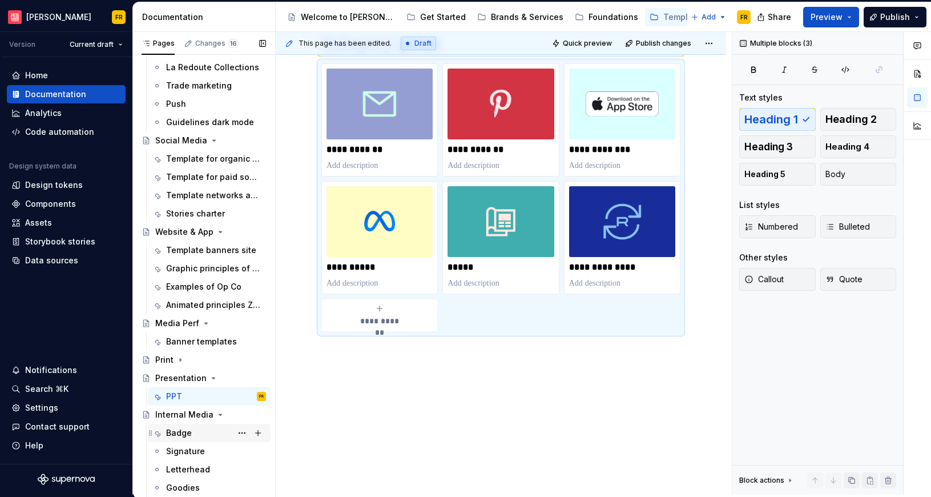
click at [185, 432] on div "Badge" at bounding box center [179, 432] width 26 height 11
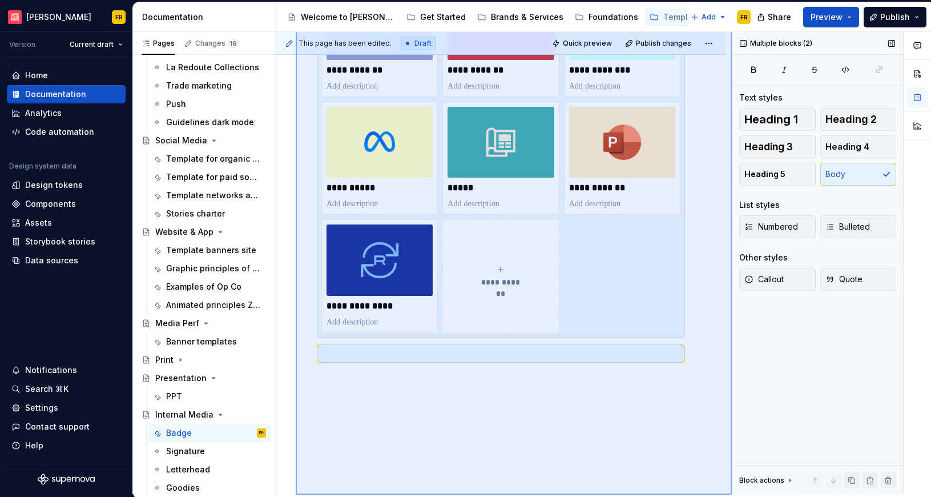
scroll to position [267, 0]
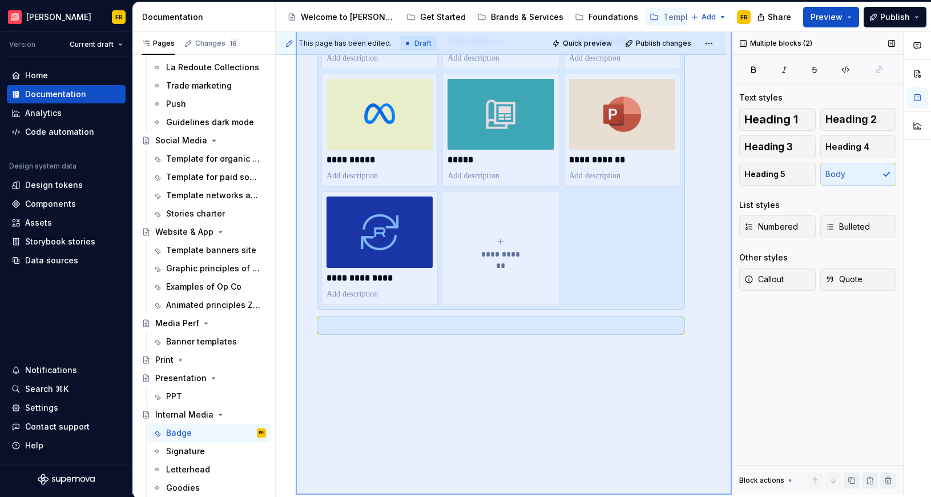
drag, startPoint x: 296, startPoint y: 209, endPoint x: 740, endPoint y: 467, distance: 513.6
click at [740, 475] on div "**********" at bounding box center [604, 263] width 656 height 463
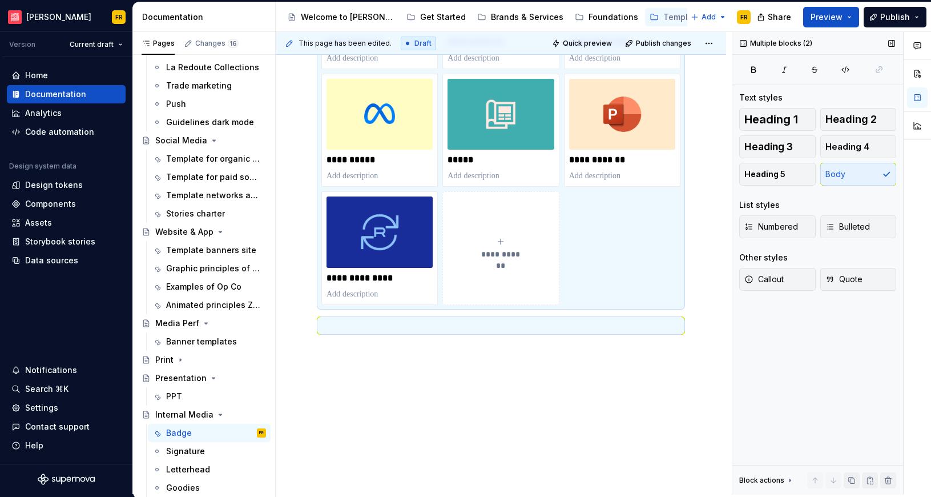
scroll to position [5, 0]
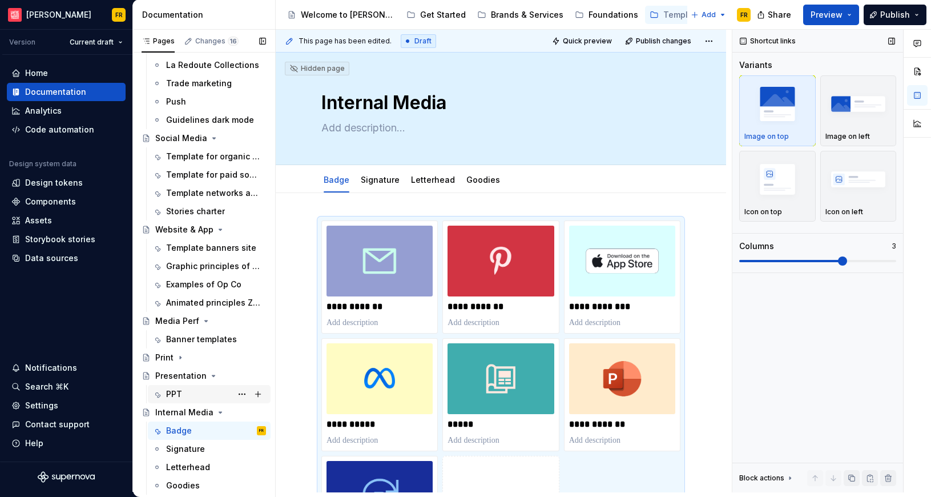
click at [180, 396] on div "PPT" at bounding box center [174, 393] width 16 height 11
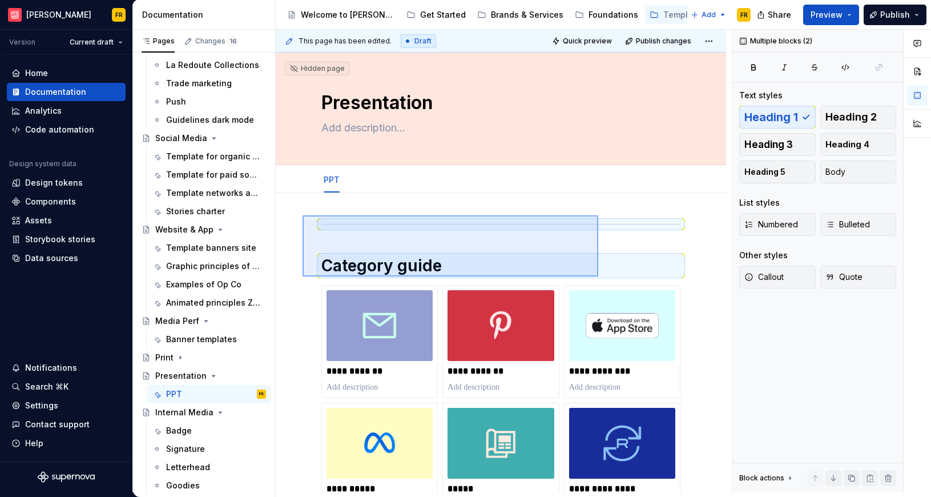
drag, startPoint x: 352, startPoint y: 229, endPoint x: 599, endPoint y: 276, distance: 251.2
click at [599, 276] on div "**********" at bounding box center [504, 261] width 456 height 463
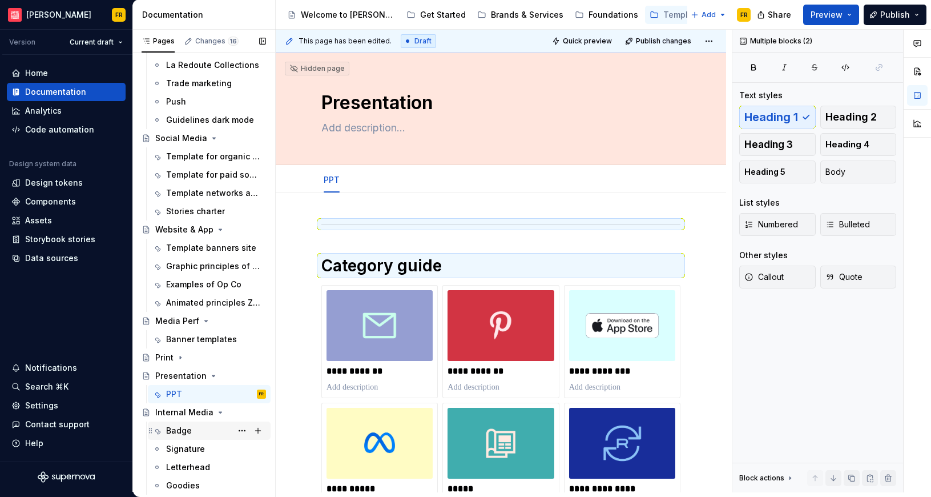
click at [170, 425] on div "Badge" at bounding box center [179, 430] width 26 height 11
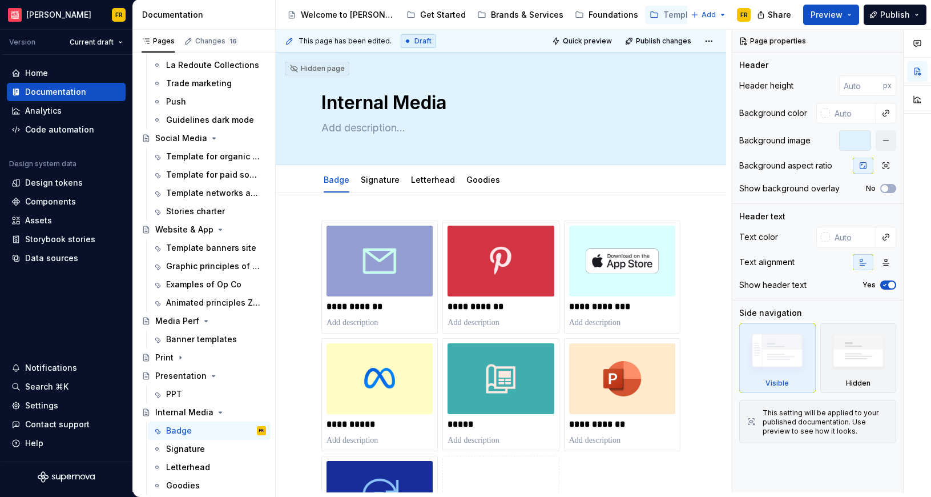
click at [401, 211] on div "**********" at bounding box center [501, 462] width 451 height 539
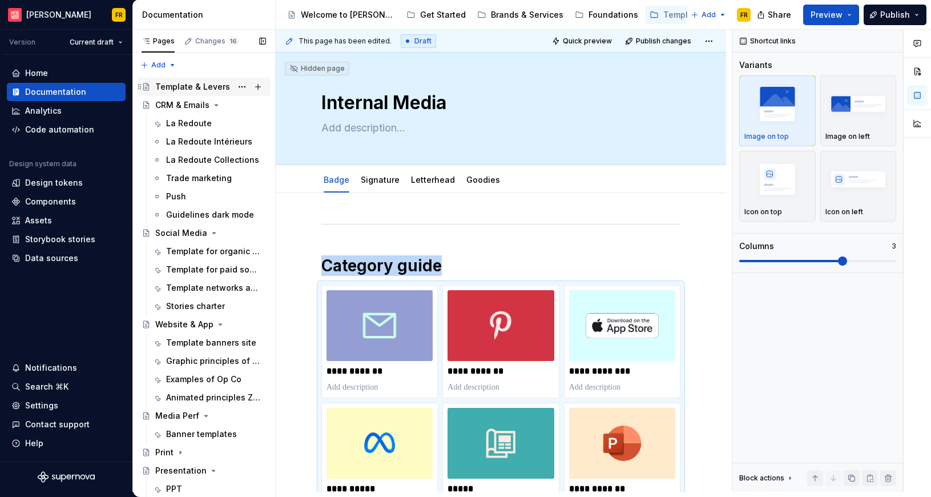
click at [195, 82] on div "Template & Levers" at bounding box center [192, 86] width 75 height 11
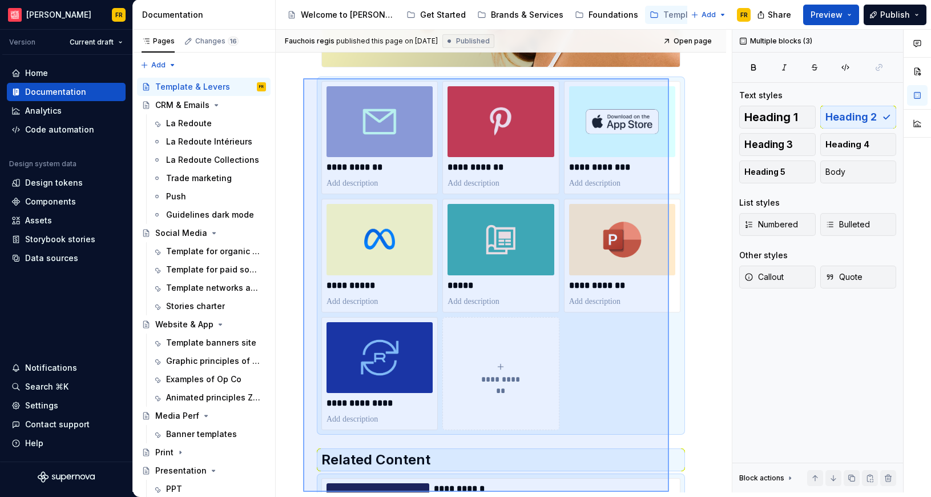
scroll to position [339, 0]
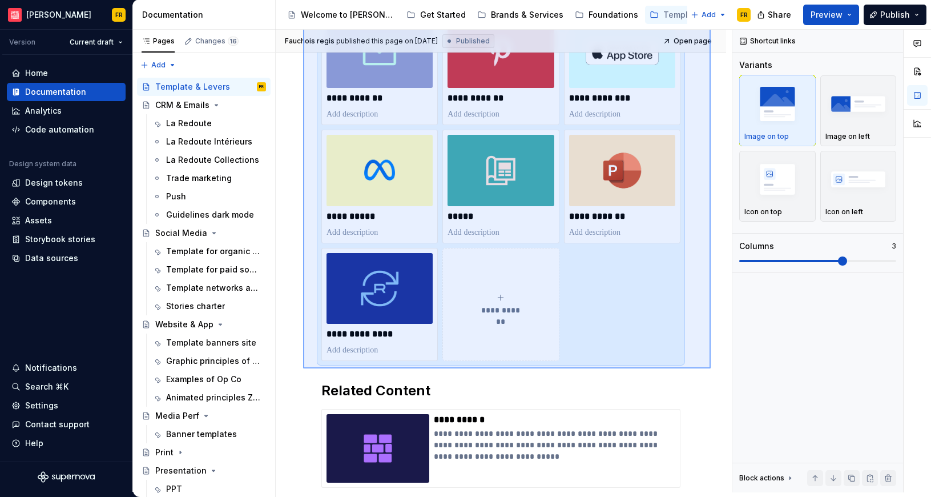
drag, startPoint x: 303, startPoint y: 168, endPoint x: 711, endPoint y: 368, distance: 454.1
click at [711, 368] on div "**********" at bounding box center [504, 261] width 456 height 463
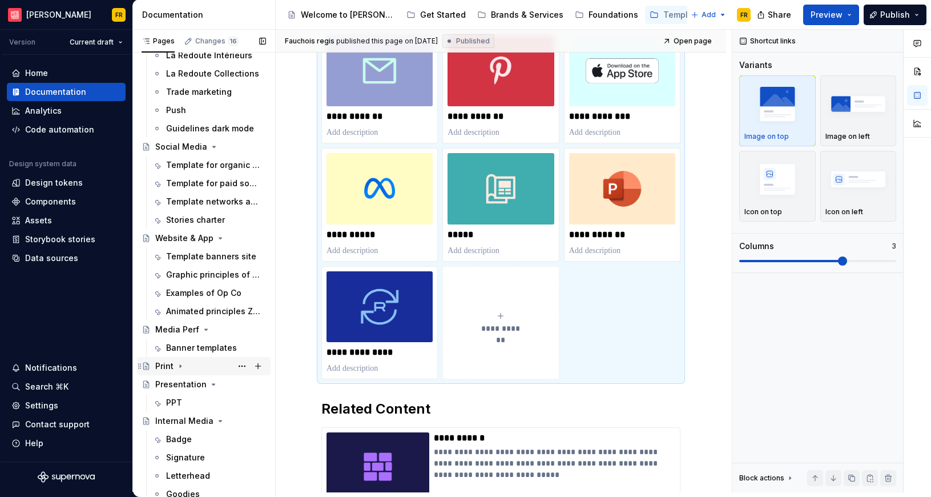
scroll to position [90, 0]
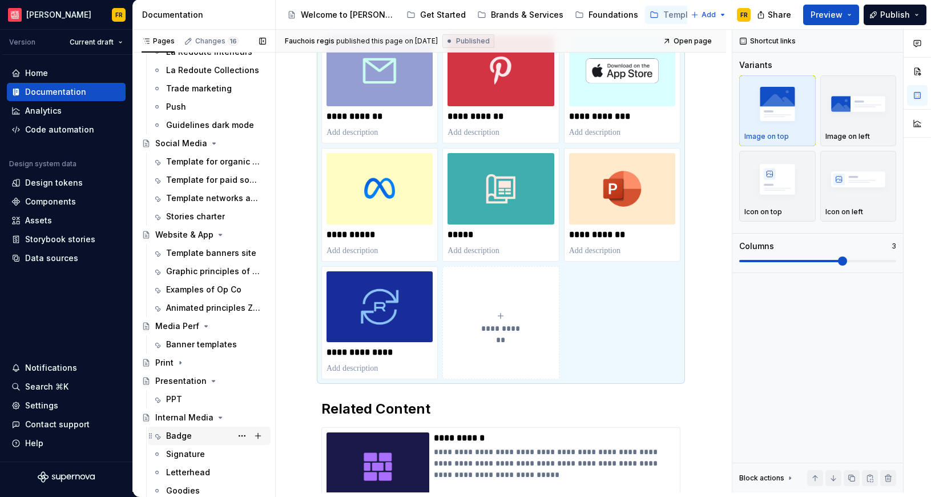
click at [188, 432] on div "Badge" at bounding box center [179, 435] width 26 height 11
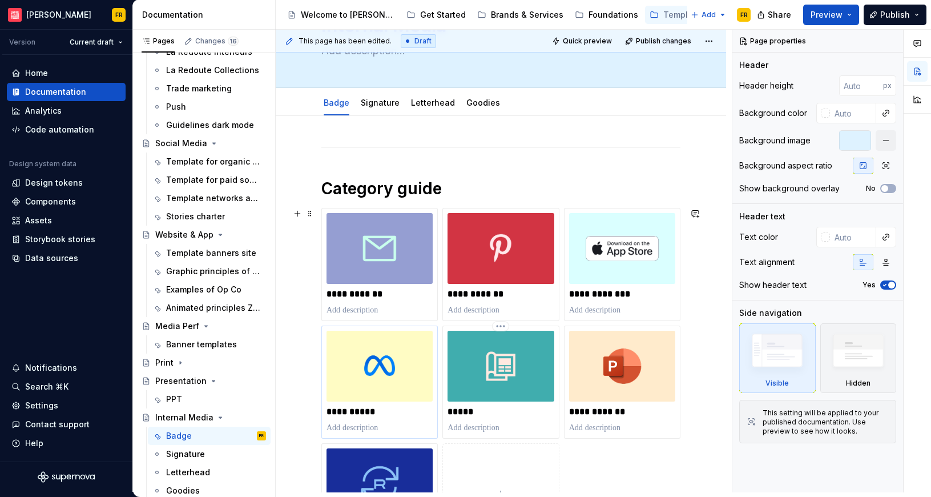
scroll to position [82, 0]
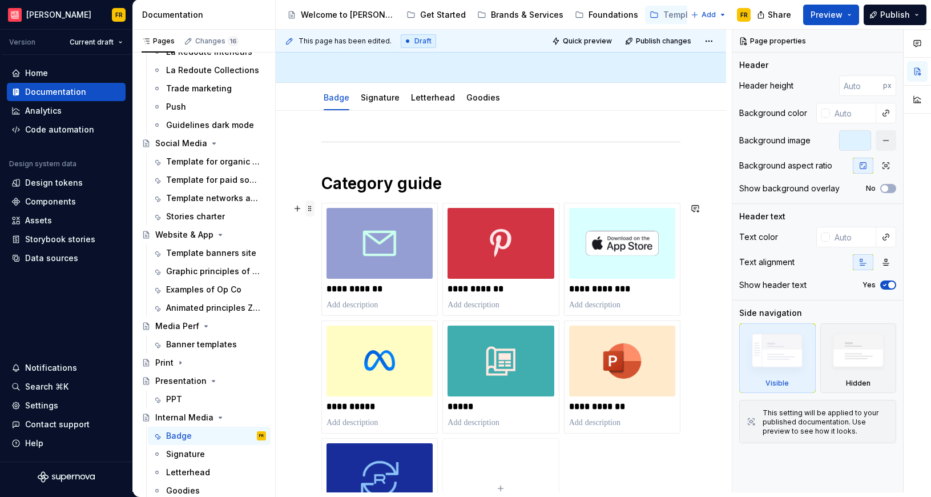
click at [313, 211] on span at bounding box center [310, 208] width 9 height 16
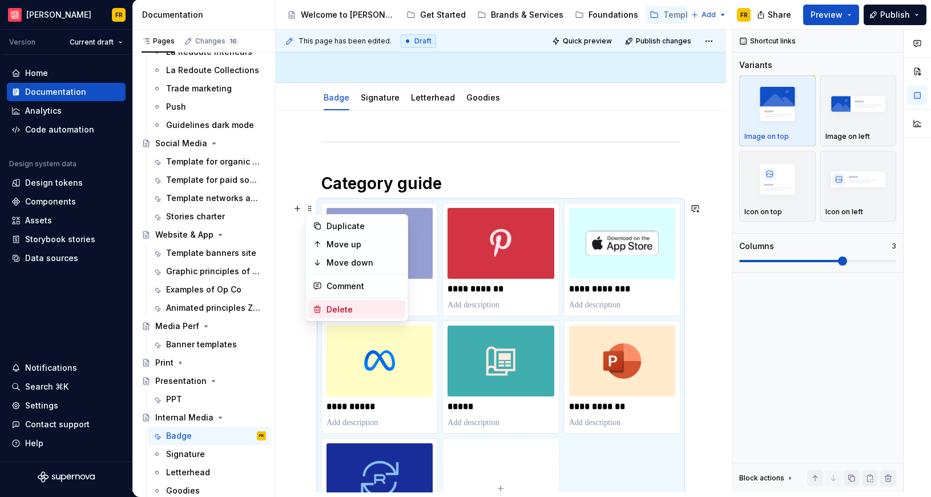
click at [348, 311] on div "Delete" at bounding box center [364, 309] width 74 height 11
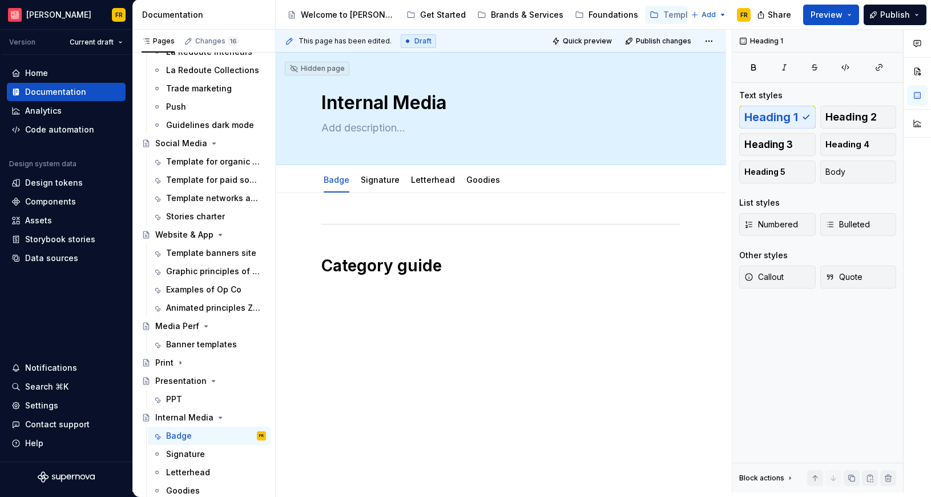
scroll to position [0, 0]
click at [348, 311] on div "Category guide" at bounding box center [501, 316] width 451 height 246
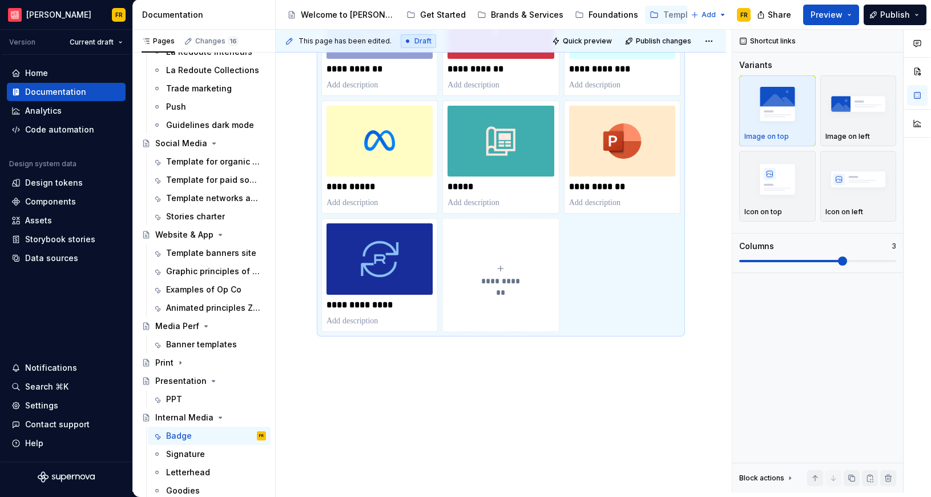
scroll to position [304, 0]
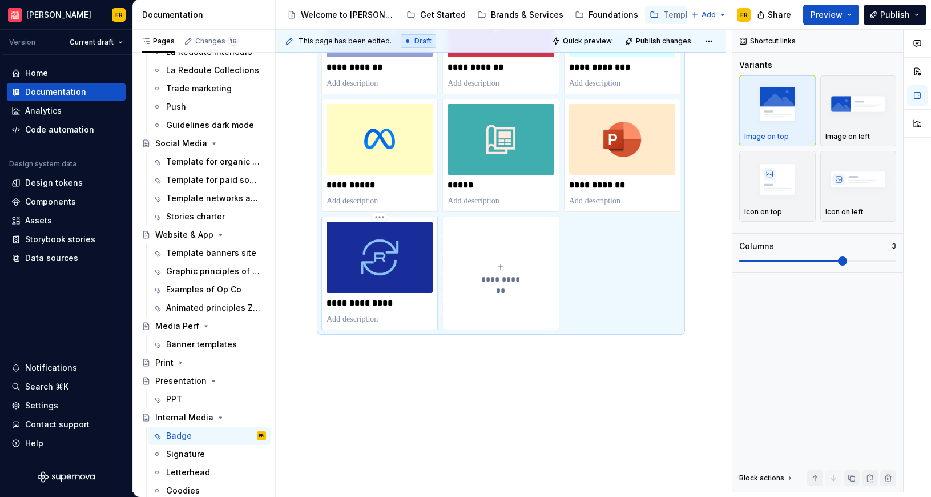
click at [392, 293] on div "**********" at bounding box center [380, 273] width 106 height 103
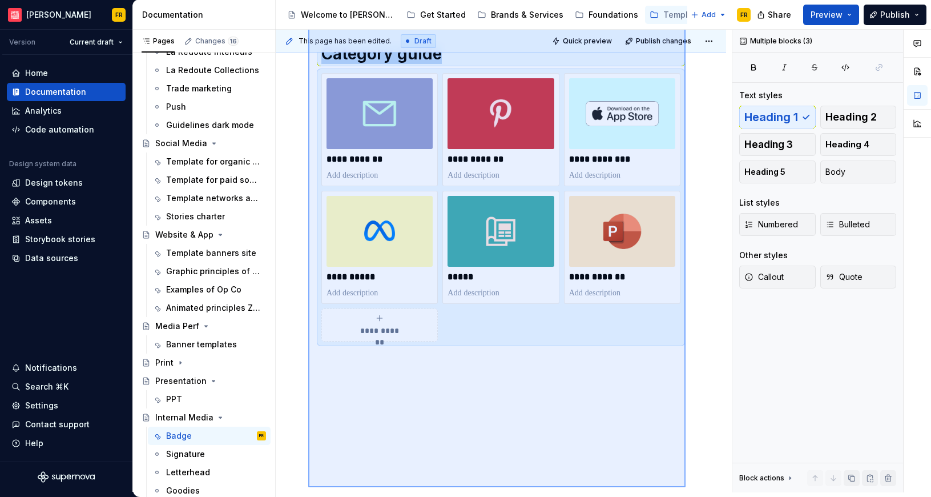
scroll to position [224, 0]
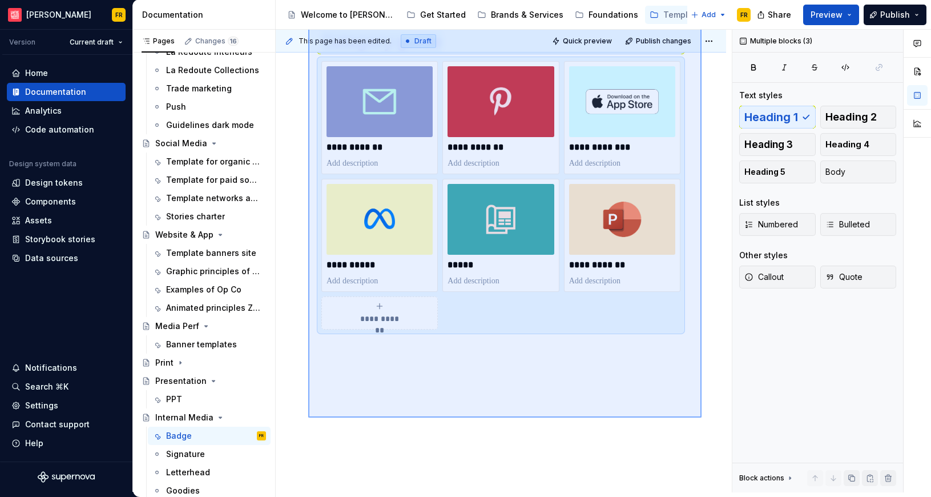
drag, startPoint x: 320, startPoint y: 195, endPoint x: 702, endPoint y: 417, distance: 441.5
click at [702, 417] on div "**********" at bounding box center [504, 261] width 456 height 463
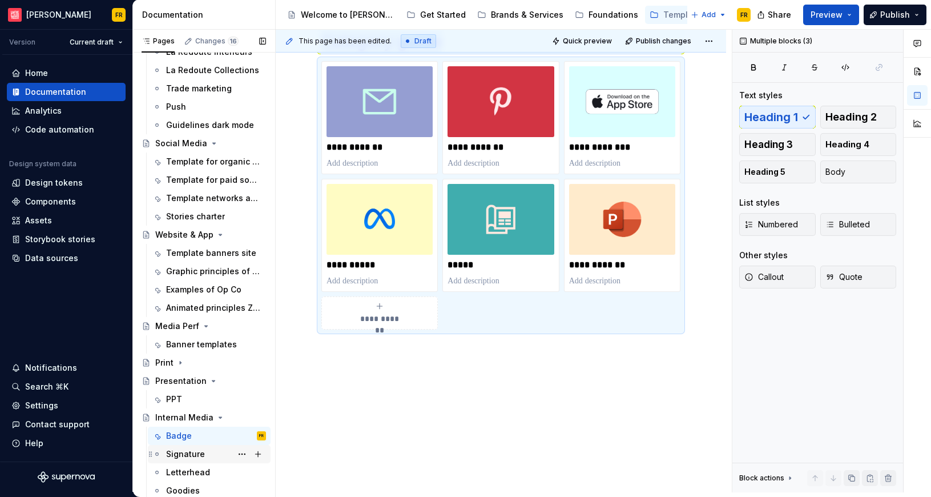
click at [180, 450] on div "Signature" at bounding box center [185, 453] width 39 height 11
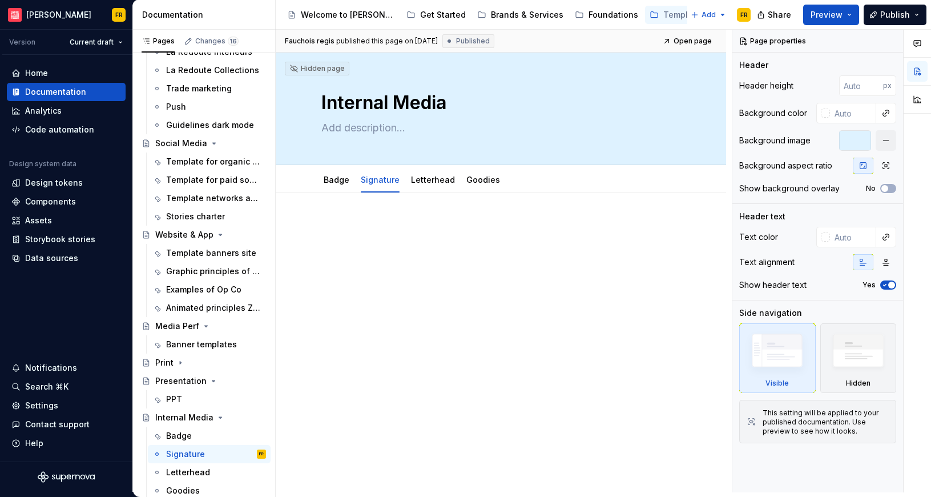
click at [512, 352] on div "Hidden page Internal Media Edit header Badge Signature Letterhead Goodies" at bounding box center [501, 273] width 451 height 440
click at [512, 289] on div at bounding box center [501, 310] width 451 height 234
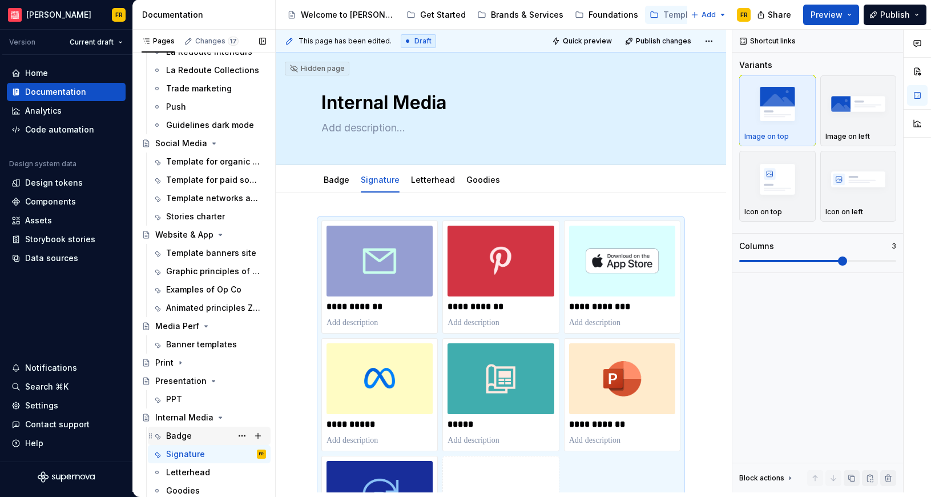
click at [174, 441] on div "Badge" at bounding box center [216, 436] width 100 height 16
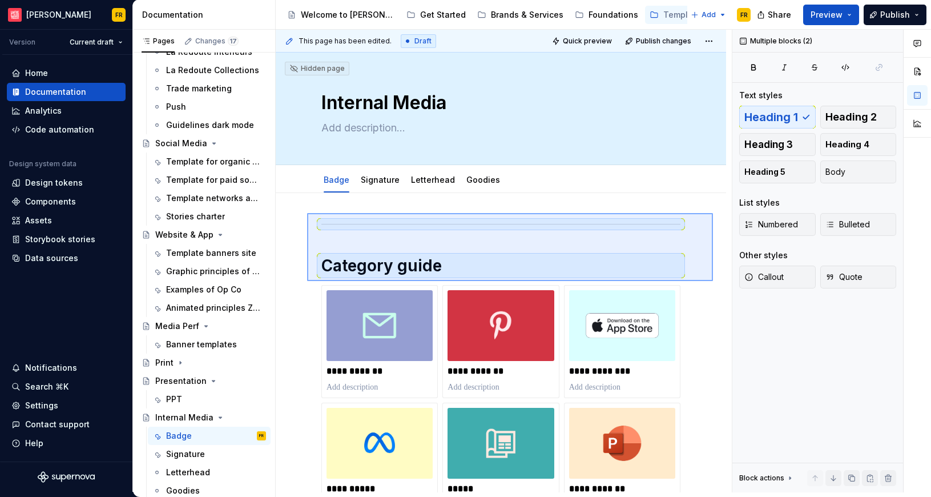
drag, startPoint x: 324, startPoint y: 227, endPoint x: 713, endPoint y: 281, distance: 392.7
click at [713, 281] on div "**********" at bounding box center [504, 261] width 456 height 463
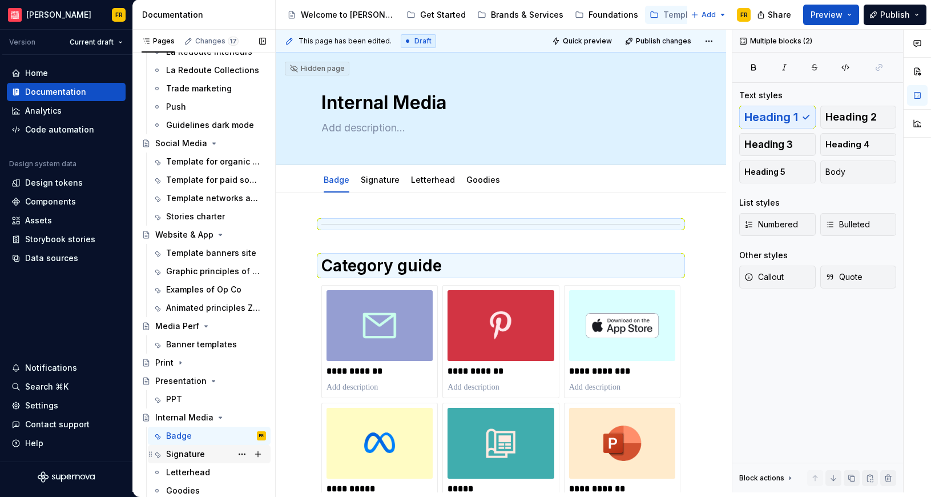
click at [188, 456] on div "Signature" at bounding box center [185, 453] width 39 height 11
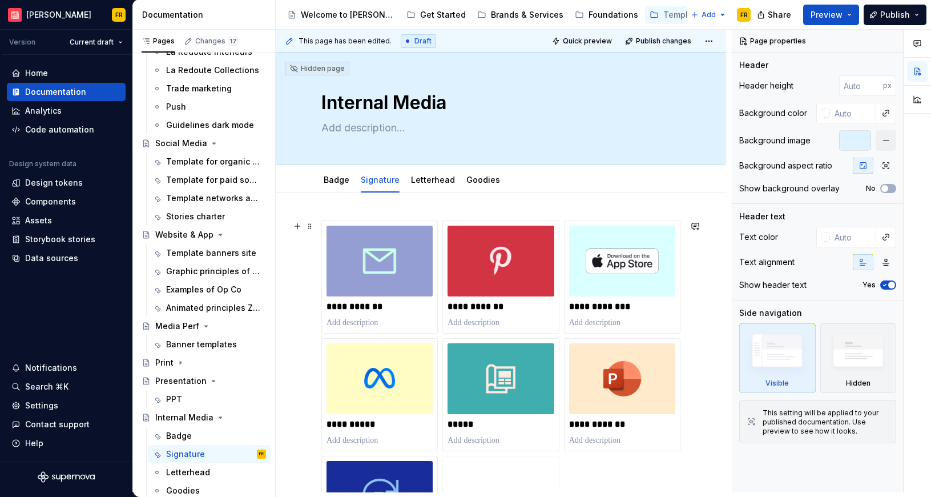
click at [315, 231] on div "**********" at bounding box center [501, 462] width 451 height 539
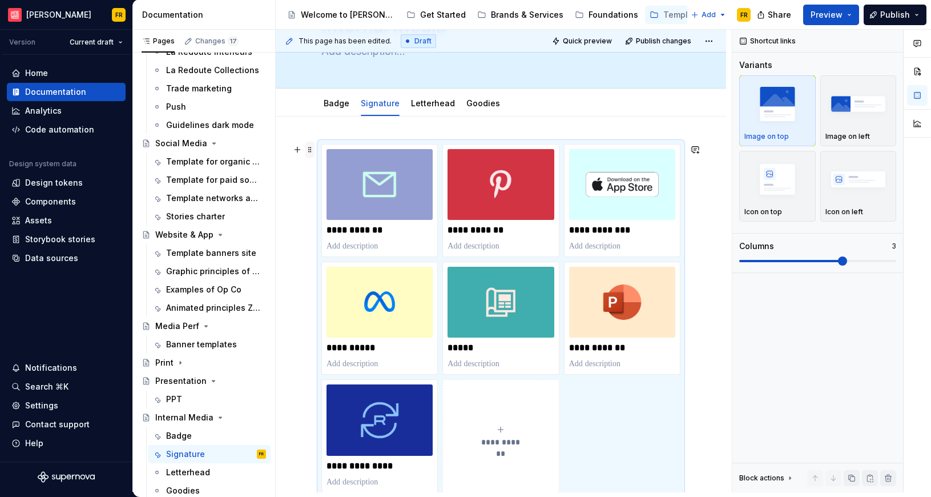
click at [312, 150] on span at bounding box center [310, 150] width 9 height 16
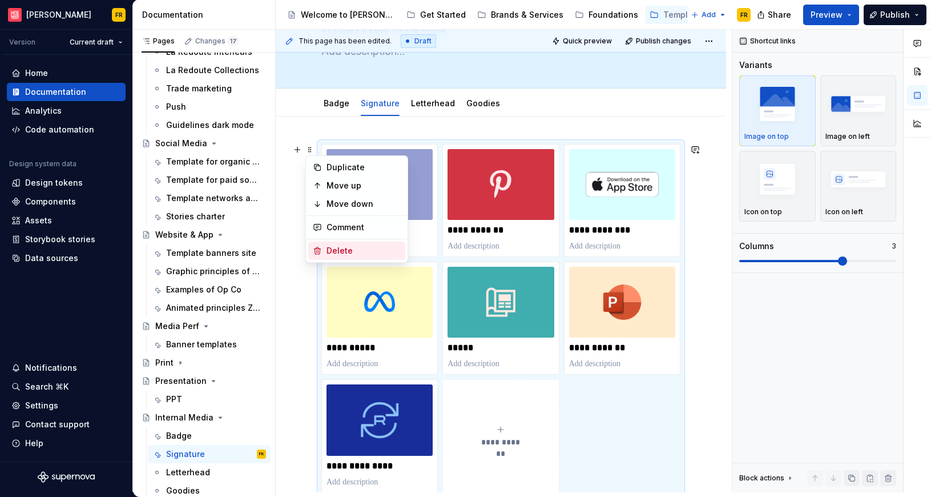
click at [337, 246] on div "Delete" at bounding box center [364, 250] width 74 height 11
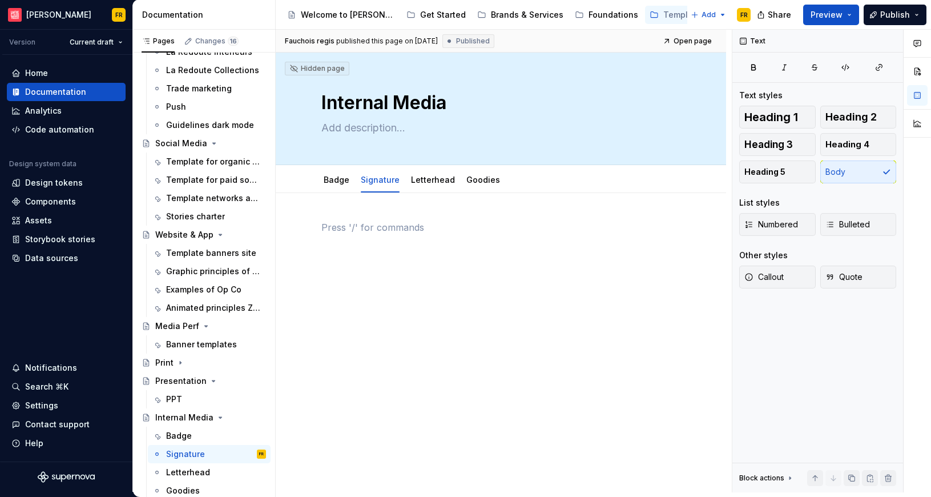
click at [433, 289] on div at bounding box center [501, 310] width 451 height 234
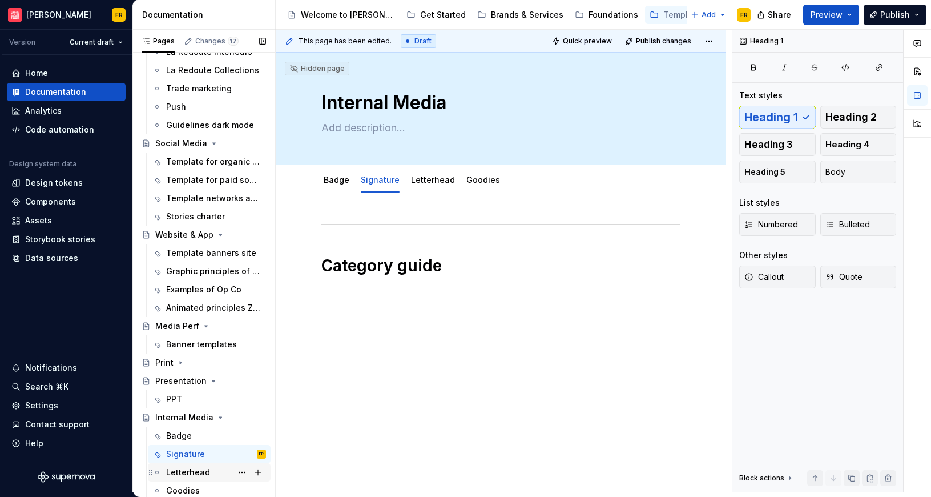
click at [179, 472] on div "Letterhead" at bounding box center [188, 472] width 44 height 11
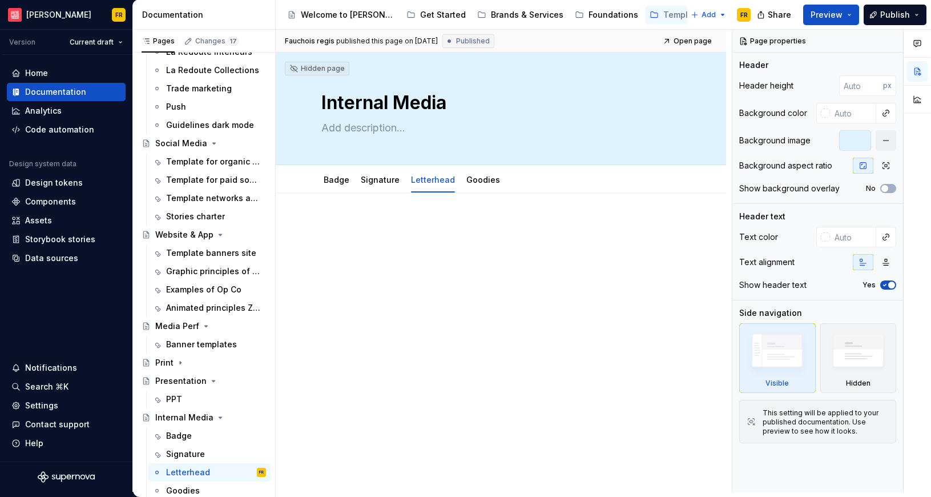
click at [442, 357] on div at bounding box center [501, 310] width 451 height 234
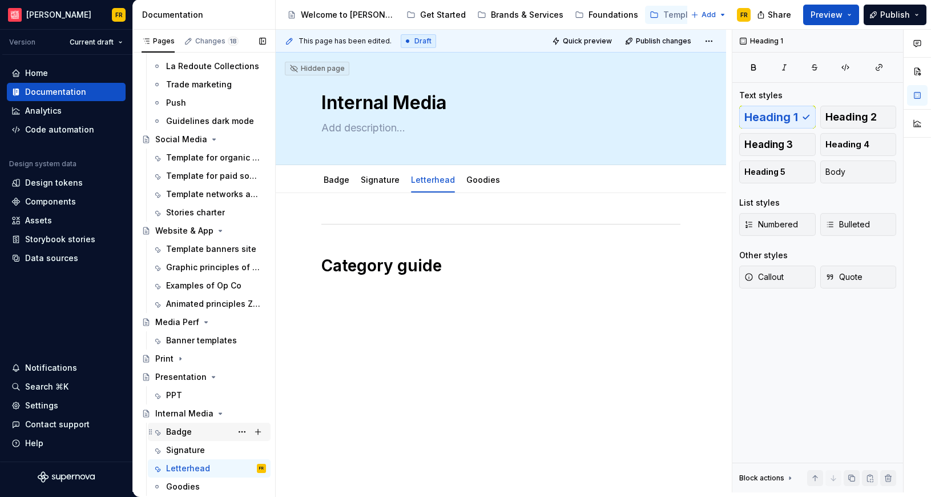
scroll to position [95, 0]
click at [178, 484] on div "Goodies" at bounding box center [183, 485] width 34 height 11
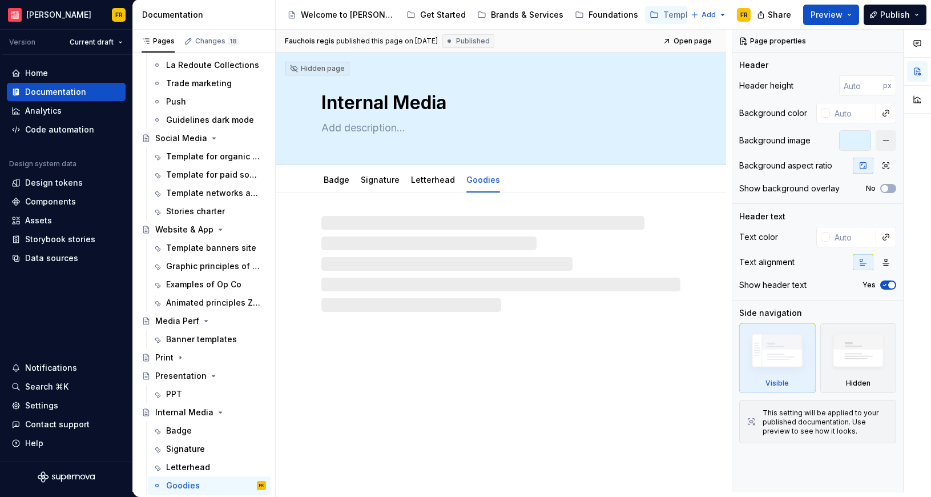
click at [479, 331] on div "Hidden page Internal Media Badge Signature Letterhead Goodies" at bounding box center [501, 273] width 451 height 440
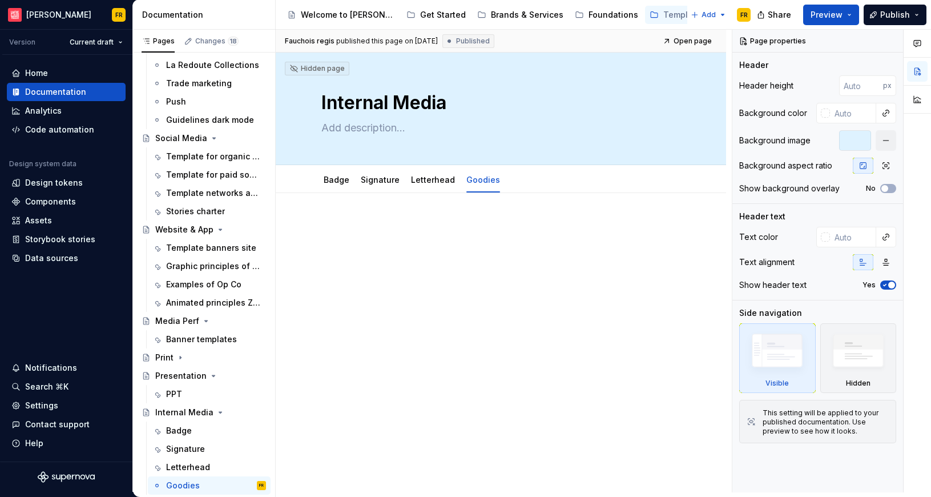
click at [479, 330] on div at bounding box center [501, 310] width 451 height 234
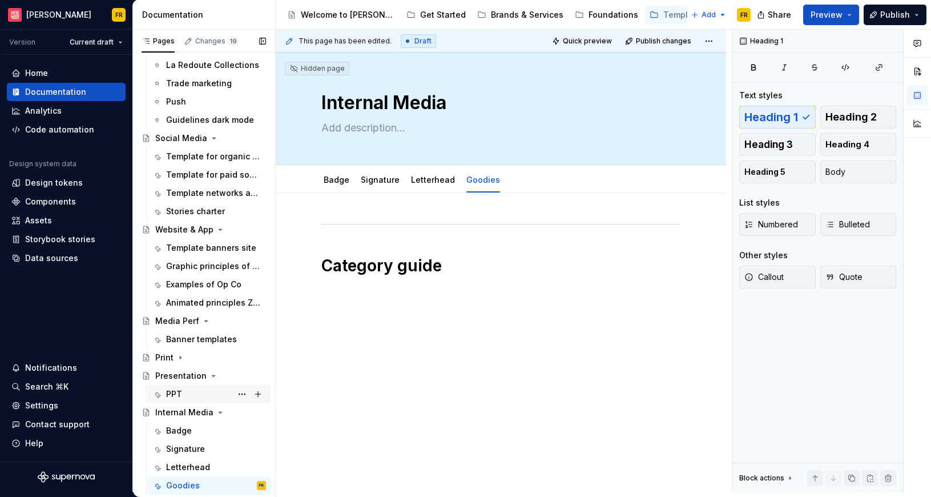
click at [179, 388] on div "PPT" at bounding box center [216, 394] width 100 height 16
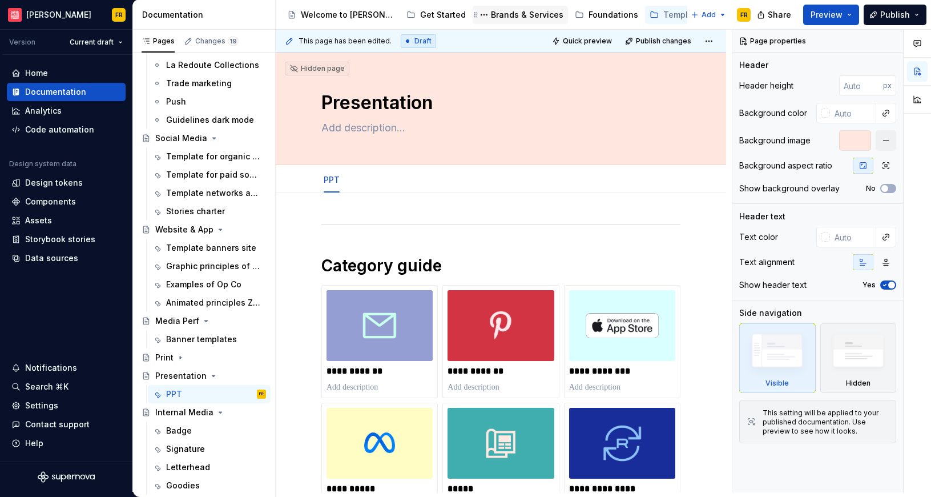
click at [494, 14] on div "Brands & Services" at bounding box center [527, 14] width 73 height 11
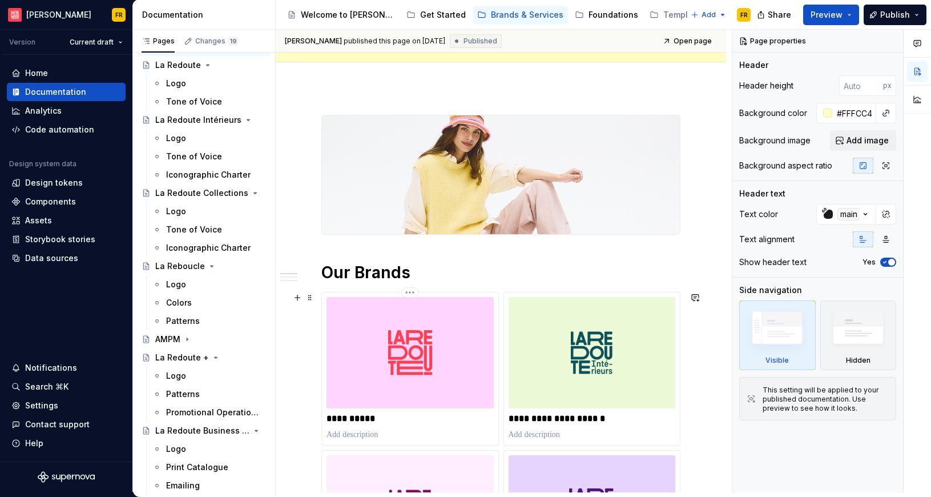
scroll to position [130, 0]
click at [593, 17] on div "Foundations" at bounding box center [614, 14] width 50 height 11
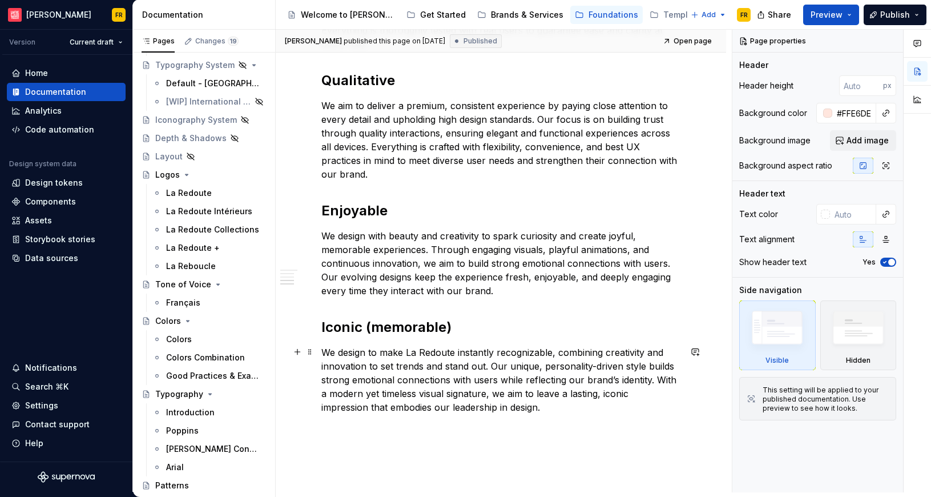
scroll to position [563, 0]
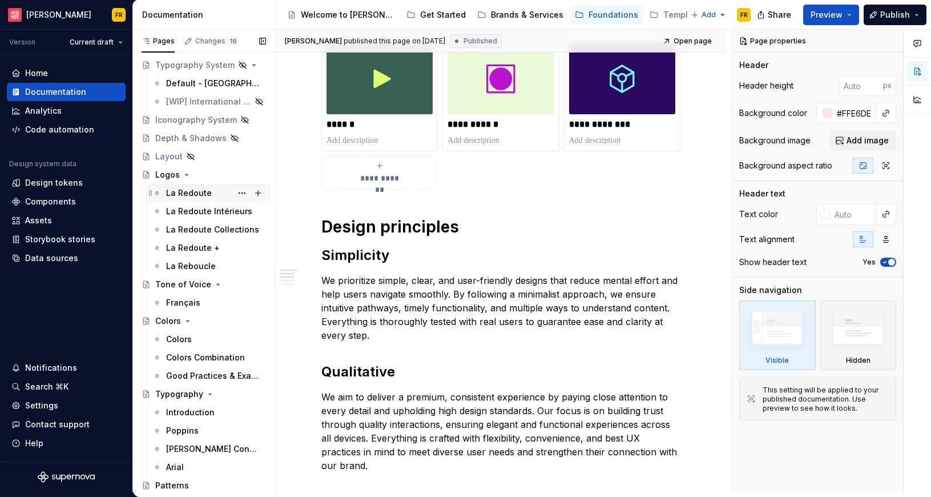
click at [196, 194] on div "La Redoute" at bounding box center [189, 192] width 46 height 11
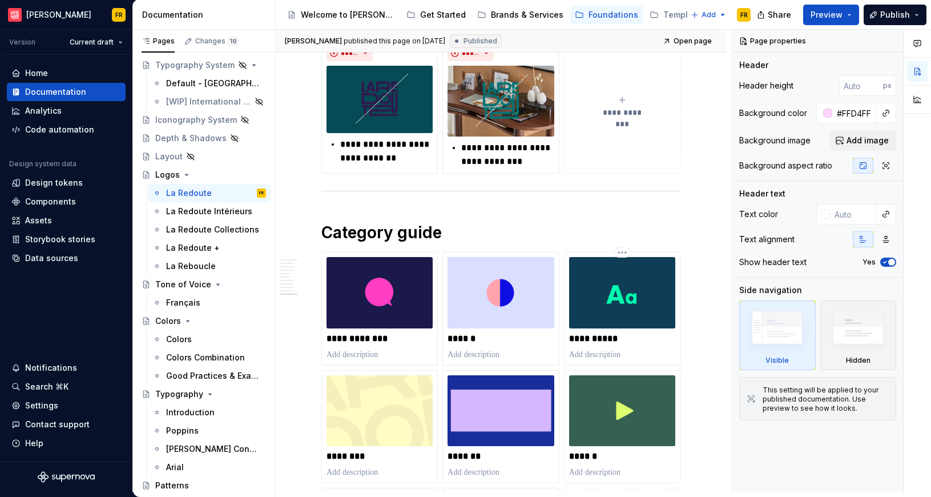
scroll to position [3623, 0]
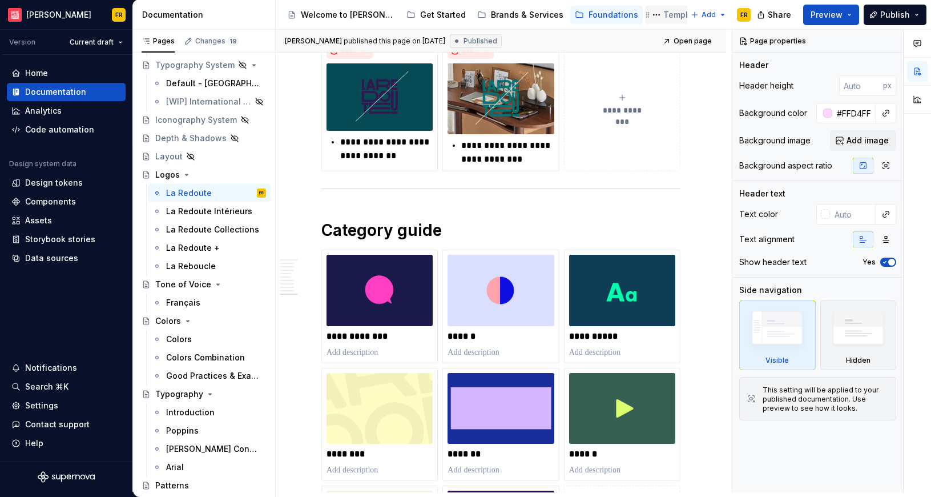
click at [665, 16] on div "Template & Levers" at bounding box center [701, 14] width 75 height 11
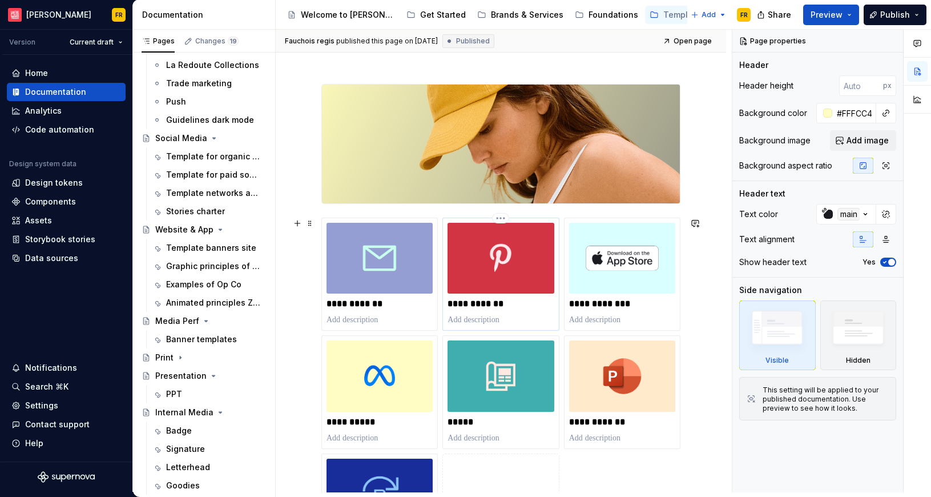
scroll to position [136, 0]
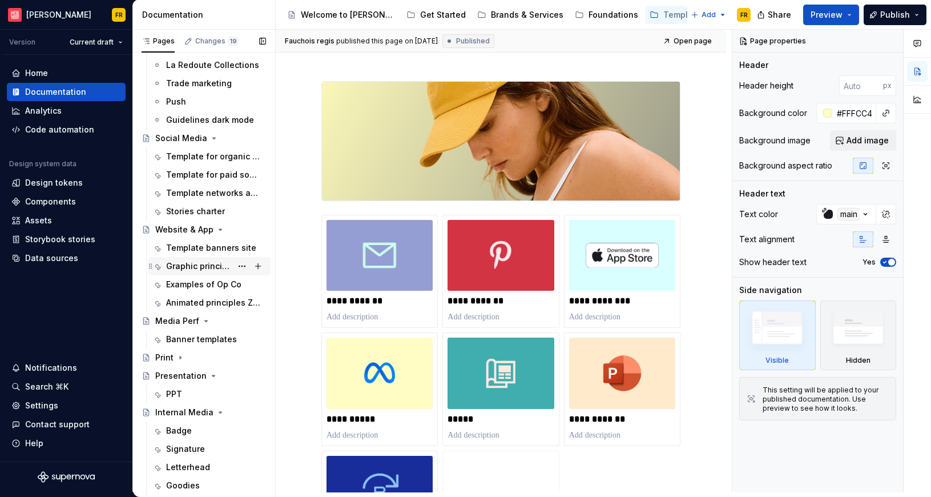
click at [191, 270] on div "Graphic principles of Op Co" at bounding box center [199, 265] width 66 height 11
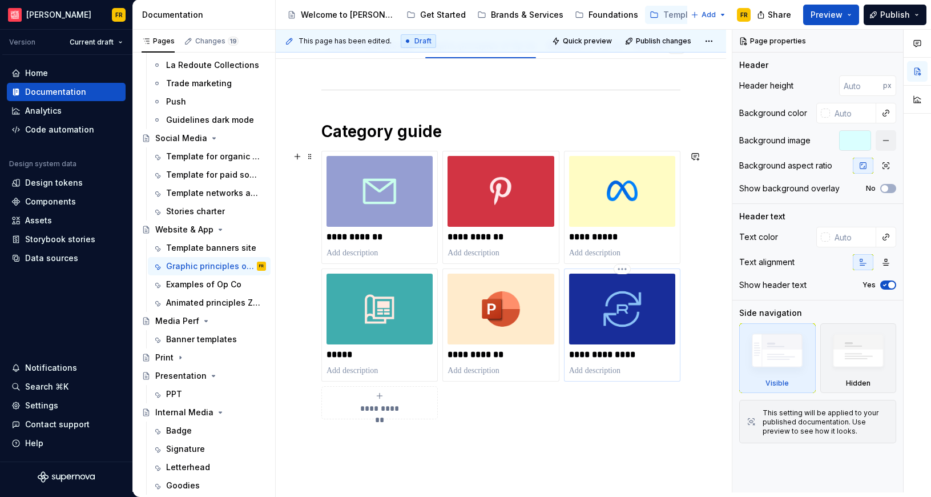
scroll to position [149, 0]
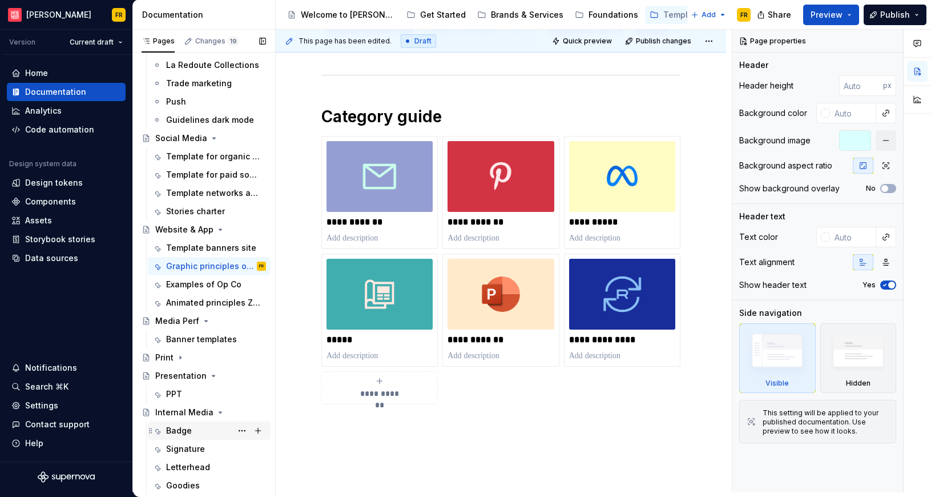
click at [191, 435] on div "Badge" at bounding box center [216, 431] width 100 height 16
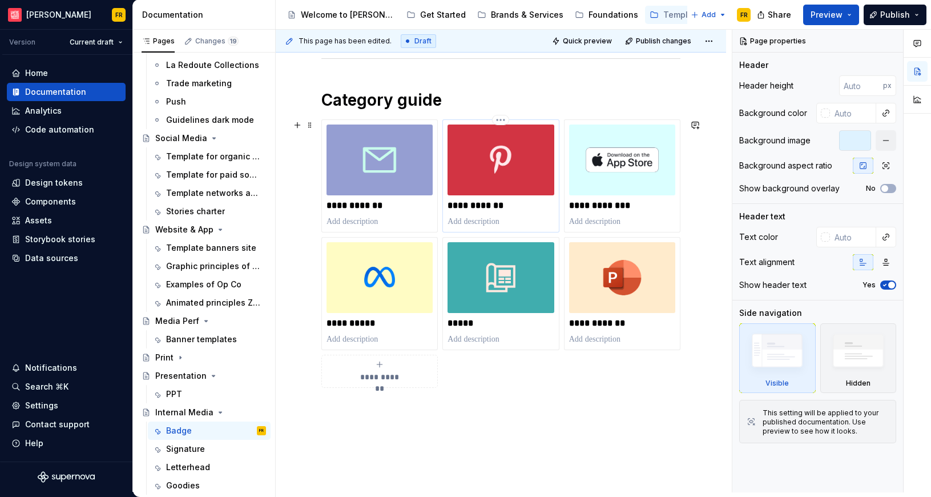
scroll to position [202, 0]
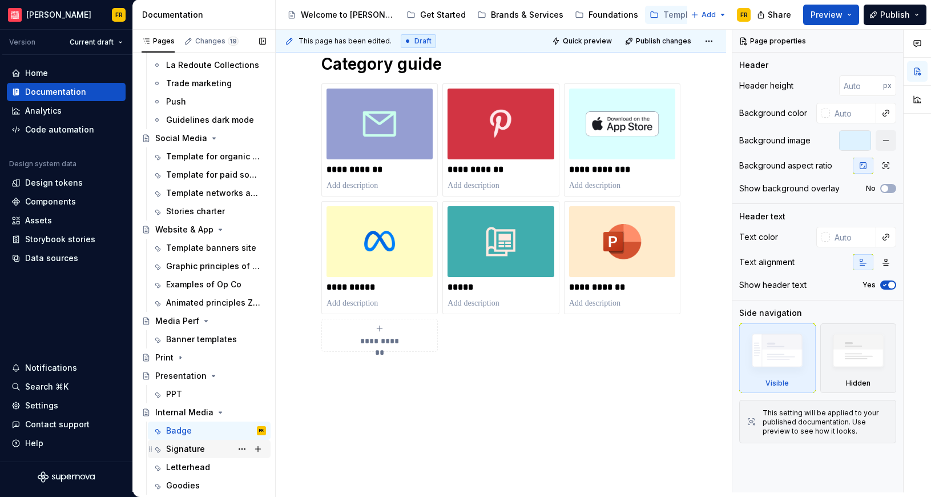
click at [188, 446] on div "Signature" at bounding box center [185, 448] width 39 height 11
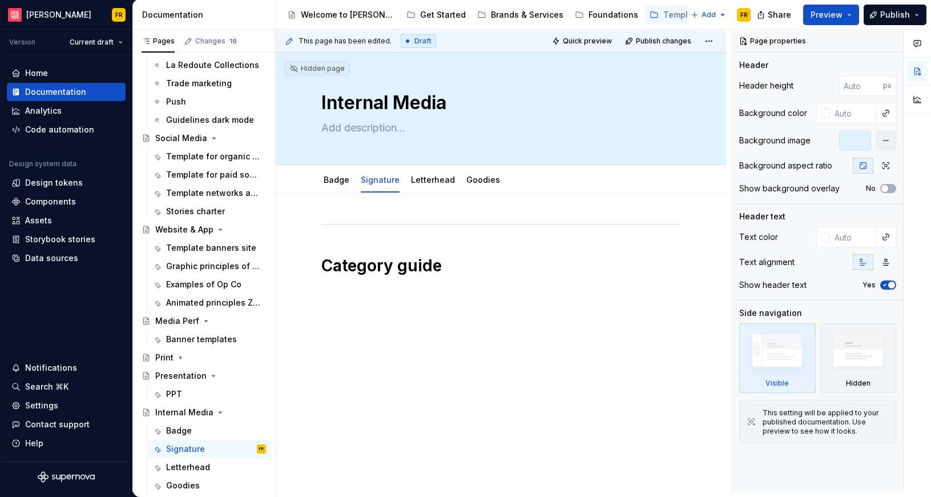
click at [469, 360] on div "Category guide" at bounding box center [501, 316] width 451 height 246
click at [166, 425] on div "Badge" at bounding box center [179, 430] width 26 height 11
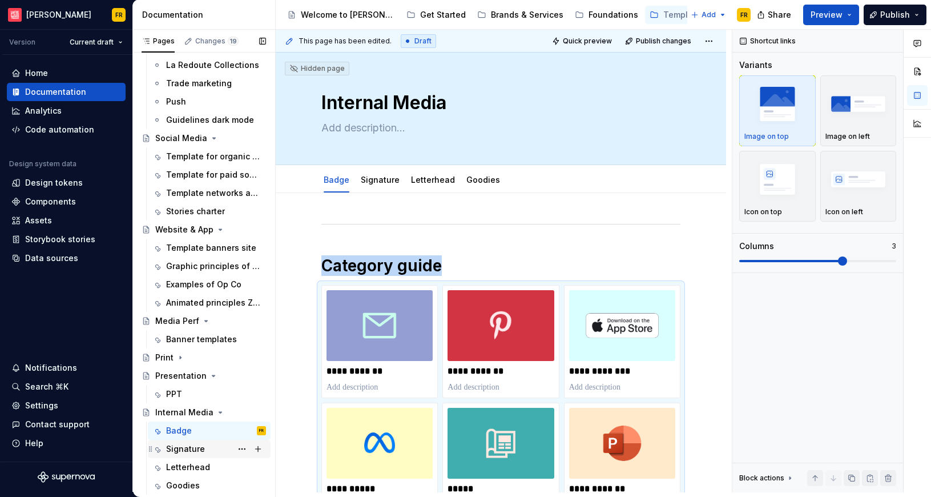
click at [183, 445] on div "Signature" at bounding box center [185, 448] width 39 height 11
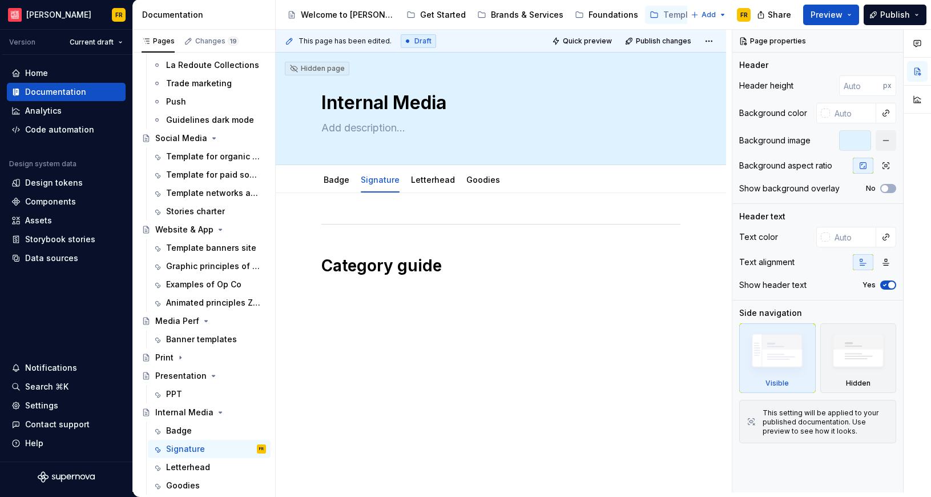
click at [418, 377] on div "Category guide" at bounding box center [501, 327] width 451 height 268
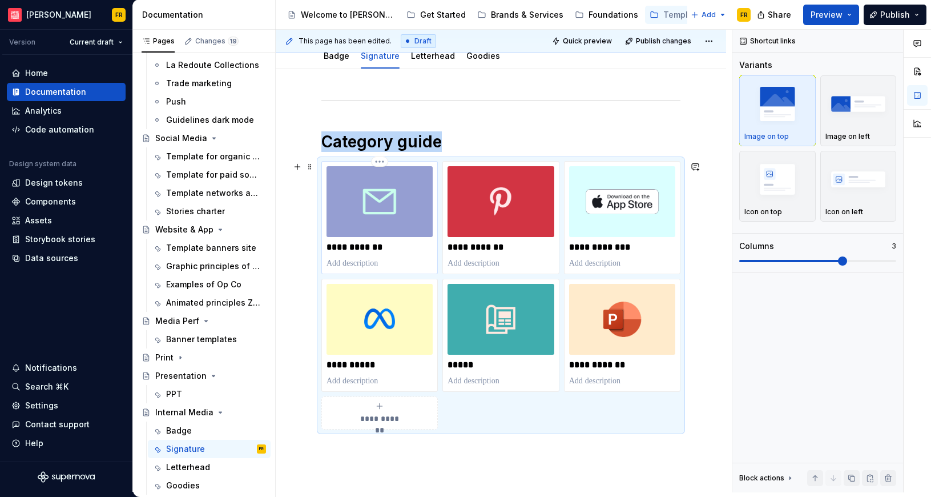
scroll to position [124, 0]
click at [173, 467] on div "Letterhead" at bounding box center [188, 466] width 44 height 11
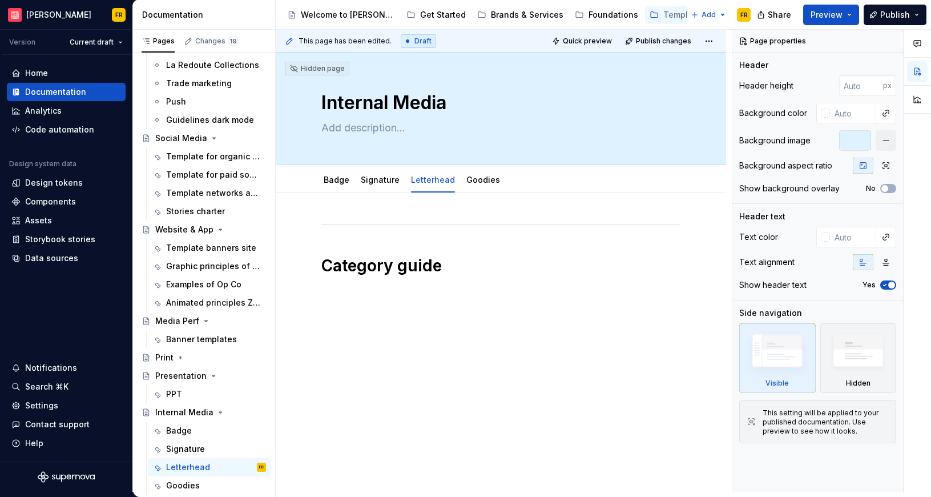
click at [447, 370] on div "Category guide" at bounding box center [501, 316] width 451 height 246
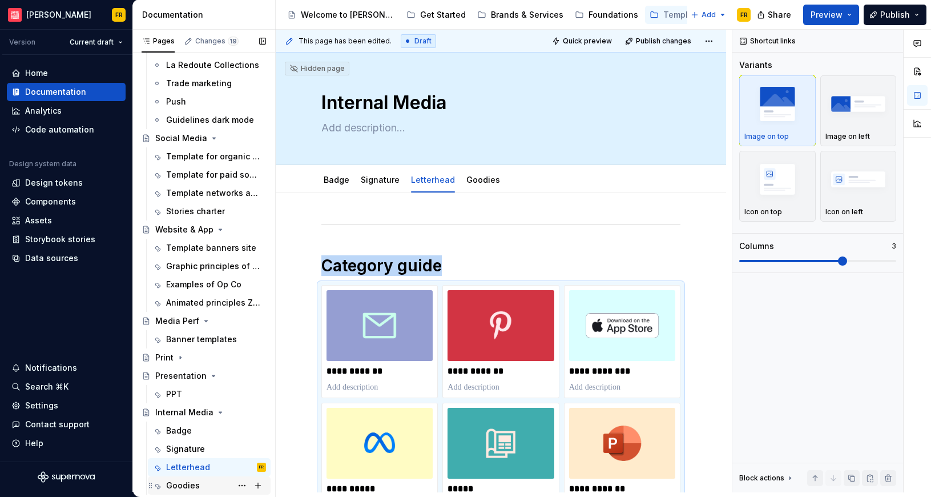
click at [178, 481] on div "Goodies" at bounding box center [183, 485] width 34 height 11
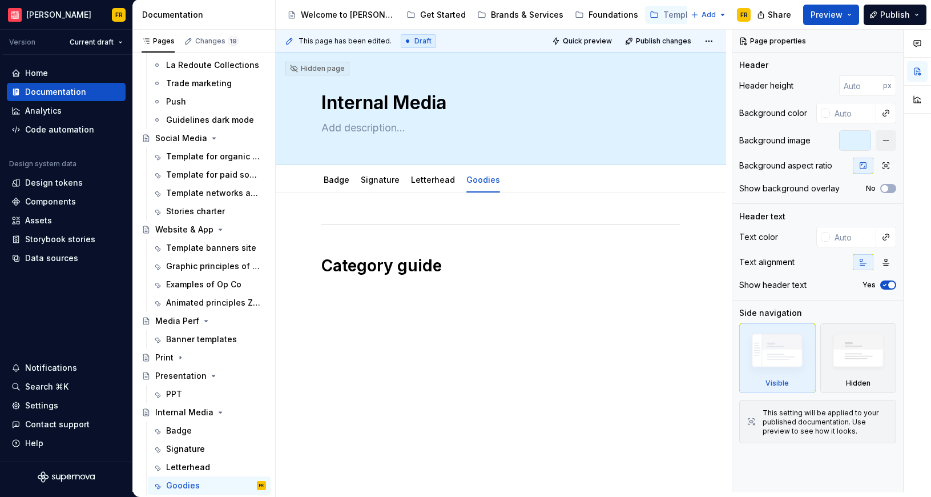
click at [510, 437] on div "This page has been edited. Draft Quick preview Publish changes Hidden page Inte…" at bounding box center [504, 261] width 456 height 463
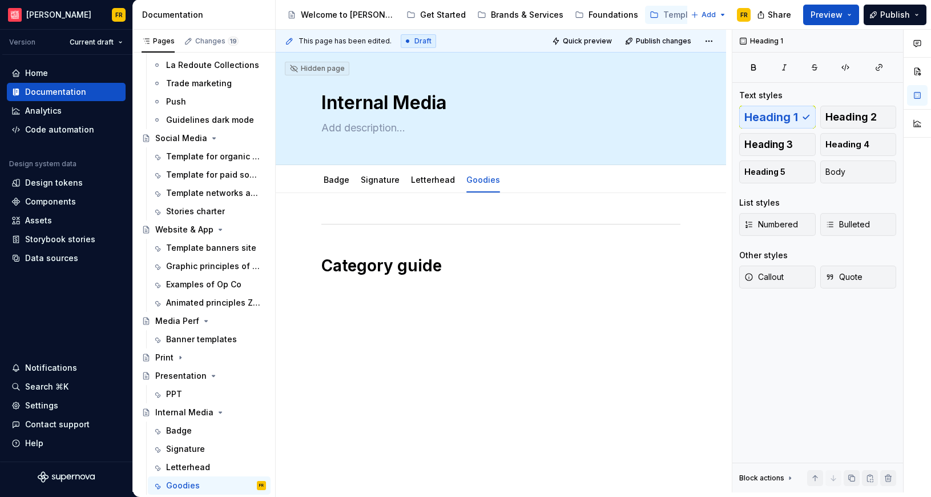
click at [523, 389] on div "Category guide" at bounding box center [501, 316] width 451 height 246
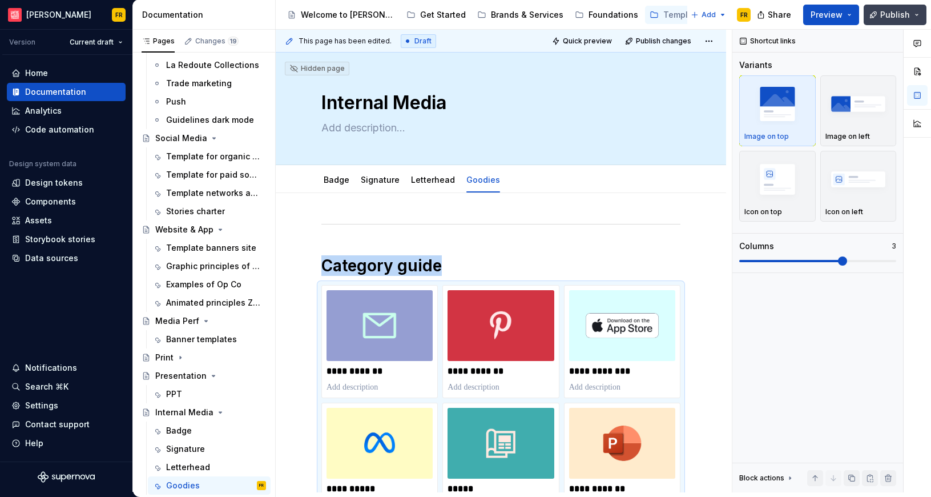
click at [889, 7] on button "Publish" at bounding box center [895, 15] width 63 height 21
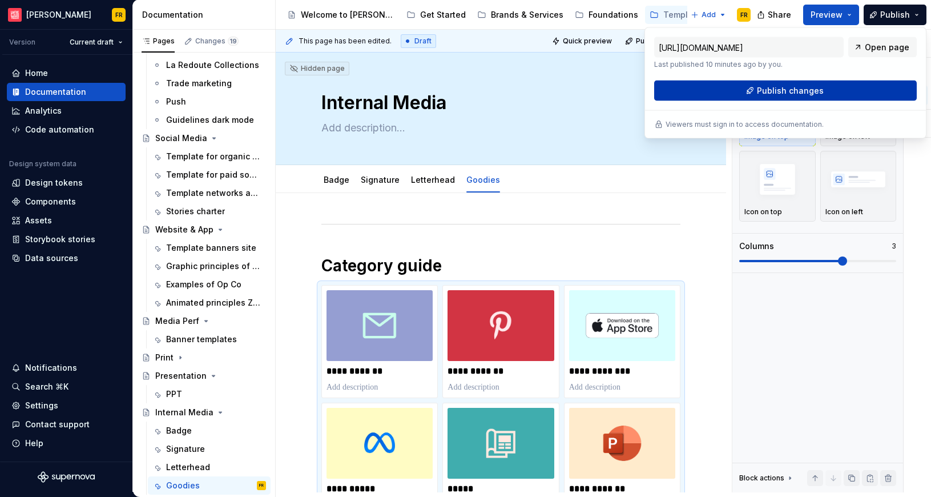
click at [789, 93] on span "Publish changes" at bounding box center [790, 90] width 67 height 11
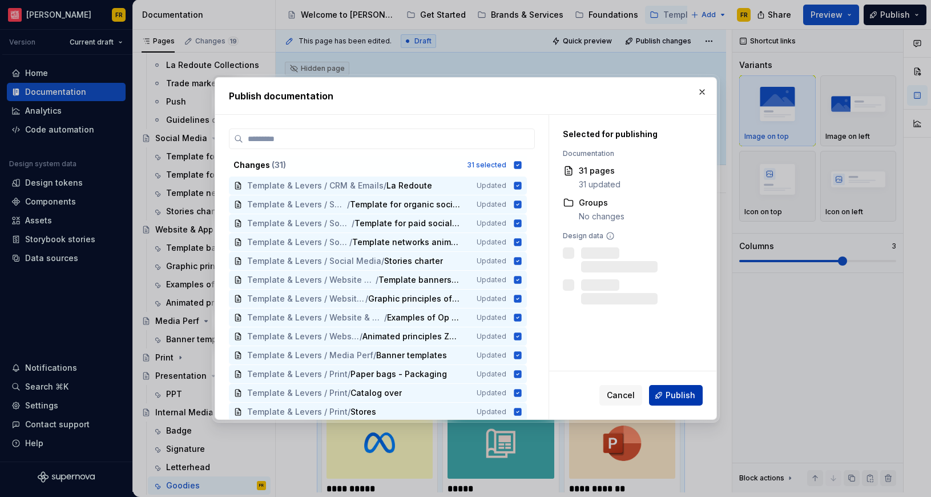
click at [673, 389] on span "Publish" at bounding box center [681, 394] width 30 height 11
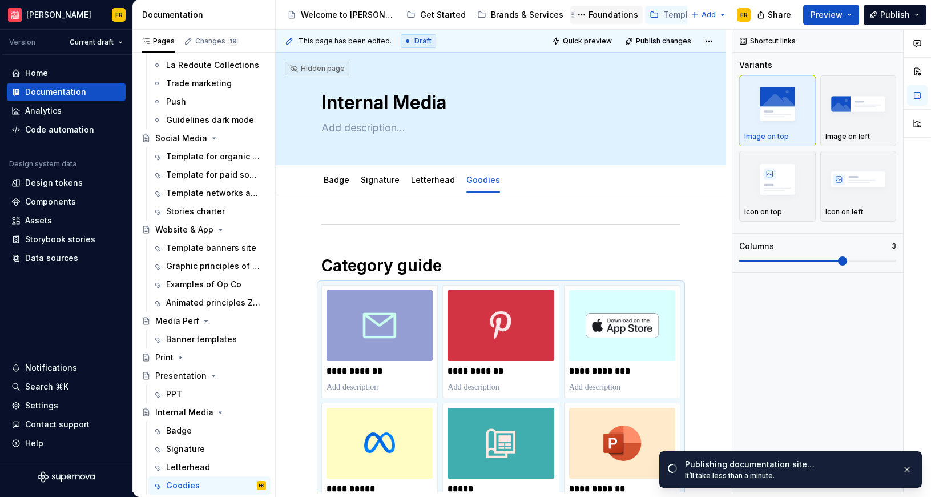
click at [589, 16] on div "Foundations" at bounding box center [614, 14] width 50 height 11
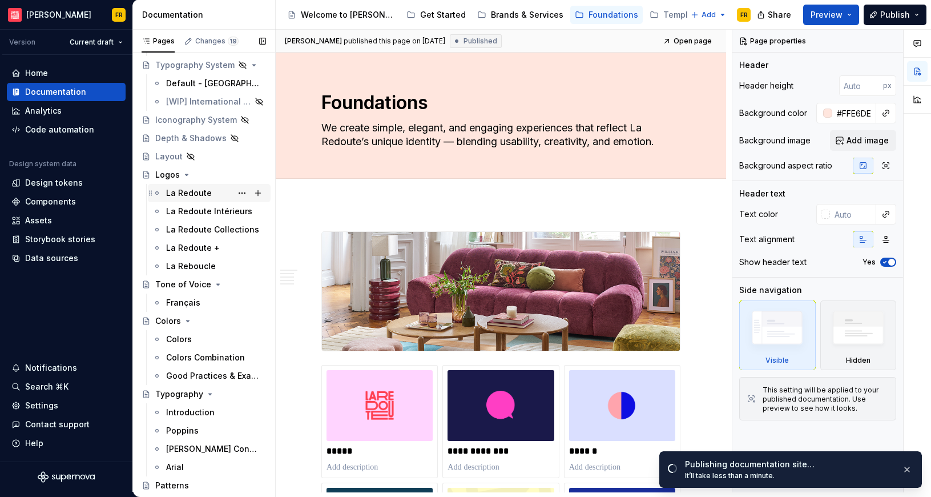
click at [175, 191] on div "La Redoute" at bounding box center [189, 192] width 46 height 11
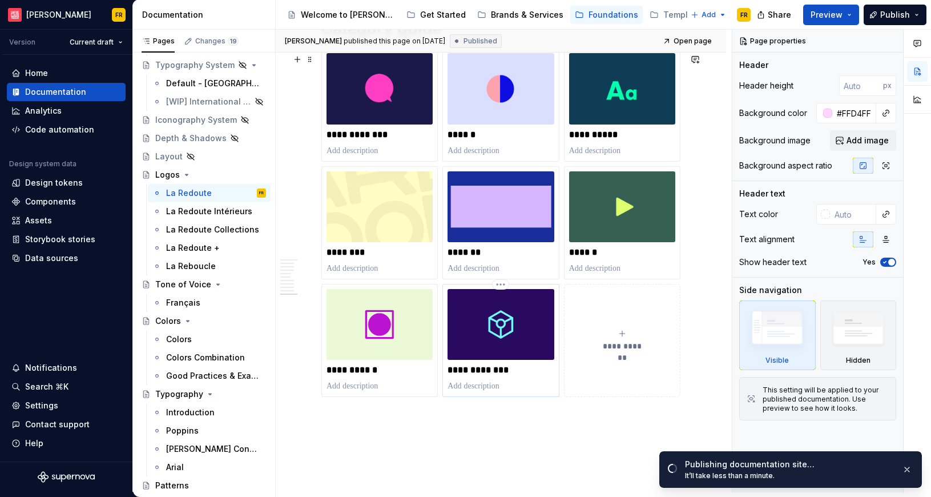
scroll to position [3896, 0]
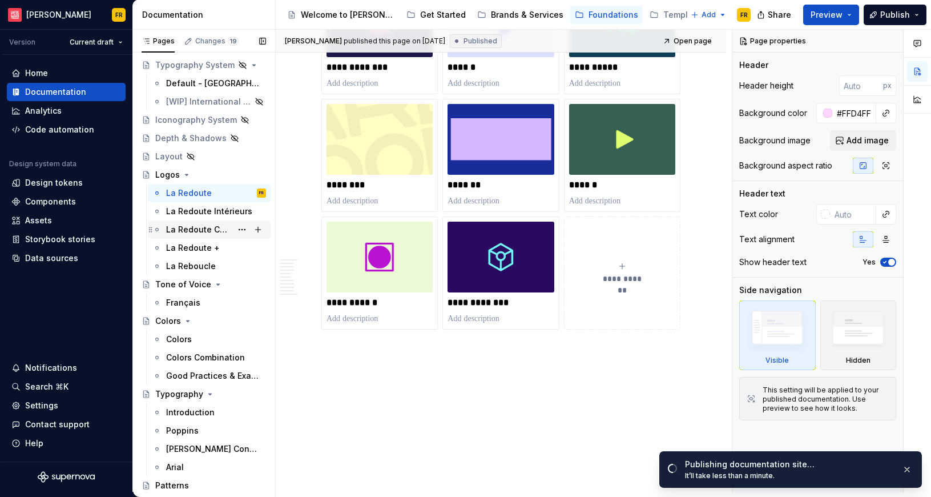
click at [184, 228] on div "La Redoute Collections" at bounding box center [199, 229] width 66 height 11
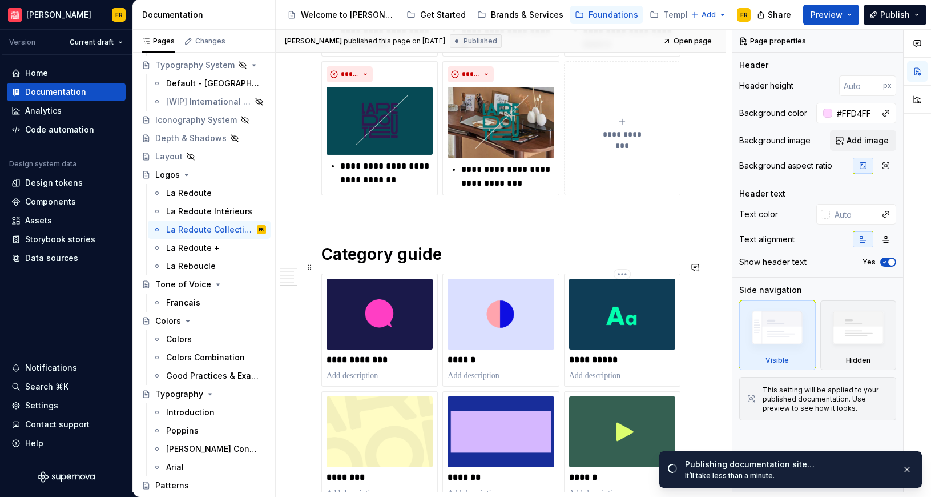
scroll to position [1626, 0]
click at [207, 339] on div "Colors" at bounding box center [216, 339] width 100 height 16
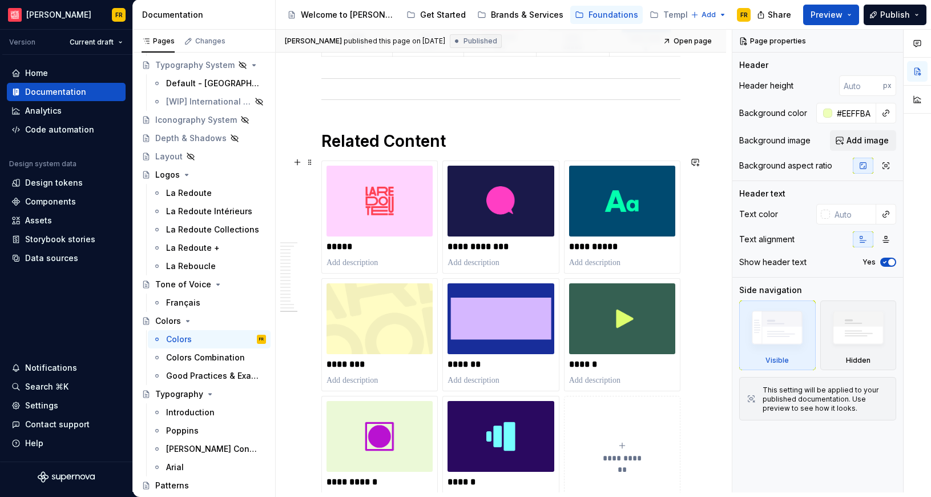
scroll to position [5627, 0]
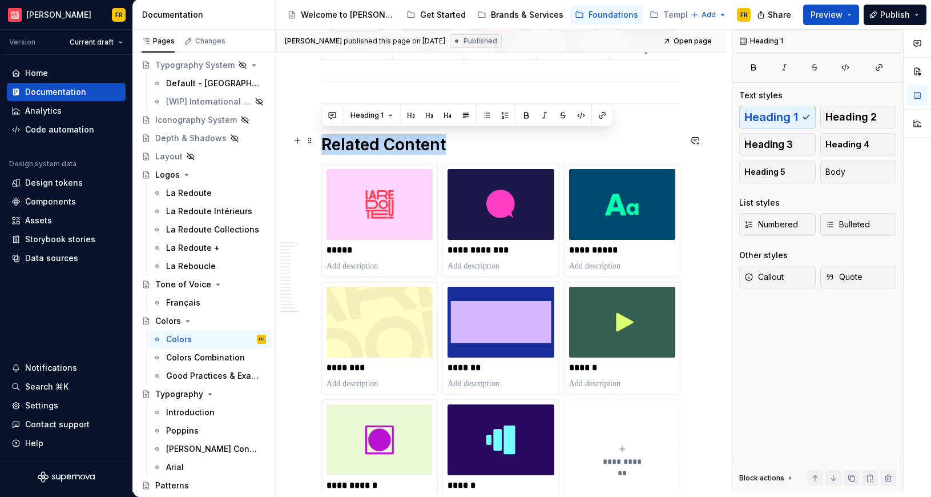
drag, startPoint x: 463, startPoint y: 140, endPoint x: 325, endPoint y: 131, distance: 138.5
click at [325, 134] on h1 "Related Content" at bounding box center [501, 144] width 359 height 21
click at [697, 39] on span "Open page" at bounding box center [693, 41] width 38 height 9
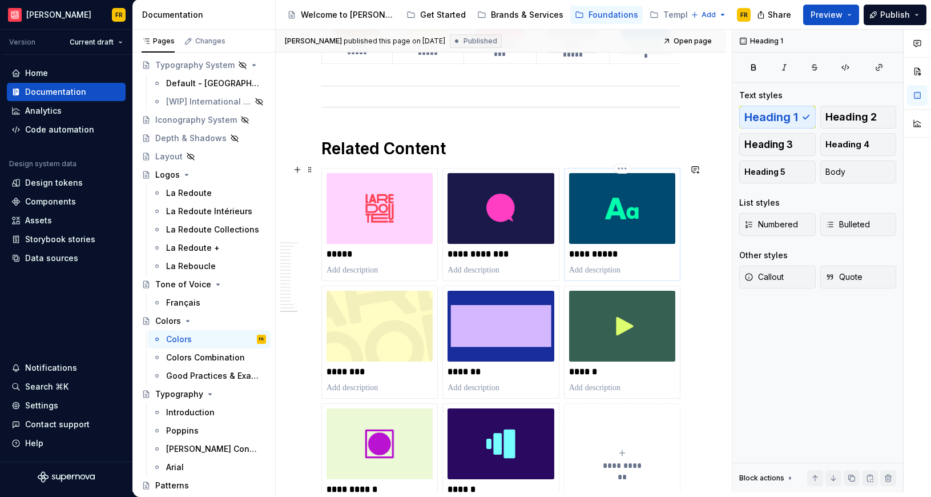
scroll to position [5622, 0]
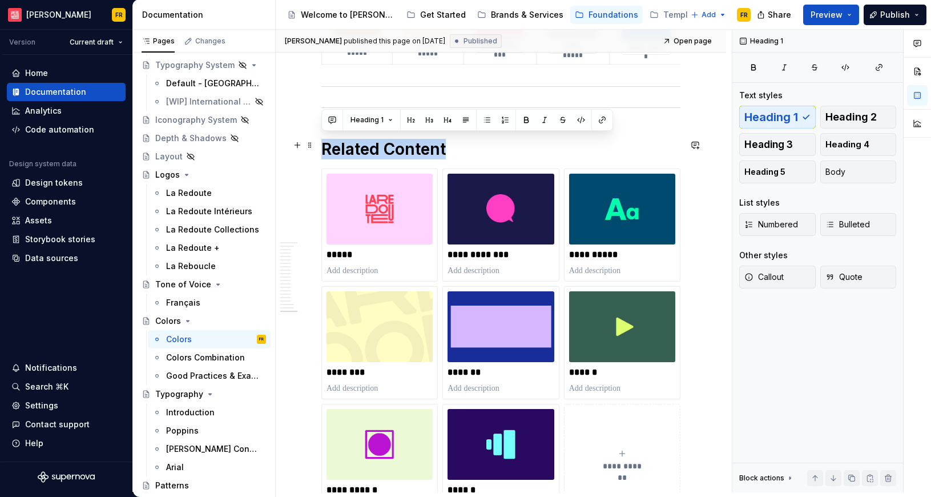
drag, startPoint x: 419, startPoint y: 143, endPoint x: 322, endPoint y: 150, distance: 96.8
click at [322, 150] on h1 "Related Content" at bounding box center [501, 149] width 359 height 21
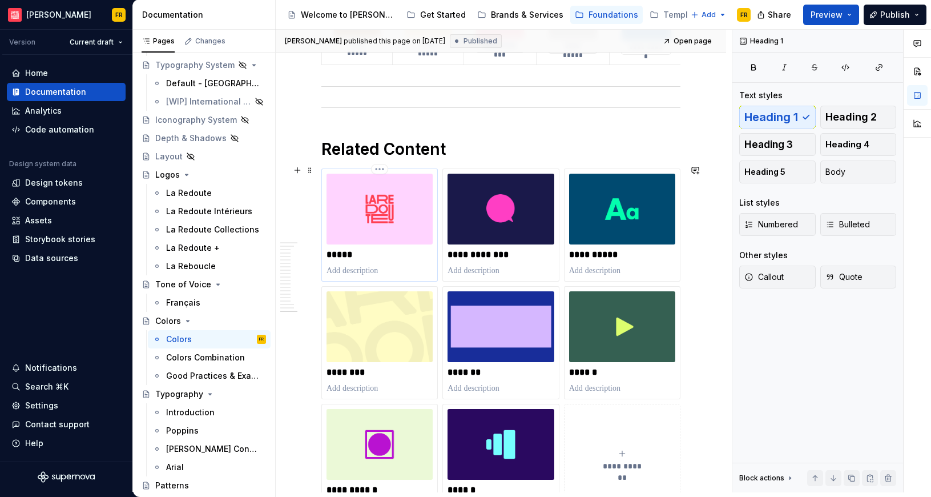
scroll to position [5624, 0]
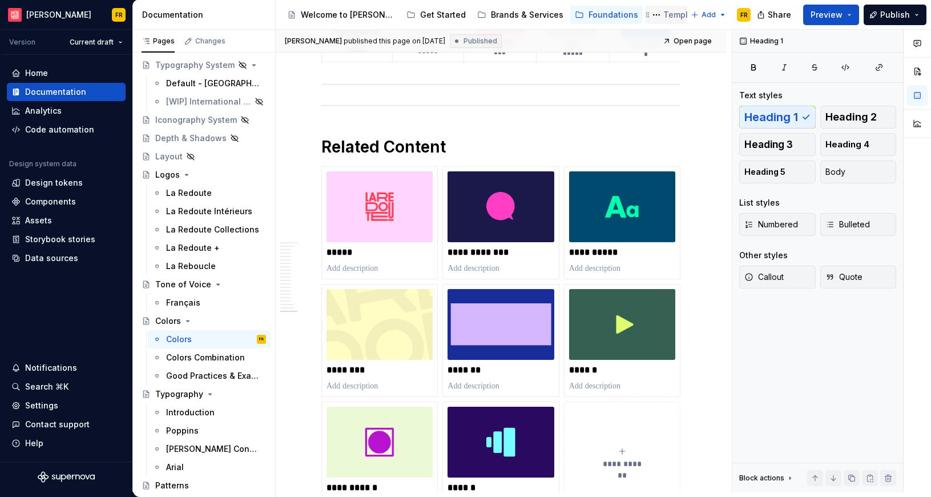
click at [664, 14] on div "Template & Levers" at bounding box center [701, 14] width 75 height 11
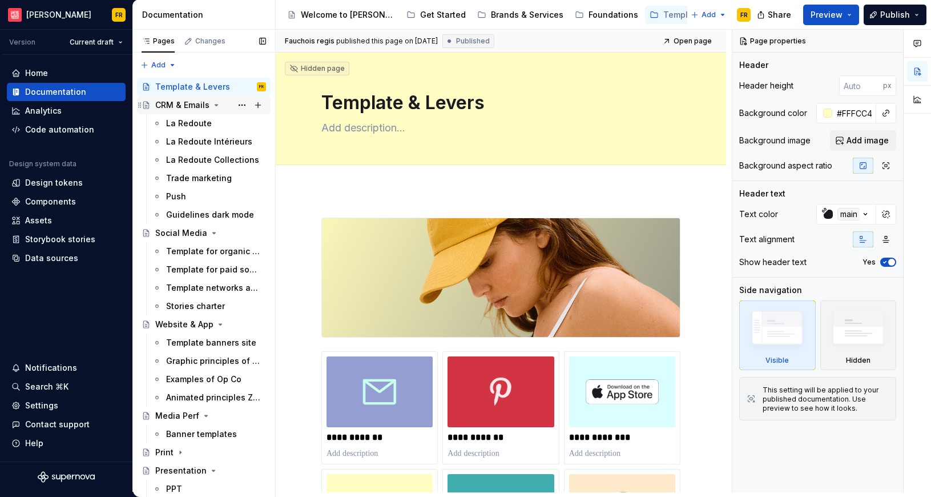
click at [191, 110] on div "CRM & Emails" at bounding box center [182, 104] width 54 height 11
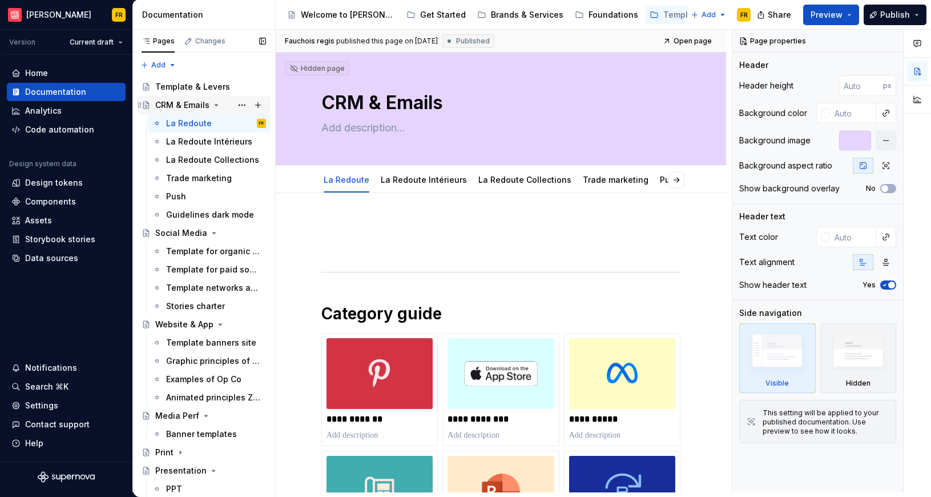
click at [182, 99] on div "CRM & Emails" at bounding box center [182, 104] width 54 height 11
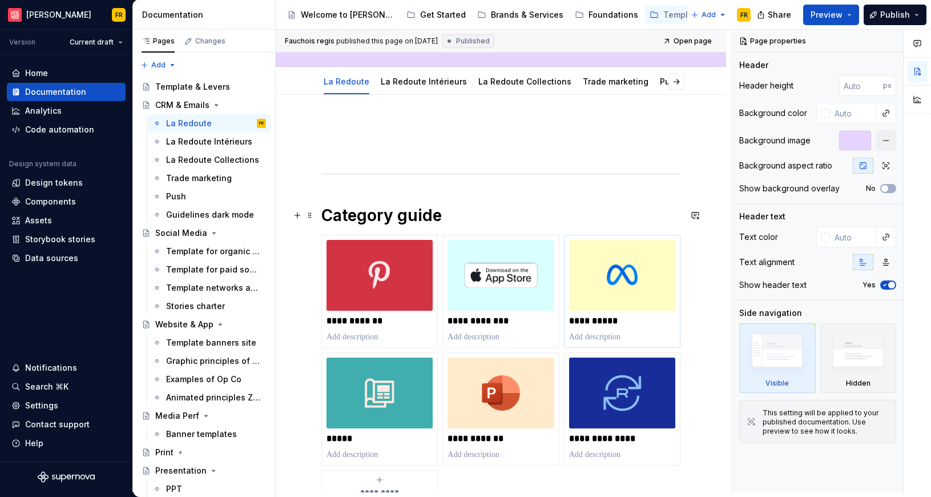
scroll to position [101, 0]
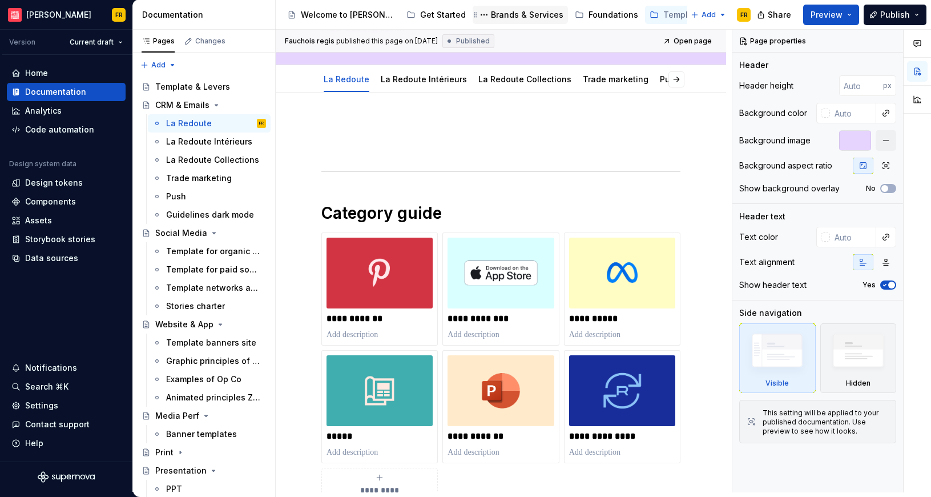
click at [503, 18] on div "Brands & Services" at bounding box center [527, 14] width 73 height 11
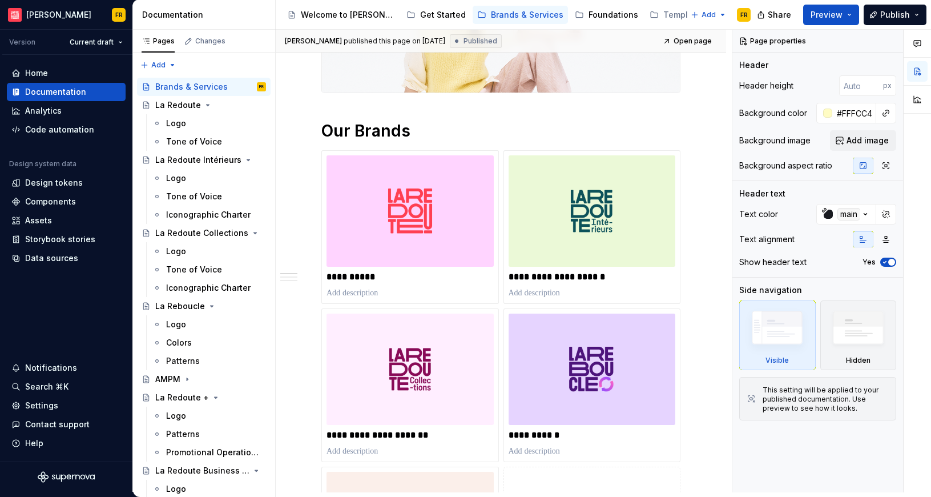
scroll to position [273, 0]
click at [177, 162] on div "La Redoute Intérieurs" at bounding box center [187, 159] width 65 height 11
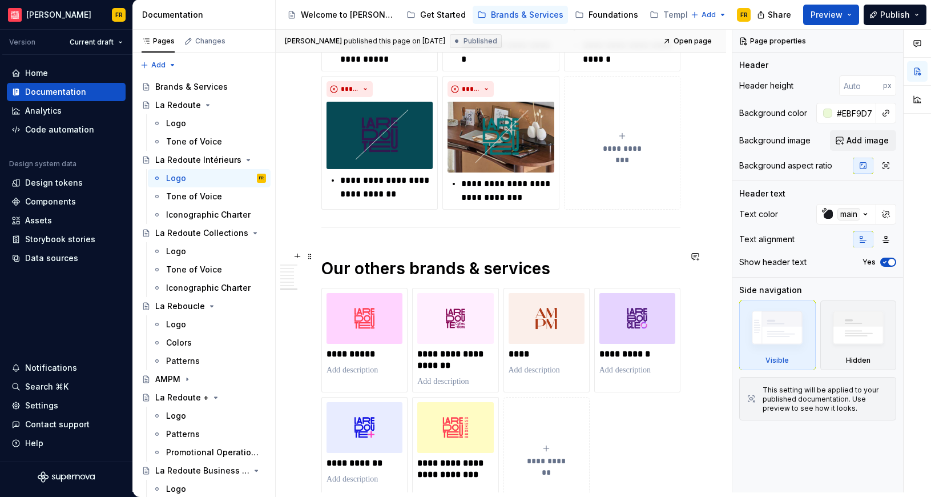
scroll to position [2247, 0]
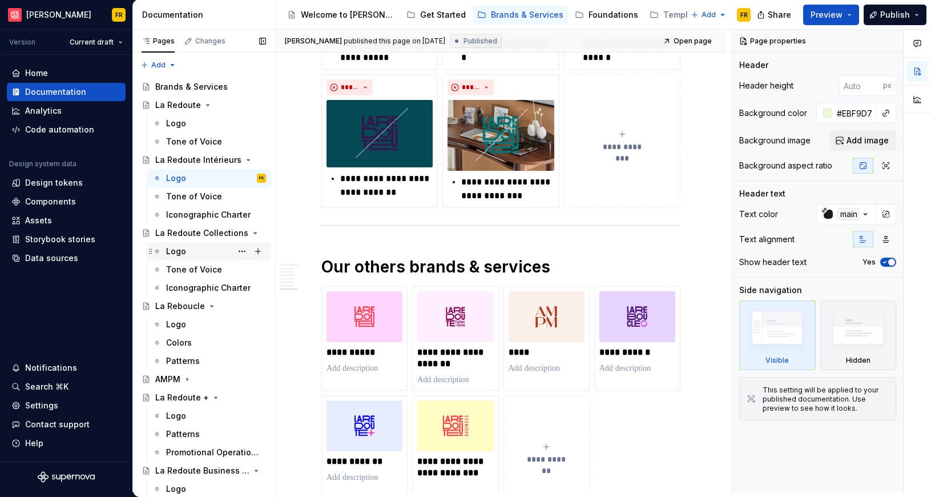
click at [179, 254] on div "Logo" at bounding box center [176, 251] width 20 height 11
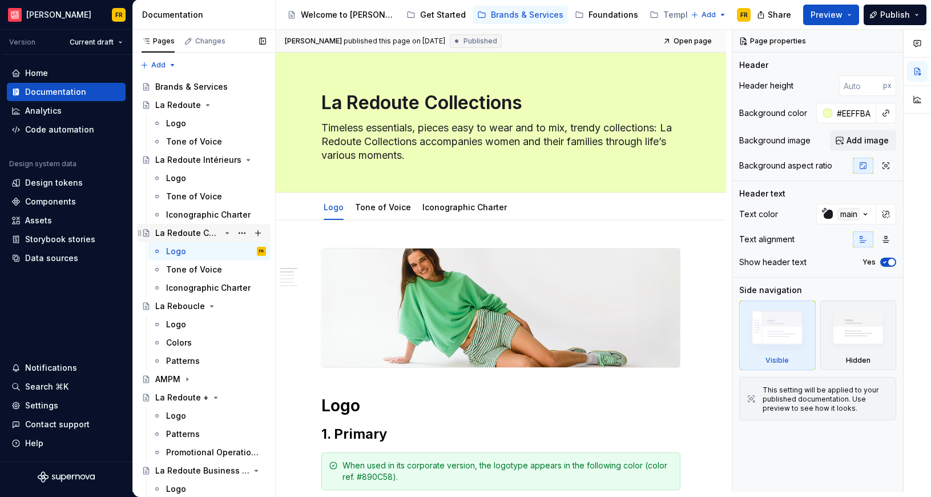
click at [178, 235] on div "La Redoute Collections" at bounding box center [187, 232] width 65 height 11
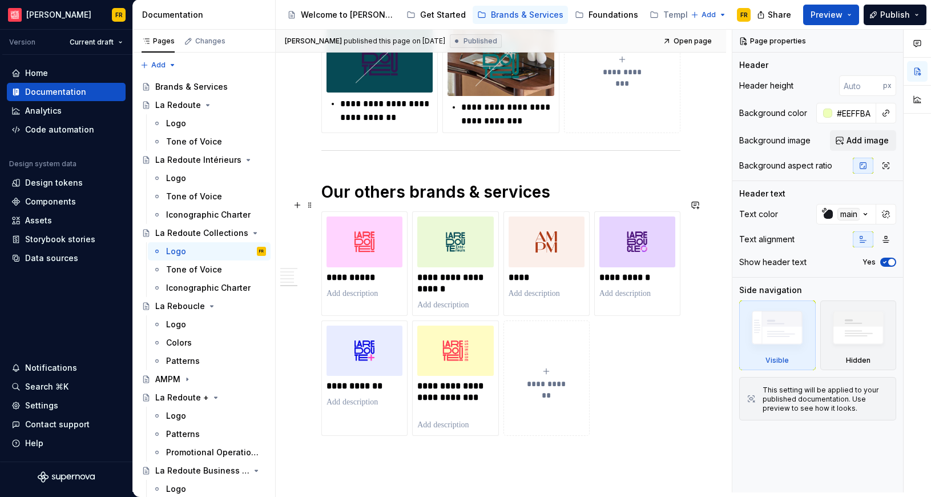
scroll to position [1757, 0]
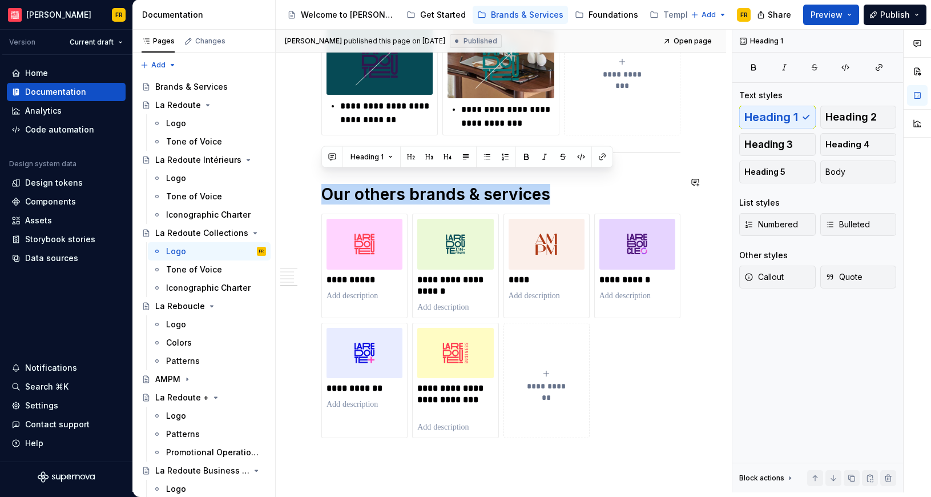
drag, startPoint x: 554, startPoint y: 181, endPoint x: 350, endPoint y: 163, distance: 205.2
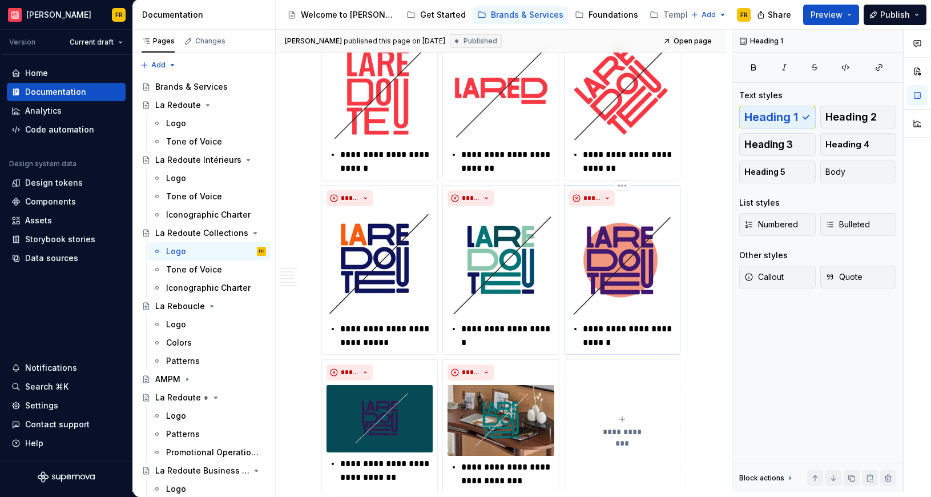
scroll to position [1069, 0]
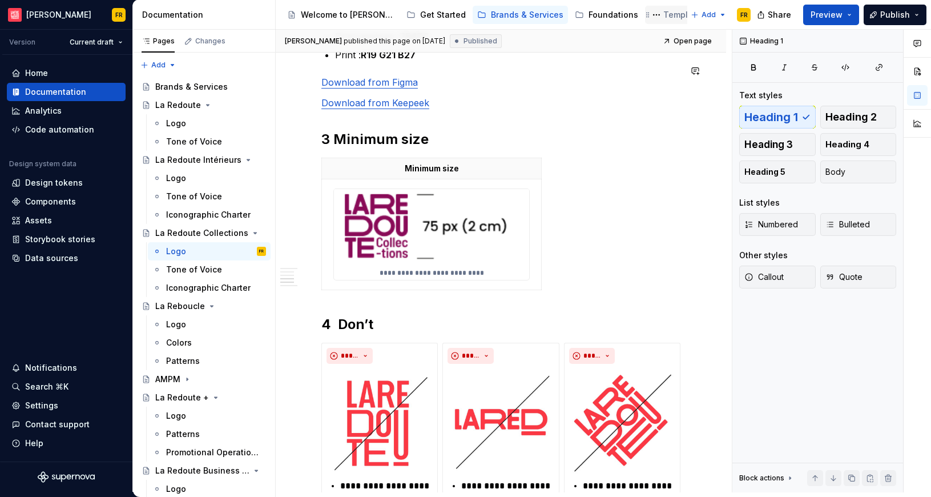
click at [664, 17] on div "Template & Levers" at bounding box center [701, 14] width 75 height 11
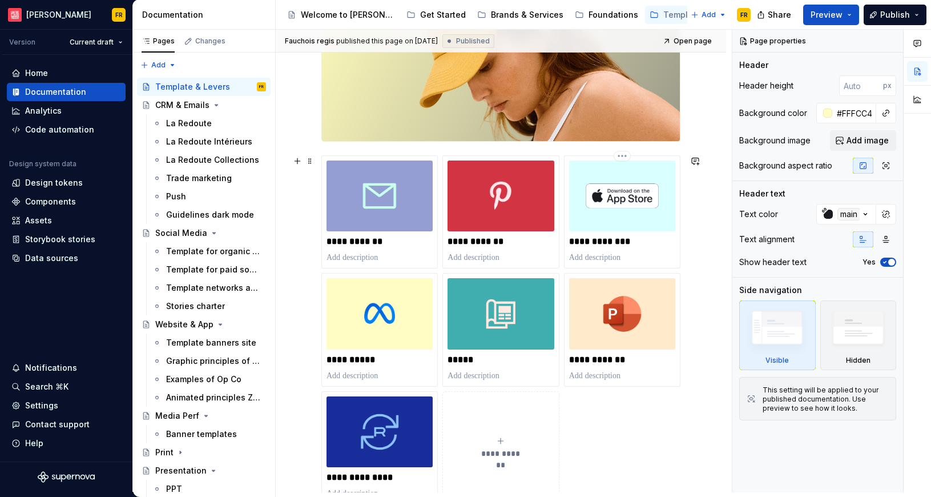
scroll to position [206, 0]
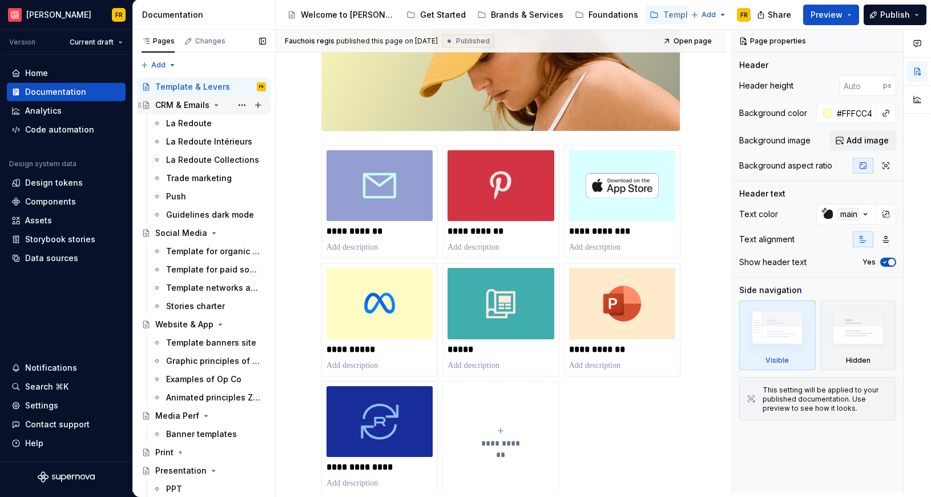
click at [182, 103] on div "CRM & Emails" at bounding box center [182, 104] width 54 height 11
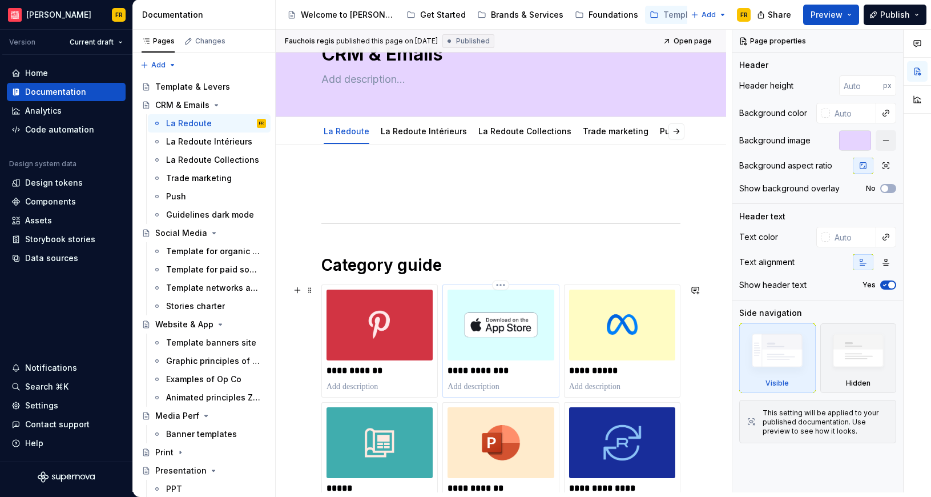
scroll to position [55, 0]
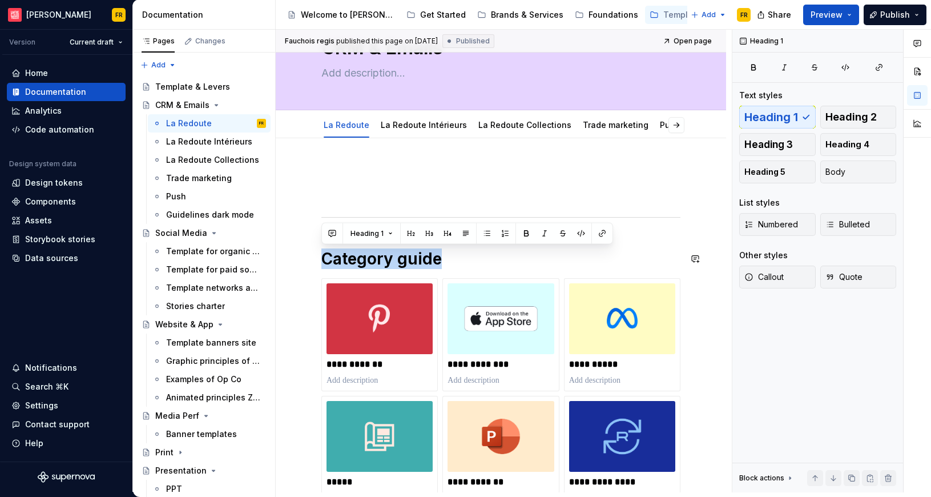
drag, startPoint x: 440, startPoint y: 260, endPoint x: 307, endPoint y: 241, distance: 133.8
click at [307, 241] on div "**********" at bounding box center [501, 423] width 451 height 571
click at [404, 168] on p at bounding box center [501, 173] width 359 height 14
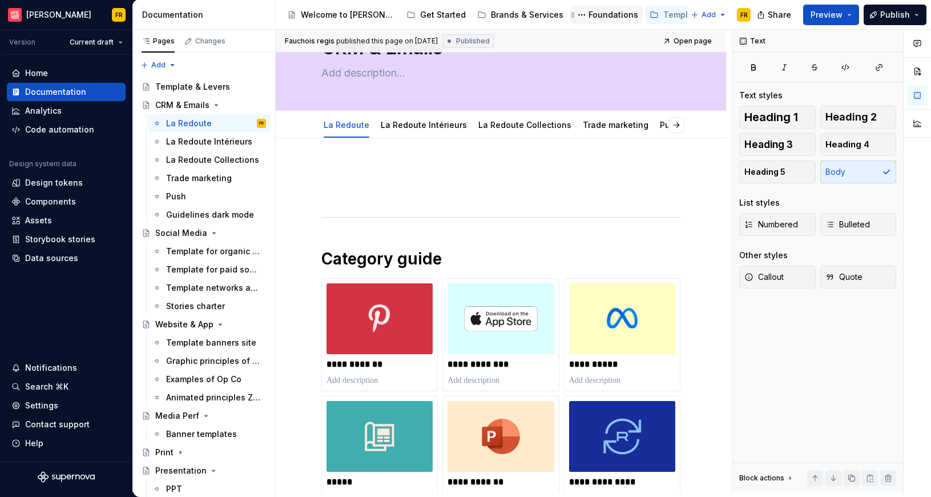
click at [589, 17] on div "Foundations" at bounding box center [614, 14] width 50 height 11
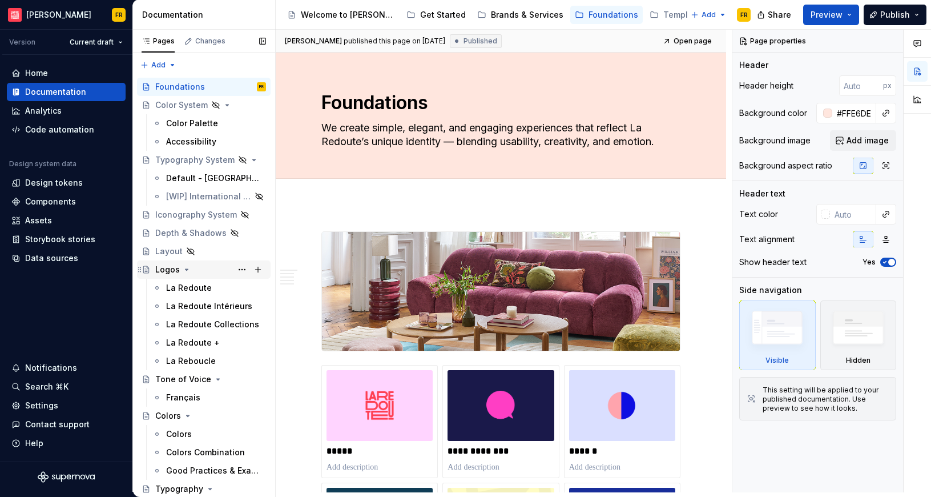
click at [166, 270] on div "Logos" at bounding box center [167, 269] width 25 height 11
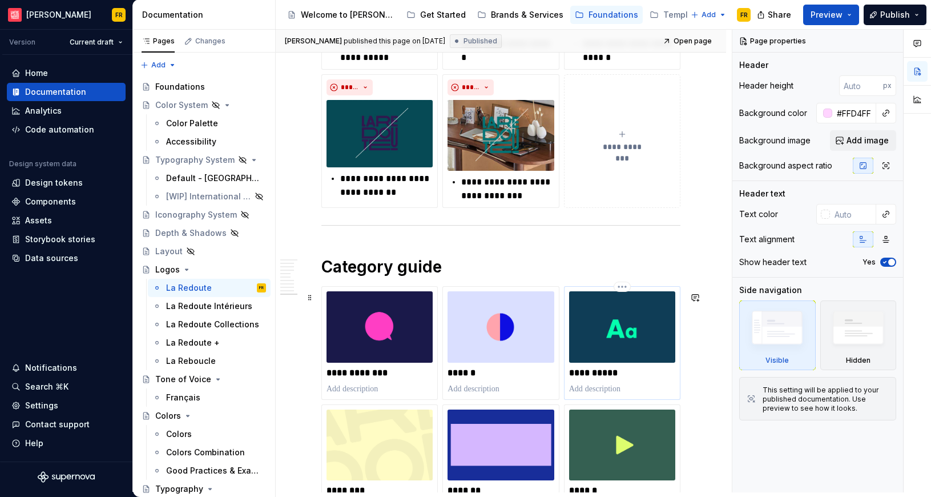
scroll to position [3580, 0]
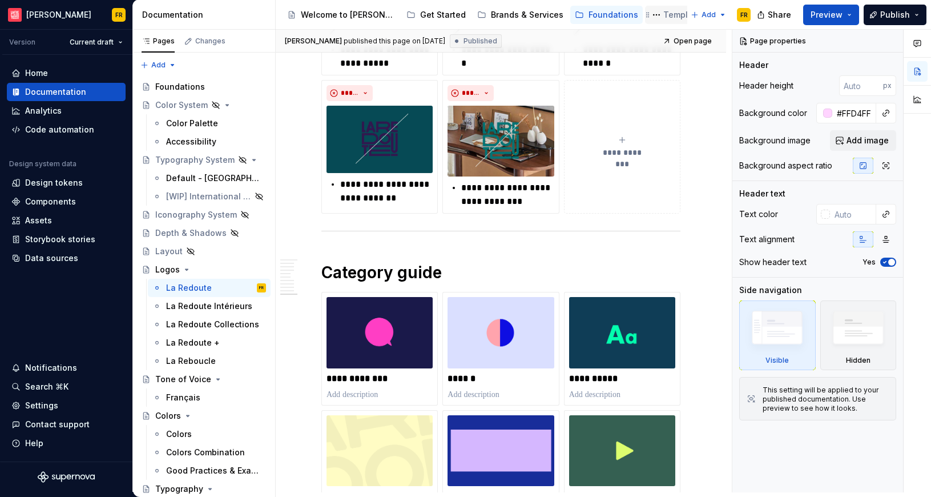
click at [664, 14] on div "Template & Levers" at bounding box center [701, 14] width 75 height 11
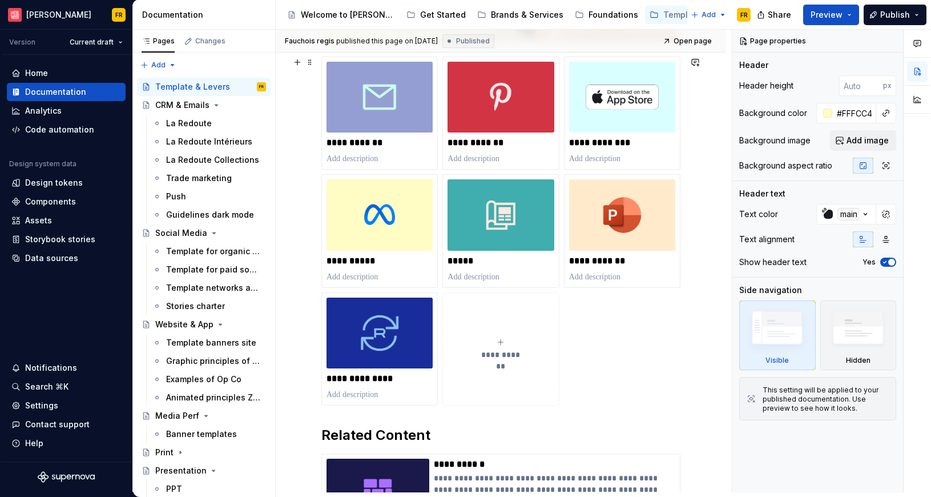
scroll to position [342, 0]
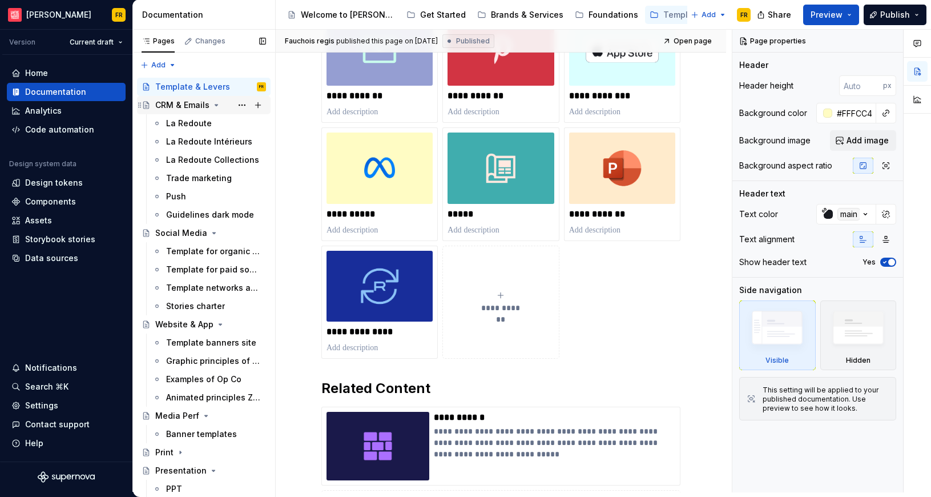
click at [186, 103] on div "CRM & Emails" at bounding box center [182, 104] width 54 height 11
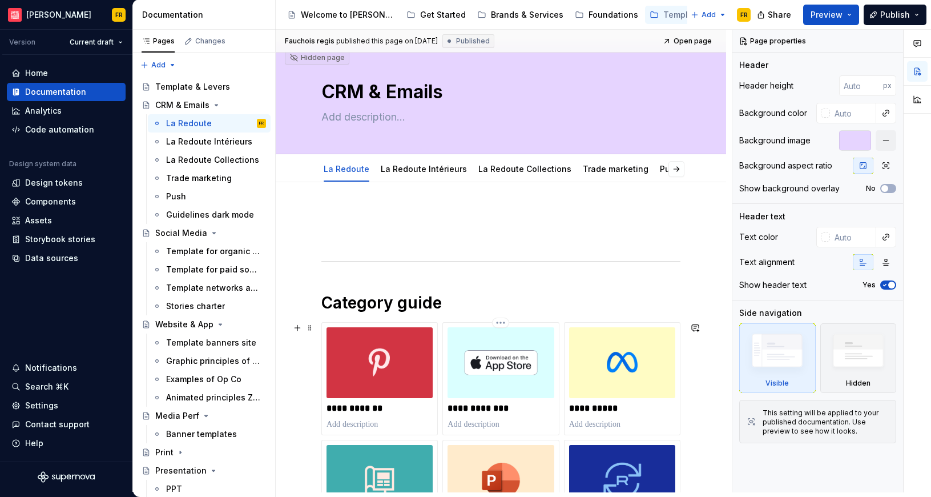
scroll to position [10, 0]
type textarea "*"
click at [372, 306] on h1 "Category guide" at bounding box center [501, 303] width 359 height 21
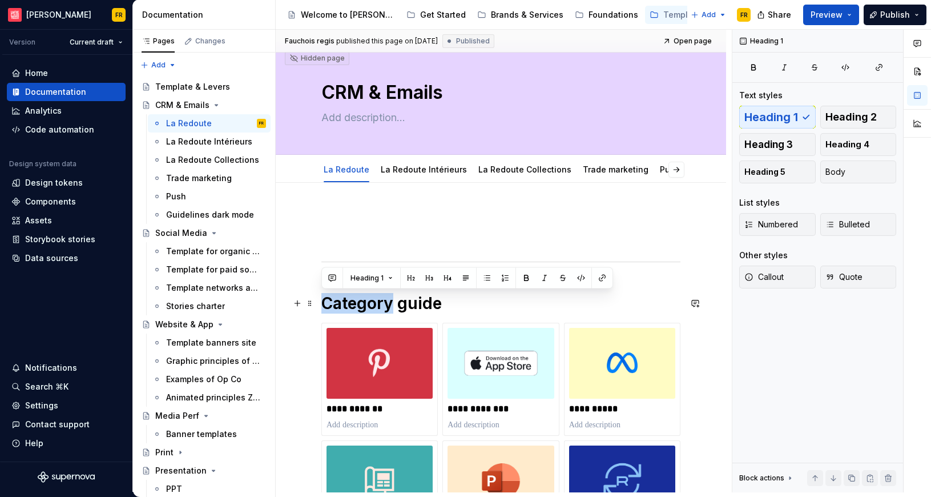
drag, startPoint x: 391, startPoint y: 304, endPoint x: 326, endPoint y: 307, distance: 65.7
click at [326, 307] on h1 "Category guide" at bounding box center [501, 303] width 359 height 21
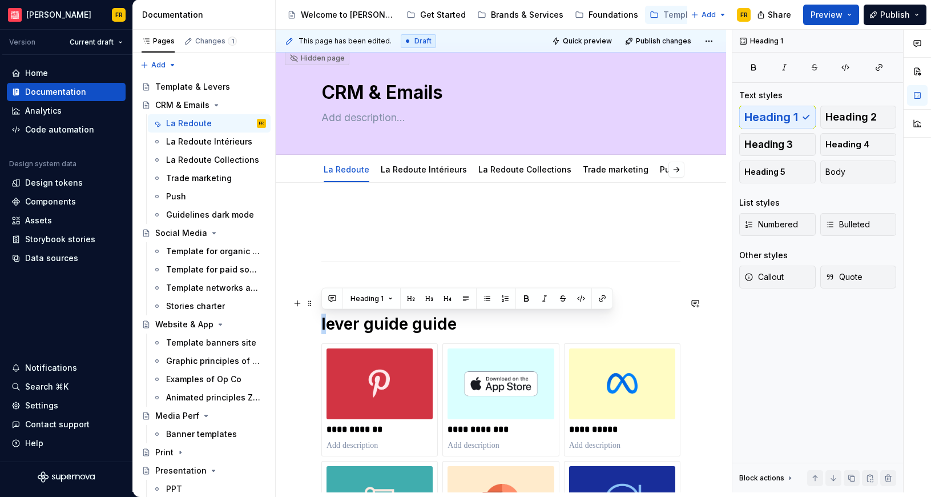
click at [322, 325] on h1 "lever guide guide" at bounding box center [501, 313] width 359 height 41
drag, startPoint x: 370, startPoint y: 322, endPoint x: 420, endPoint y: 325, distance: 50.4
click at [420, 325] on h1 "Lever guide guide" at bounding box center [501, 313] width 359 height 41
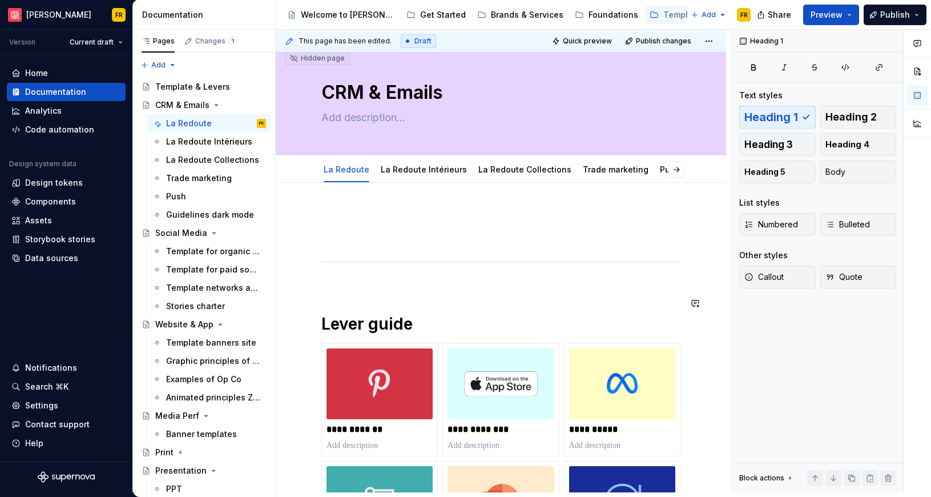
click at [371, 285] on div "**********" at bounding box center [501, 410] width 359 height 401
click at [491, 17] on div "Brands & Services" at bounding box center [527, 14] width 73 height 11
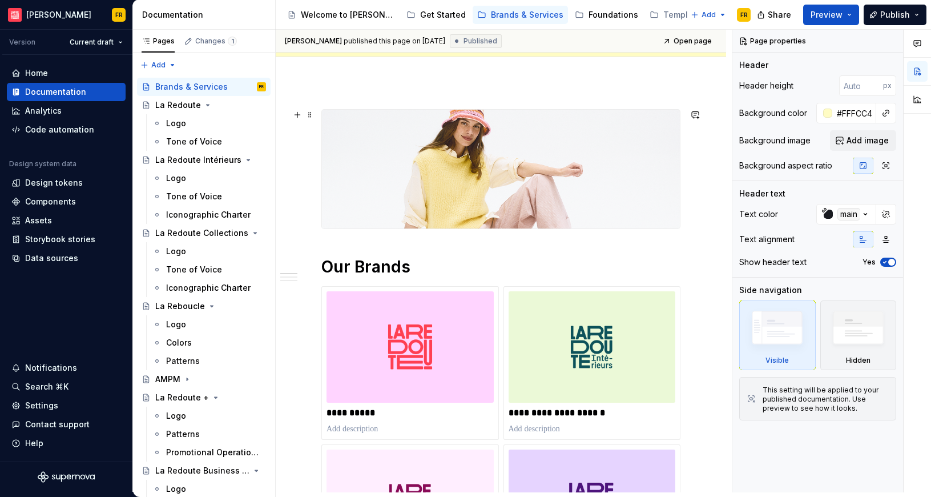
scroll to position [136, 0]
click at [183, 101] on div "La Redoute" at bounding box center [178, 104] width 46 height 11
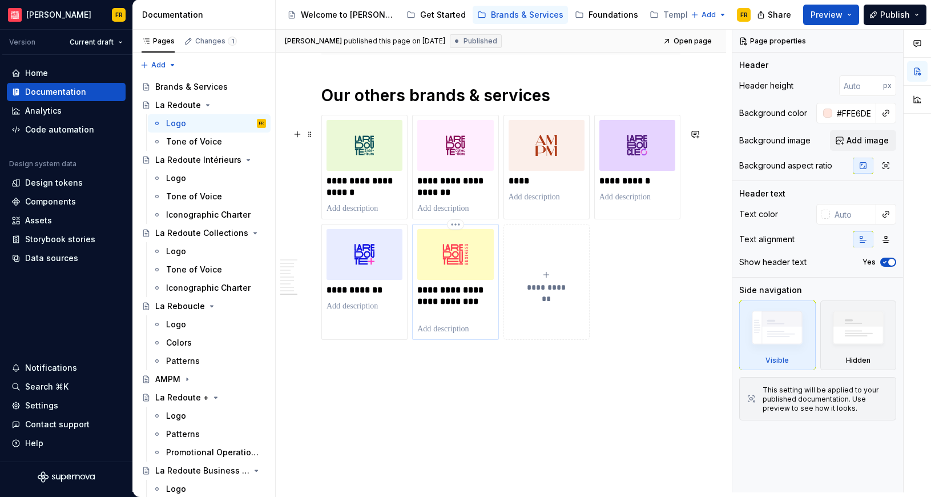
scroll to position [2918, 0]
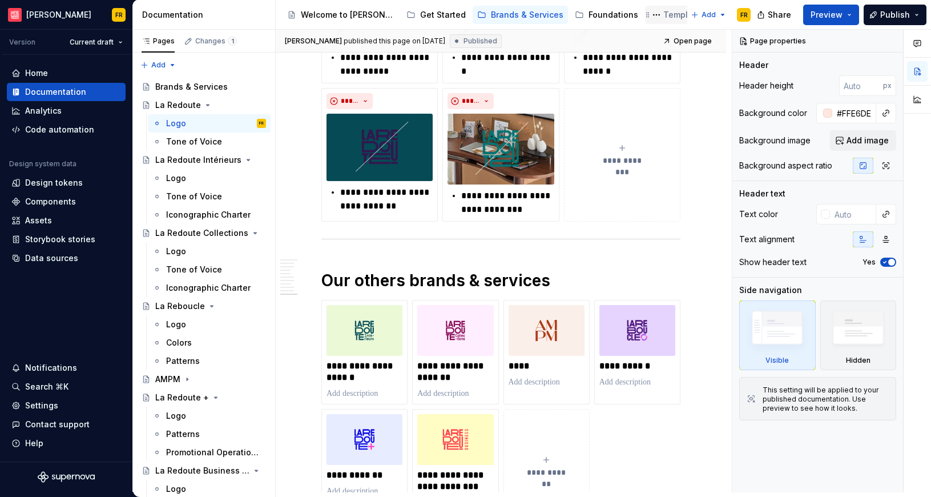
click at [664, 18] on div "Template & Levers" at bounding box center [701, 14] width 75 height 11
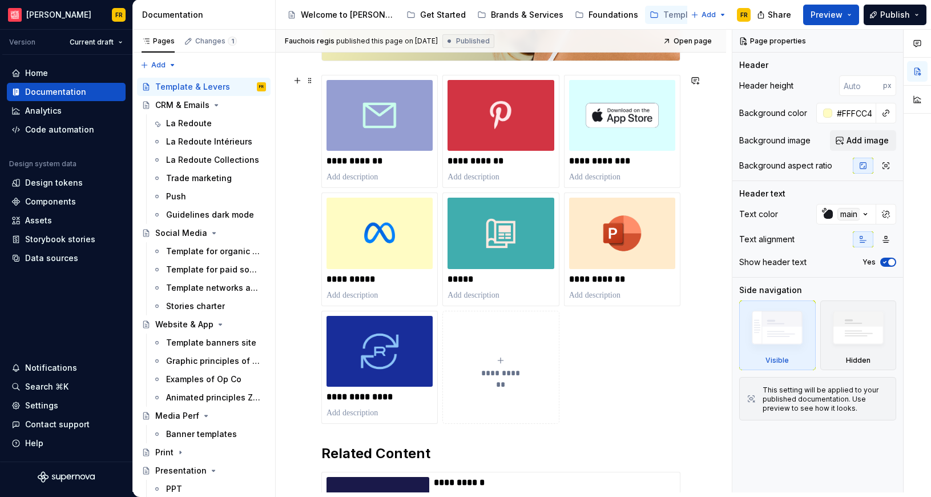
scroll to position [274, 0]
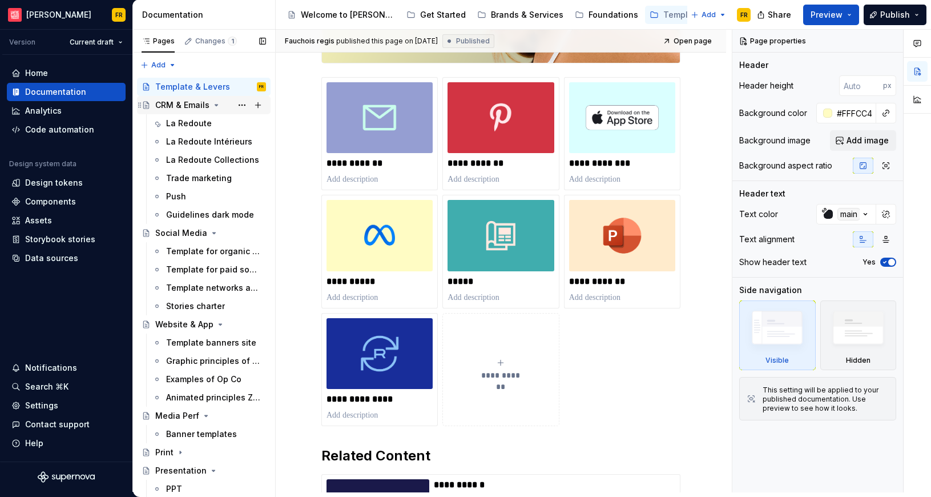
click at [172, 108] on div "CRM & Emails" at bounding box center [182, 104] width 54 height 11
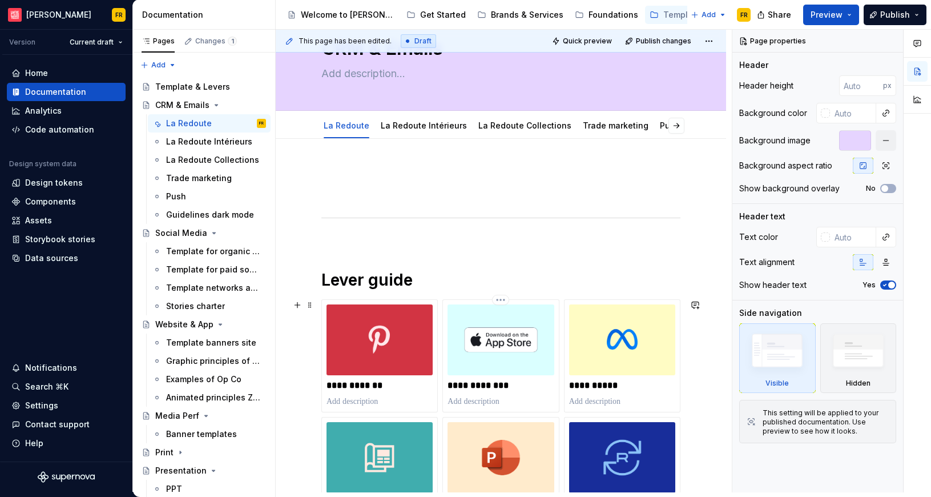
scroll to position [59, 0]
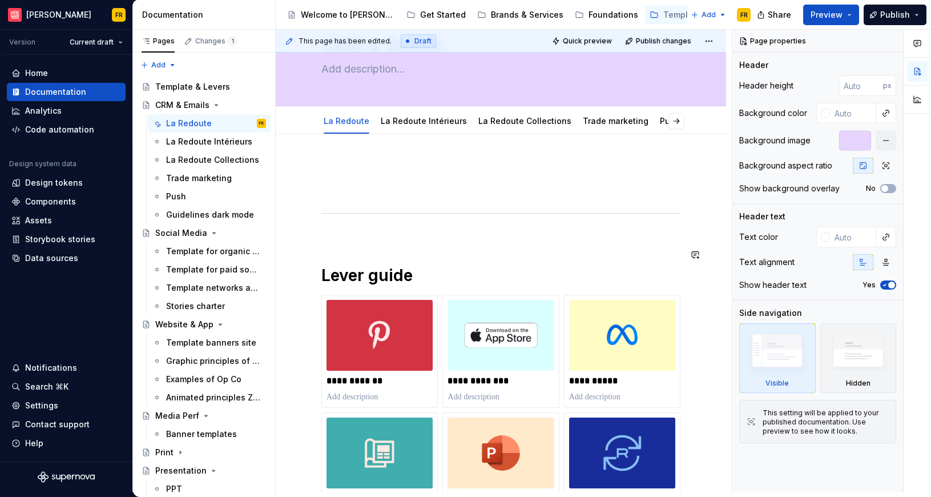
click at [336, 238] on div "**********" at bounding box center [501, 362] width 359 height 401
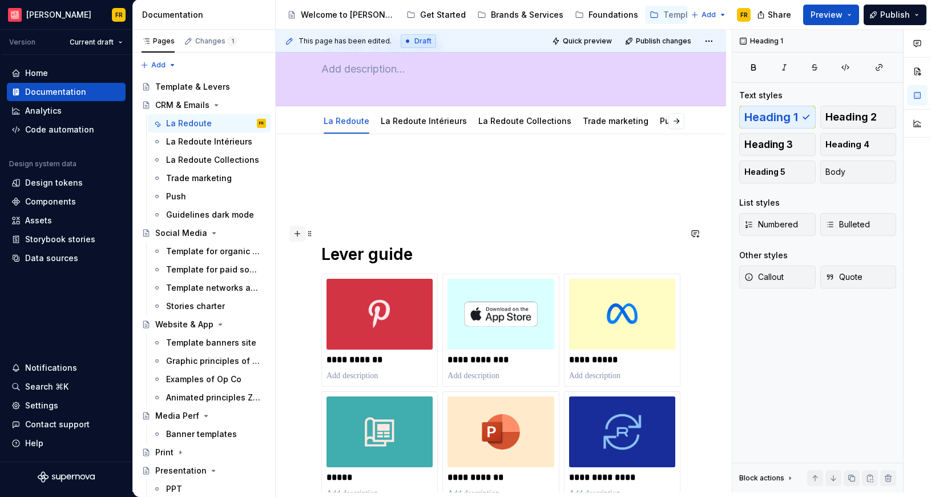
click at [296, 236] on button "button" at bounding box center [298, 234] width 16 height 16
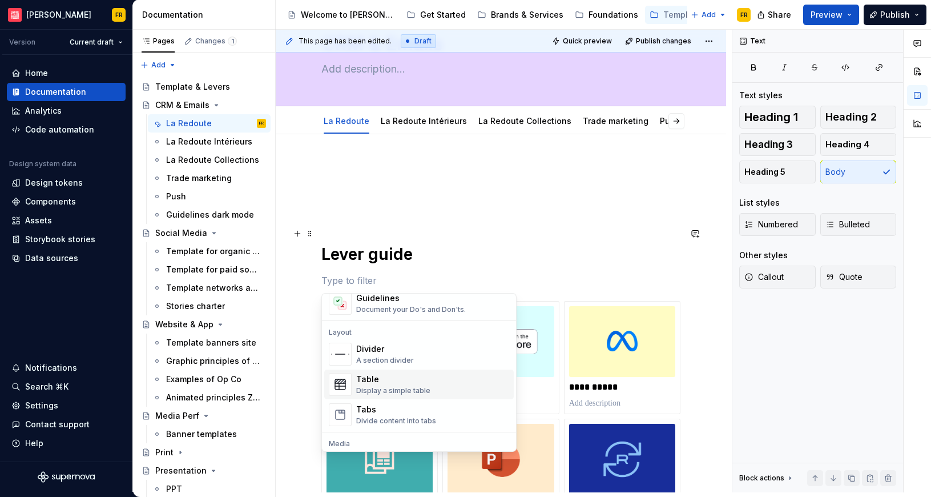
scroll to position [367, 0]
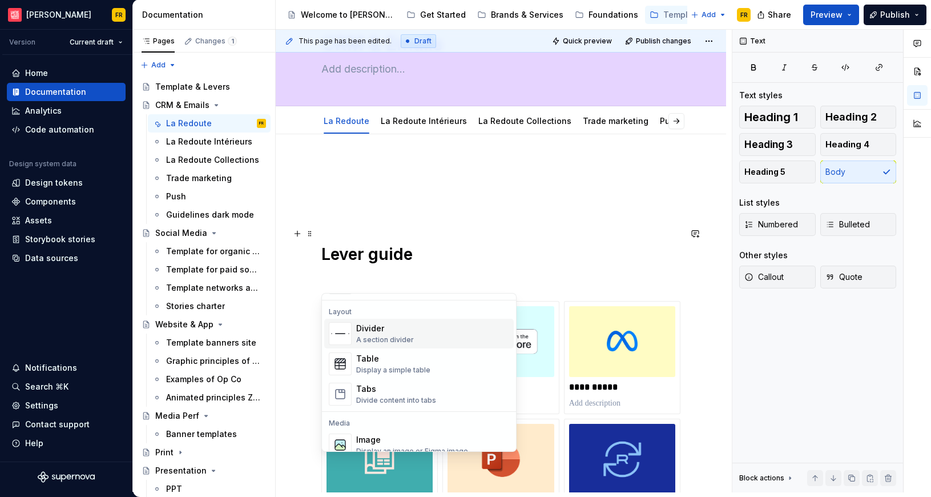
click at [391, 333] on div "Divider" at bounding box center [385, 328] width 58 height 11
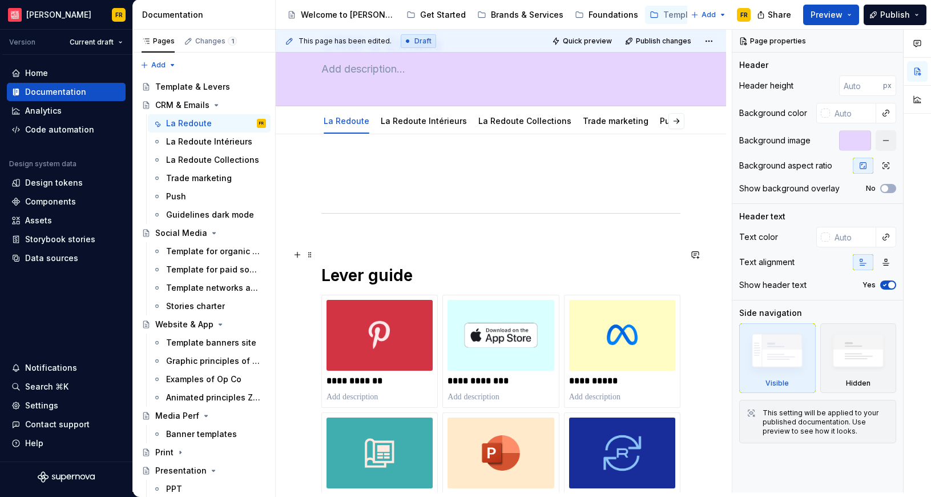
click at [336, 250] on h1 "Lever guide" at bounding box center [501, 264] width 359 height 41
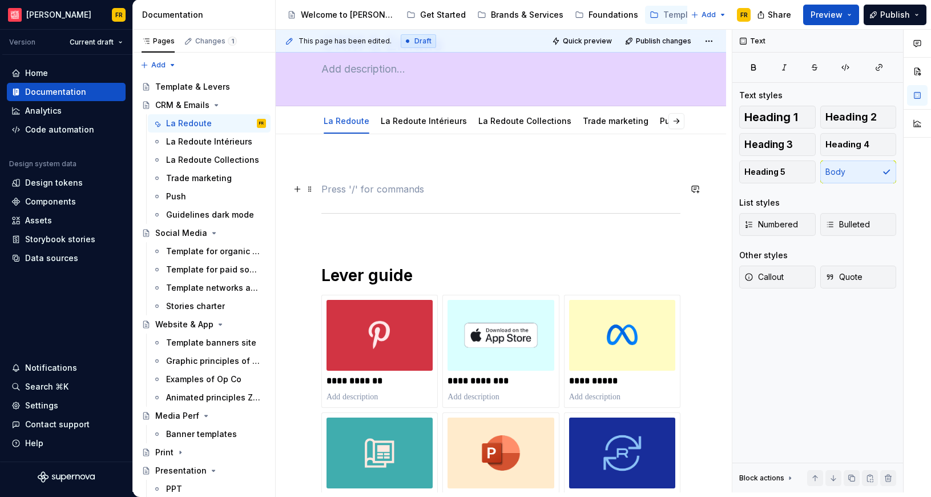
click at [379, 184] on p at bounding box center [501, 189] width 359 height 14
click at [378, 244] on h1 "Lever guide" at bounding box center [501, 264] width 359 height 41
click at [319, 273] on div "**********" at bounding box center [501, 430] width 451 height 592
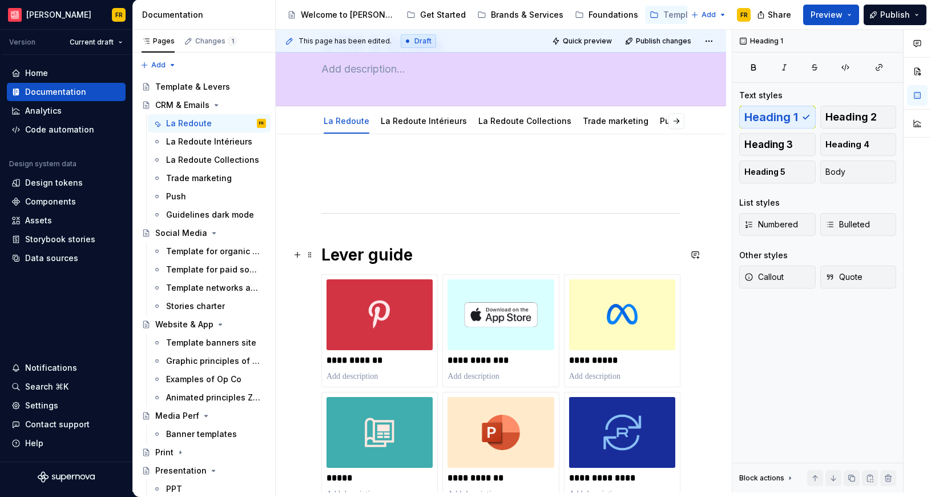
click at [337, 263] on h1 "Lever guide" at bounding box center [501, 254] width 359 height 21
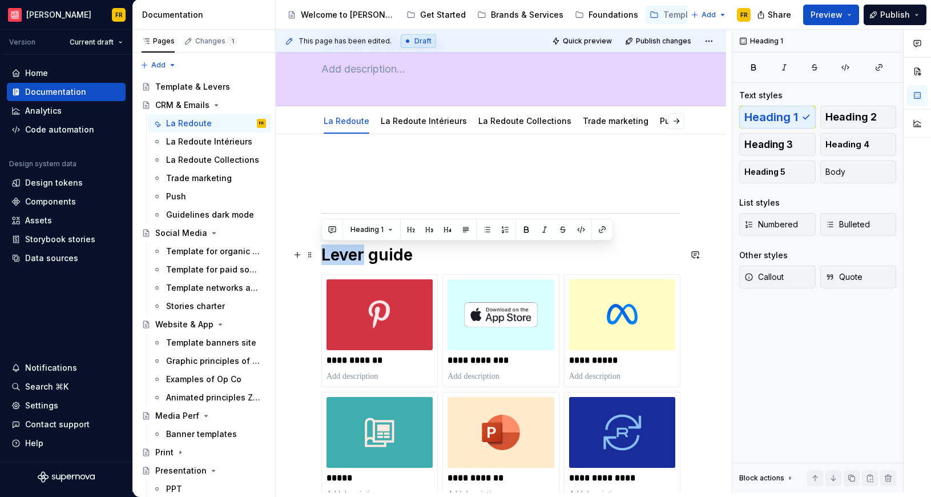
click at [337, 263] on h1 "Lever guide" at bounding box center [501, 254] width 359 height 21
click at [184, 138] on div "La Redoute Intérieurs" at bounding box center [199, 141] width 66 height 11
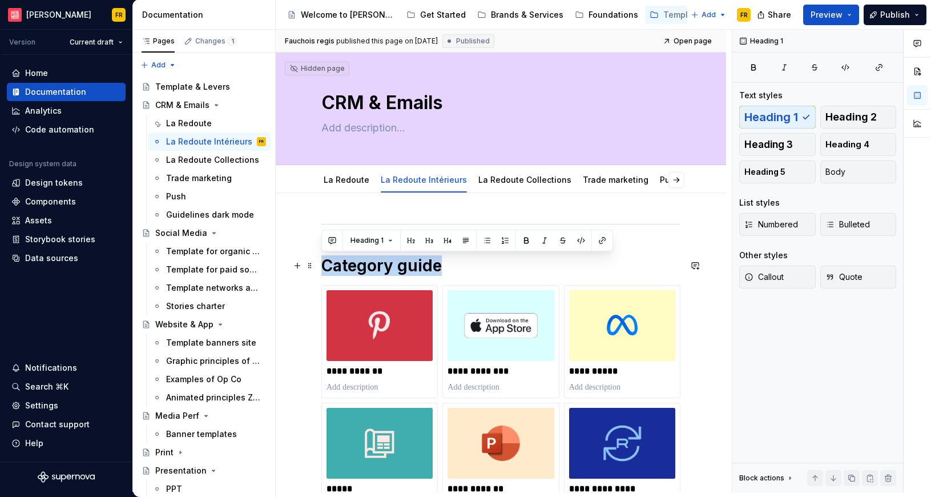
drag, startPoint x: 323, startPoint y: 260, endPoint x: 455, endPoint y: 272, distance: 131.9
click at [455, 272] on h1 "Category guide" at bounding box center [501, 265] width 359 height 21
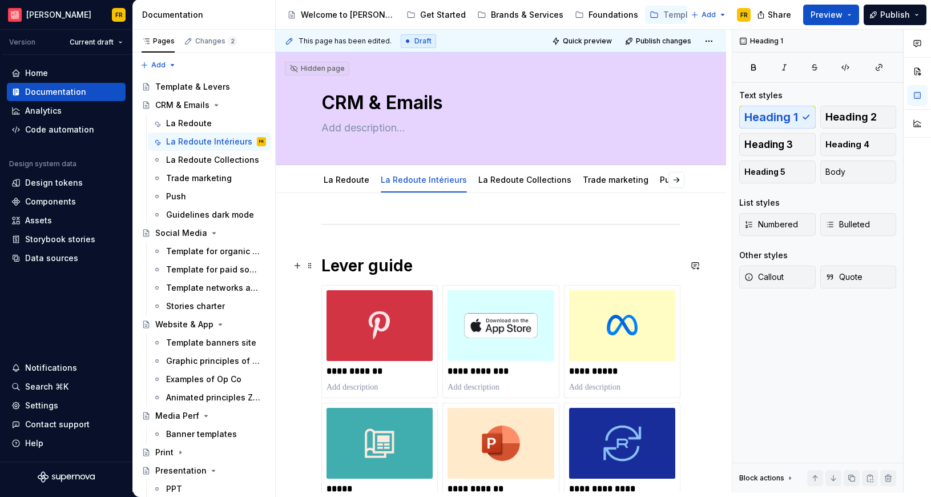
click at [322, 263] on h1 "Lever guide" at bounding box center [501, 265] width 359 height 21
click at [326, 254] on div "**********" at bounding box center [501, 386] width 359 height 333
click at [176, 162] on div "La Redoute Collections" at bounding box center [199, 159] width 66 height 11
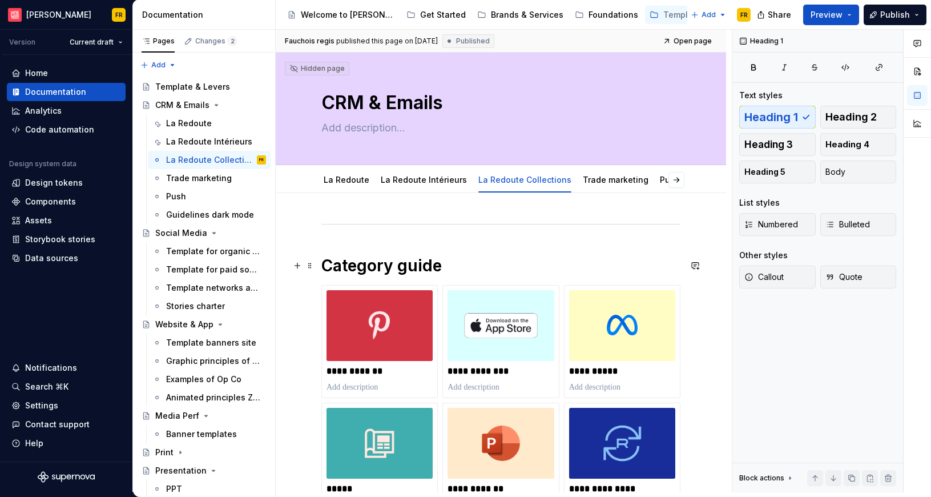
click at [357, 265] on h1 "Category guide" at bounding box center [501, 265] width 359 height 21
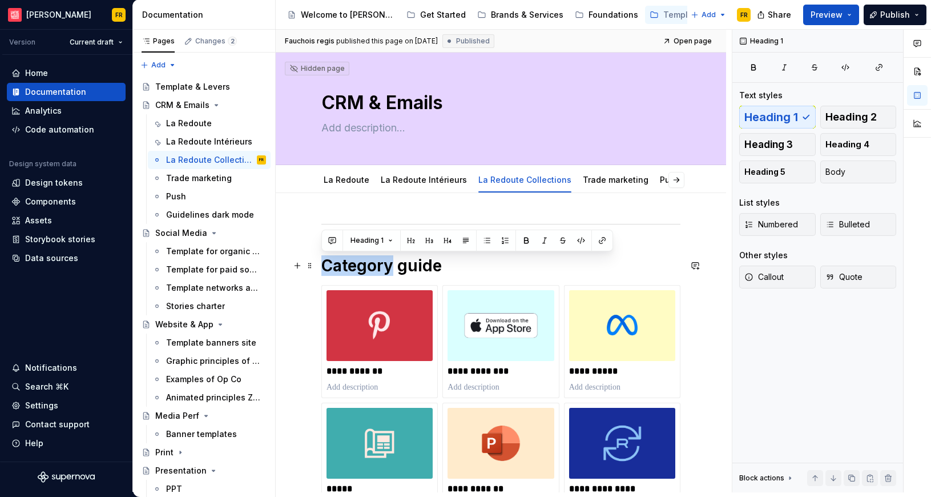
click at [357, 265] on h1 "Category guide" at bounding box center [501, 265] width 359 height 21
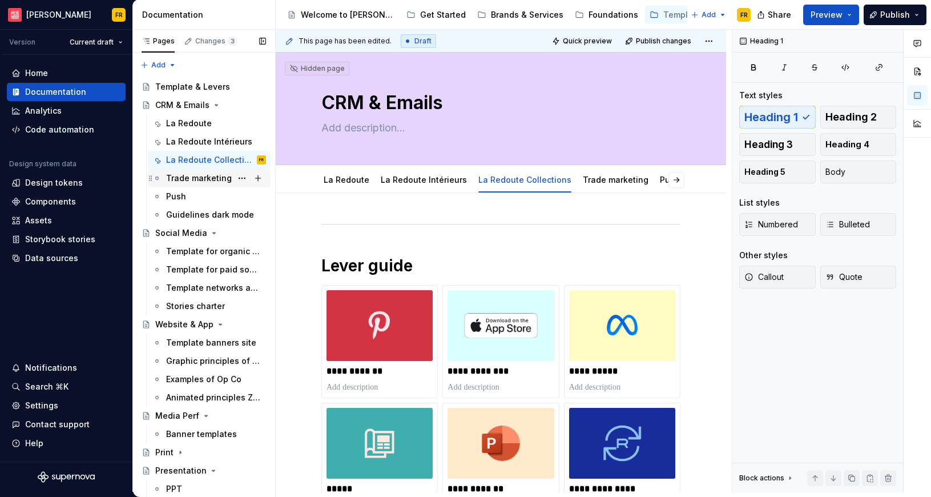
click at [174, 177] on div "Trade marketing" at bounding box center [199, 177] width 66 height 11
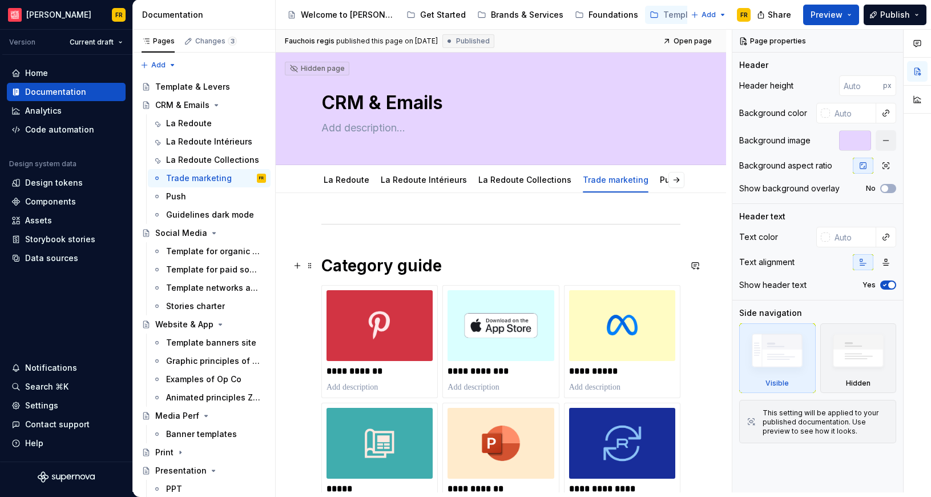
click at [364, 265] on h1 "Category guide" at bounding box center [501, 265] width 359 height 21
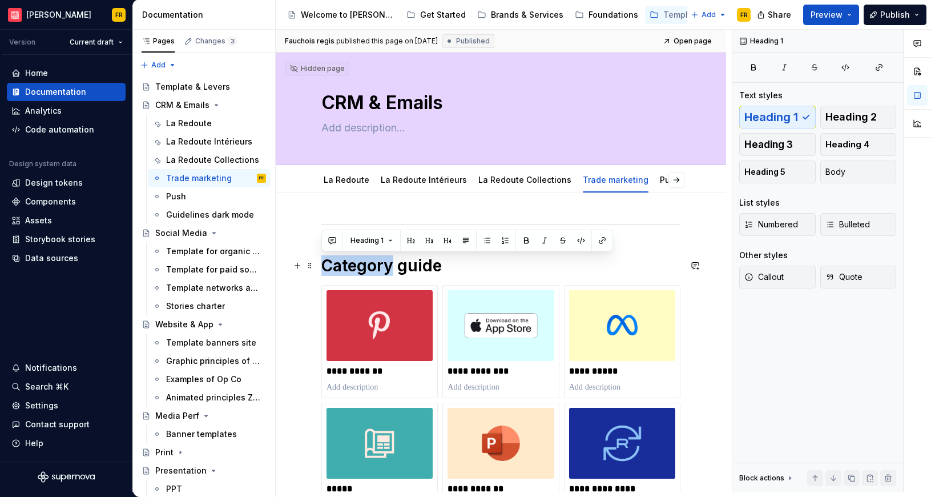
click at [364, 265] on h1 "Category guide" at bounding box center [501, 265] width 359 height 21
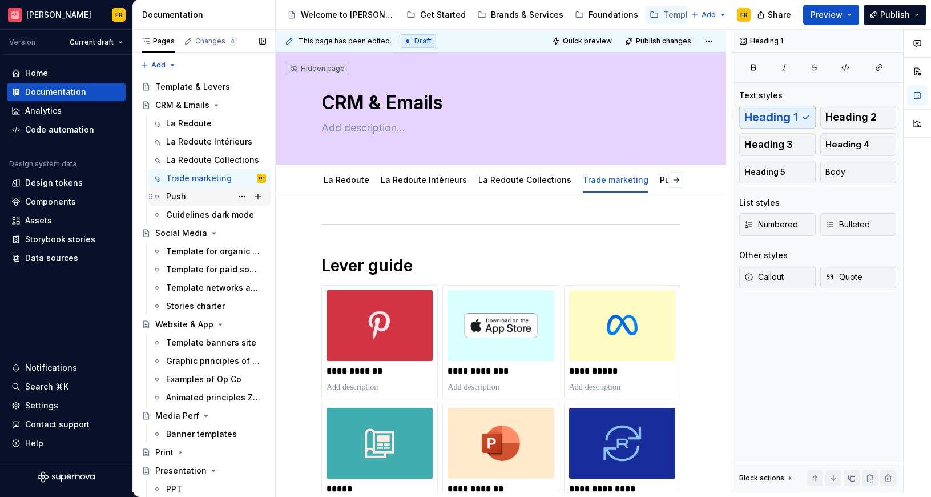
click at [179, 195] on div "Push" at bounding box center [176, 196] width 20 height 11
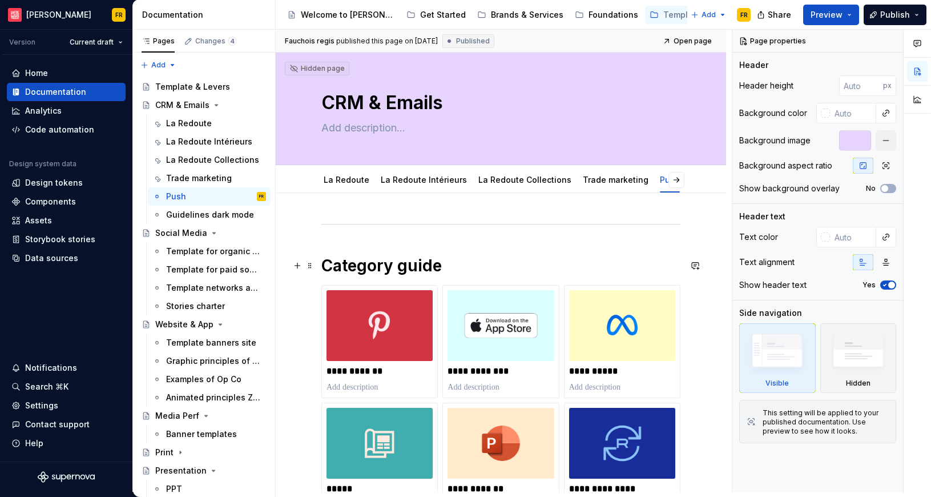
click at [374, 266] on h1 "Category guide" at bounding box center [501, 265] width 359 height 21
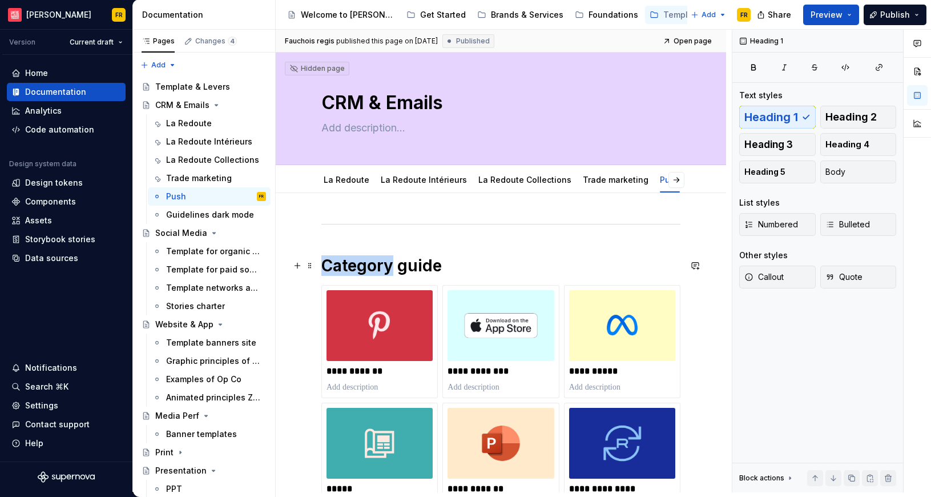
click at [374, 266] on h1 "Category guide" at bounding box center [501, 265] width 359 height 21
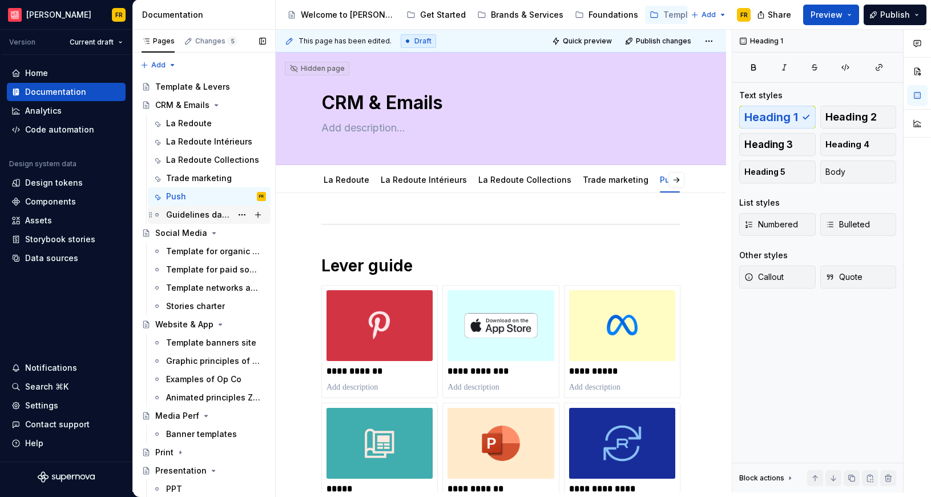
click at [176, 215] on div "Guidelines dark mode" at bounding box center [199, 214] width 66 height 11
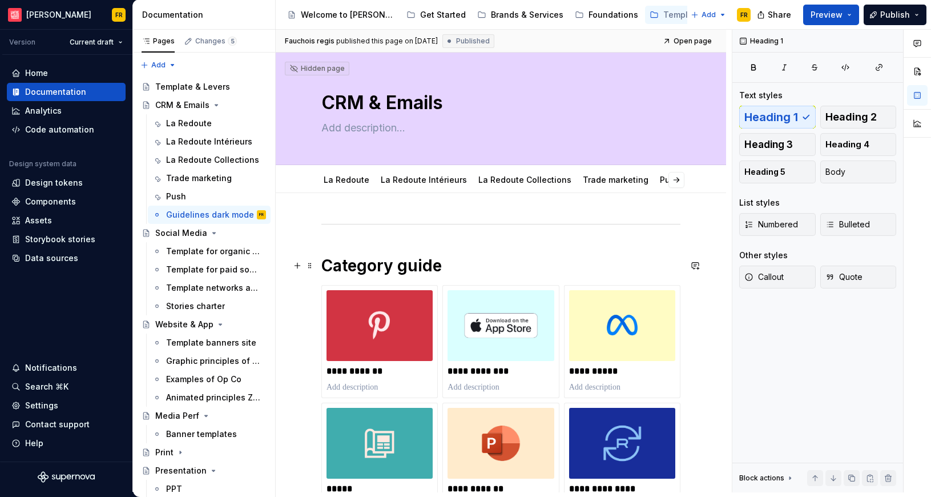
click at [346, 257] on h1 "Category guide" at bounding box center [501, 265] width 359 height 21
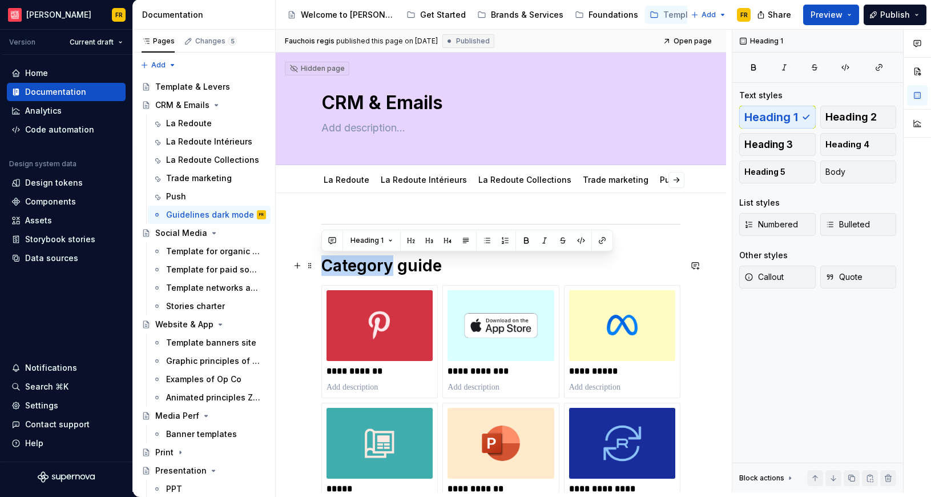
click at [346, 257] on h1 "Category guide" at bounding box center [501, 265] width 359 height 21
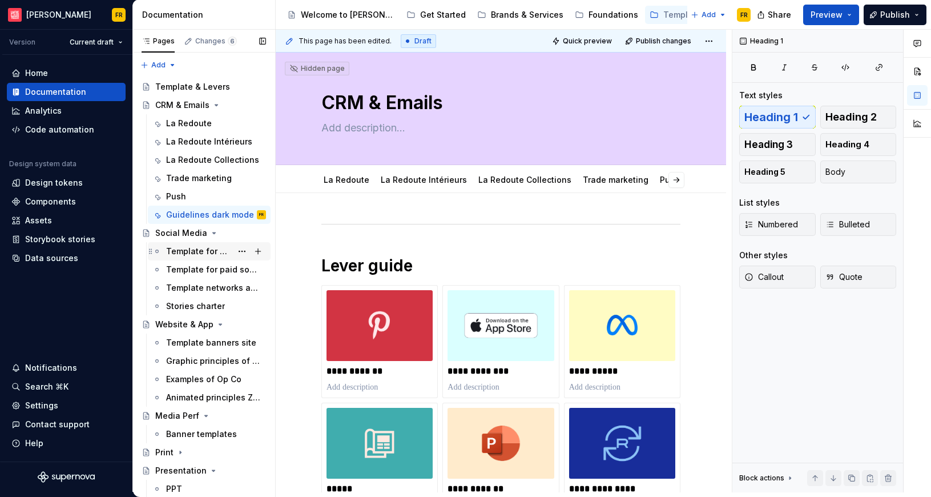
click at [186, 250] on div "Template for organic social networks" at bounding box center [199, 251] width 66 height 11
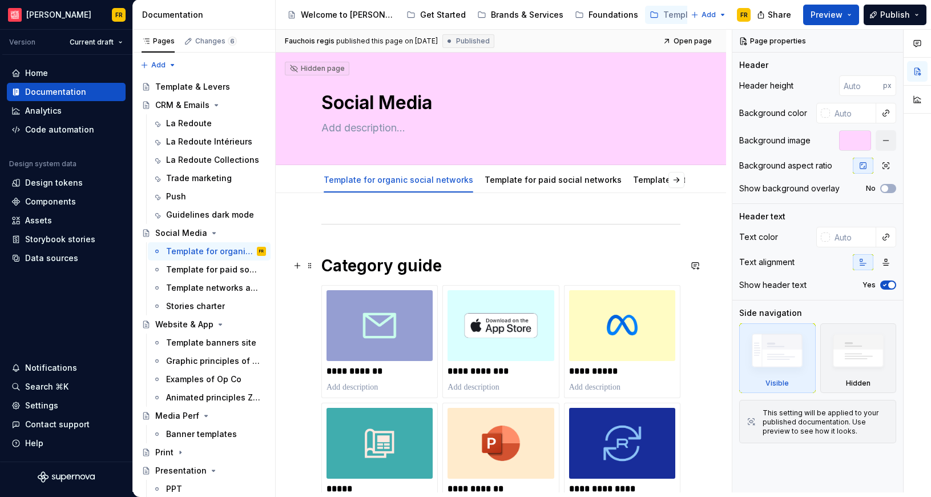
click at [378, 268] on h1 "Category guide" at bounding box center [501, 265] width 359 height 21
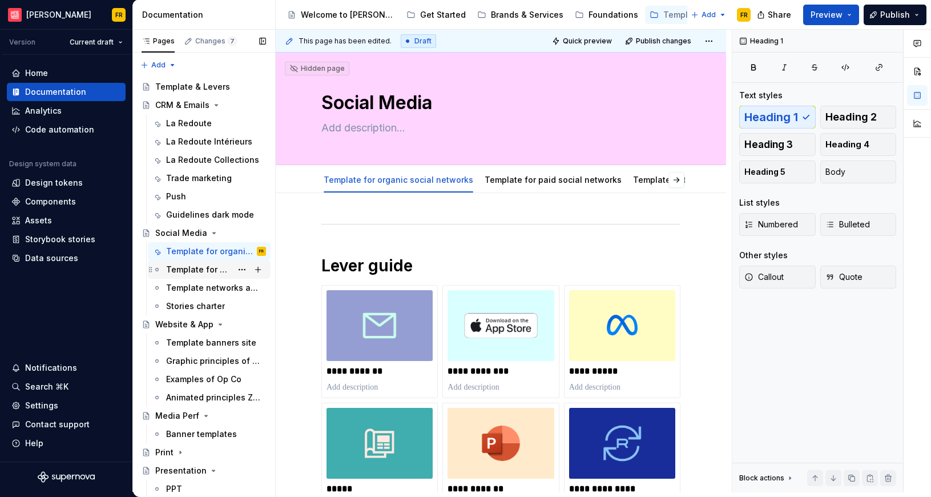
click at [187, 272] on div "Template for paid social networks" at bounding box center [199, 269] width 66 height 11
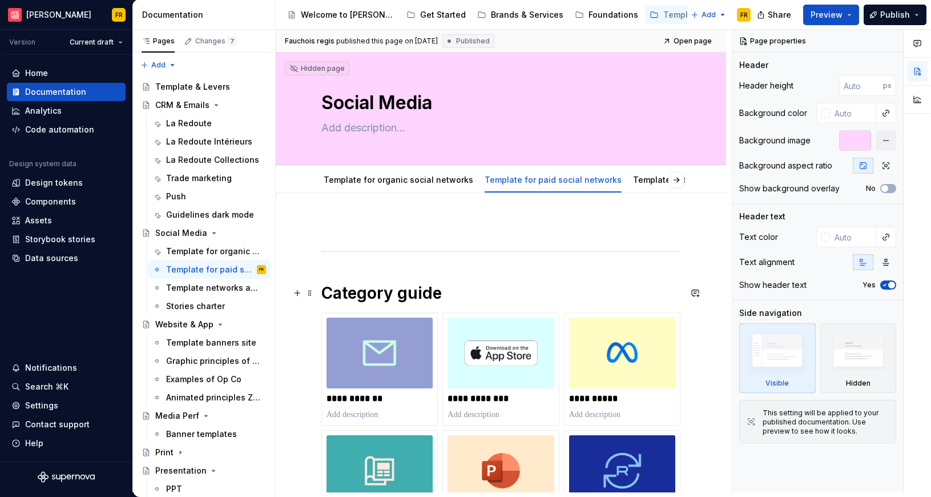
click at [359, 288] on h1 "Category guide" at bounding box center [501, 293] width 359 height 21
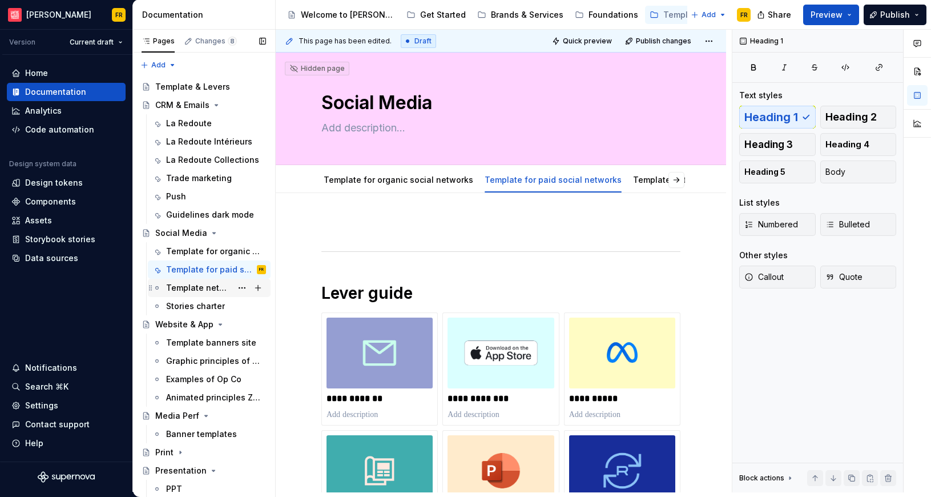
click at [185, 291] on div "Template networks animated social" at bounding box center [199, 287] width 66 height 11
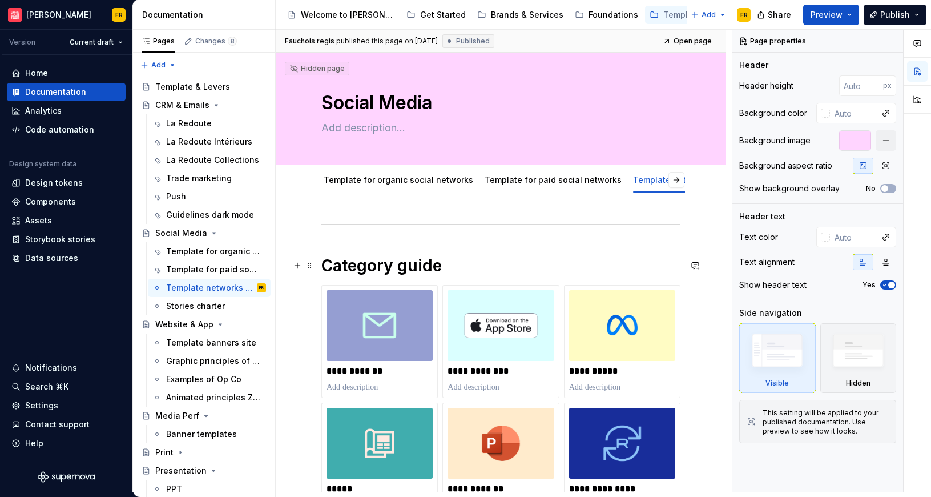
click at [357, 274] on h1 "Category guide" at bounding box center [501, 265] width 359 height 21
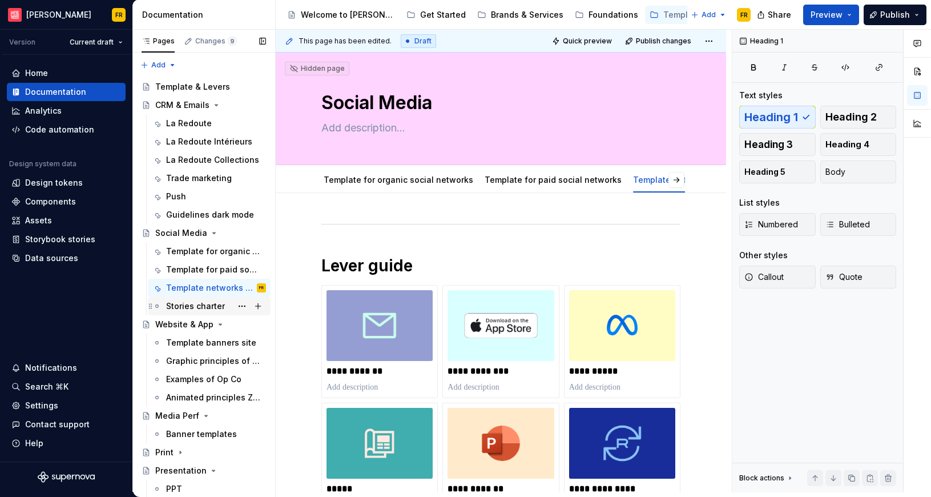
click at [182, 306] on div "Stories charter" at bounding box center [195, 305] width 59 height 11
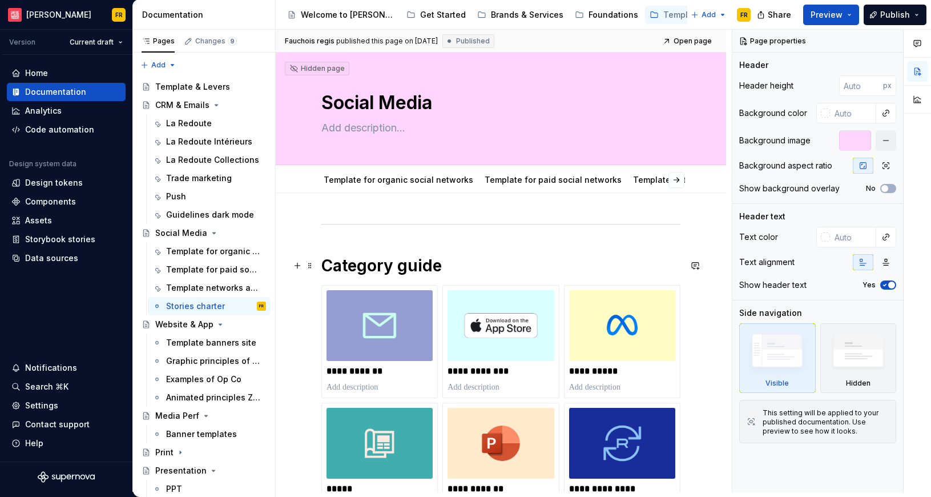
click at [352, 268] on h1 "Category guide" at bounding box center [501, 265] width 359 height 21
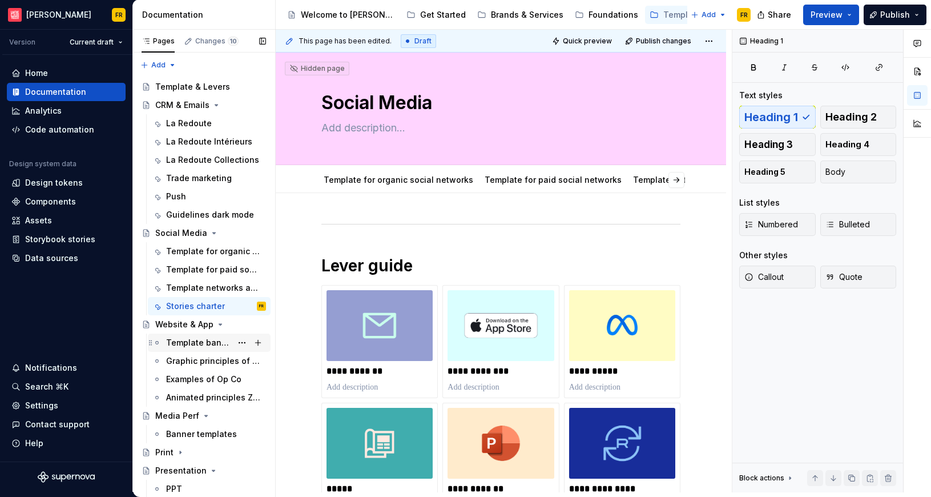
click at [181, 341] on div "Template banners site" at bounding box center [199, 342] width 66 height 11
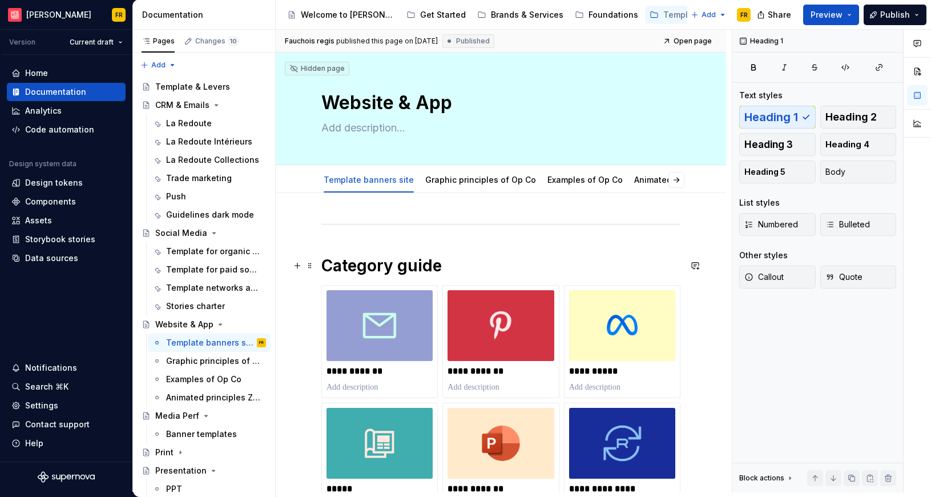
click at [372, 261] on h1 "Category guide" at bounding box center [501, 265] width 359 height 21
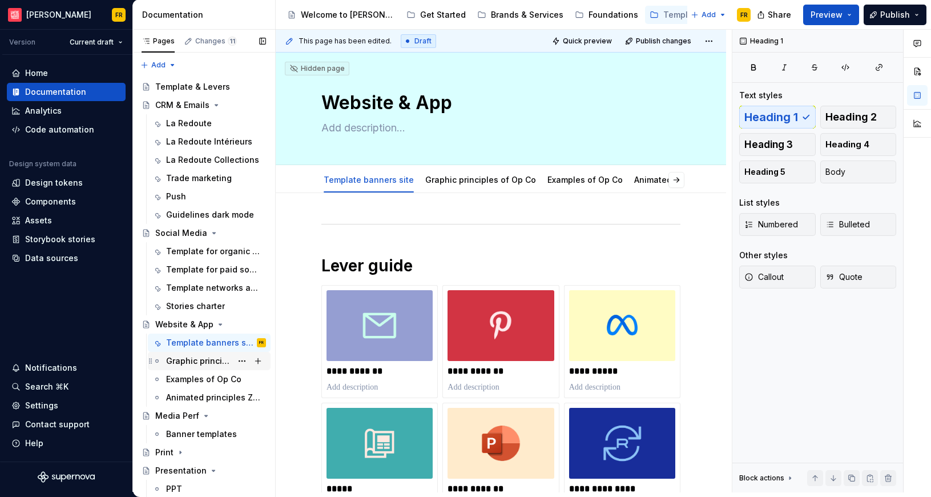
click at [181, 361] on div "Graphic principles of Op Co" at bounding box center [199, 360] width 66 height 11
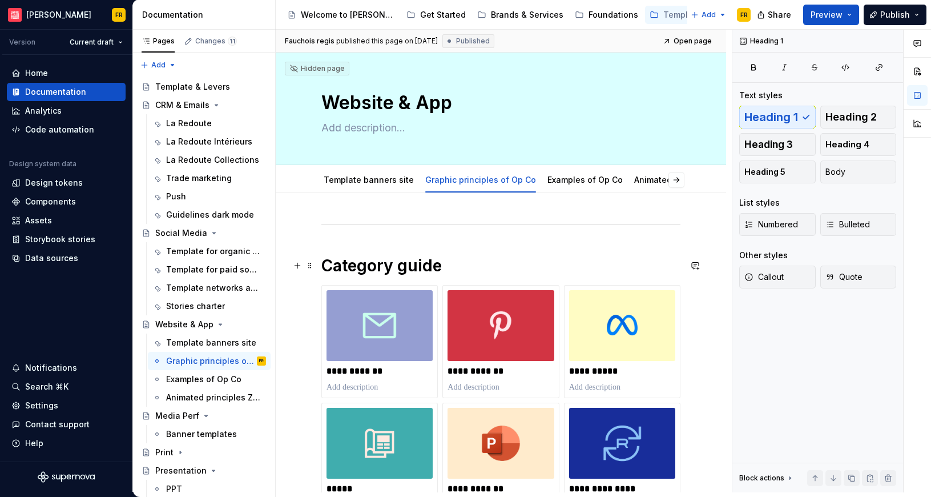
click at [358, 272] on h1 "Category guide" at bounding box center [501, 265] width 359 height 21
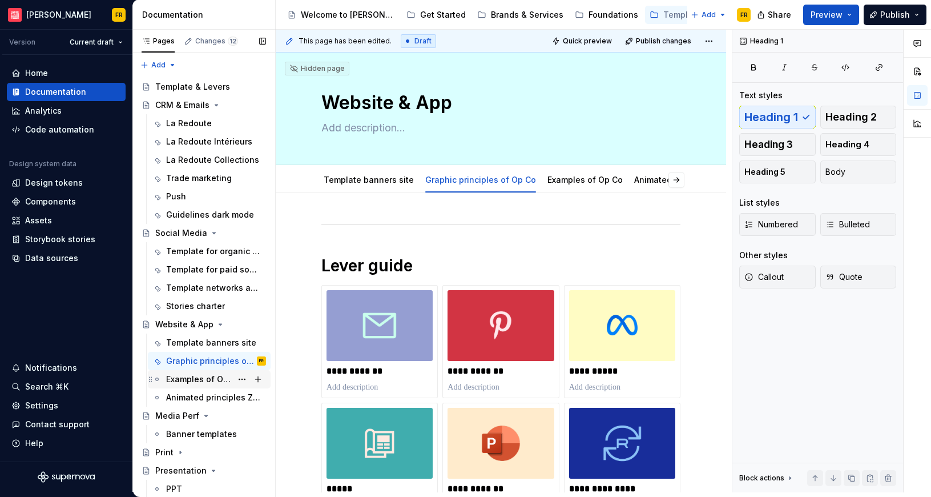
click at [180, 380] on div "Examples of Op Co" at bounding box center [199, 379] width 66 height 11
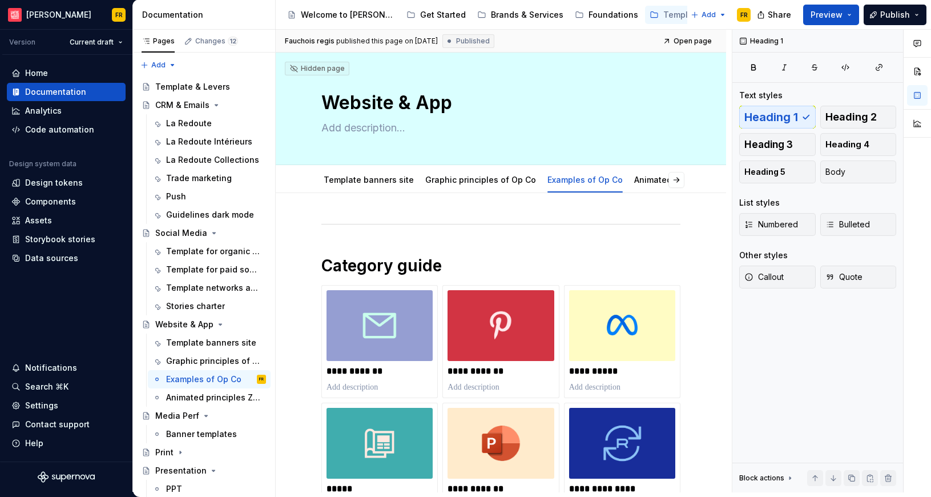
click at [362, 264] on h1 "Category guide" at bounding box center [501, 265] width 359 height 21
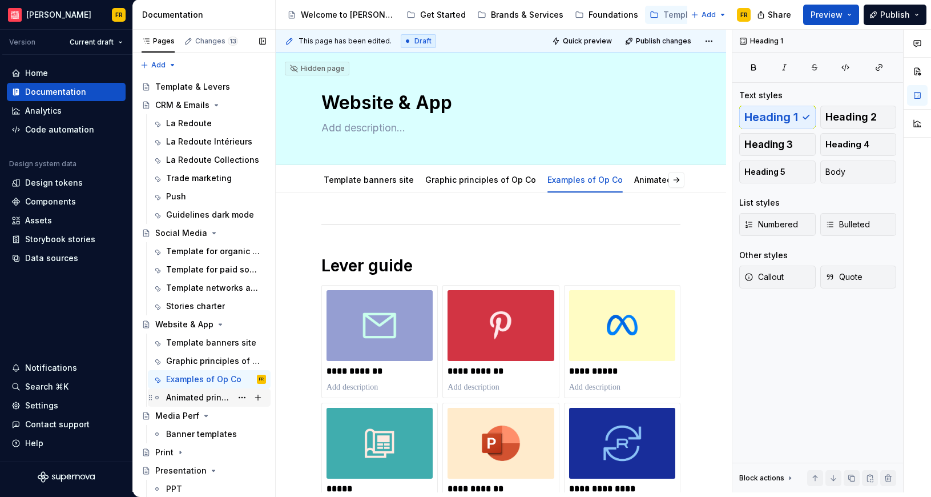
click at [194, 395] on div "Animated principles Zsa Op Co" at bounding box center [199, 397] width 66 height 11
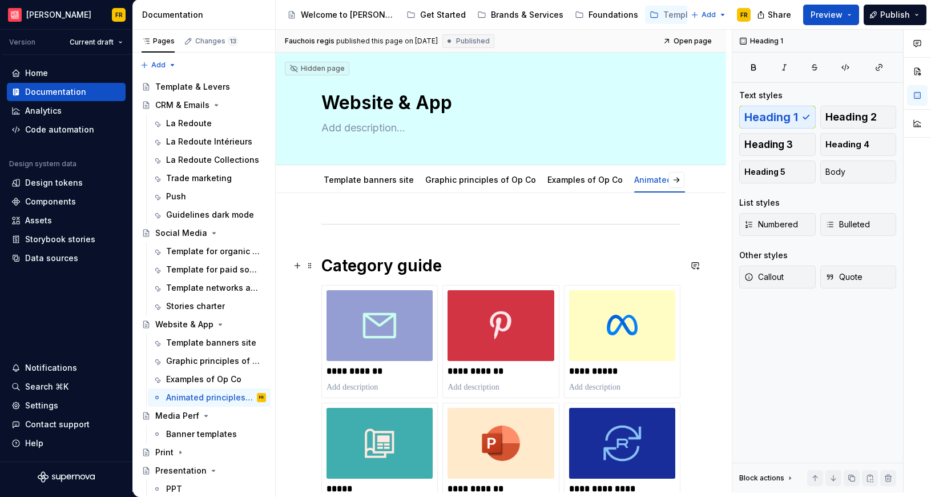
click at [352, 263] on h1 "Category guide" at bounding box center [501, 265] width 359 height 21
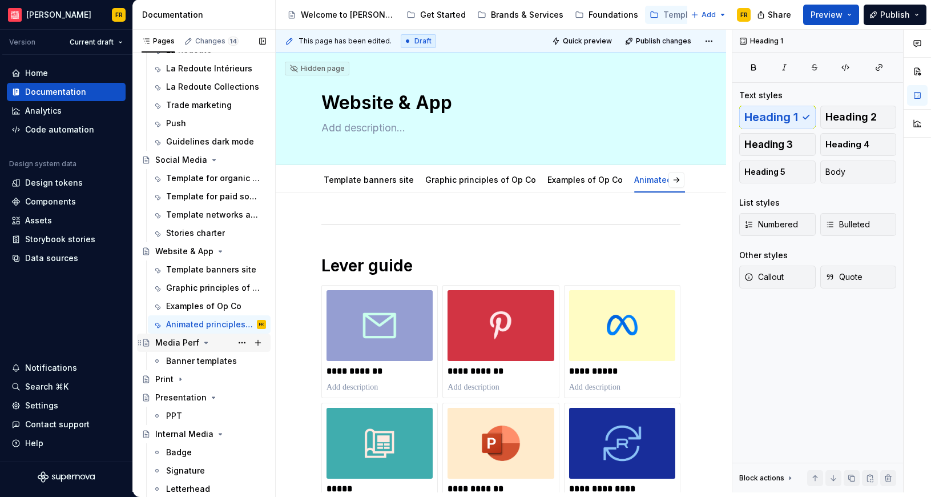
scroll to position [81, 0]
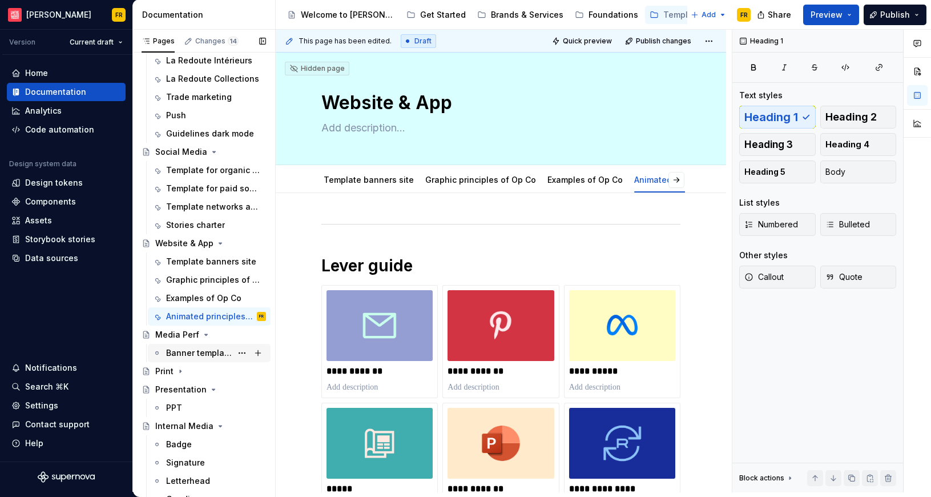
click at [195, 355] on div "Banner templates" at bounding box center [199, 352] width 66 height 11
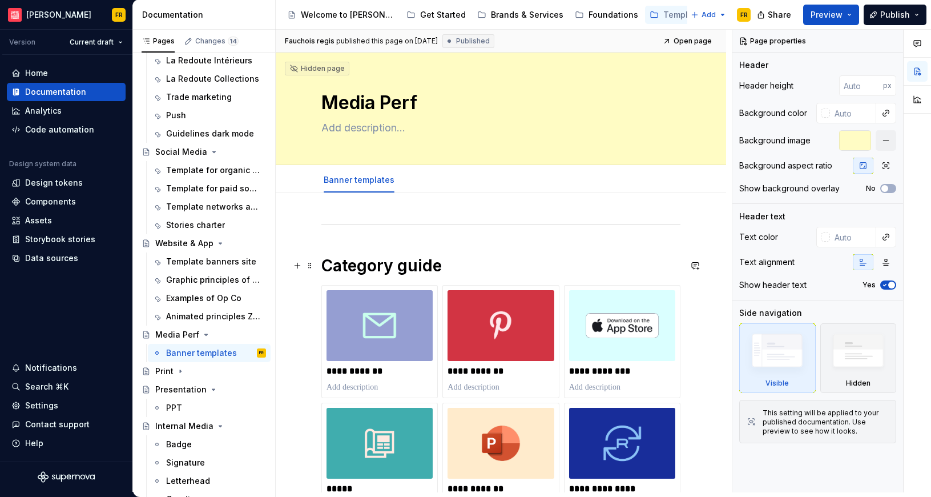
click at [383, 268] on h1 "Category guide" at bounding box center [501, 265] width 359 height 21
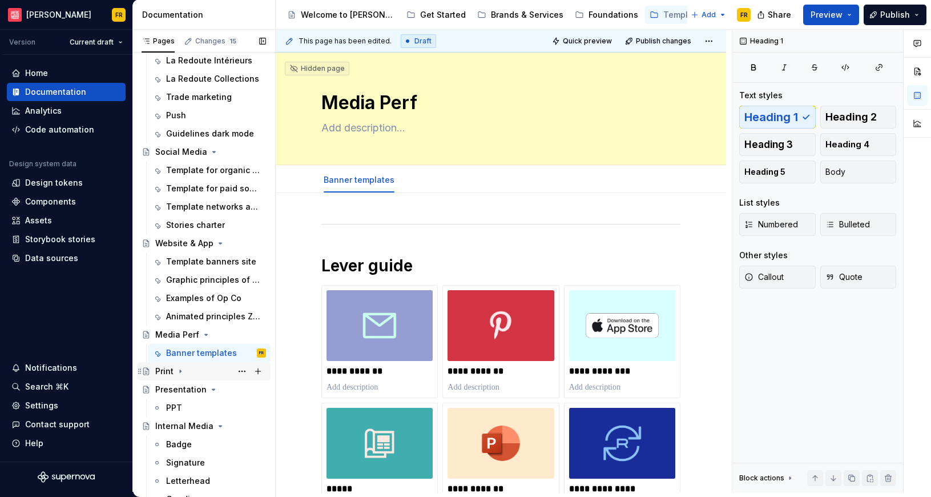
click at [183, 376] on div "Print" at bounding box center [210, 371] width 111 height 16
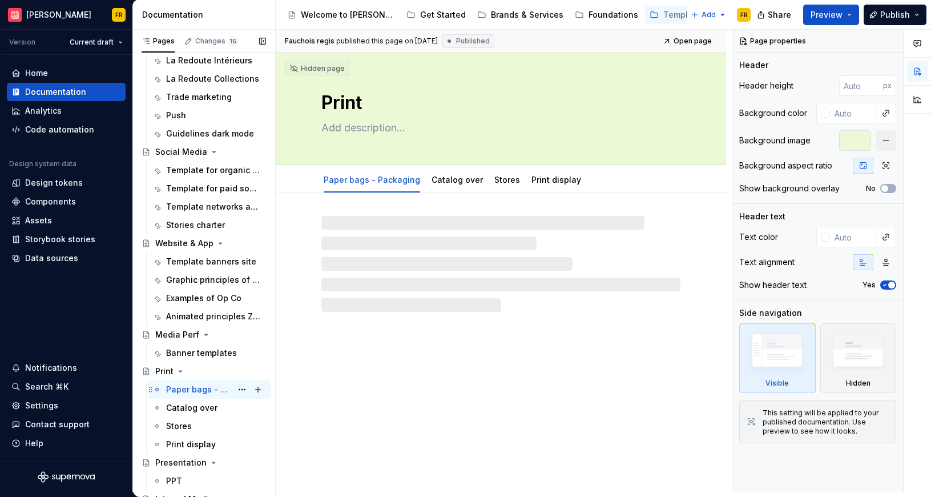
click at [187, 388] on div "Paper bags - Packaging" at bounding box center [199, 389] width 66 height 11
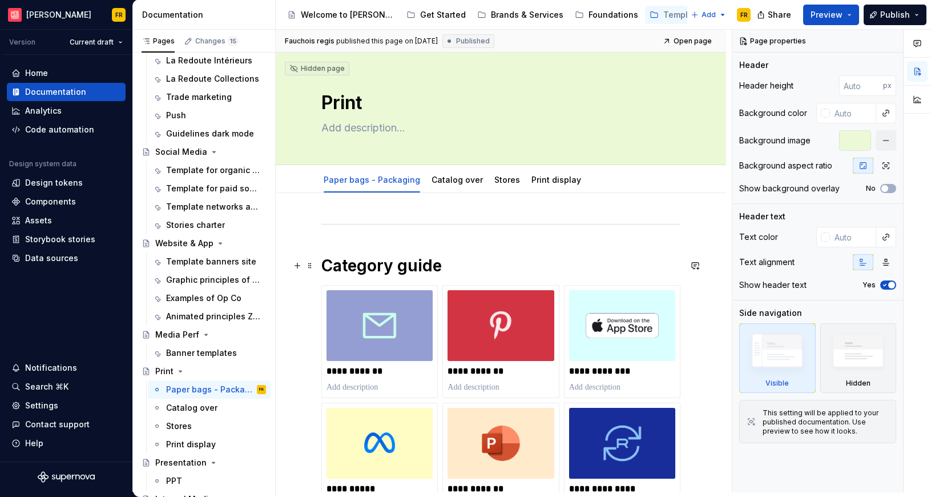
click at [411, 262] on h1 "Category guide" at bounding box center [501, 265] width 359 height 21
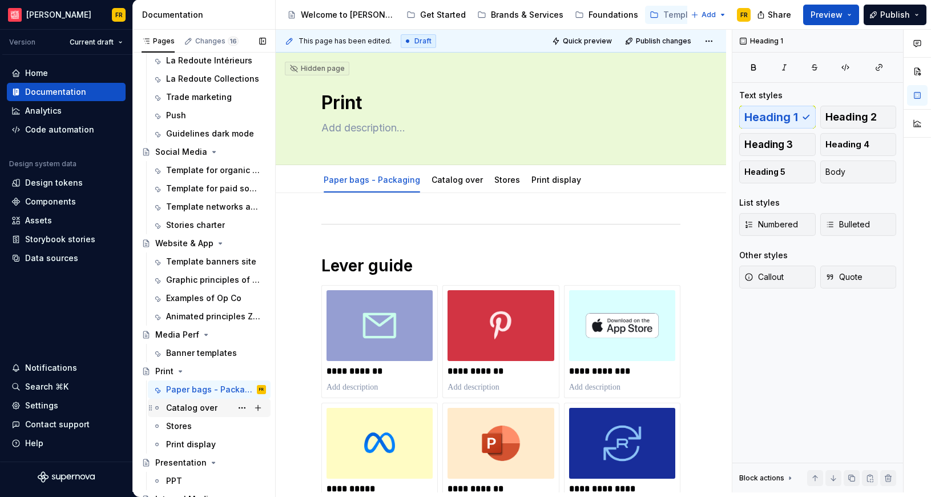
click at [192, 399] on div "Catalog over" at bounding box center [209, 408] width 123 height 18
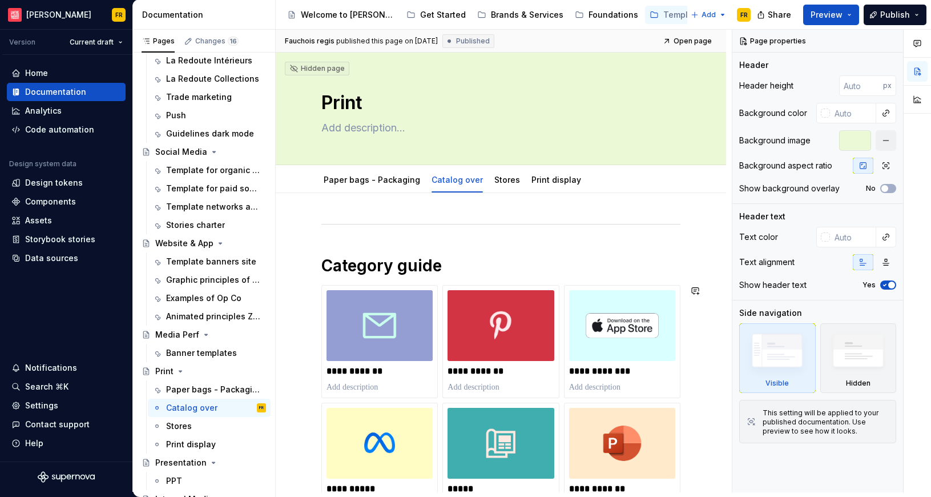
click at [378, 272] on h1 "Category guide" at bounding box center [501, 265] width 359 height 21
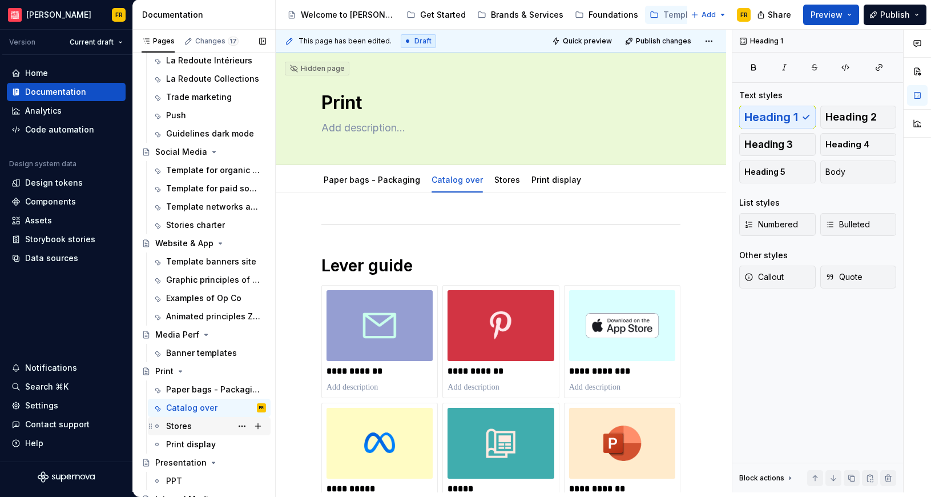
click at [189, 425] on div "Stores" at bounding box center [179, 425] width 26 height 11
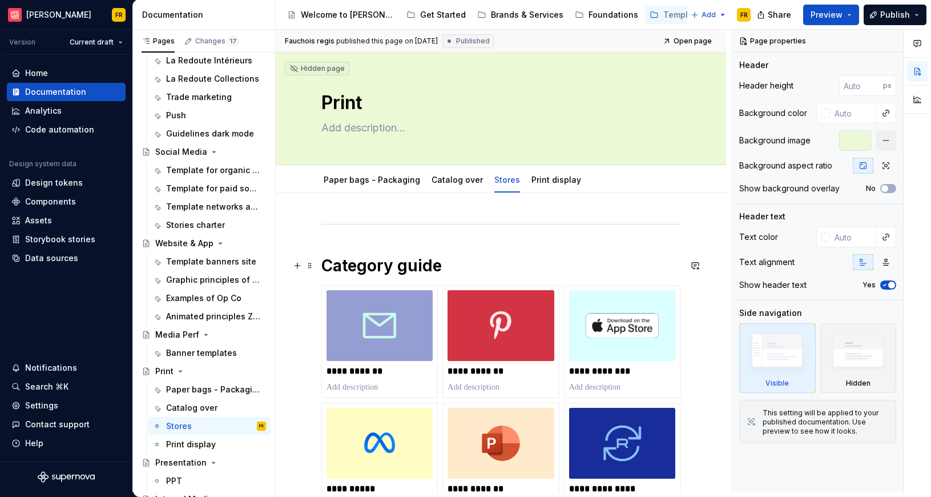
type textarea "*"
click at [379, 262] on h1 "Category guide" at bounding box center [501, 265] width 359 height 21
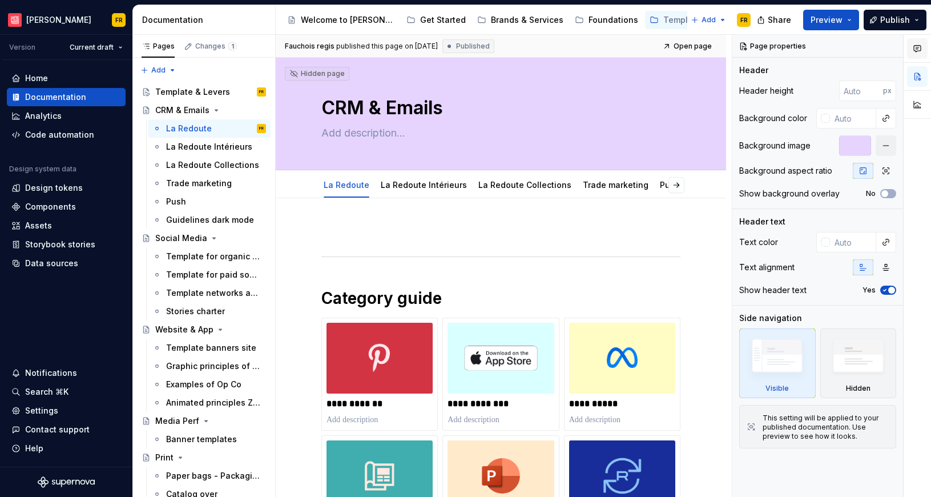
click at [919, 51] on icon "button" at bounding box center [917, 48] width 9 height 9
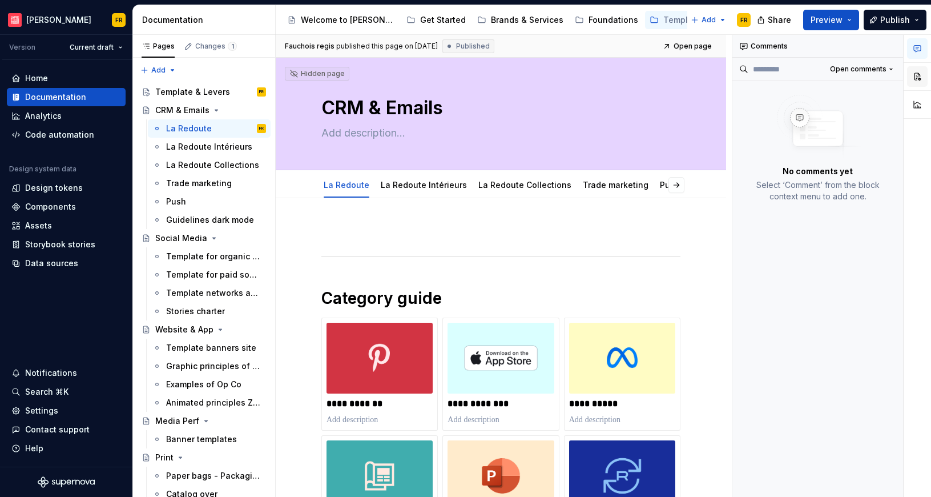
click at [918, 71] on button "button" at bounding box center [917, 76] width 21 height 21
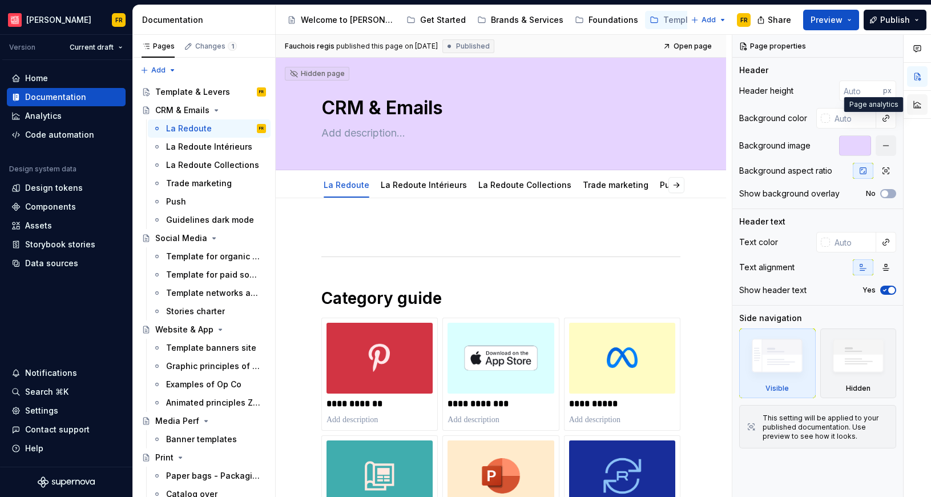
click at [919, 106] on button "button" at bounding box center [917, 104] width 21 height 21
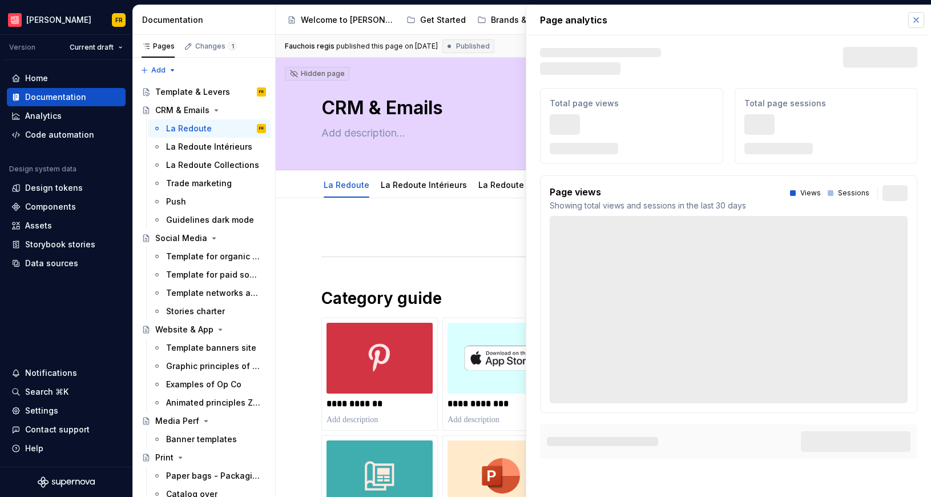
click at [915, 21] on button "button" at bounding box center [917, 20] width 16 height 16
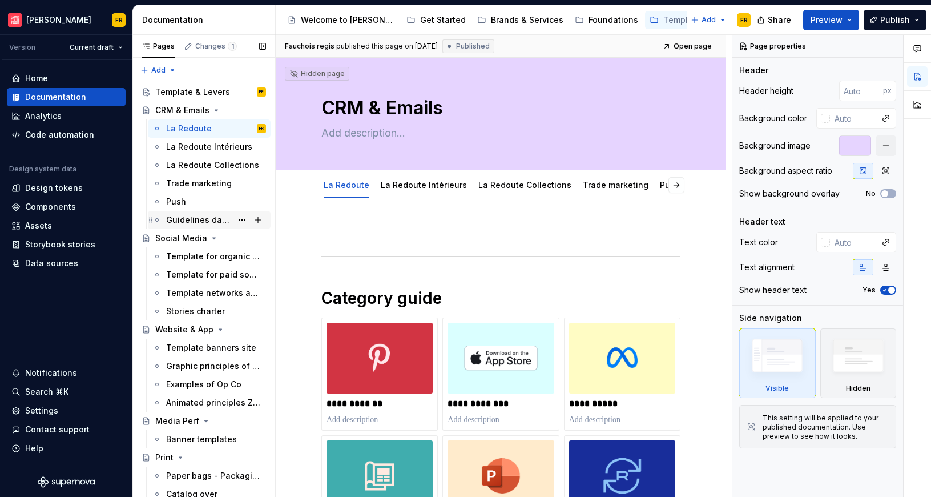
type textarea "*"
click at [40, 484] on icon "Supernova Logo" at bounding box center [43, 481] width 11 height 11
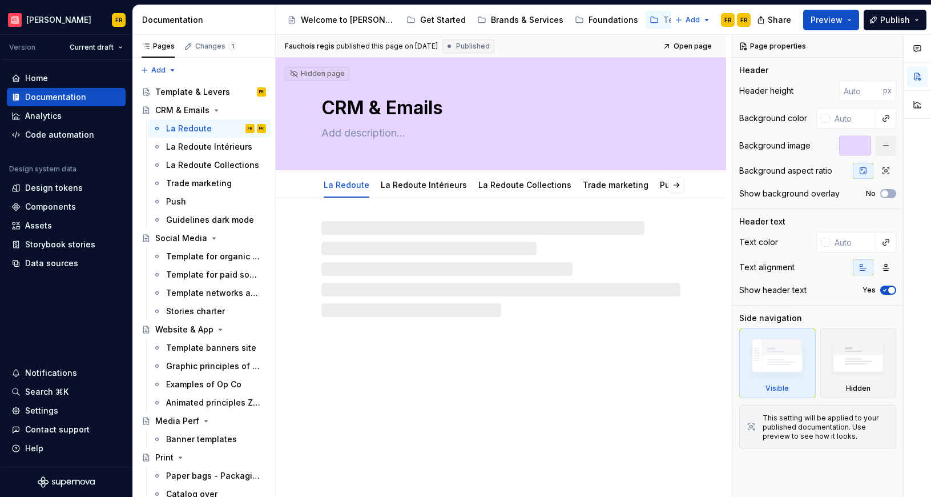
type textarea "*"
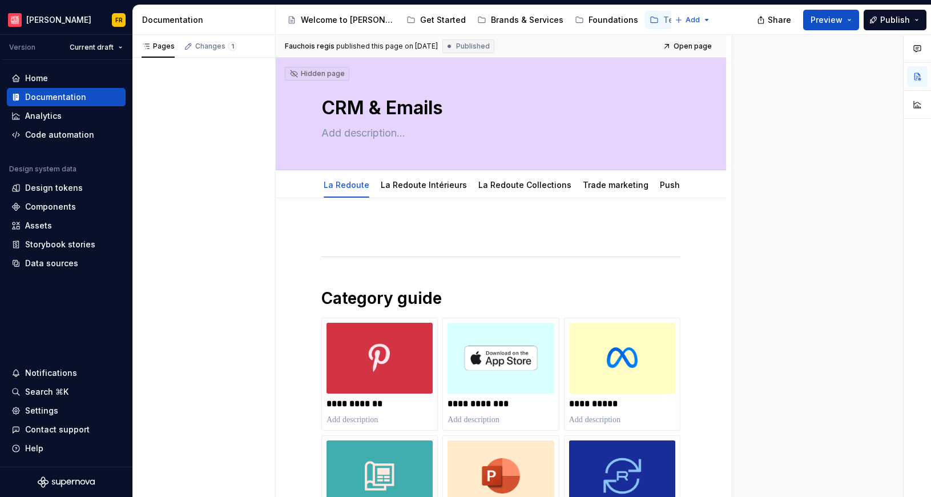
type textarea "*"
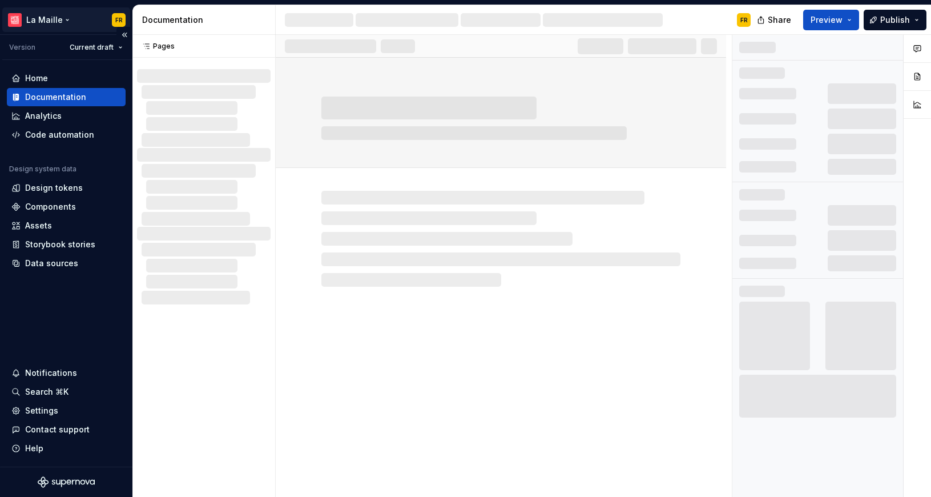
click at [38, 16] on html "La Maille FR Version Current draft Home Documentation Analytics Code automation…" at bounding box center [465, 248] width 931 height 497
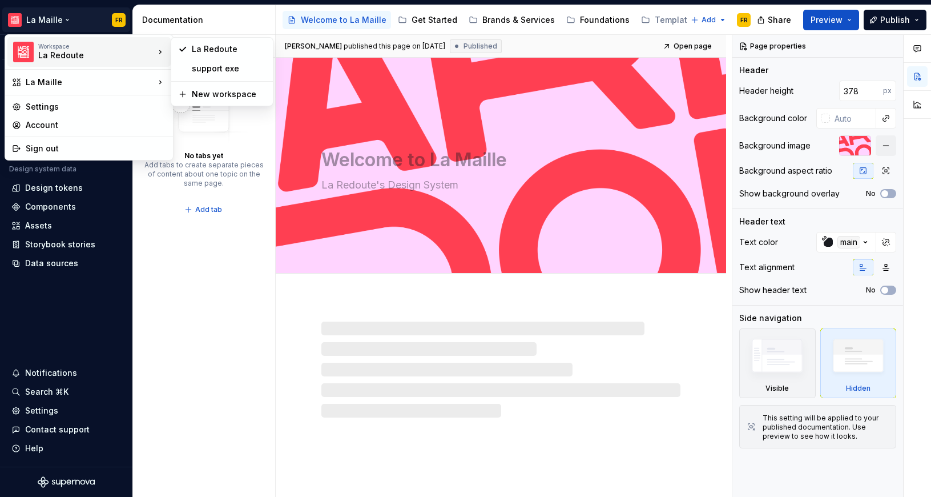
type textarea "*"
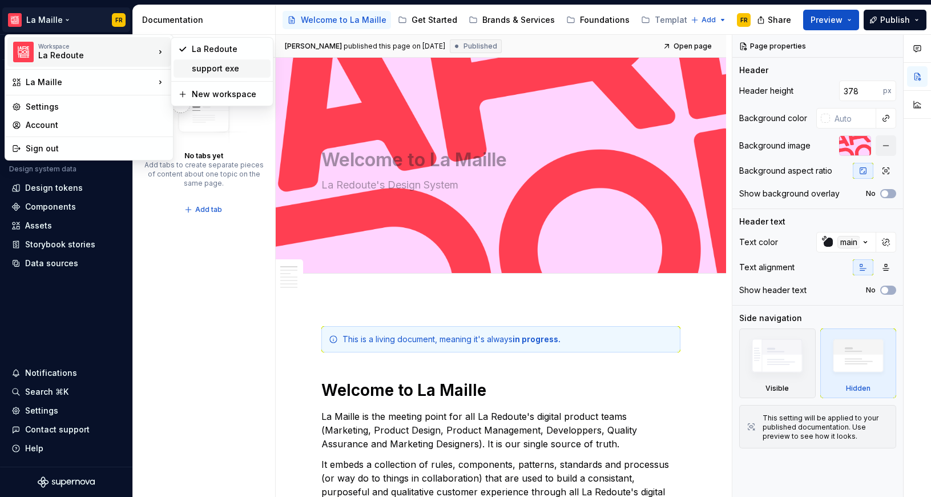
click at [198, 66] on div "support exe" at bounding box center [229, 68] width 74 height 11
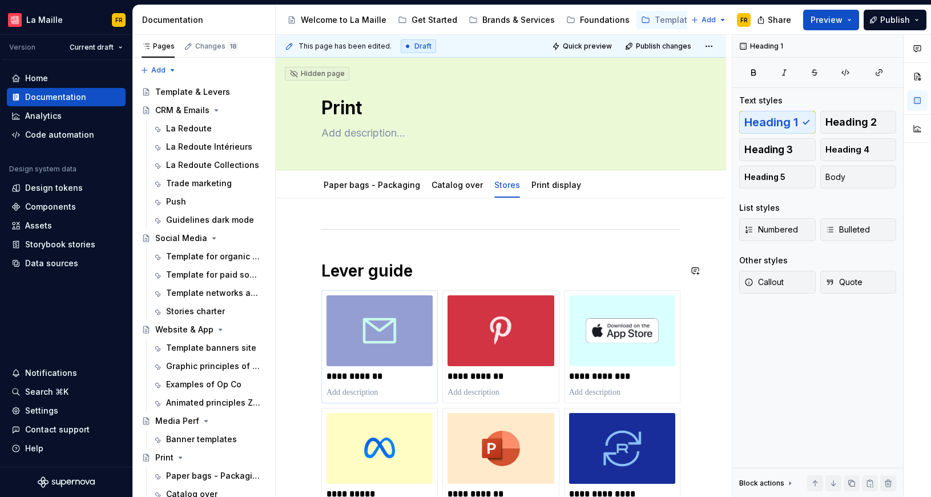
scroll to position [81, 0]
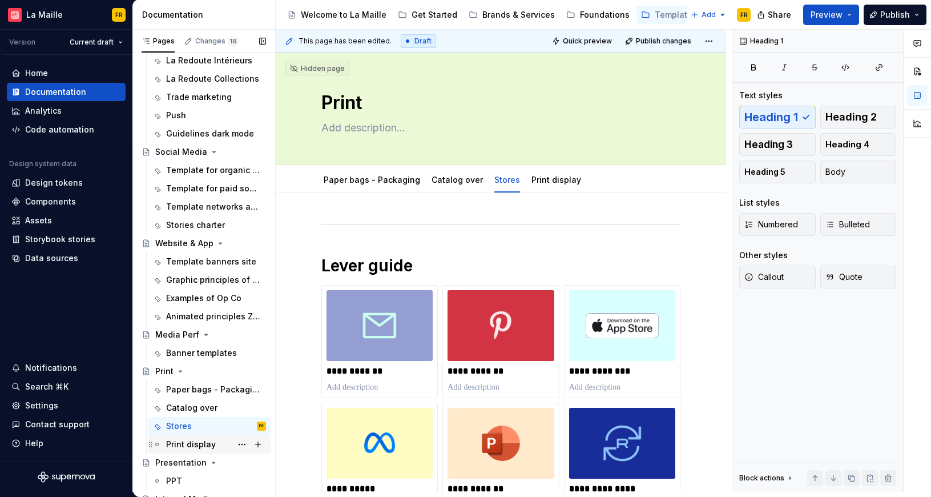
click at [183, 444] on div "Print display" at bounding box center [191, 444] width 50 height 11
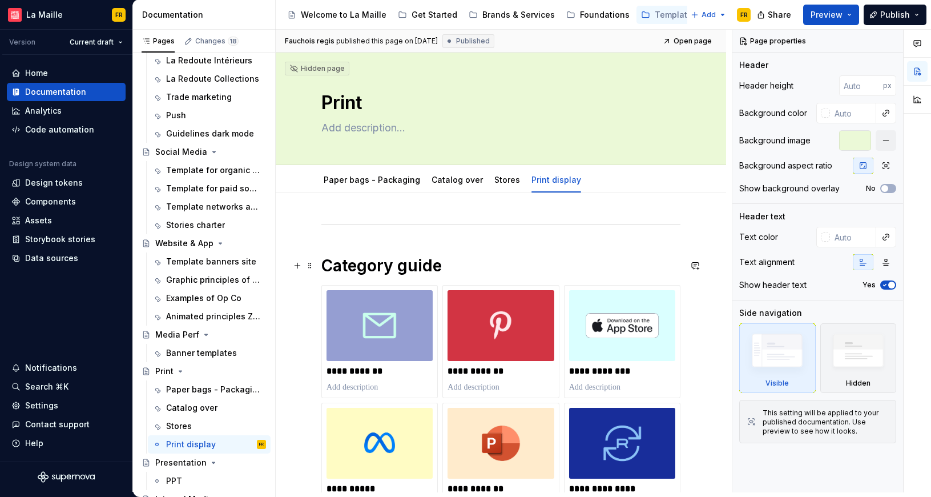
click at [376, 271] on h1 "Category guide" at bounding box center [501, 265] width 359 height 21
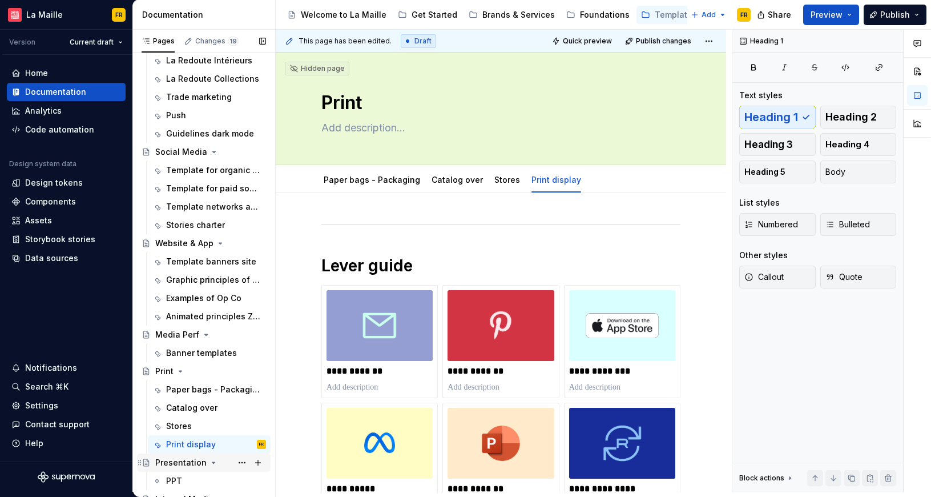
click at [179, 472] on div "PPT" at bounding box center [209, 481] width 123 height 18
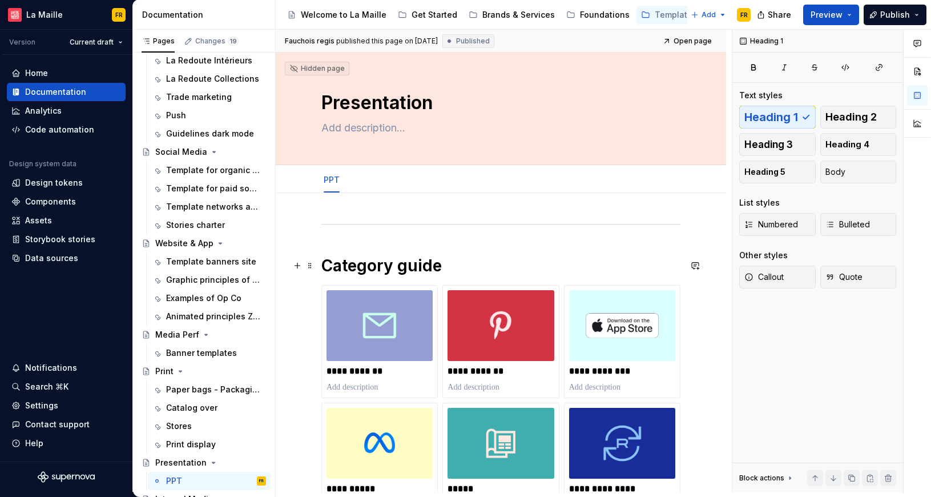
click at [381, 259] on h1 "Category guide" at bounding box center [501, 265] width 359 height 21
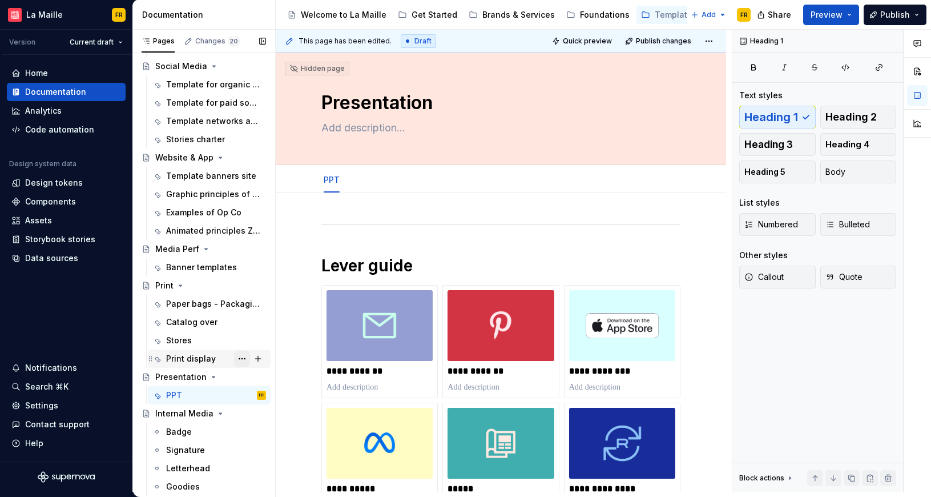
scroll to position [168, 0]
click at [170, 428] on div "Badge" at bounding box center [179, 430] width 26 height 11
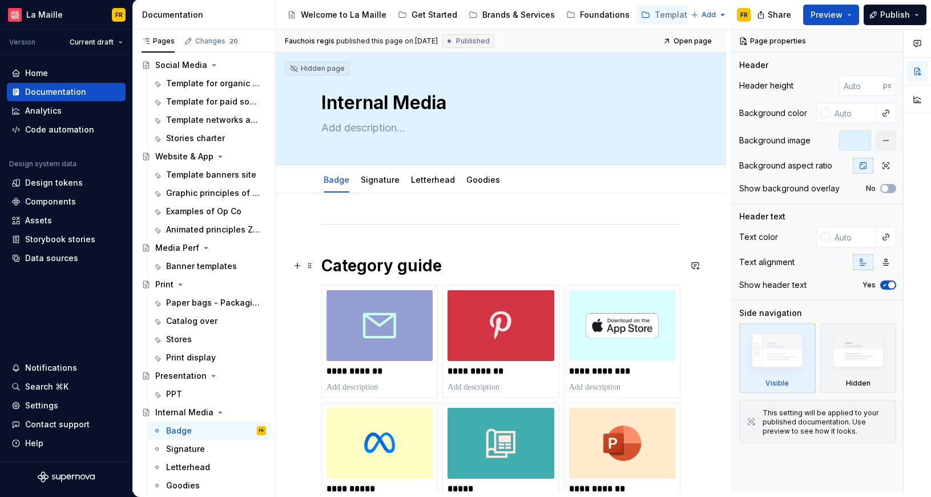
click at [351, 261] on h1 "Category guide" at bounding box center [501, 265] width 359 height 21
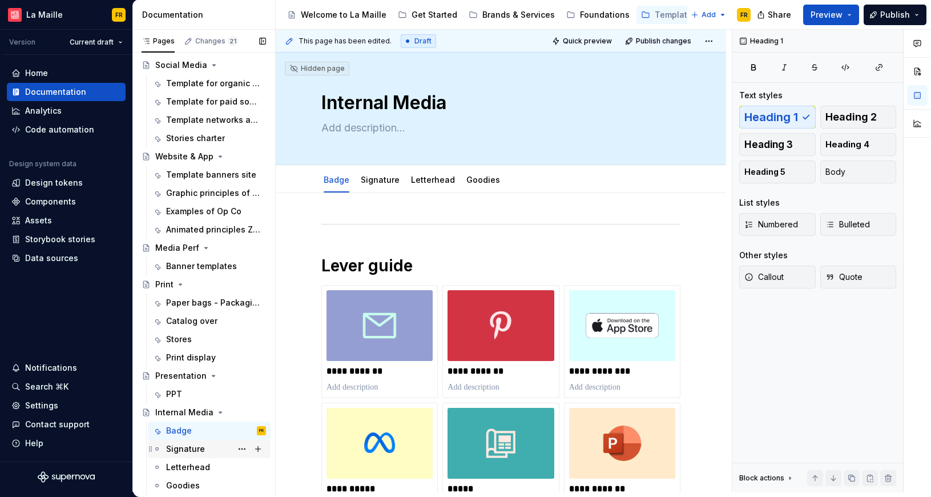
click at [168, 445] on div "Signature" at bounding box center [185, 448] width 39 height 11
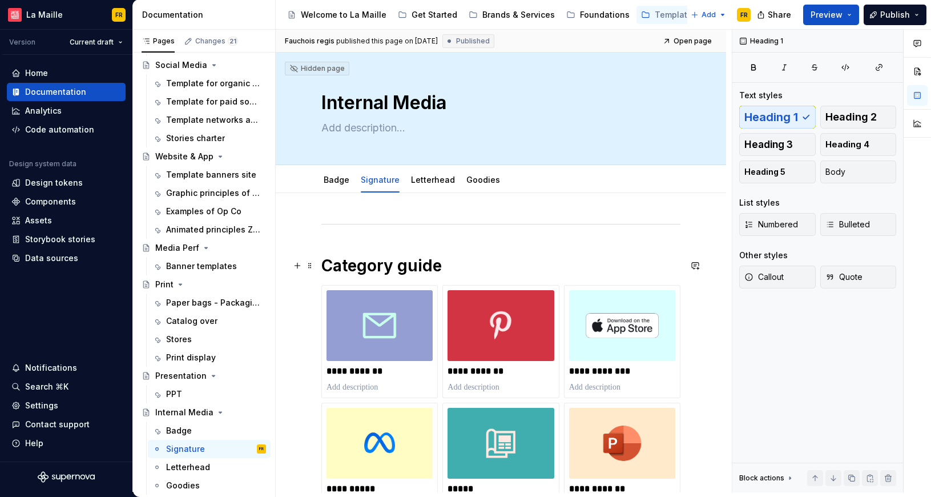
click at [376, 272] on h1 "Category guide" at bounding box center [501, 265] width 359 height 21
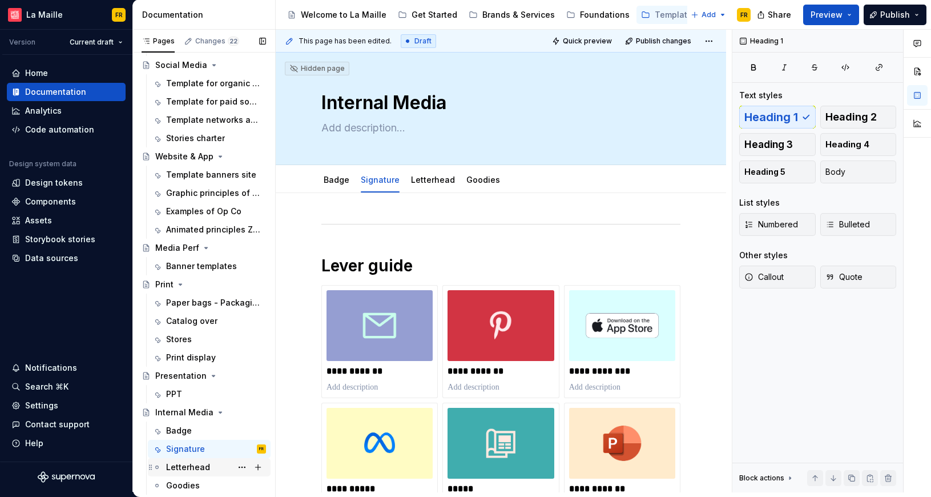
click at [180, 464] on div "Letterhead" at bounding box center [188, 466] width 44 height 11
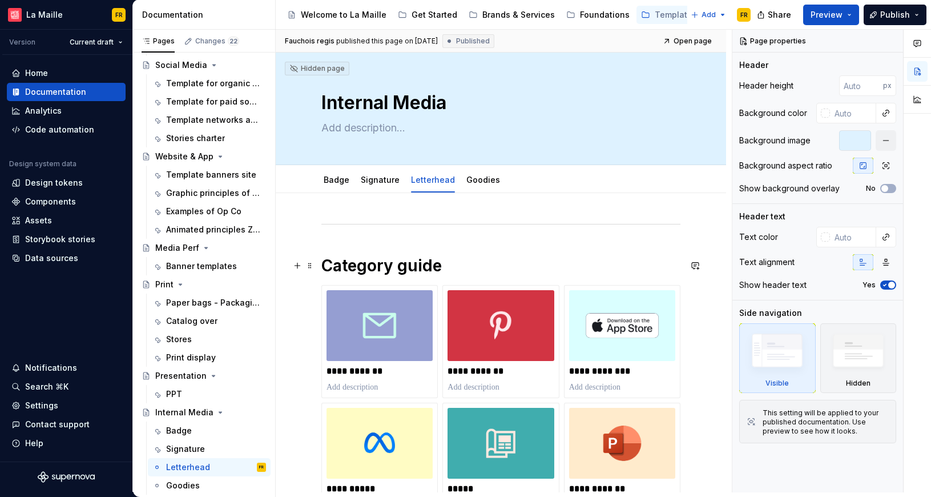
click at [387, 272] on h1 "Category guide" at bounding box center [501, 265] width 359 height 21
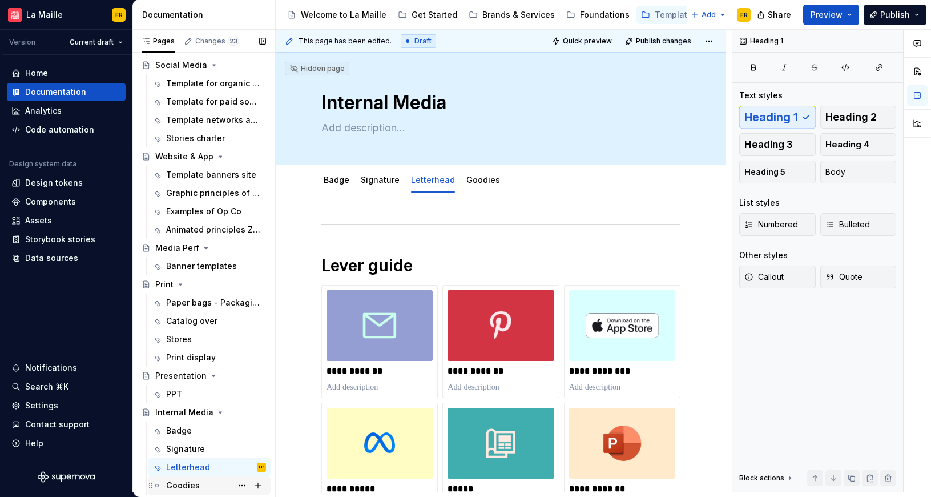
click at [172, 484] on div "Goodies" at bounding box center [183, 485] width 34 height 11
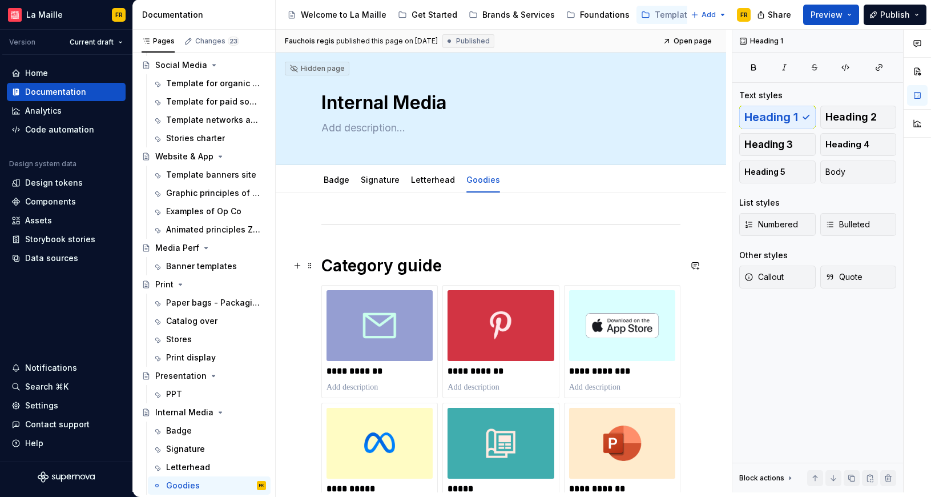
click at [342, 265] on h1 "Category guide" at bounding box center [501, 265] width 359 height 21
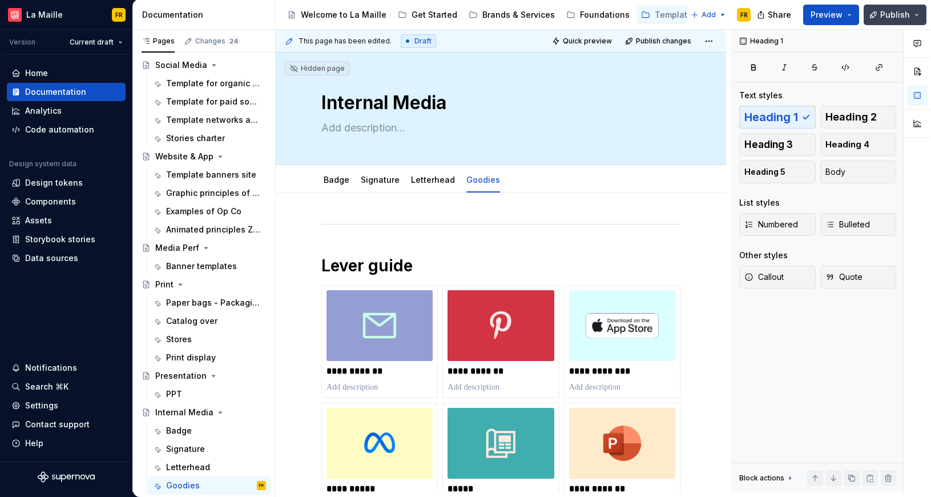
click at [890, 9] on button "Publish" at bounding box center [895, 15] width 63 height 21
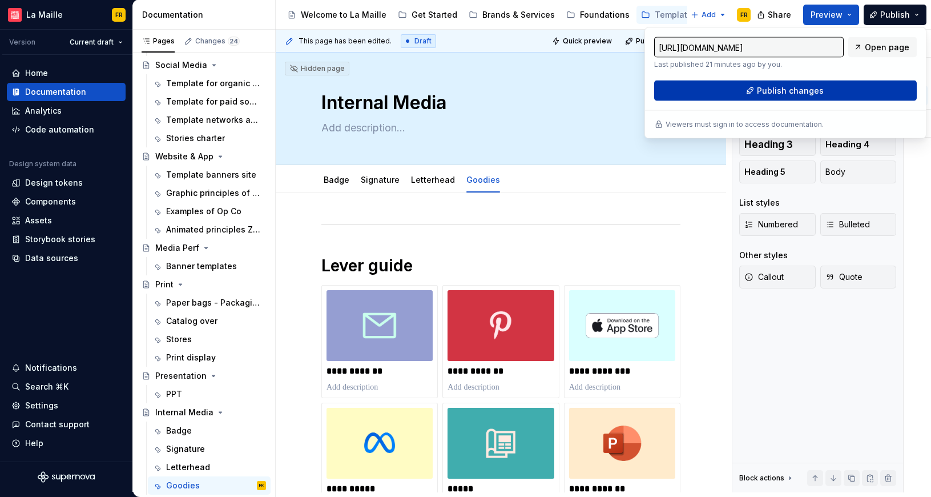
click at [786, 85] on button "Publish changes" at bounding box center [785, 91] width 263 height 21
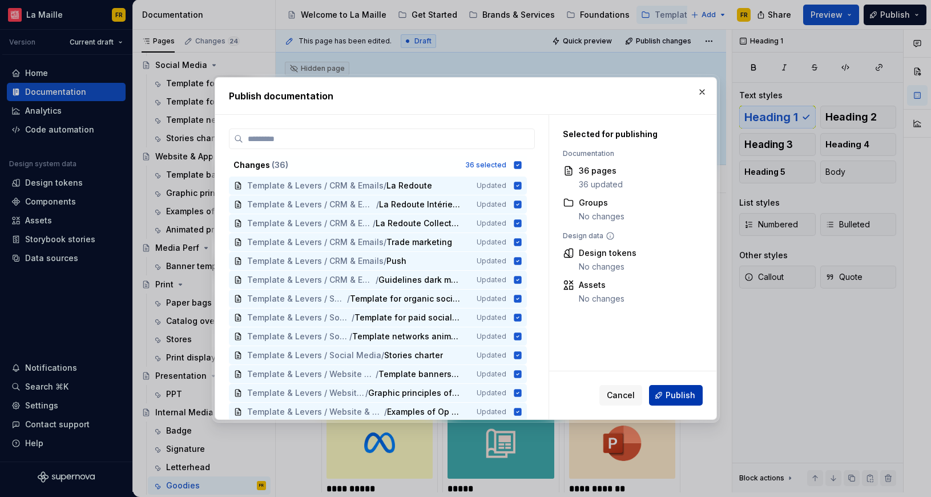
click at [669, 389] on button "Publish" at bounding box center [676, 395] width 54 height 21
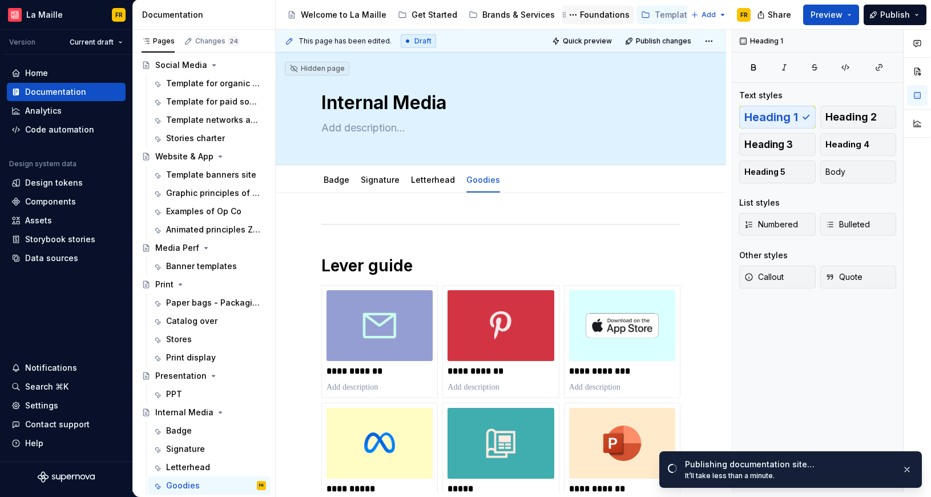
click at [580, 17] on div "Foundations" at bounding box center [605, 14] width 50 height 11
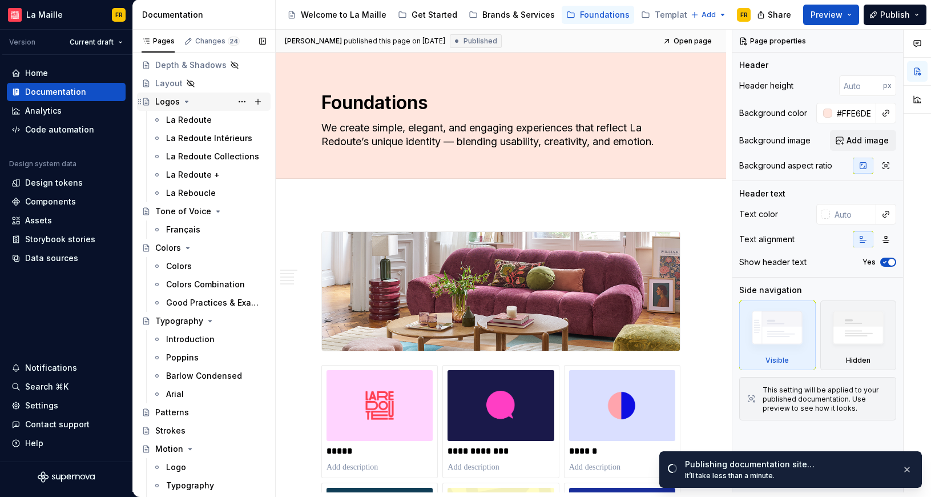
click at [162, 98] on div "Logos" at bounding box center [167, 101] width 25 height 11
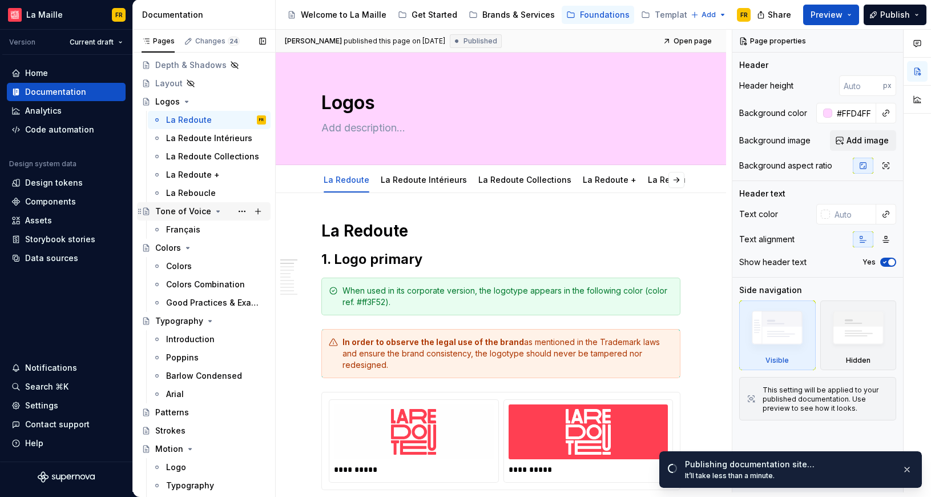
click at [171, 207] on div "Tone of Voice" at bounding box center [183, 211] width 56 height 11
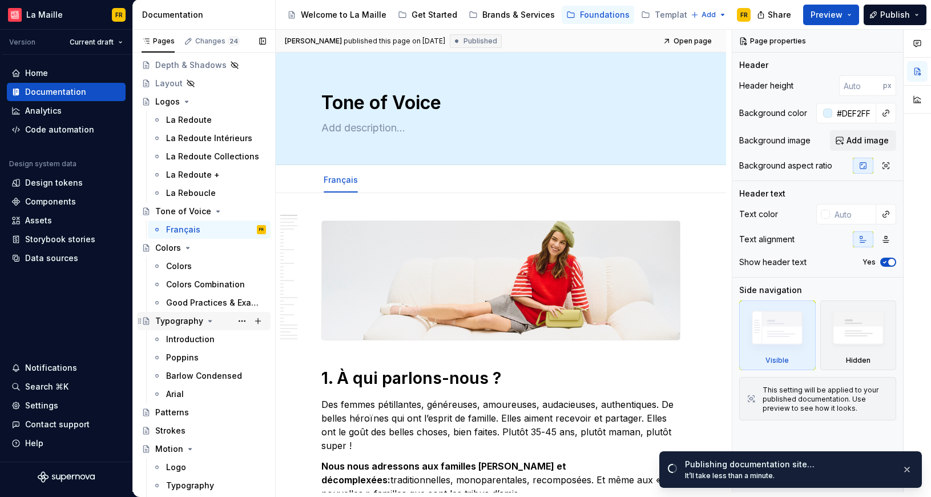
click at [164, 322] on div "Typography" at bounding box center [179, 320] width 48 height 11
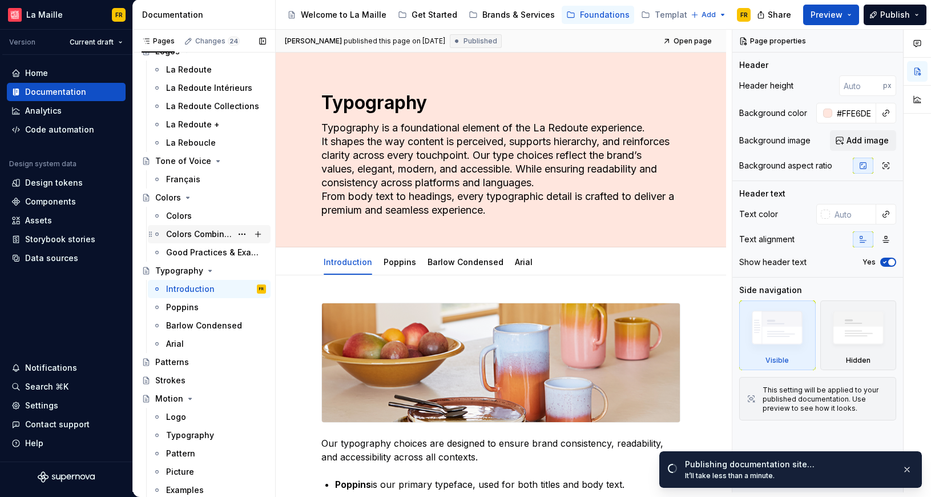
scroll to position [308, 0]
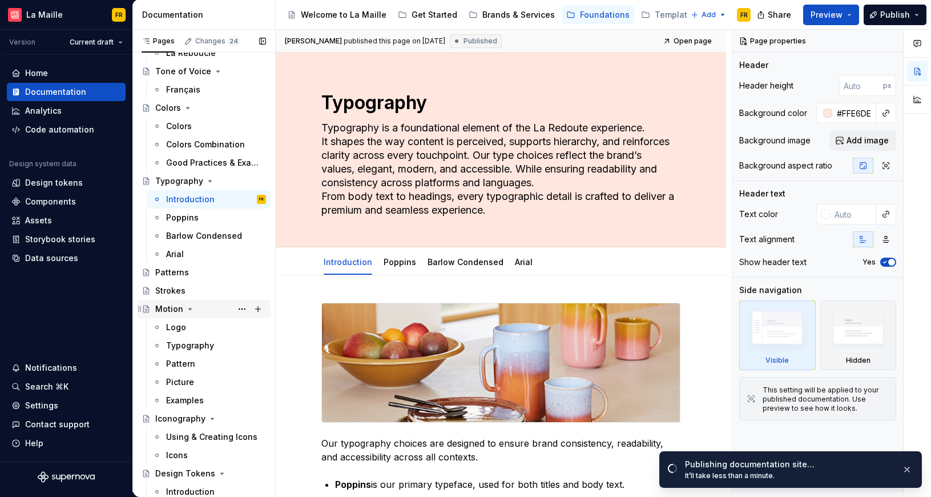
click at [171, 304] on div "Motion" at bounding box center [169, 308] width 28 height 11
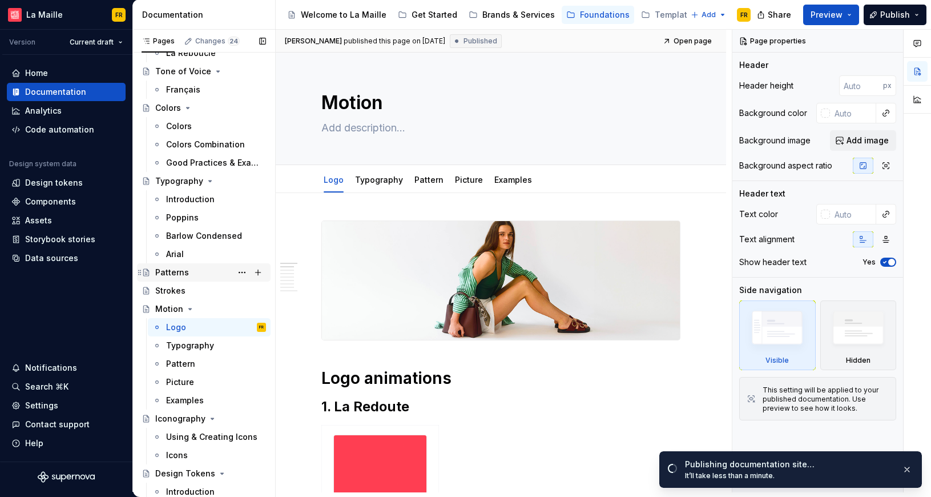
click at [172, 276] on div "Patterns" at bounding box center [172, 272] width 34 height 11
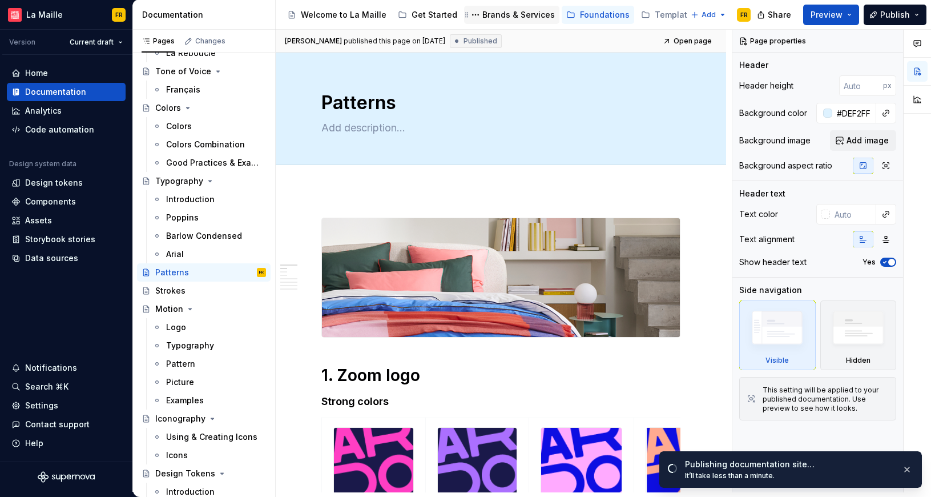
click at [492, 17] on div "Brands & Services" at bounding box center [519, 14] width 73 height 11
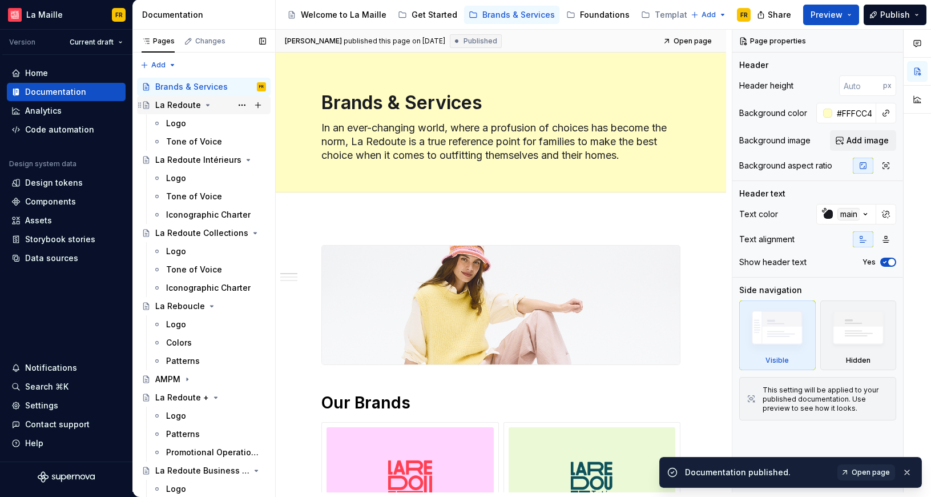
click at [182, 108] on div "La Redoute" at bounding box center [178, 104] width 46 height 11
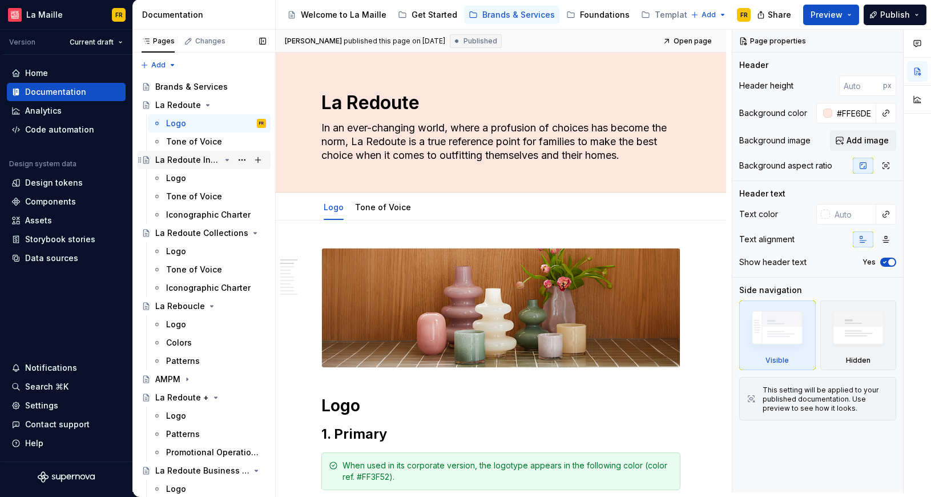
click at [177, 158] on div "La Redoute Intérieurs" at bounding box center [187, 159] width 65 height 11
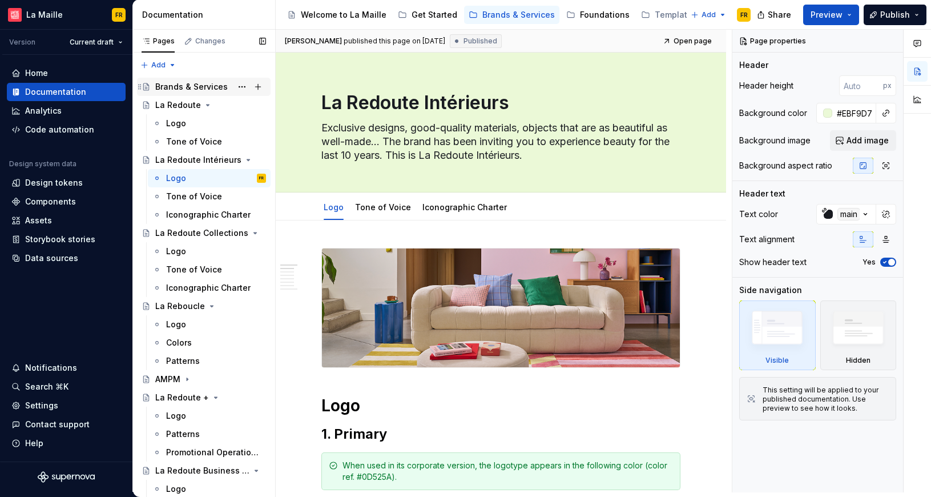
click at [183, 89] on div "Brands & Services" at bounding box center [191, 86] width 73 height 11
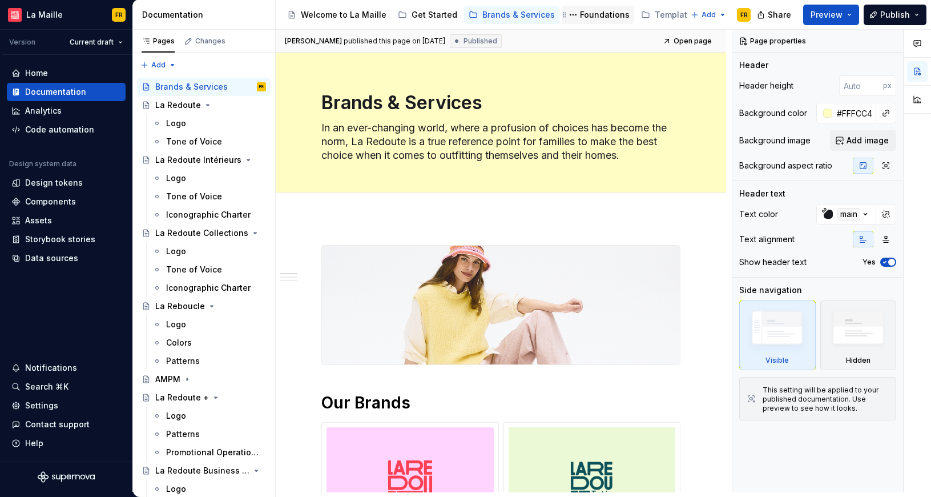
click at [597, 17] on div "Foundations" at bounding box center [605, 14] width 50 height 11
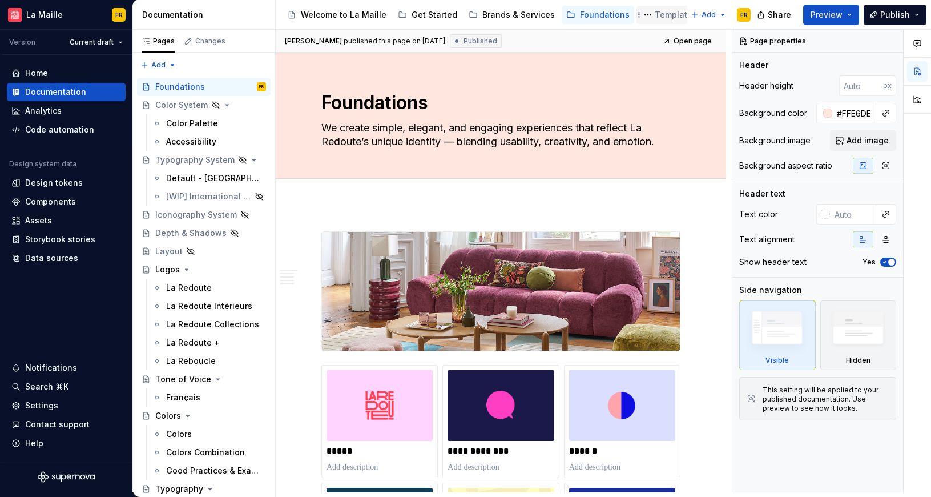
click at [655, 17] on div "Template & Levers" at bounding box center [692, 14] width 75 height 11
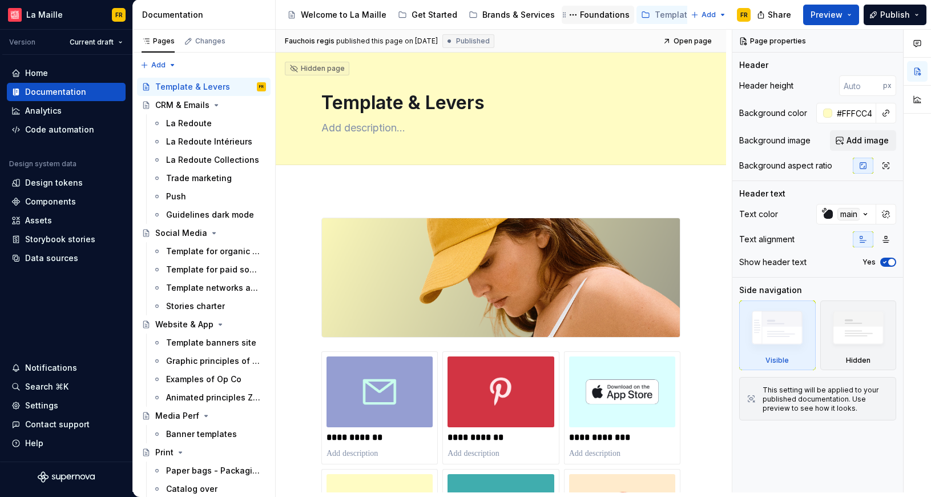
drag, startPoint x: 596, startPoint y: 18, endPoint x: 584, endPoint y: 23, distance: 13.6
click at [596, 18] on div "Foundations" at bounding box center [605, 14] width 50 height 11
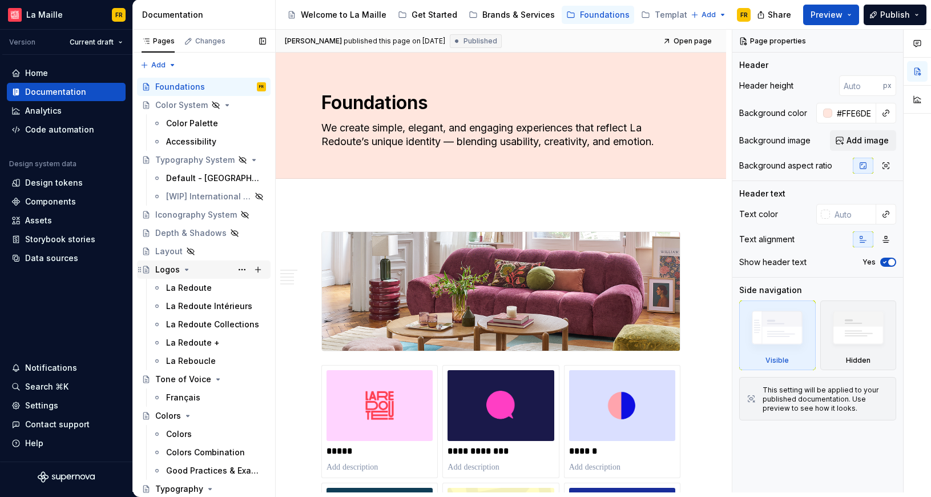
click at [166, 274] on div "Logos" at bounding box center [167, 269] width 25 height 11
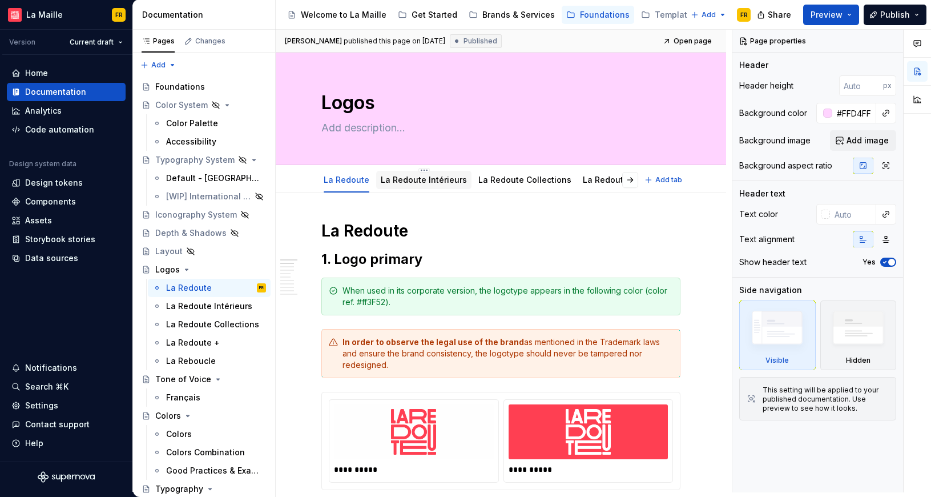
click at [413, 184] on div "La Redoute Intérieurs" at bounding box center [424, 179] width 86 height 11
click at [420, 179] on link "La Redoute Intérieurs" at bounding box center [424, 180] width 86 height 10
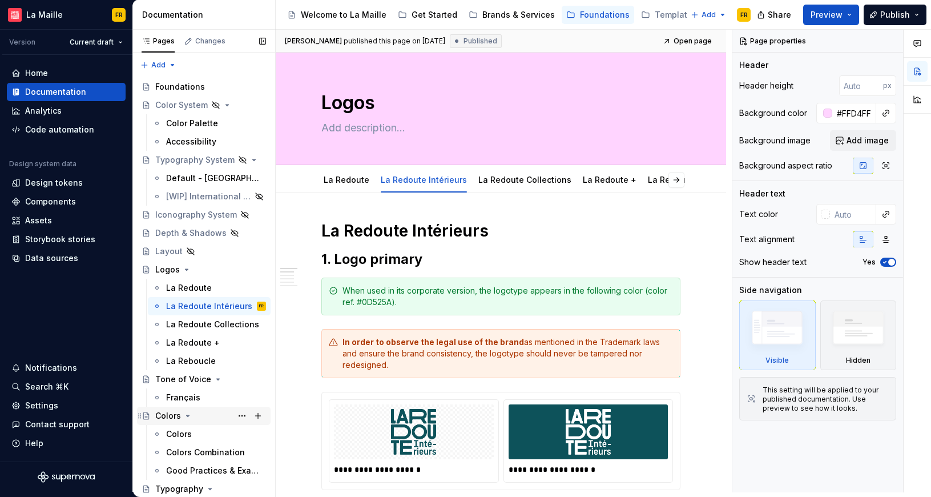
click at [162, 420] on div "Colors" at bounding box center [168, 415] width 26 height 11
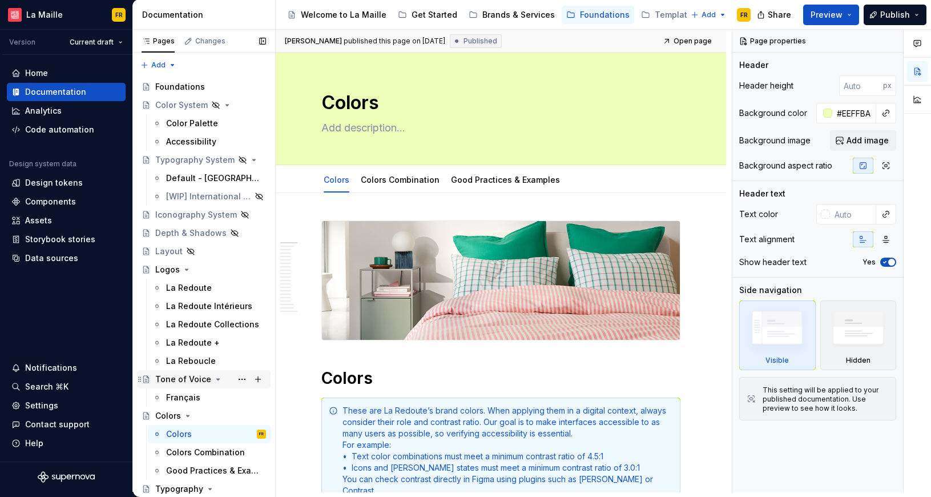
click at [172, 377] on div "Tone of Voice" at bounding box center [183, 379] width 56 height 11
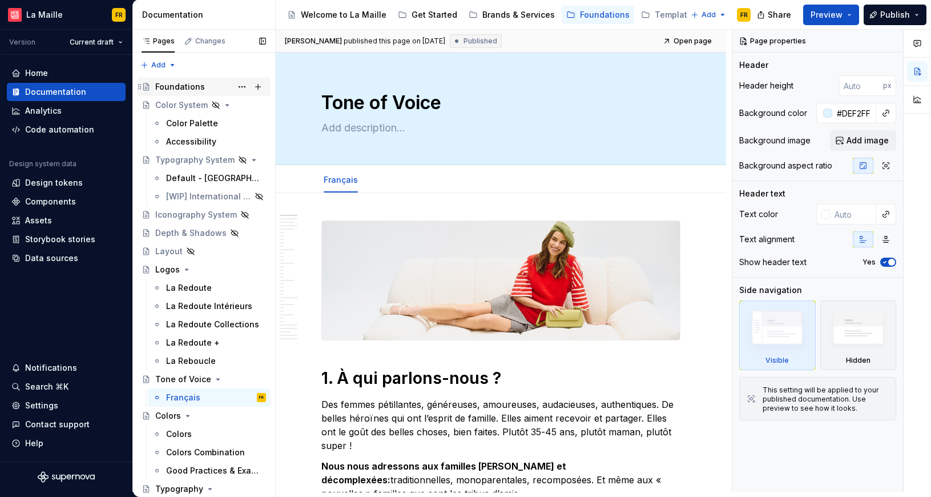
click at [176, 90] on div "Foundations" at bounding box center [180, 86] width 50 height 11
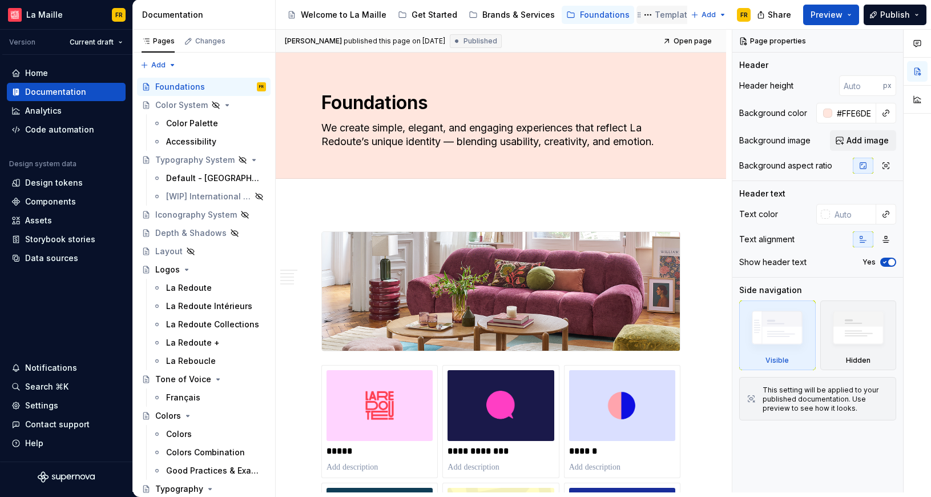
click at [655, 18] on div "Template & Levers" at bounding box center [692, 14] width 75 height 11
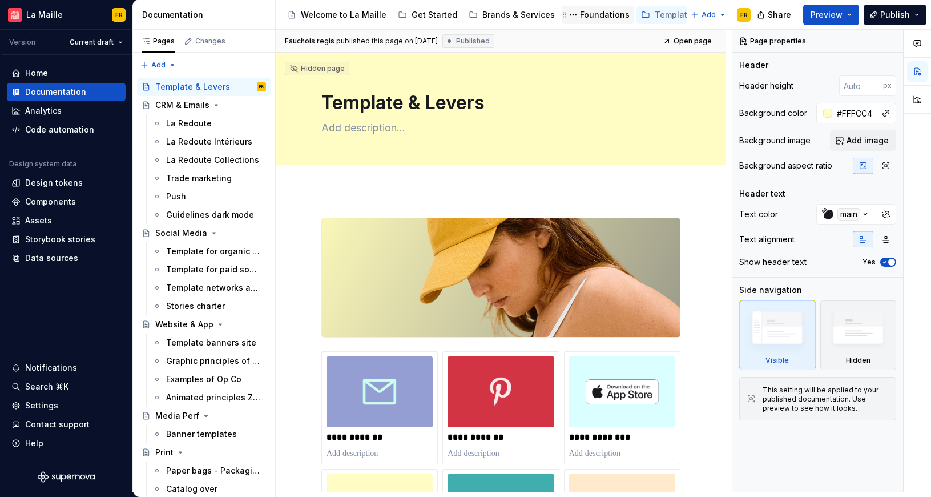
click at [590, 17] on div "Foundations" at bounding box center [605, 14] width 50 height 11
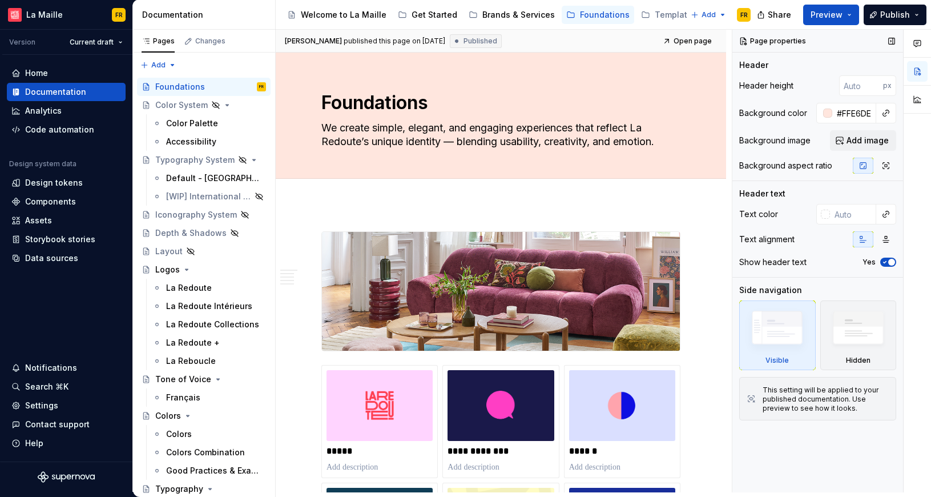
drag, startPoint x: 324, startPoint y: 130, endPoint x: 803, endPoint y: 151, distance: 479.6
click at [803, 151] on div "**********" at bounding box center [604, 261] width 656 height 463
click at [588, 279] on img at bounding box center [501, 291] width 358 height 119
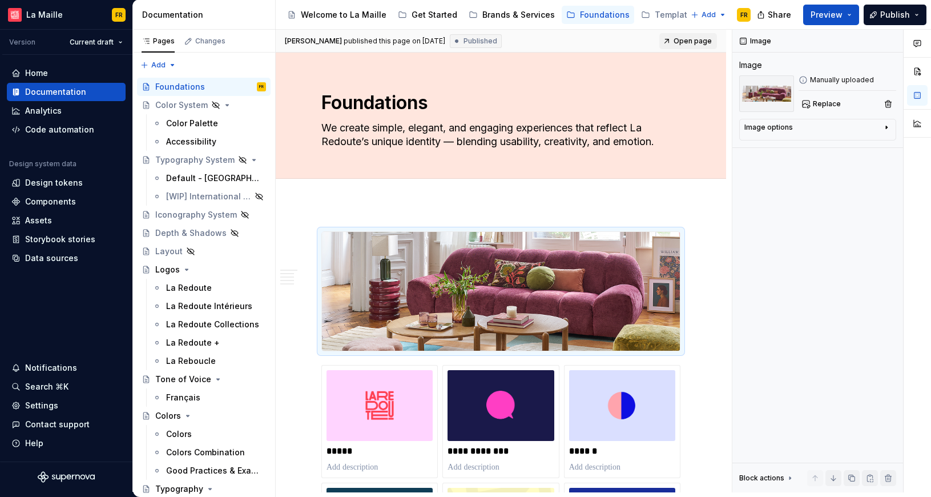
click at [700, 39] on span "Open page" at bounding box center [693, 41] width 38 height 9
click at [491, 15] on div "Brands & Services" at bounding box center [519, 14] width 73 height 11
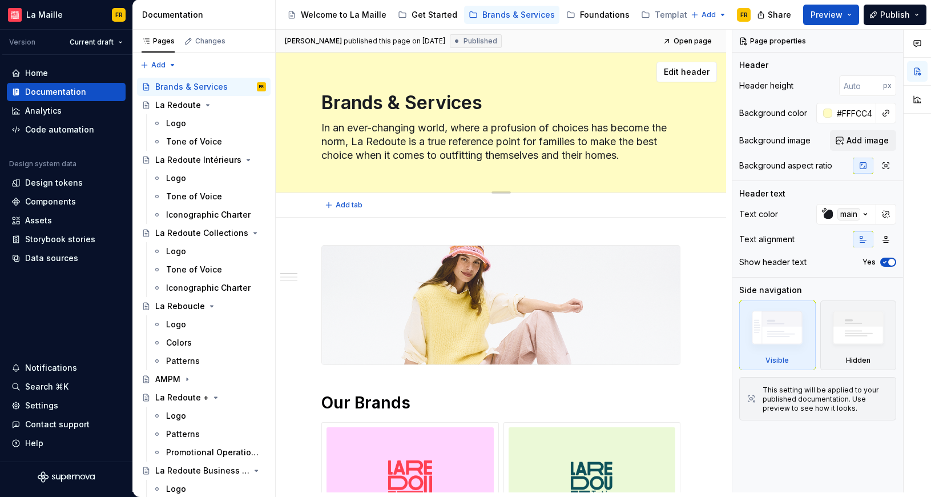
drag, startPoint x: 338, startPoint y: 131, endPoint x: 692, endPoint y: 154, distance: 354.9
click at [692, 154] on div "Brands & Services In an ever-changing world, where a profusion of choices has b…" at bounding box center [501, 123] width 451 height 140
click at [426, 19] on div "Get Started" at bounding box center [435, 14] width 46 height 11
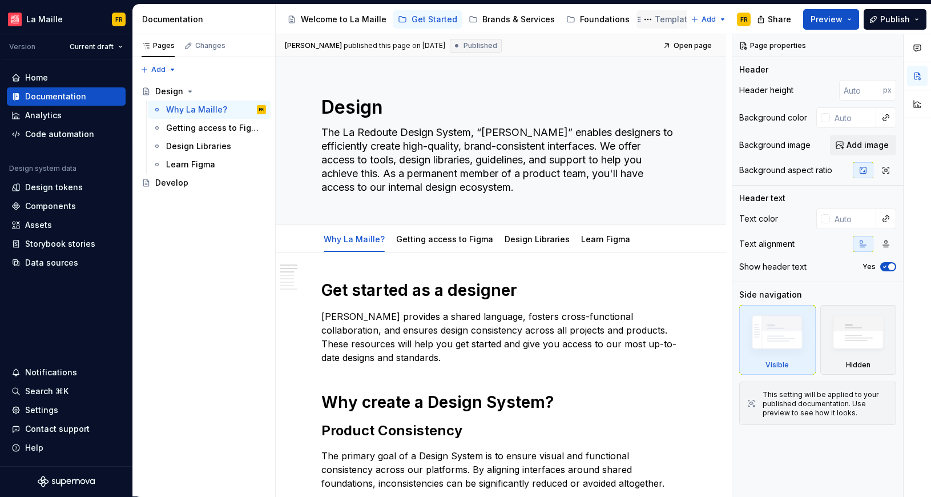
click at [660, 21] on div "Template & Levers" at bounding box center [692, 19] width 75 height 11
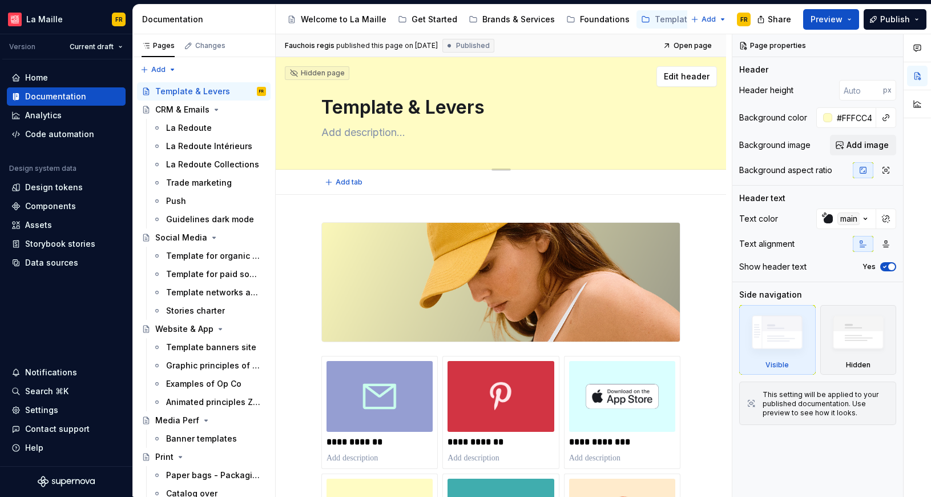
click at [363, 132] on textarea at bounding box center [498, 132] width 359 height 18
paste textarea "Standardization between La Redoute devices is necessary for good overall consis…"
type textarea "*"
type textarea "Standardization between La Redoute devices is necessary for good overall consis…"
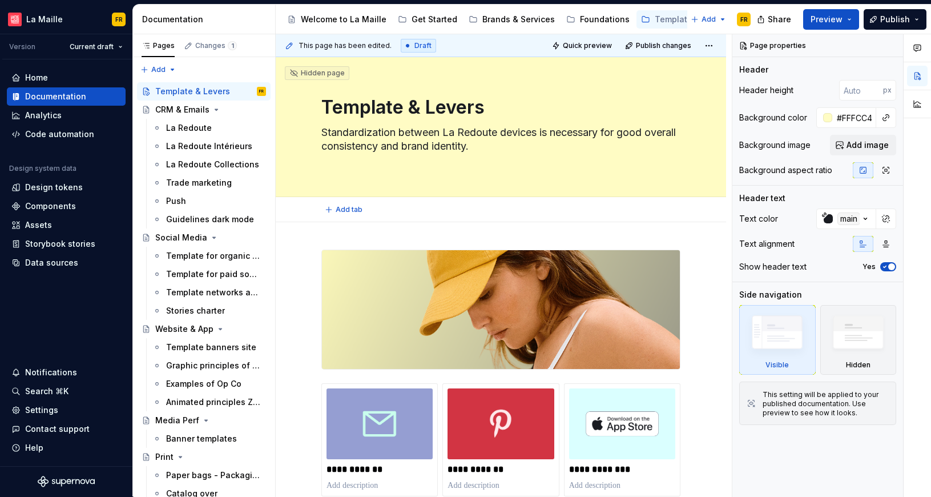
type textarea "*"
type textarea "Standardization between La Redoute devices is necessary for good overall consis…"
click at [894, 16] on span "Publish" at bounding box center [896, 19] width 30 height 11
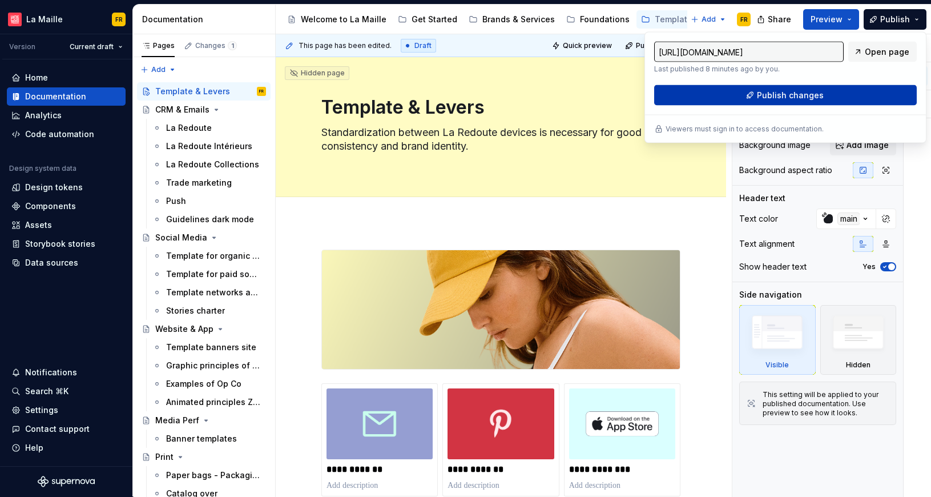
click at [804, 94] on span "Publish changes" at bounding box center [790, 95] width 67 height 11
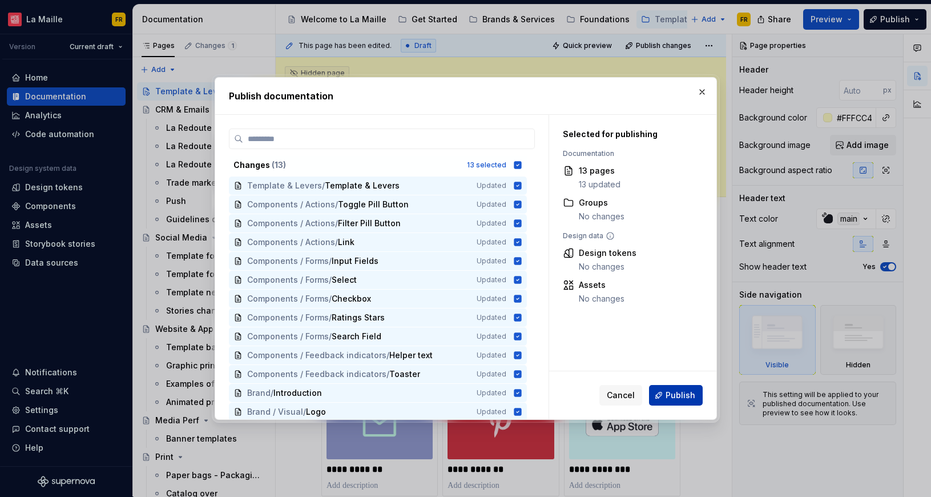
click at [685, 396] on span "Publish" at bounding box center [681, 394] width 30 height 11
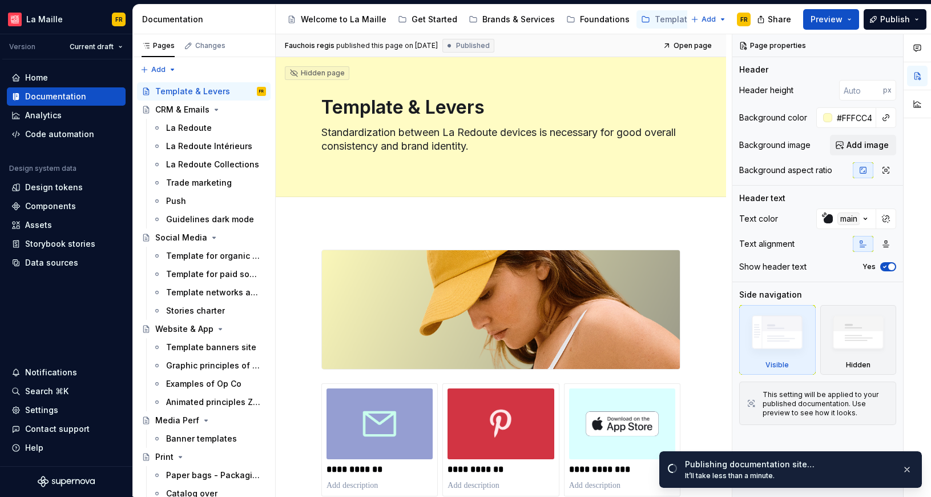
type textarea "*"
